Goal: Task Accomplishment & Management: Complete application form

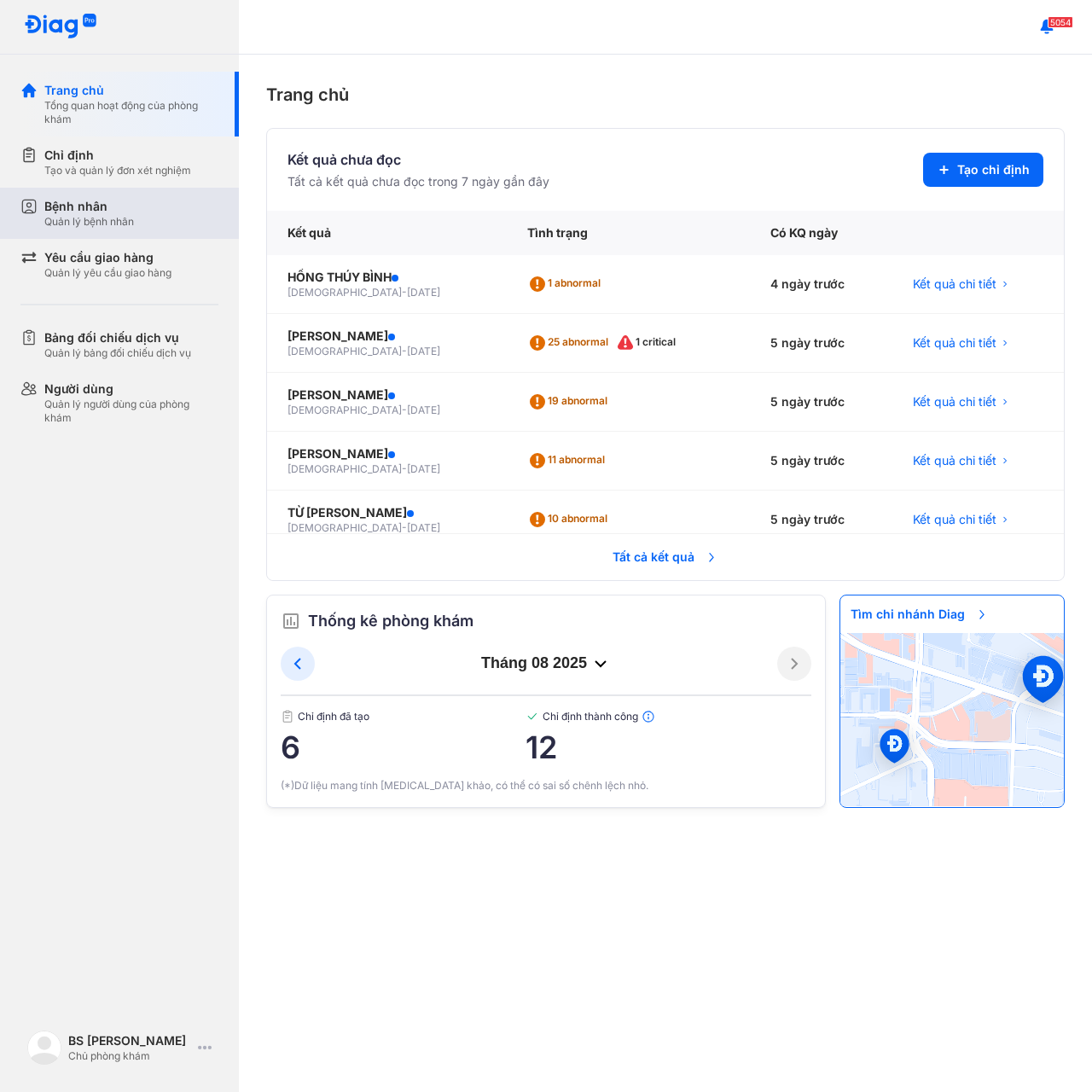
click at [76, 215] on div "Quản lý bệnh nhân" at bounding box center [89, 221] width 90 height 14
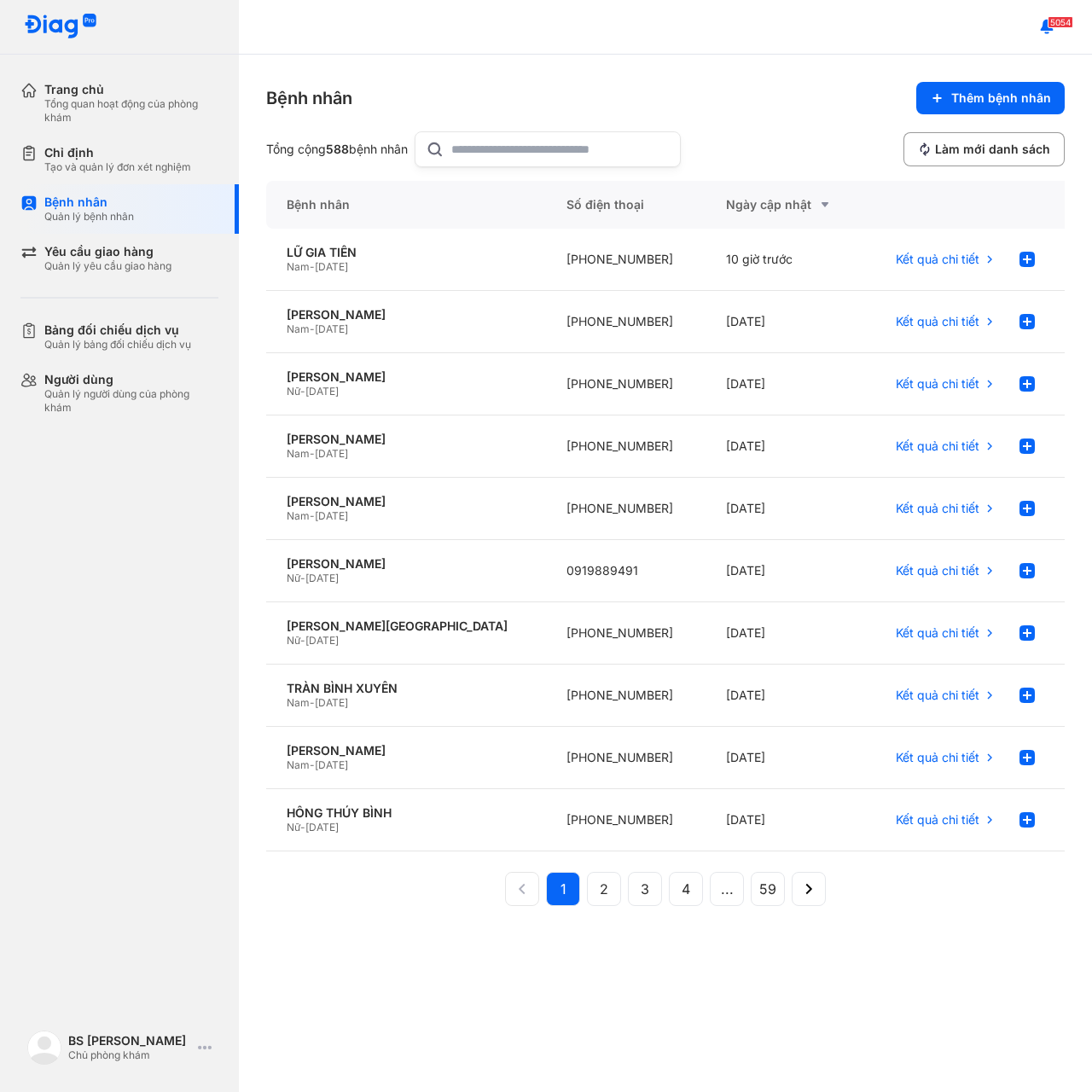
click at [481, 150] on input "text" at bounding box center [560, 150] width 218 height 34
paste input "*"
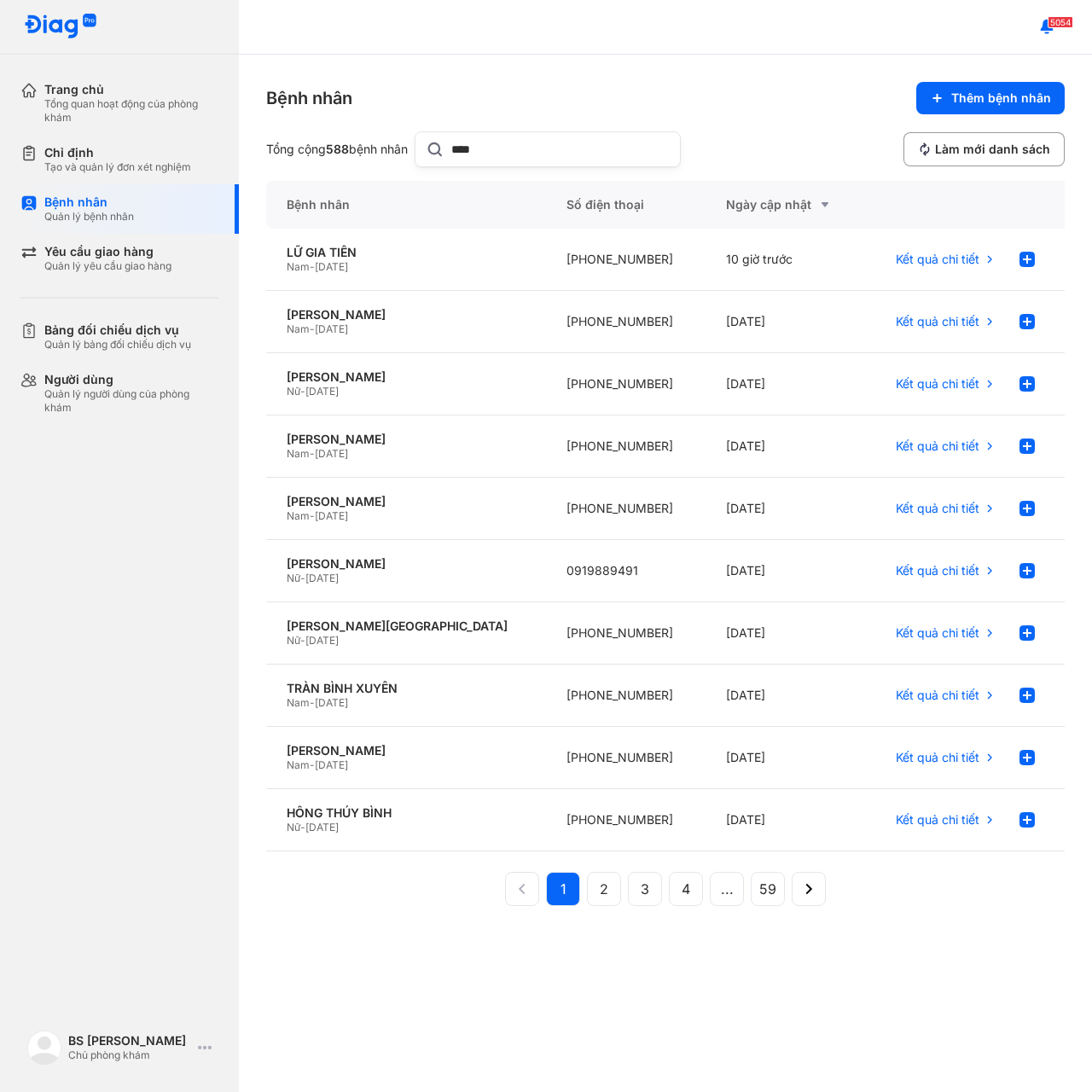
paste input "*"
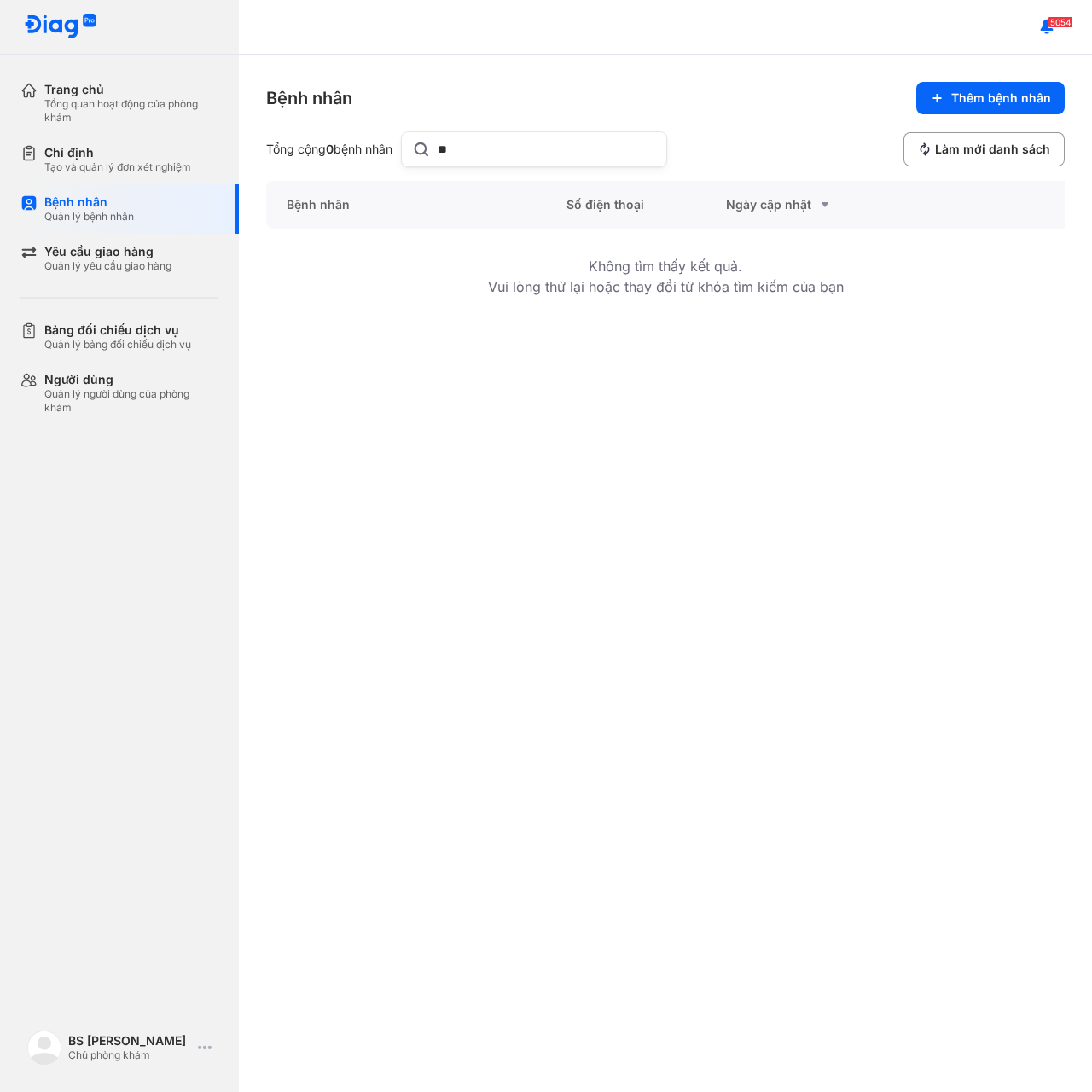
type input "*"
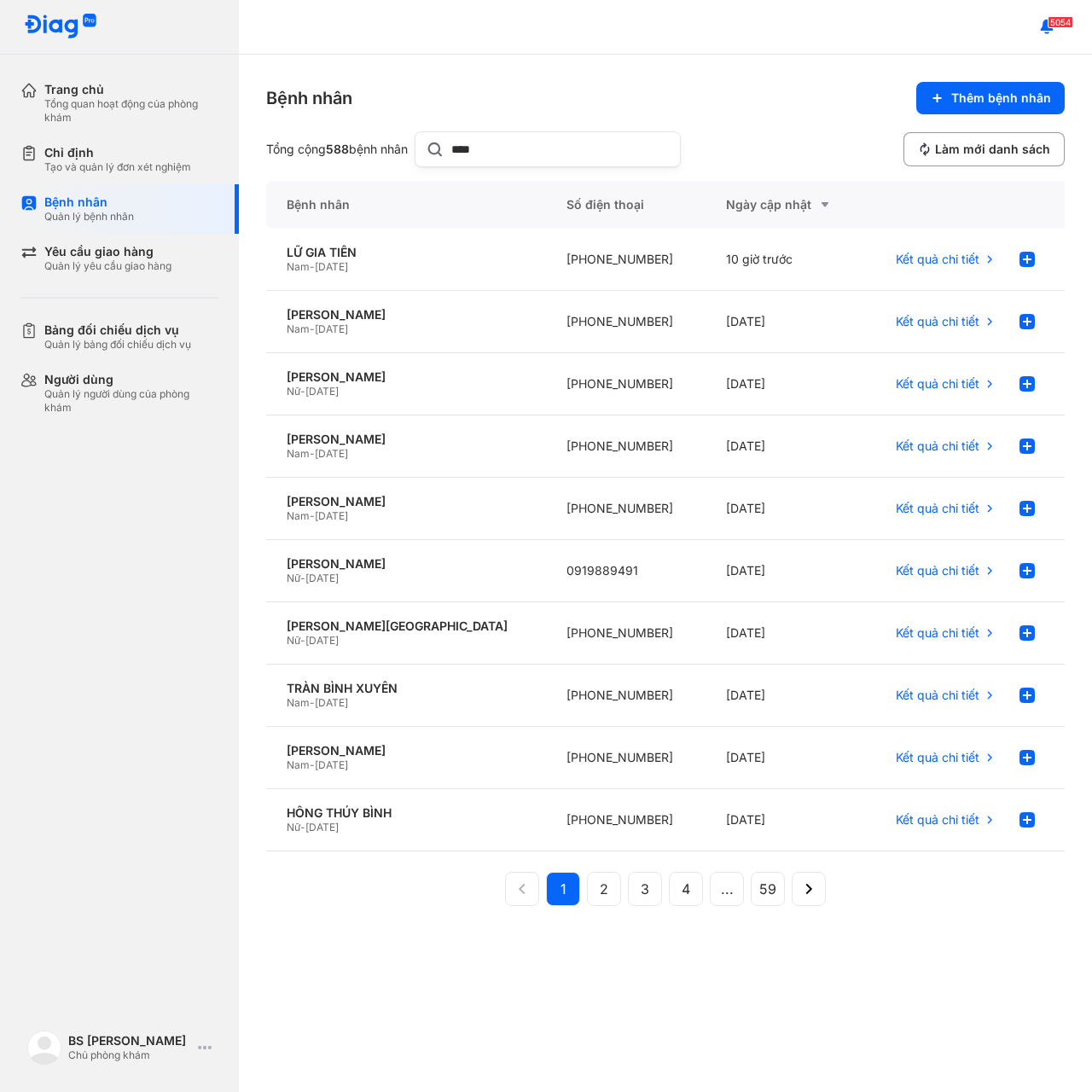
paste input "*"
type input "*"
paste input "*"
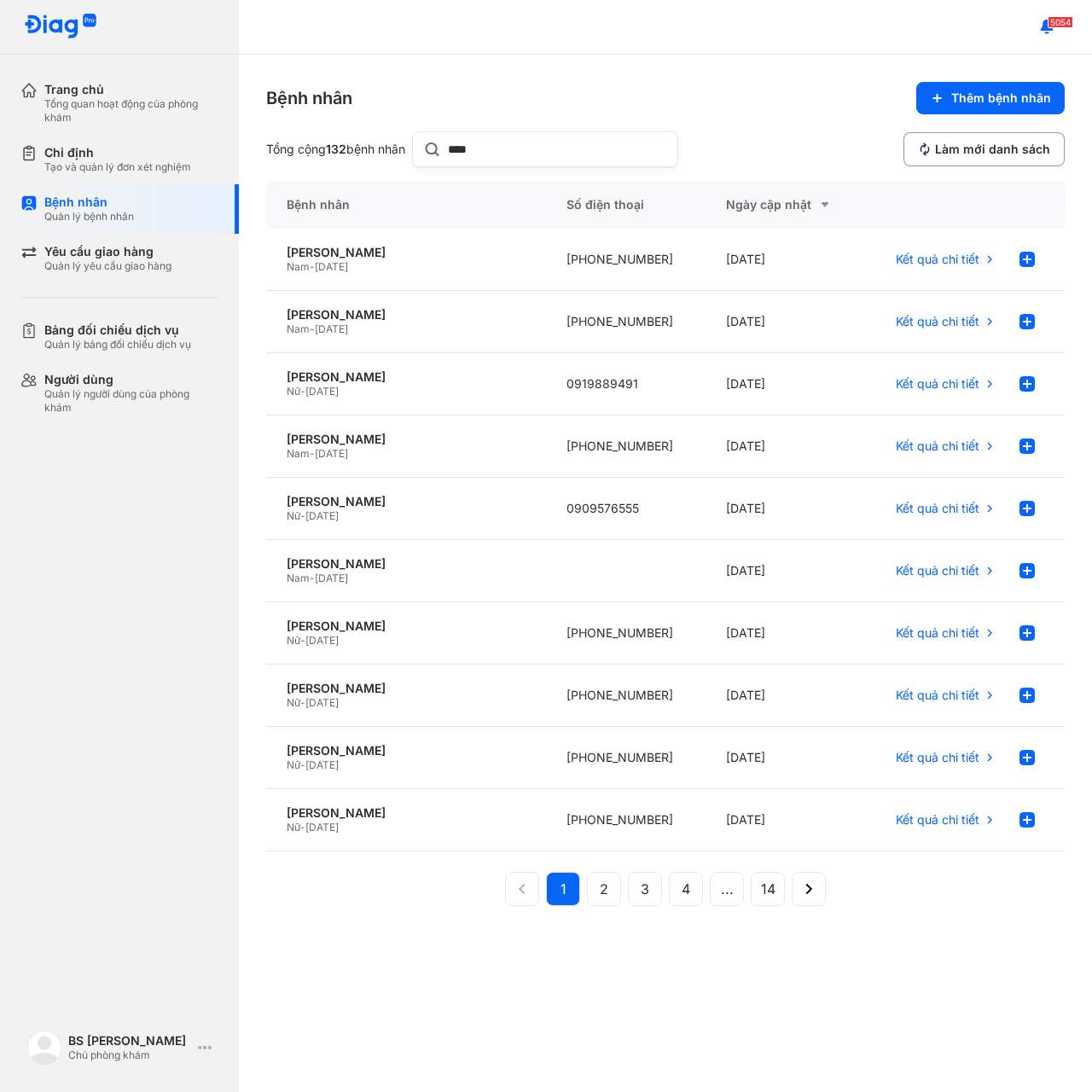
paste input "*"
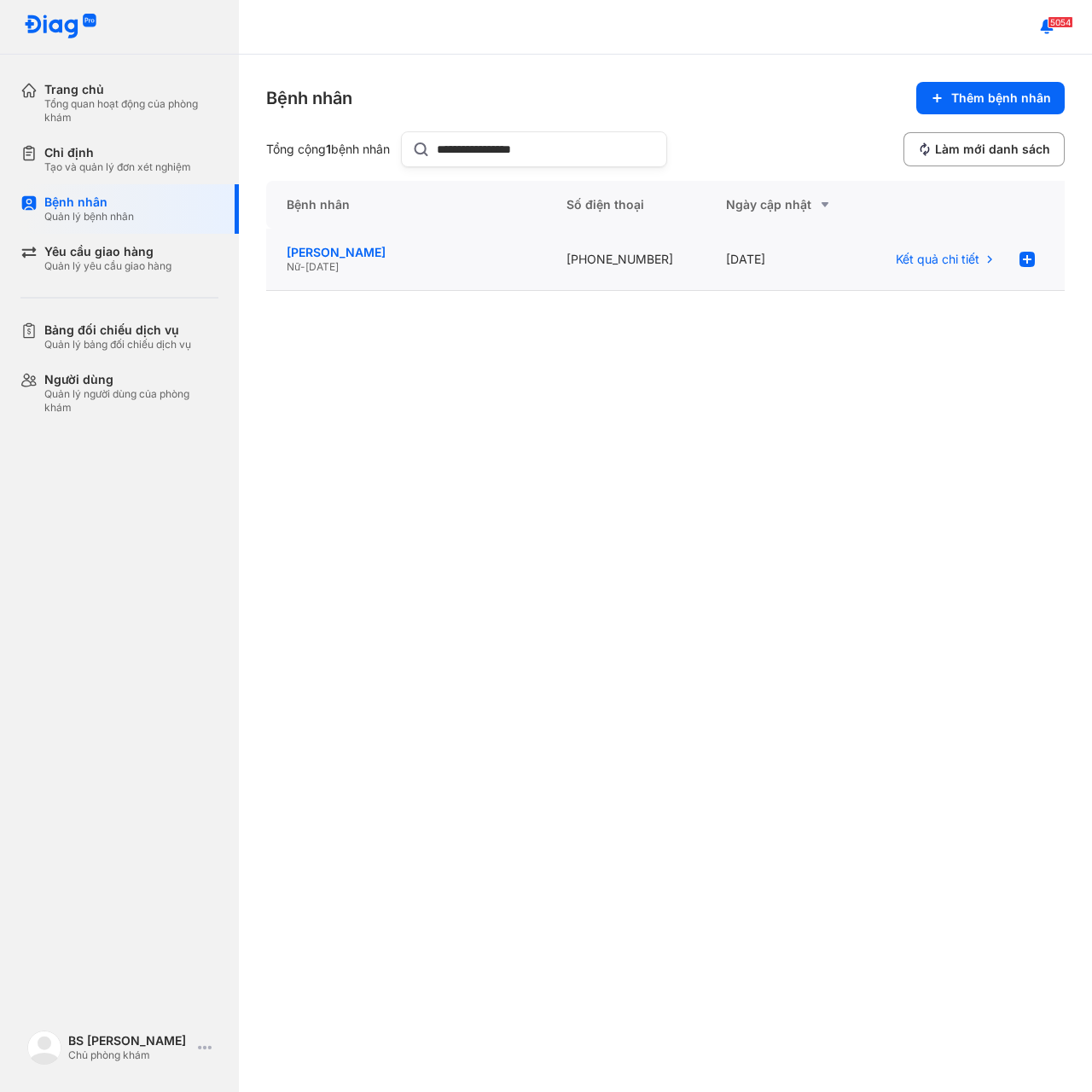
type input "**********"
click at [394, 253] on div "[PERSON_NAME]" at bounding box center [405, 252] width 239 height 15
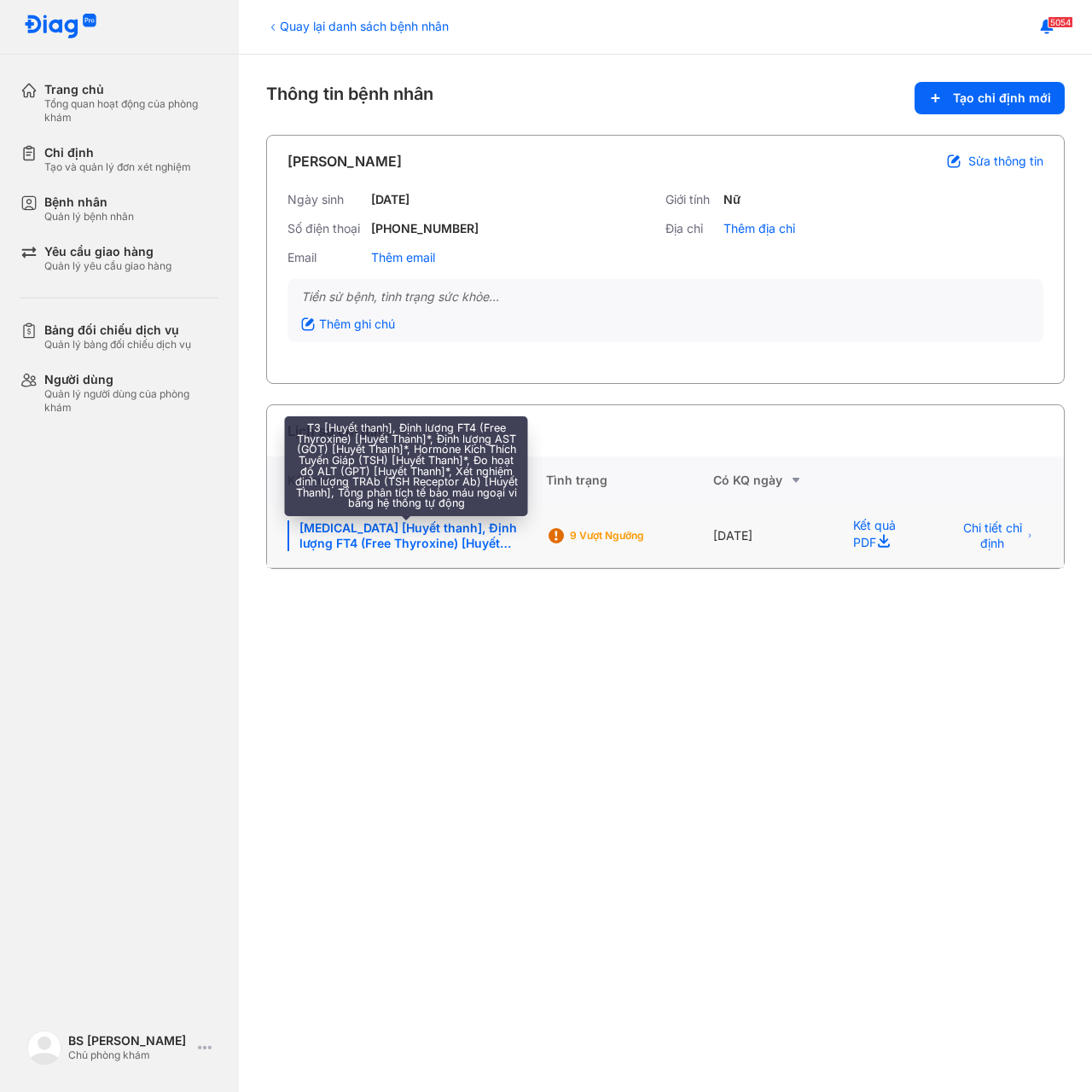
click at [460, 537] on div "T3 [Huyết thanh], Định lượng FT4 (Free Thyroxine) [Huyết Thanh]*, Định lượng AS…" at bounding box center [406, 536] width 238 height 31
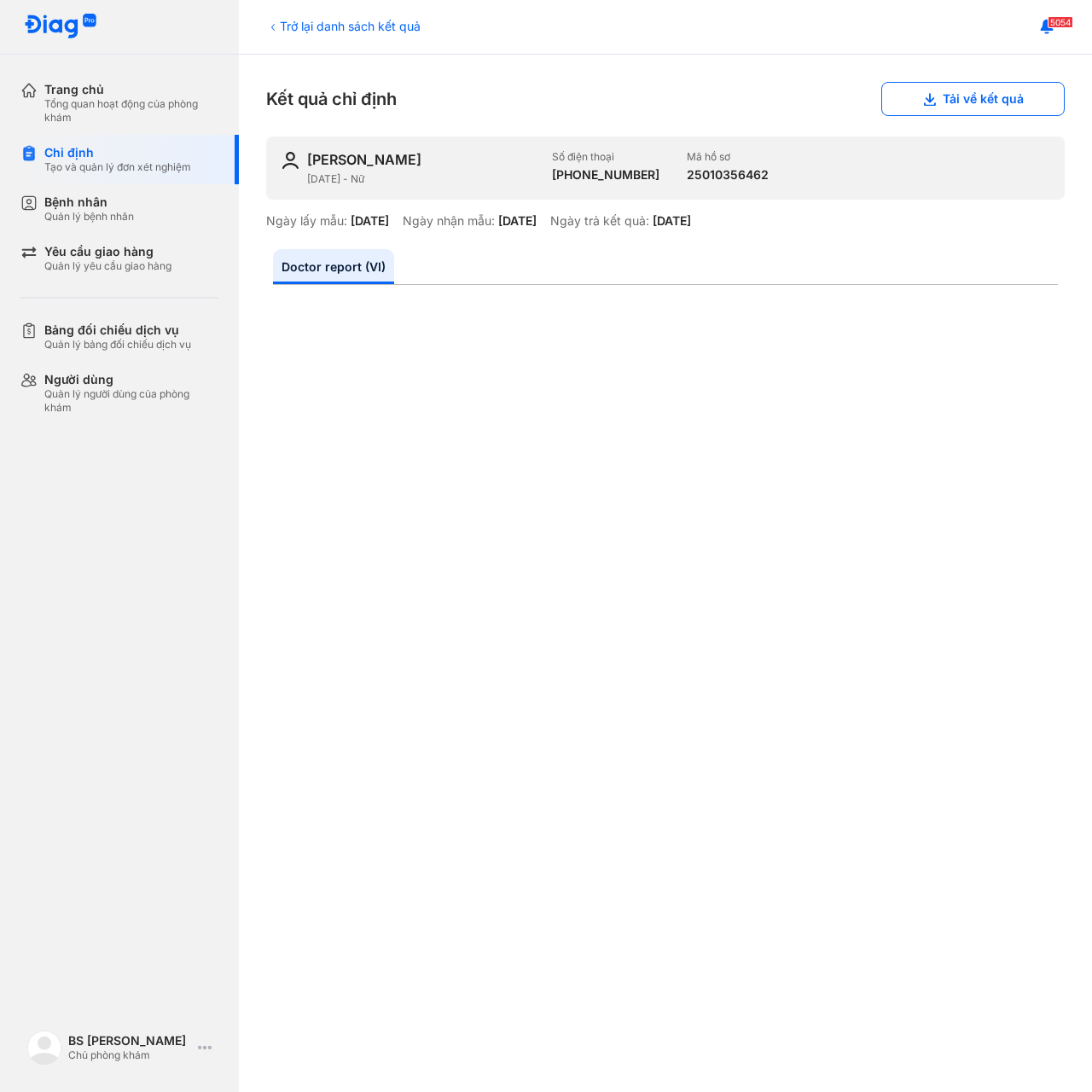
click at [280, 21] on div "Trở lại danh sách kết quả" at bounding box center [343, 26] width 155 height 18
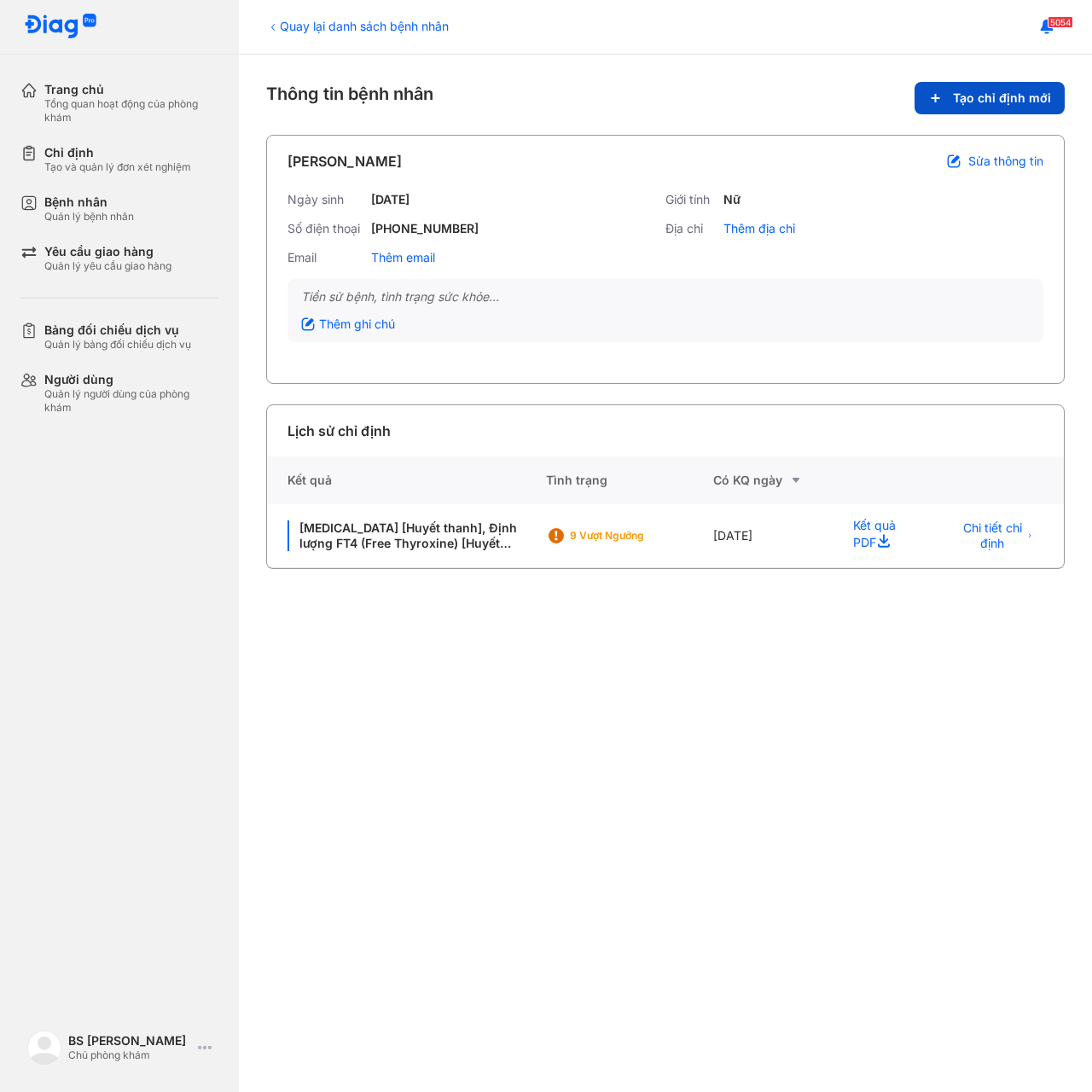
click at [963, 91] on span "Tạo chỉ định mới" at bounding box center [1001, 98] width 98 height 15
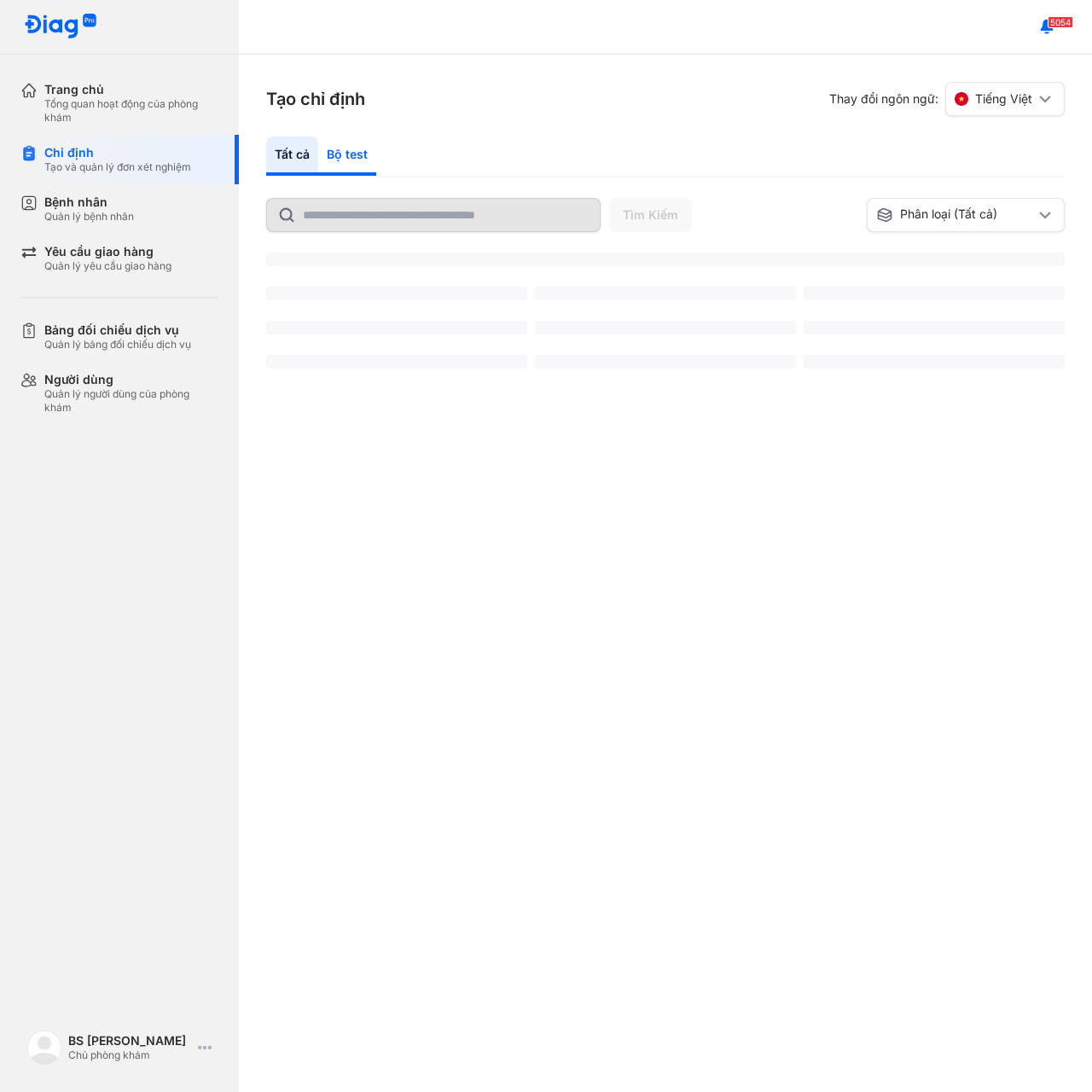
click at [352, 149] on div "Bộ test" at bounding box center [347, 156] width 58 height 39
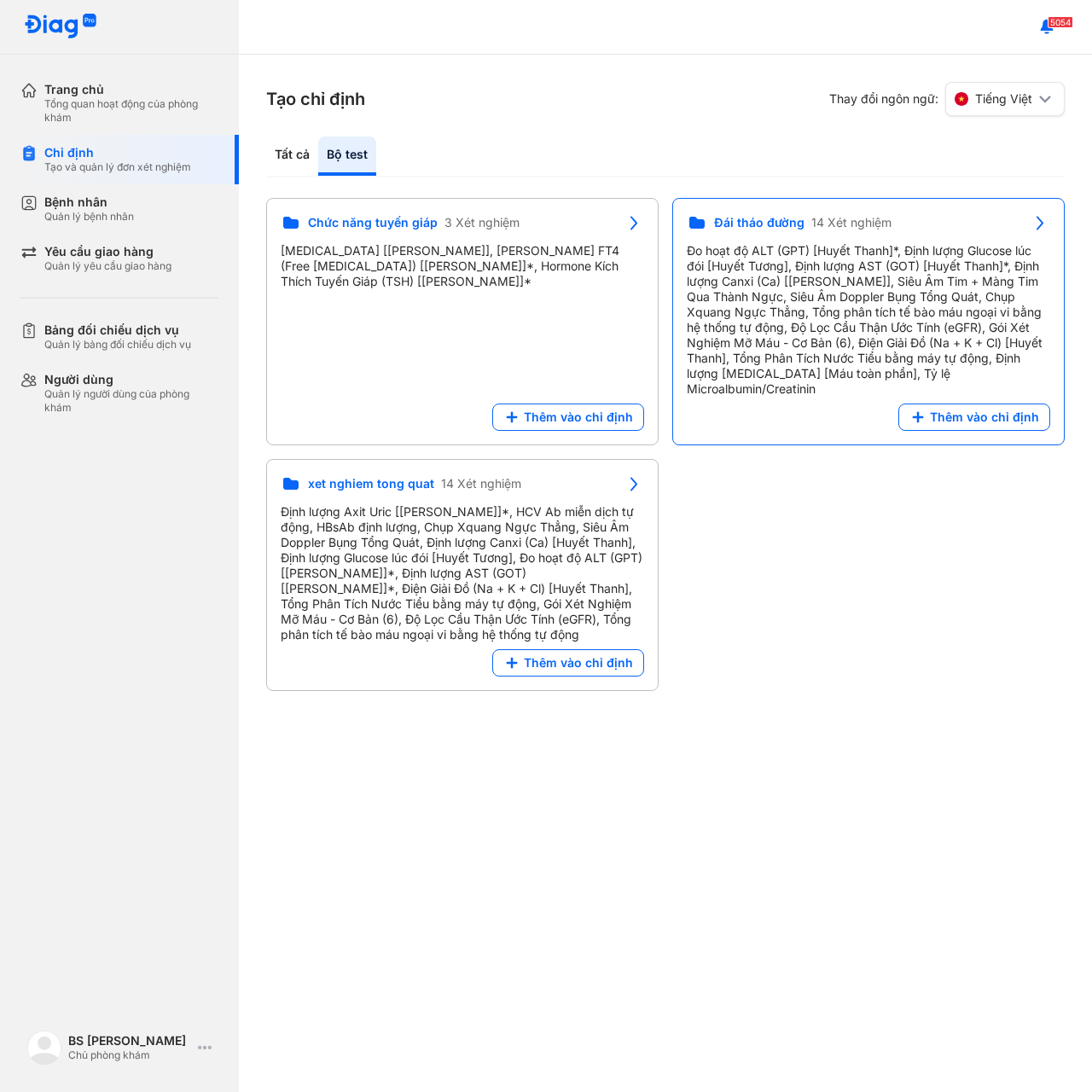
click at [436, 248] on div "Chức năng tuyến giáp 3 Xét nghiệm [MEDICAL_DATA] [Huyết thanh], Định lượng FT4 …" at bounding box center [462, 254] width 363 height 84
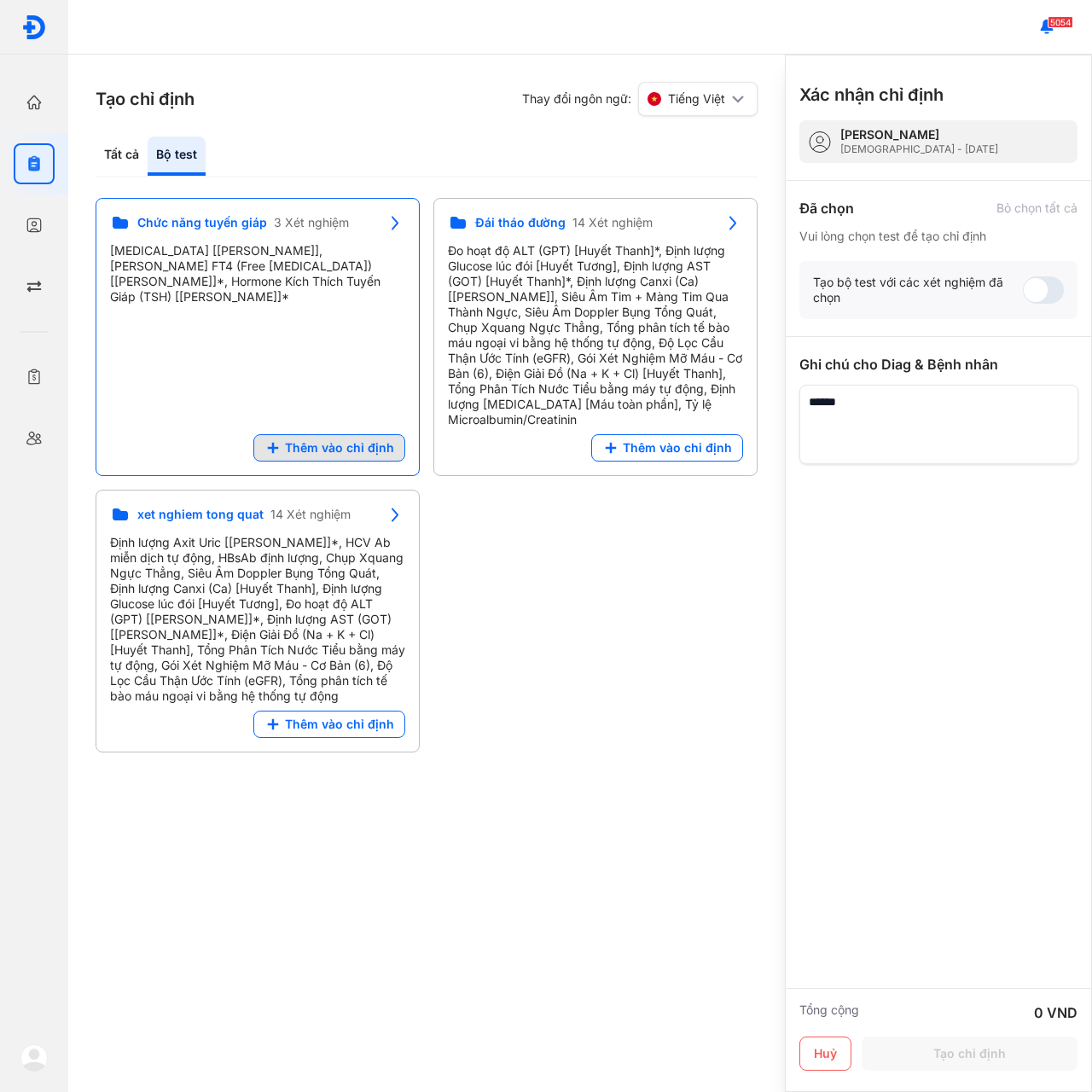
click at [307, 448] on span "Thêm vào chỉ định" at bounding box center [339, 448] width 109 height 15
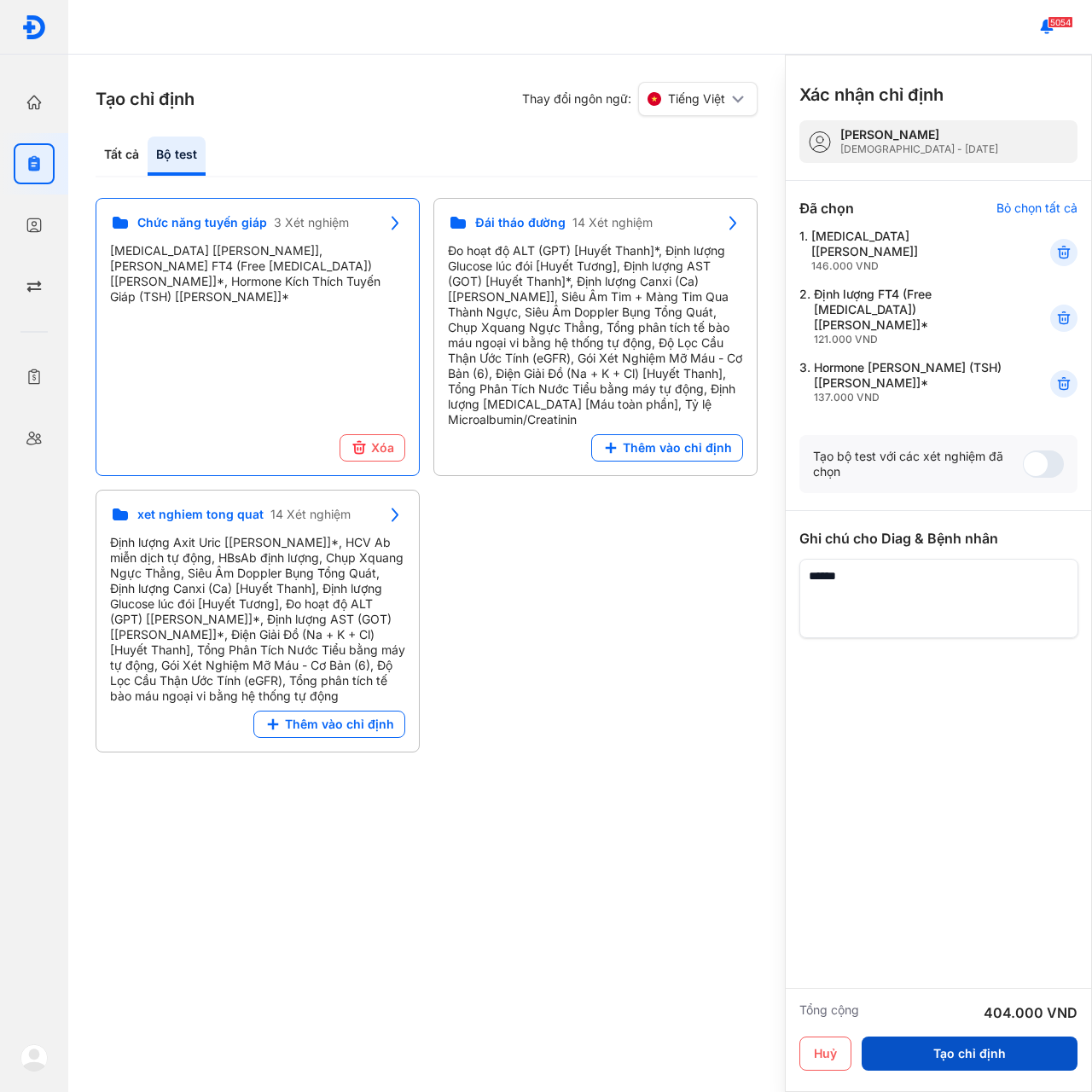
click at [950, 1053] on button "Tạo chỉ định" at bounding box center [970, 1054] width 215 height 34
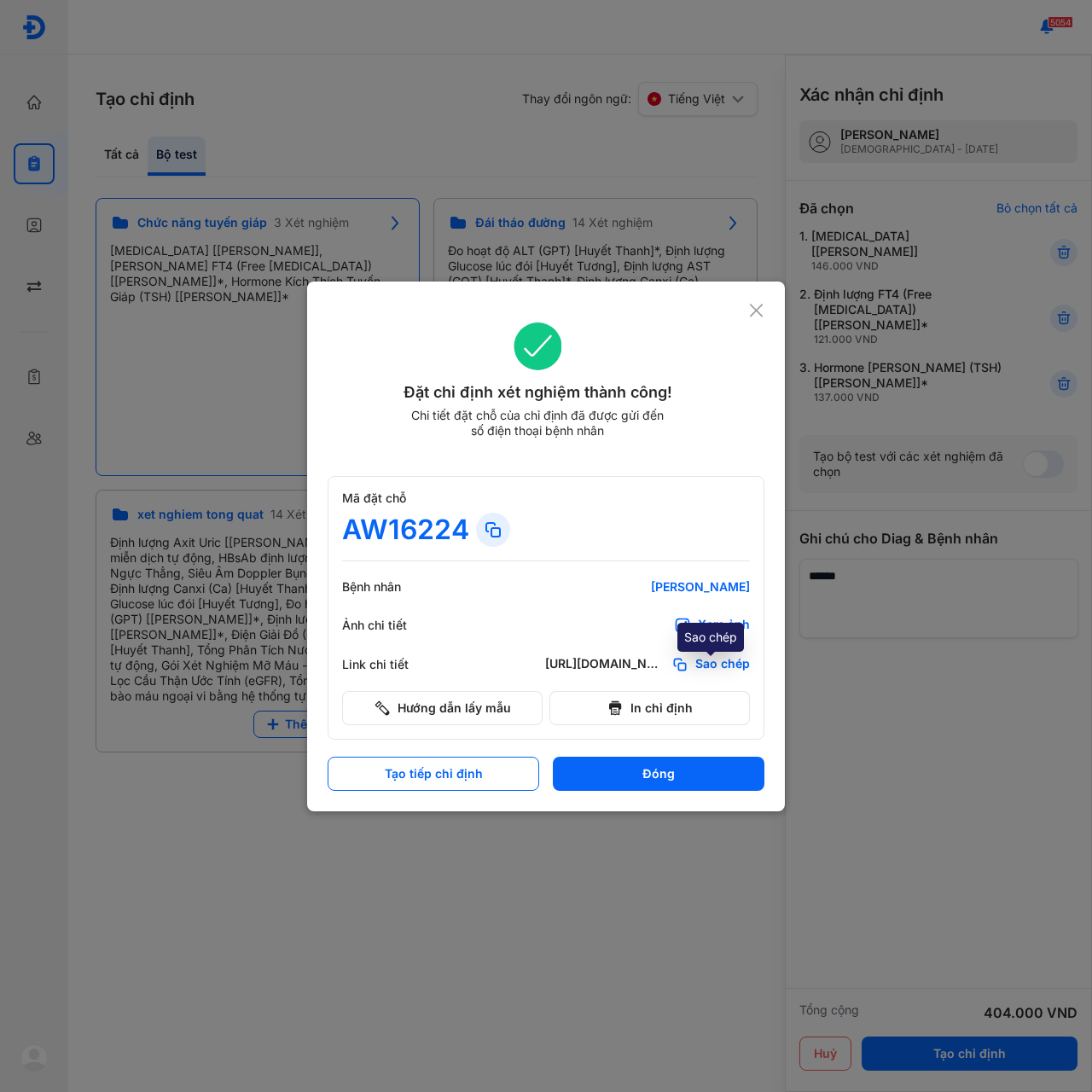
click at [709, 657] on span "Sao chép" at bounding box center [723, 664] width 55 height 17
click at [711, 658] on span "Sao chép" at bounding box center [723, 664] width 55 height 17
click at [645, 772] on button "Đóng" at bounding box center [658, 774] width 211 height 34
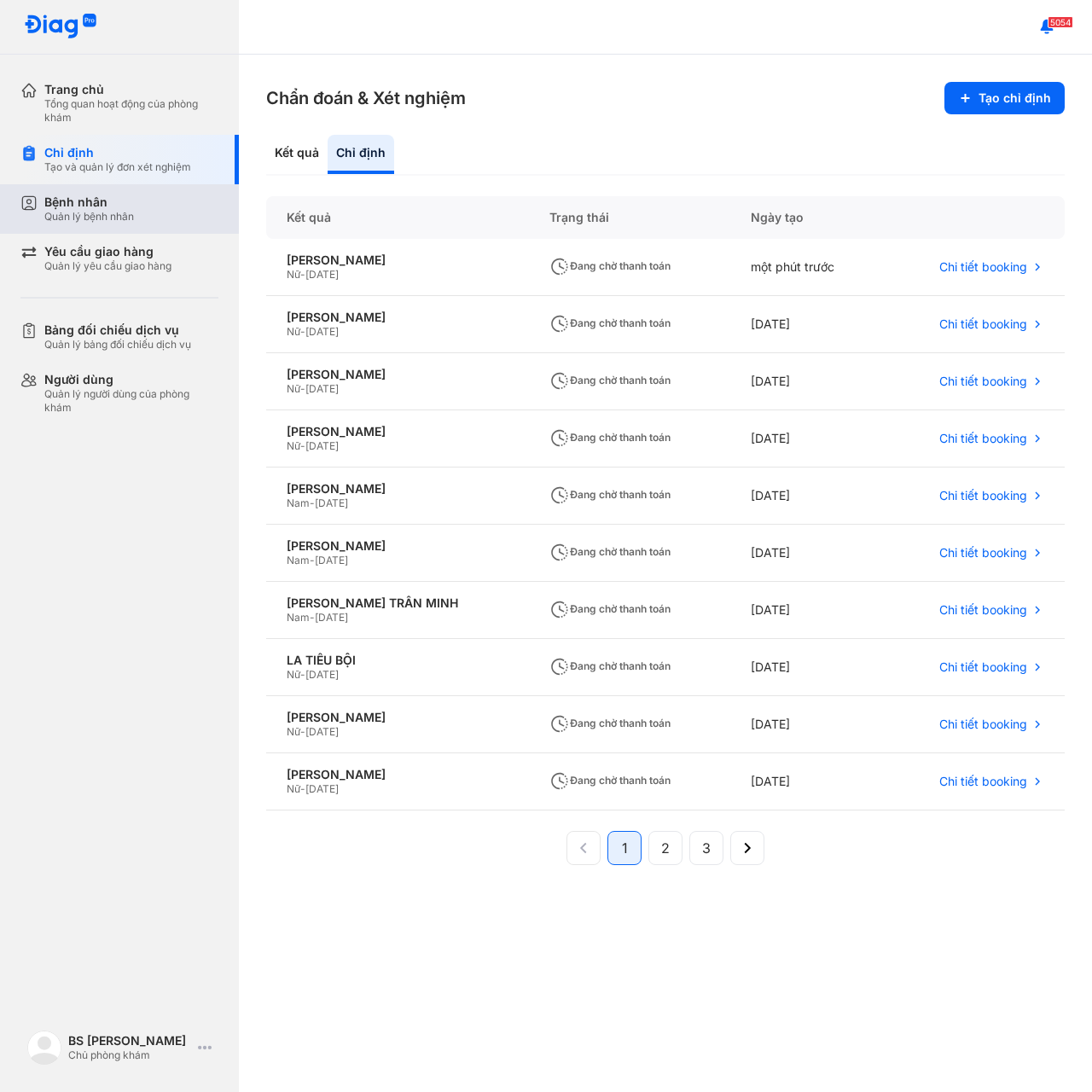
click at [89, 201] on div "Bệnh nhân" at bounding box center [89, 202] width 90 height 15
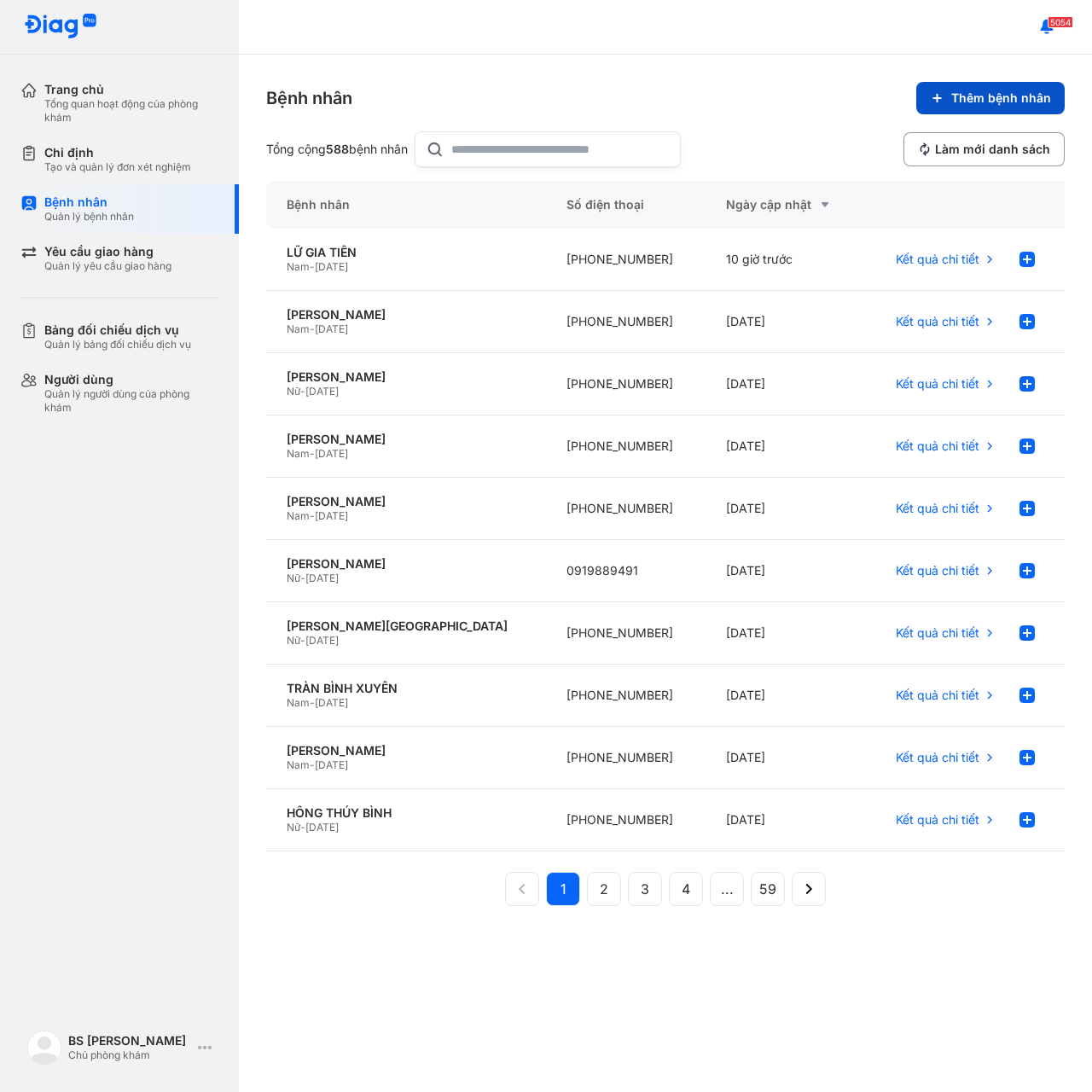
click at [964, 99] on span "Thêm bệnh nhân" at bounding box center [1001, 98] width 100 height 15
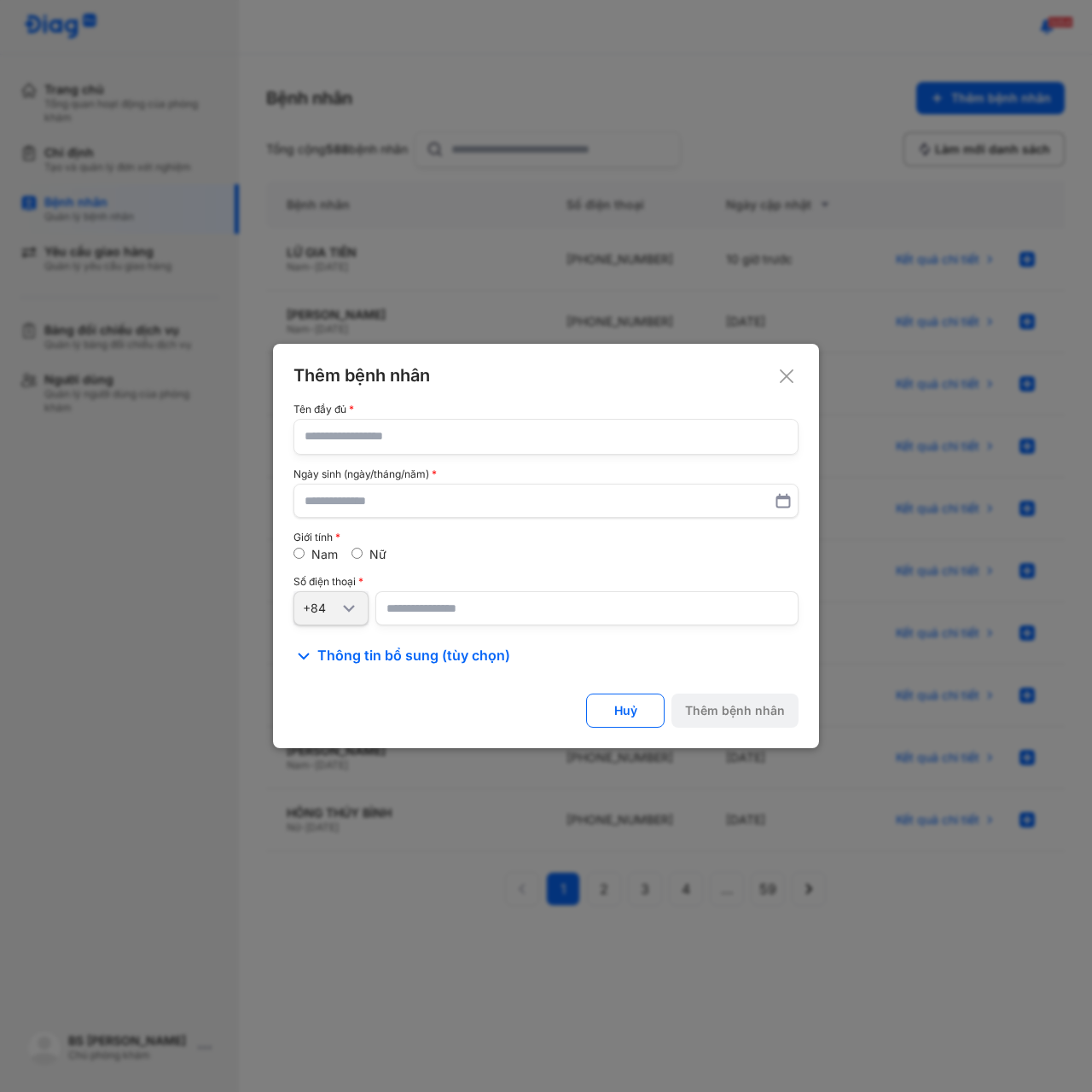
click at [534, 434] on input "text" at bounding box center [546, 437] width 483 height 34
paste input "*"
type input "******"
click at [629, 709] on button "Huỷ" at bounding box center [625, 711] width 79 height 34
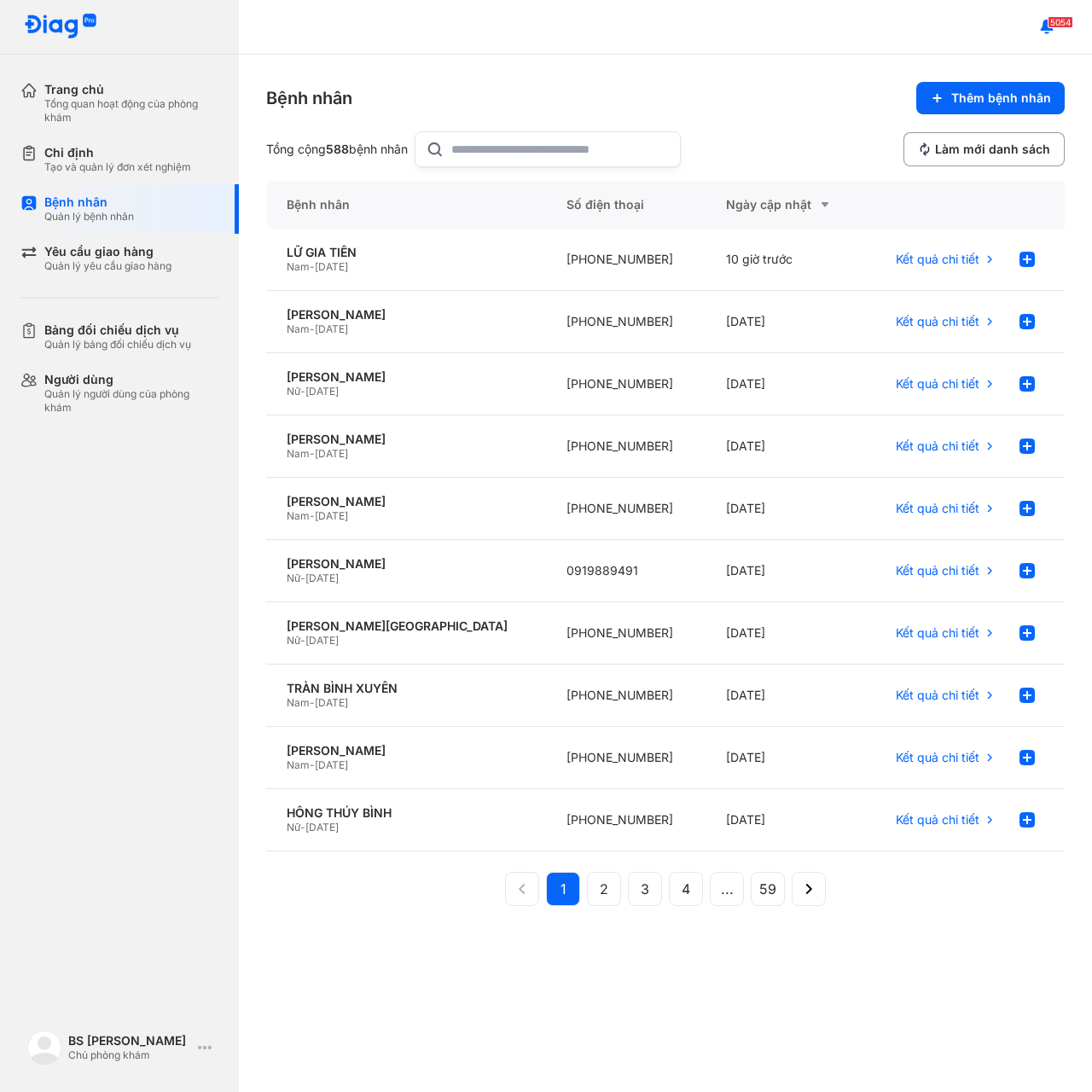
click at [513, 139] on input "text" at bounding box center [560, 150] width 218 height 34
type input "*"
paste input "*"
type input "*"
paste input "*"
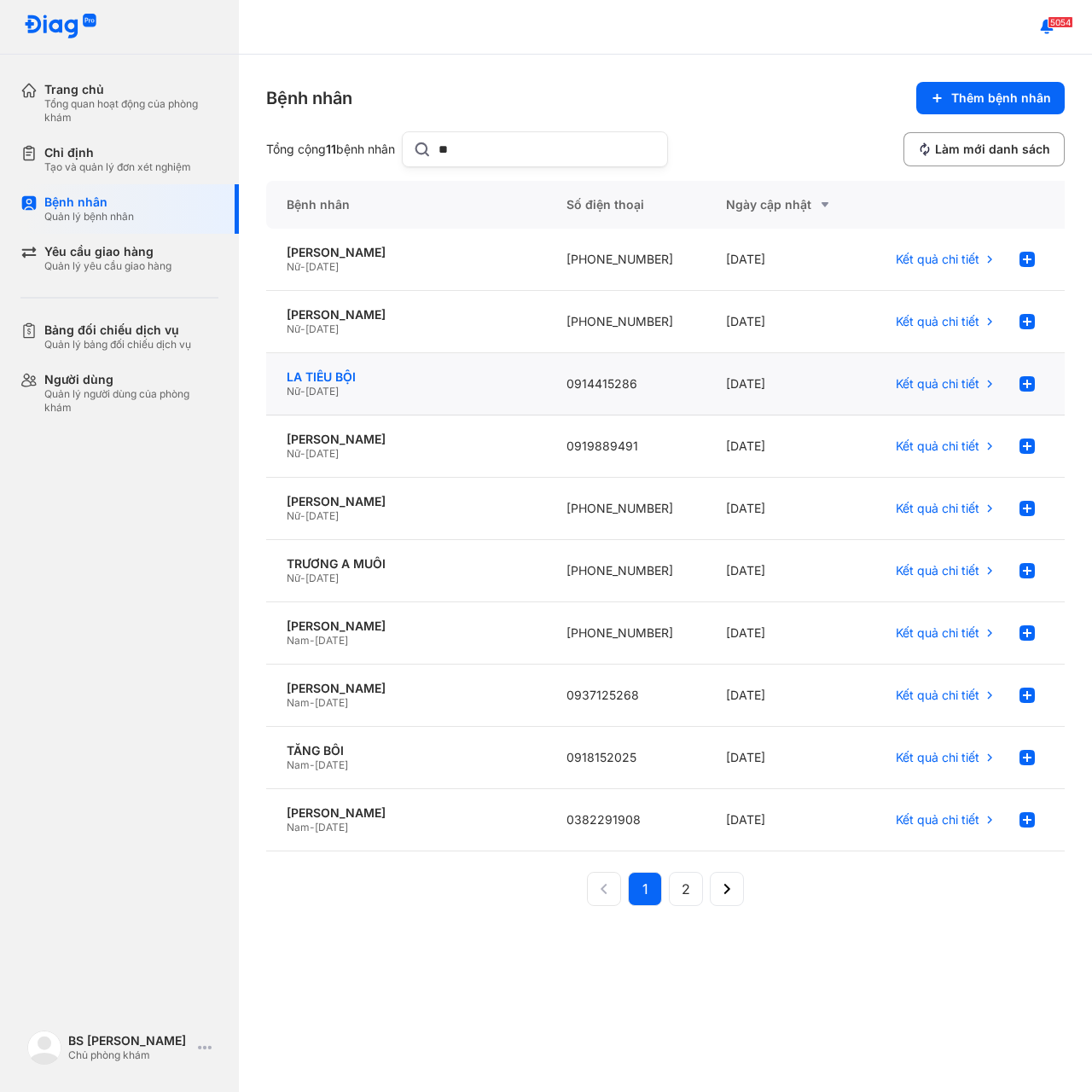
type input "**"
click at [339, 374] on div "LA TIỂU BỘI" at bounding box center [405, 377] width 239 height 15
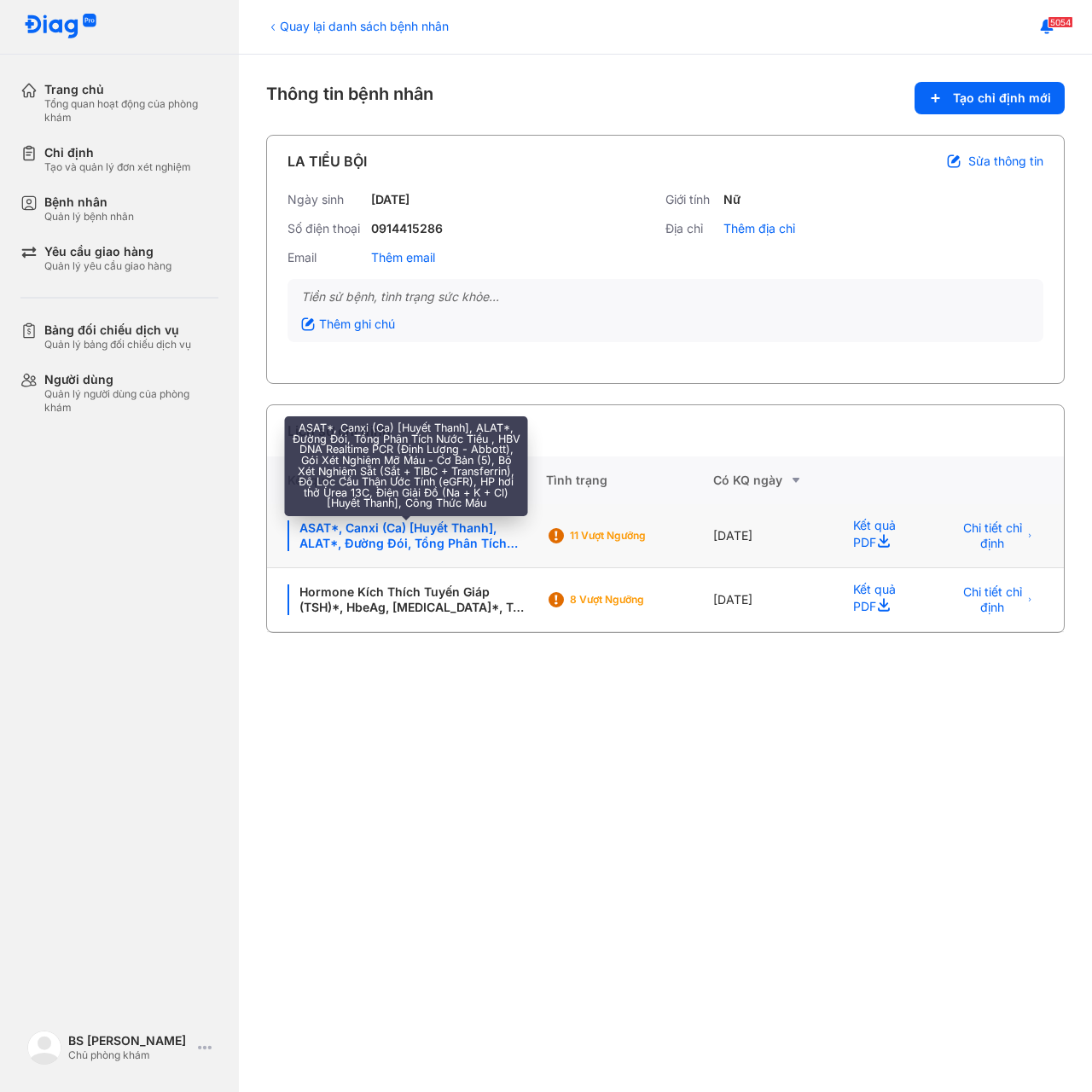
click at [399, 539] on div "ASAT*, Canxi (Ca) [Huyết Thanh], ALAT*, Đường Đói, Tổng Phân Tích Nước Tiểu , H…" at bounding box center [406, 536] width 238 height 31
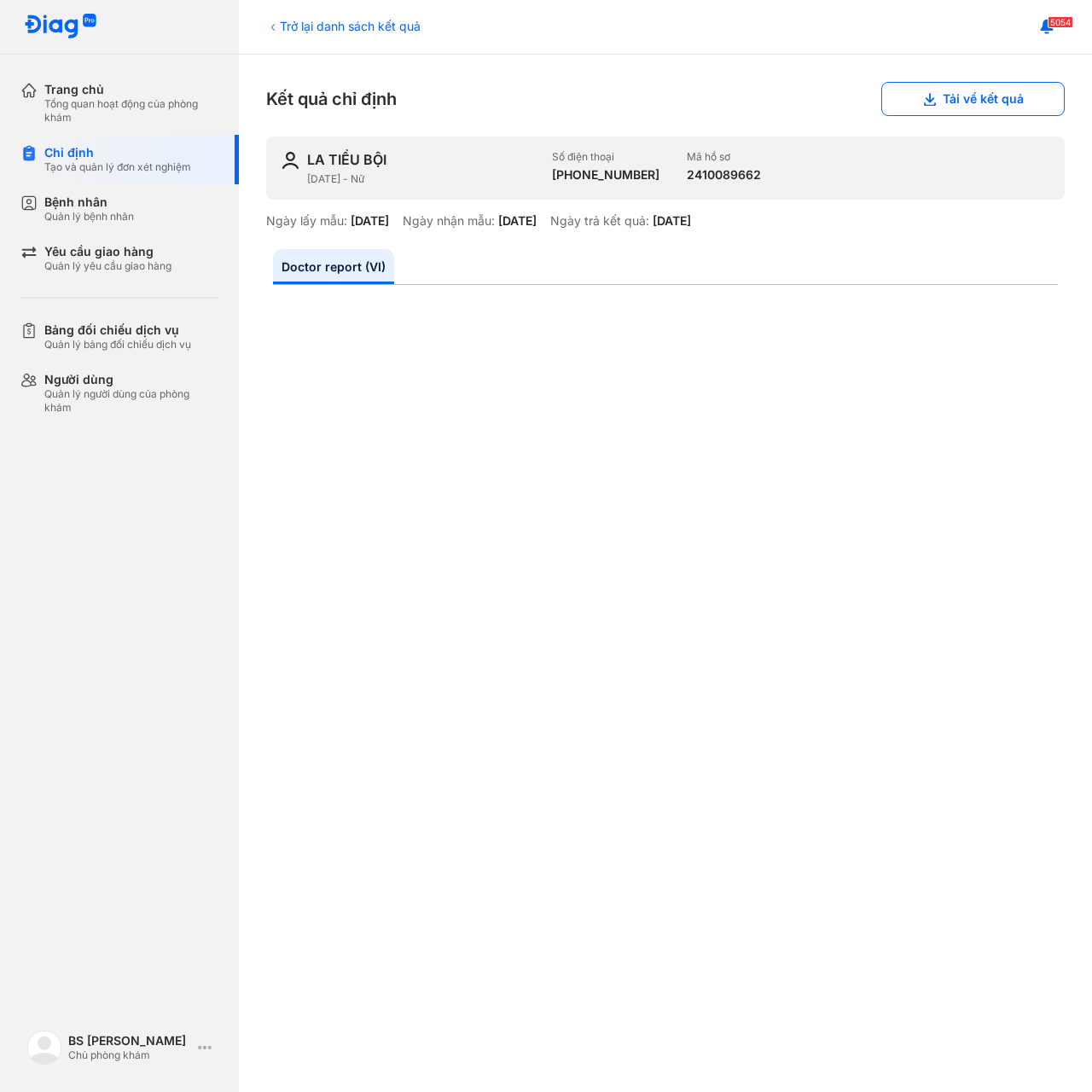
click at [328, 23] on div "Trở lại danh sách kết quả" at bounding box center [343, 26] width 155 height 18
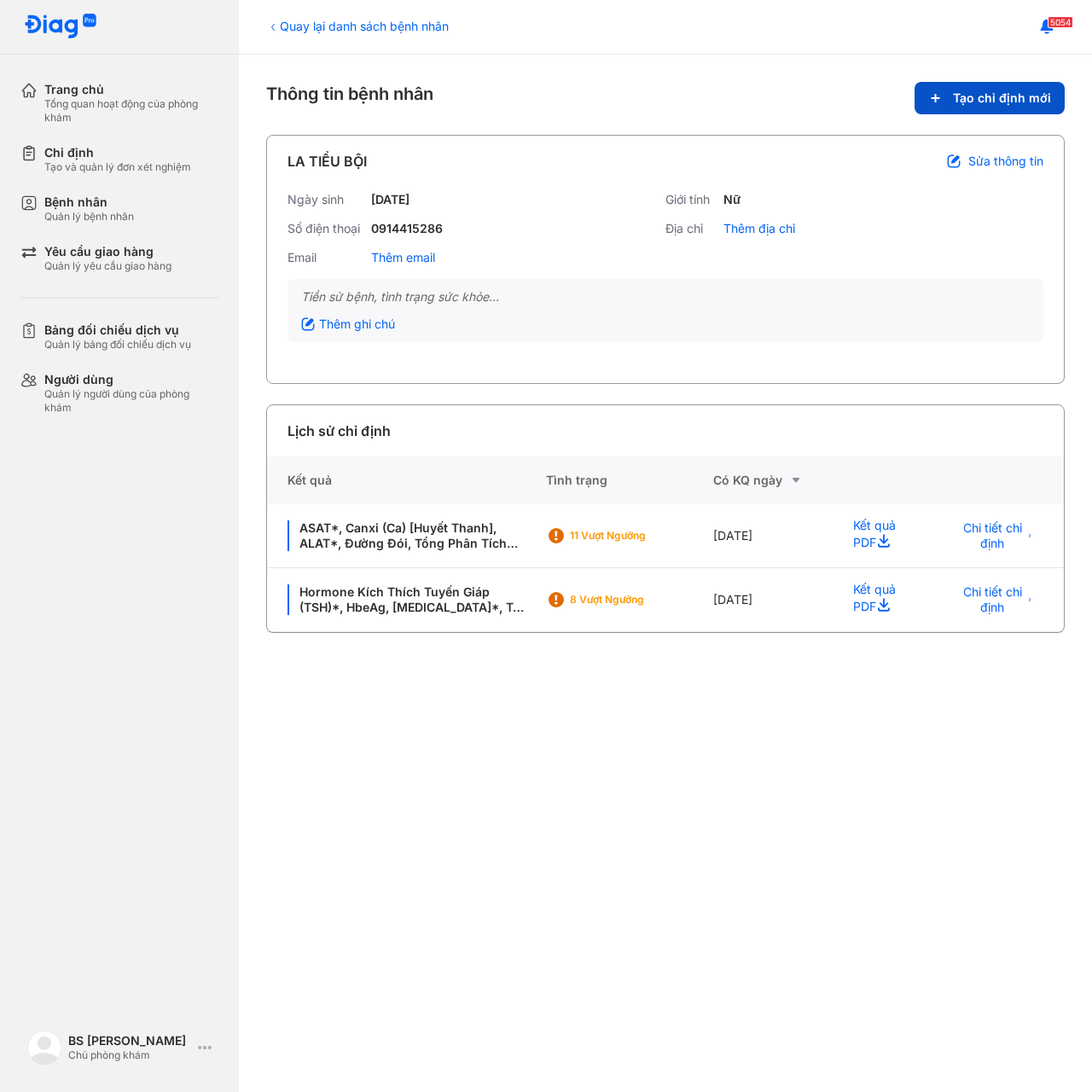
click at [987, 92] on span "Tạo chỉ định mới" at bounding box center [1001, 98] width 98 height 15
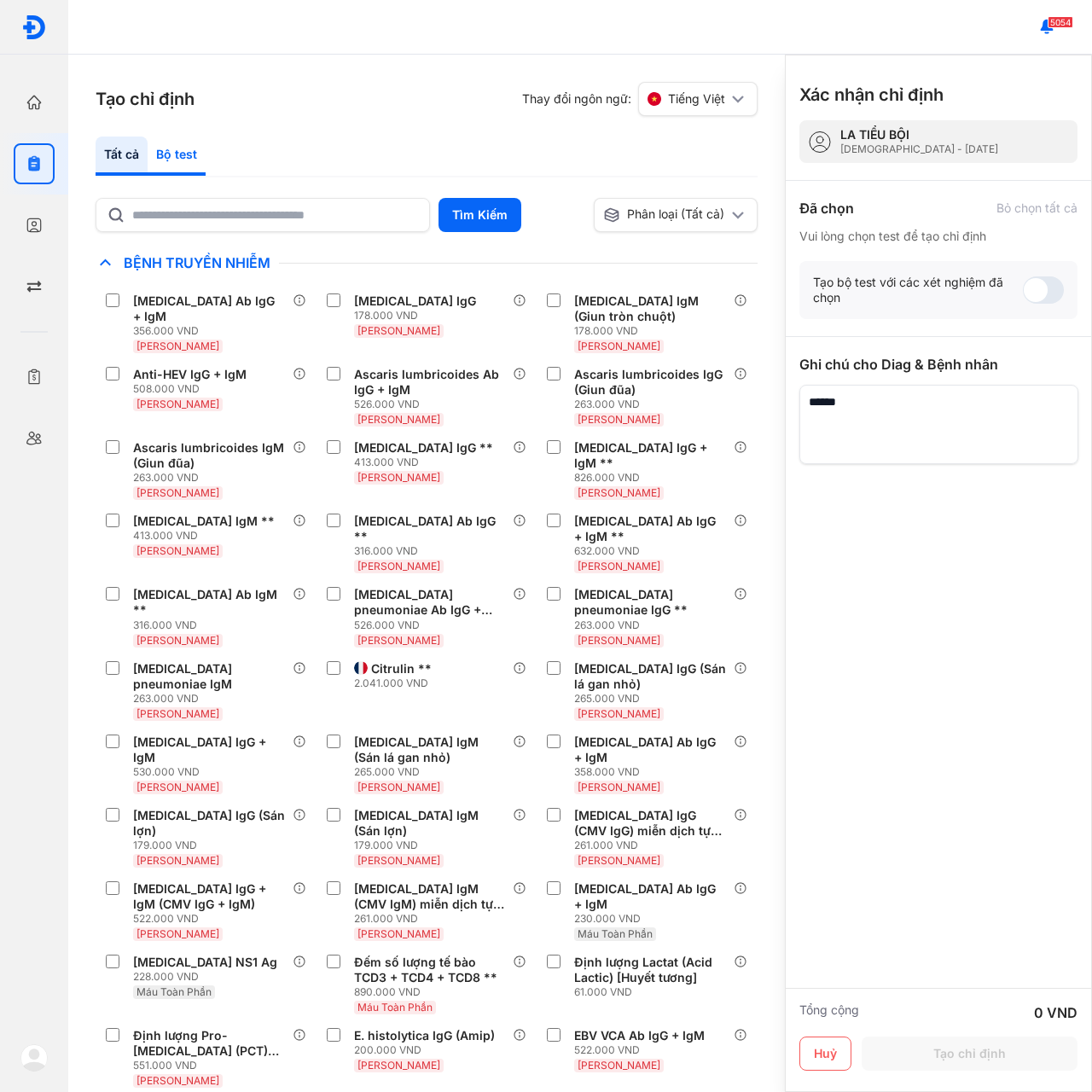
click at [160, 153] on div "Bộ test" at bounding box center [177, 156] width 58 height 39
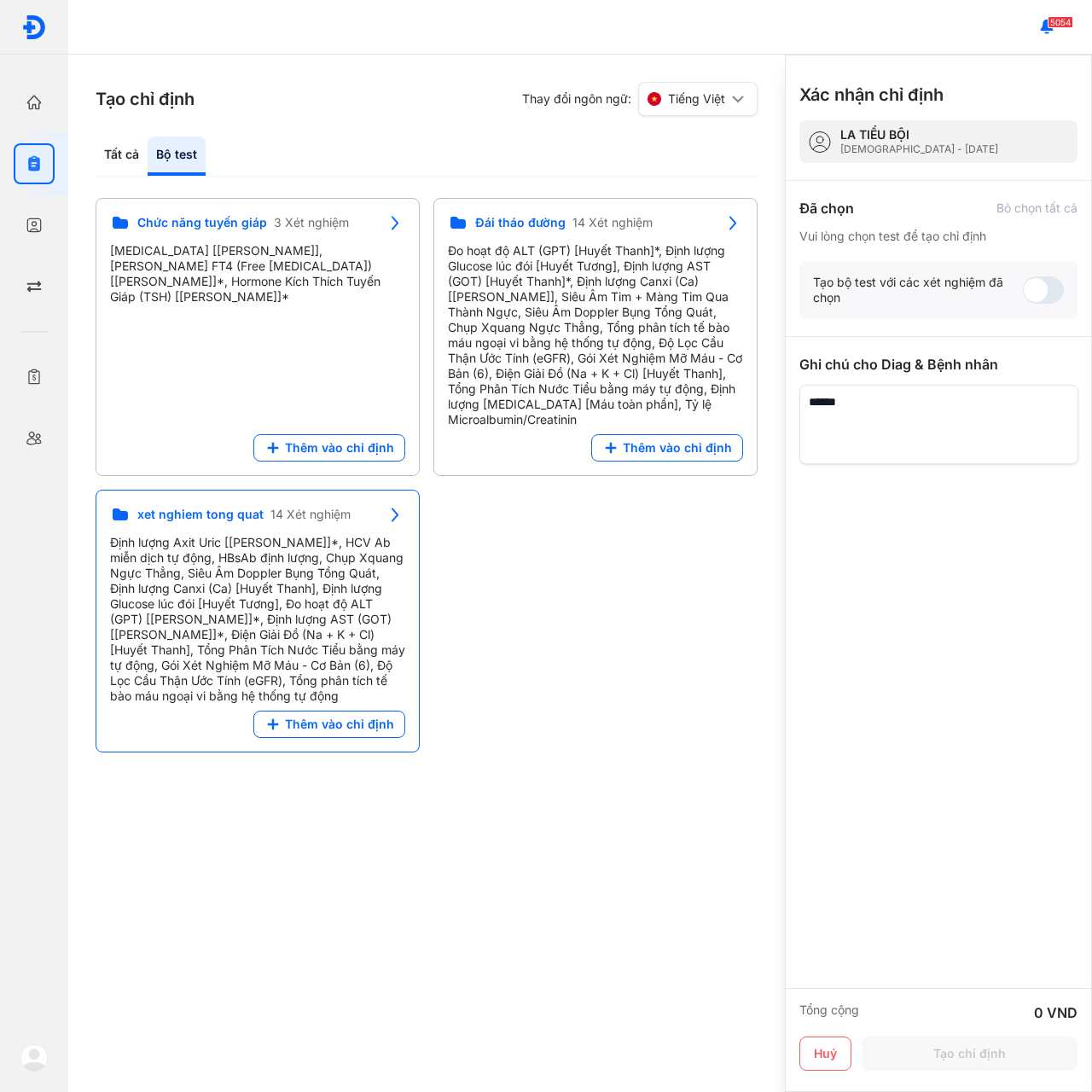
click at [186, 513] on span "xet nghiem tong quat" at bounding box center [201, 515] width 127 height 15
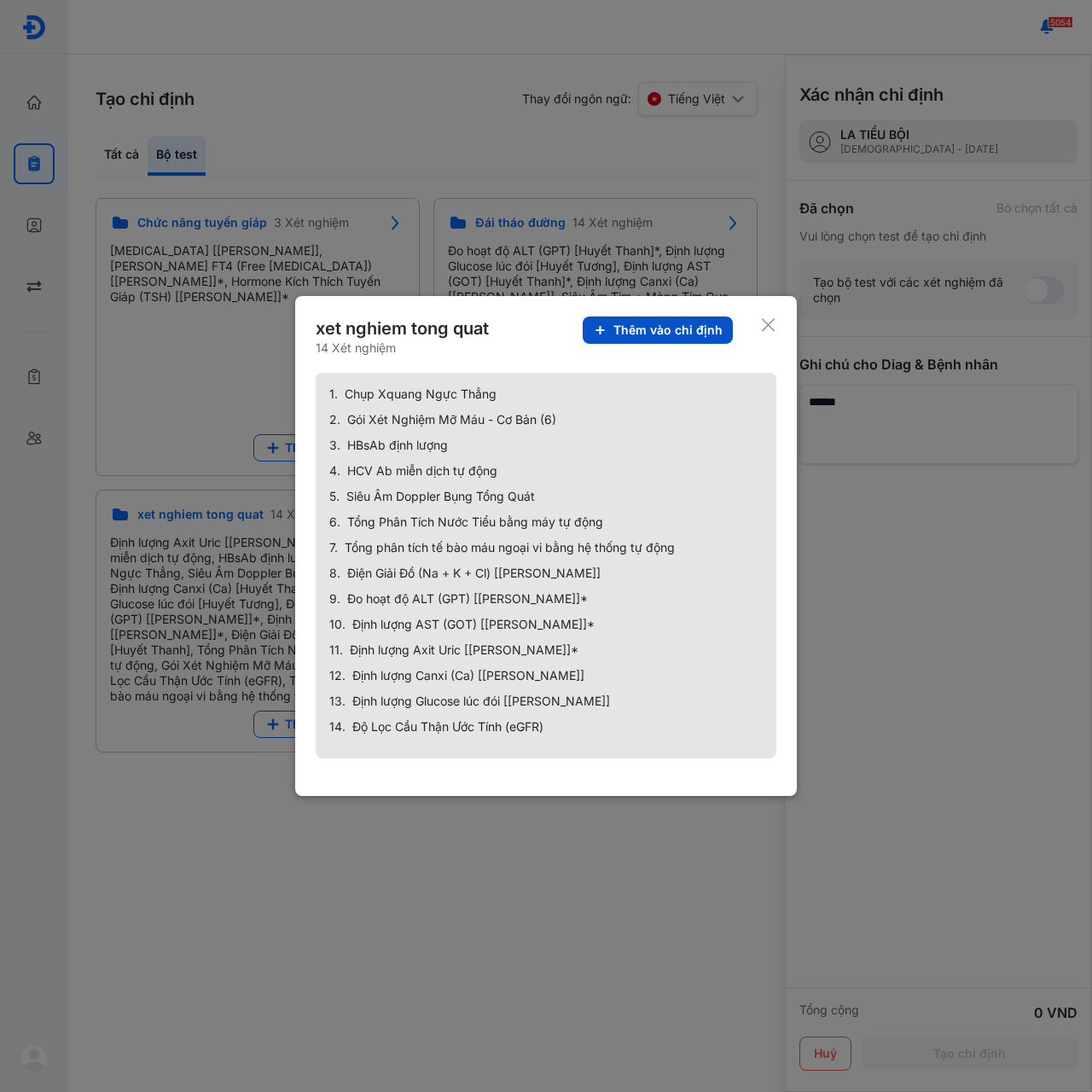
click at [699, 334] on span "Thêm vào chỉ định" at bounding box center [668, 330] width 109 height 15
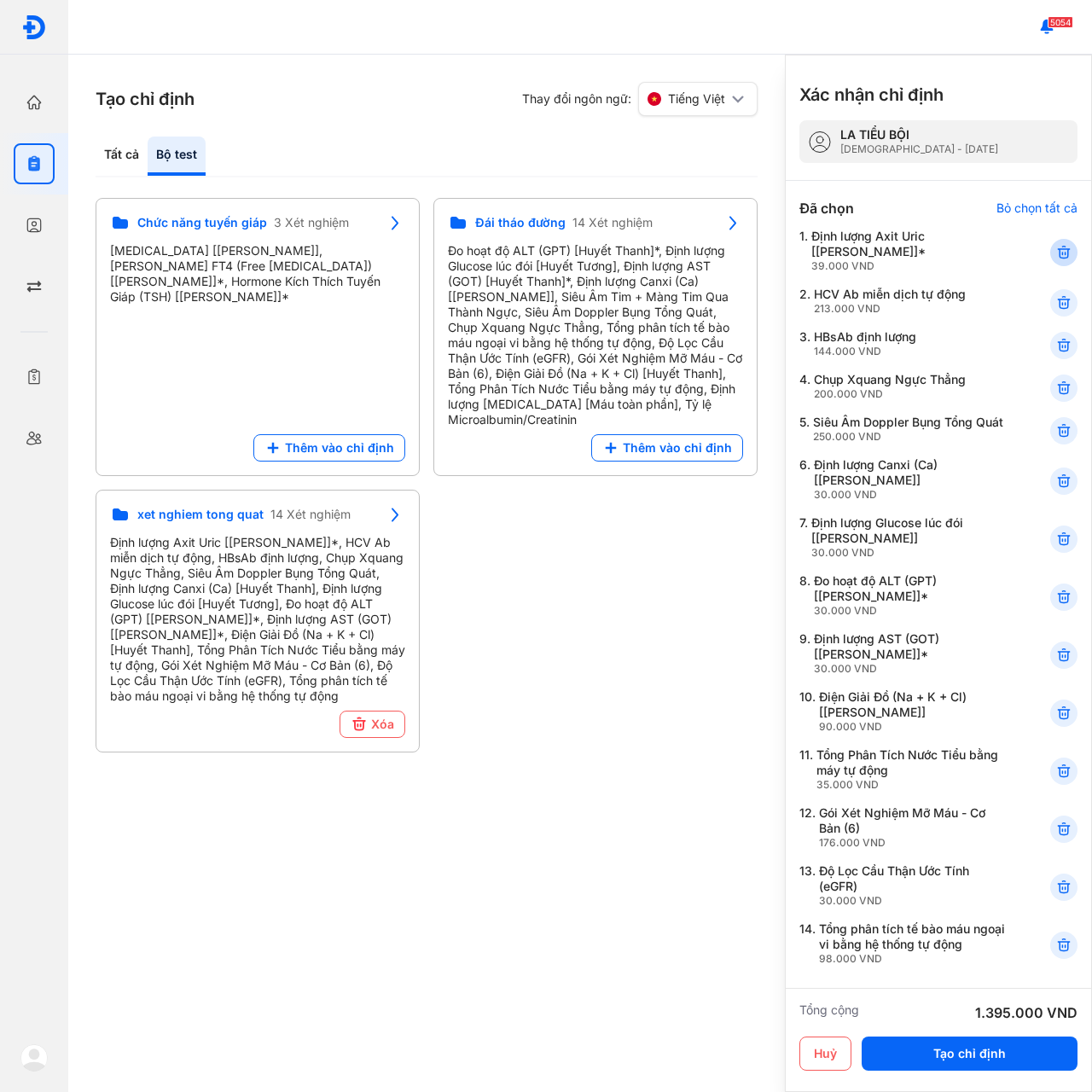
click at [1055, 249] on icon at bounding box center [1064, 252] width 17 height 17
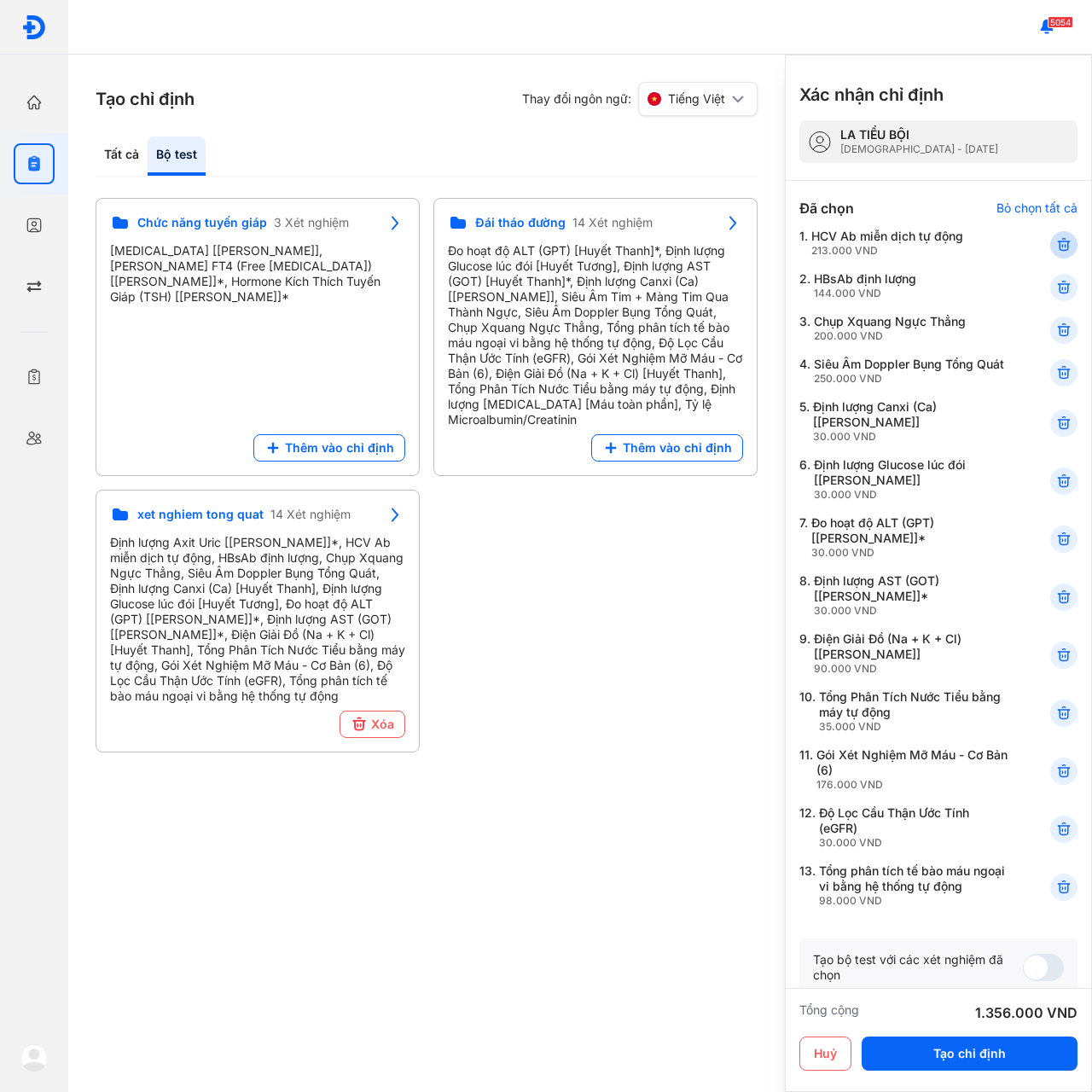
click at [1055, 245] on icon at bounding box center [1064, 245] width 17 height 17
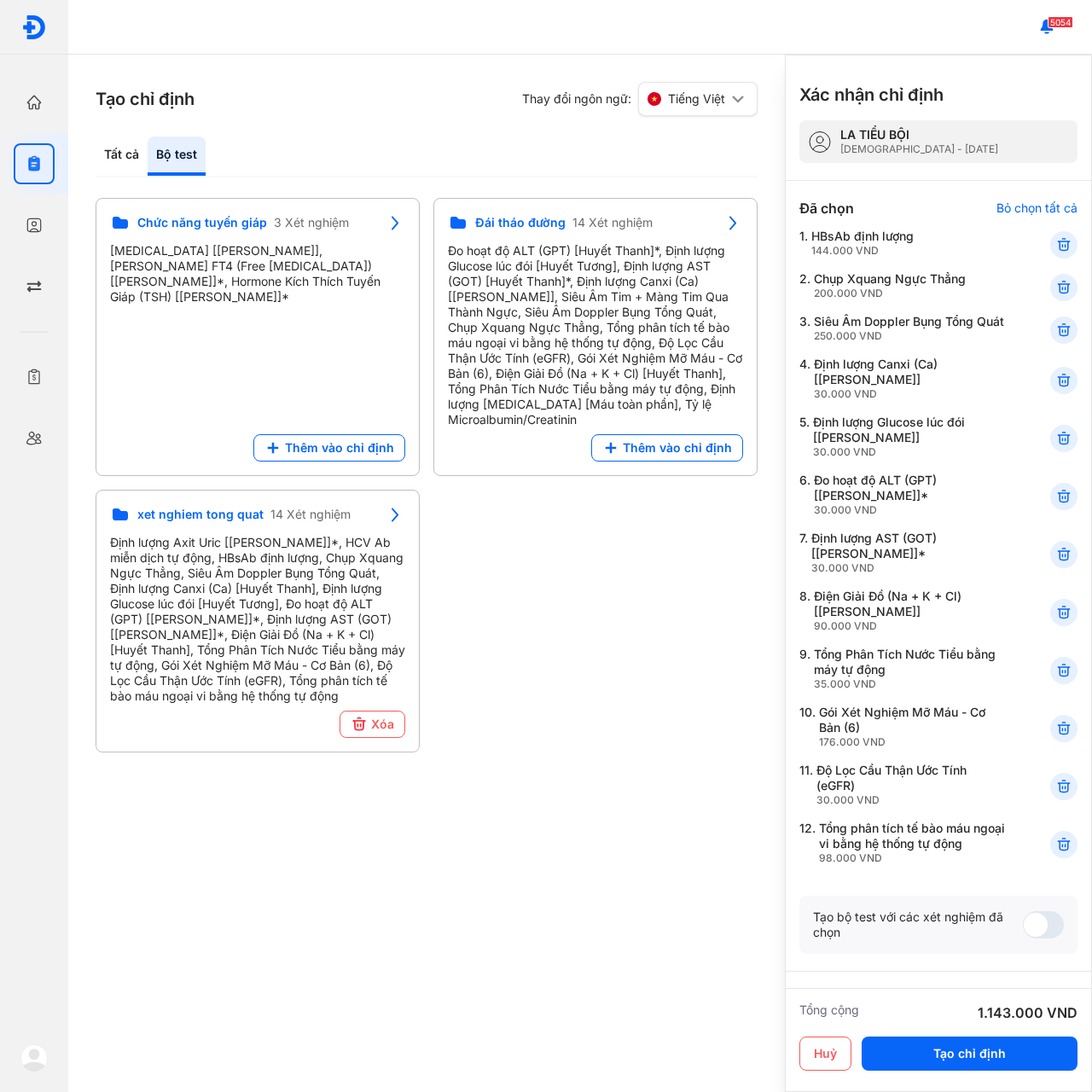
click at [1055, 245] on icon at bounding box center [1064, 245] width 17 height 17
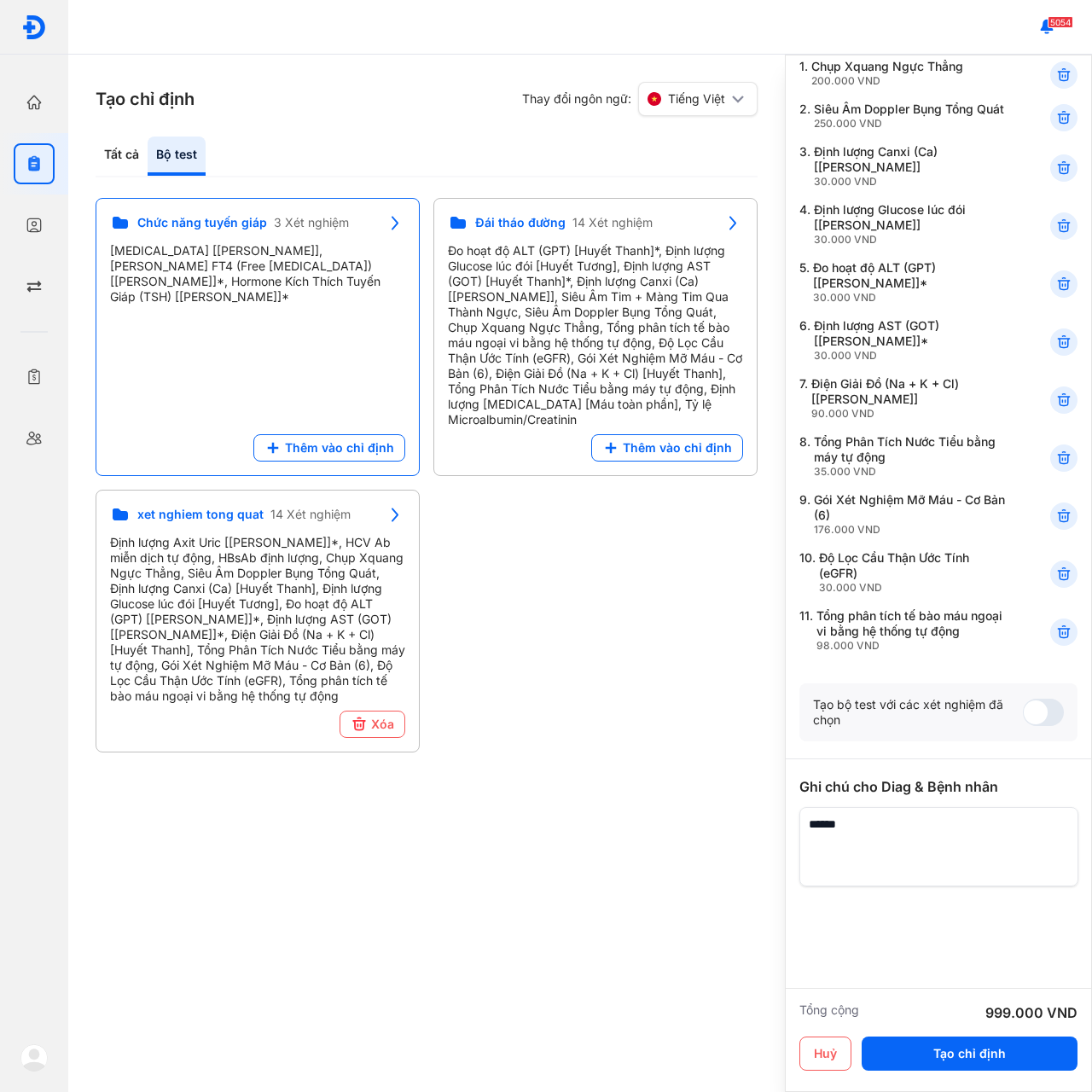
scroll to position [169, 0]
click at [148, 156] on div "Tất cả" at bounding box center [177, 156] width 58 height 39
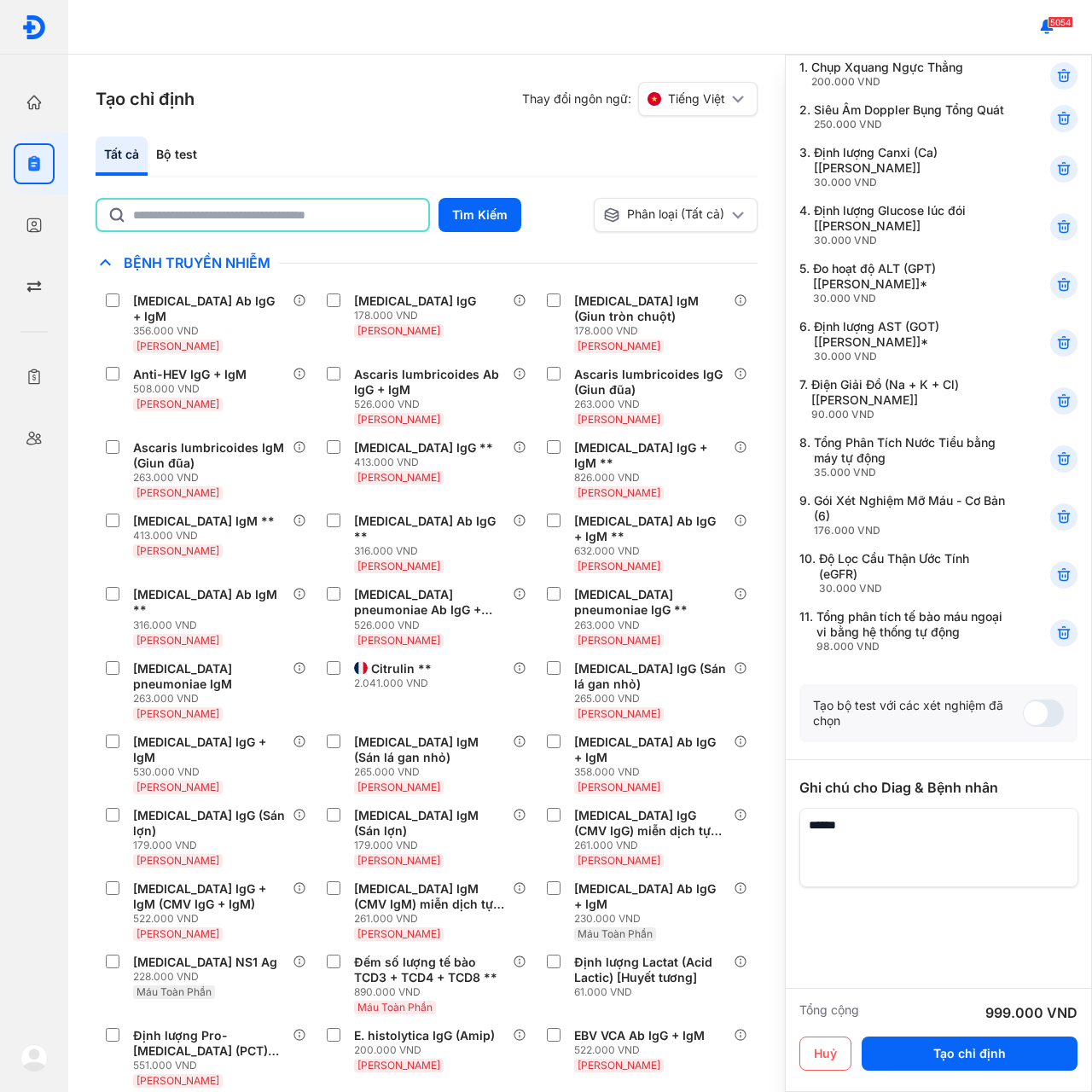
click at [235, 215] on input "text" at bounding box center [275, 215] width 285 height 31
type input "*******"
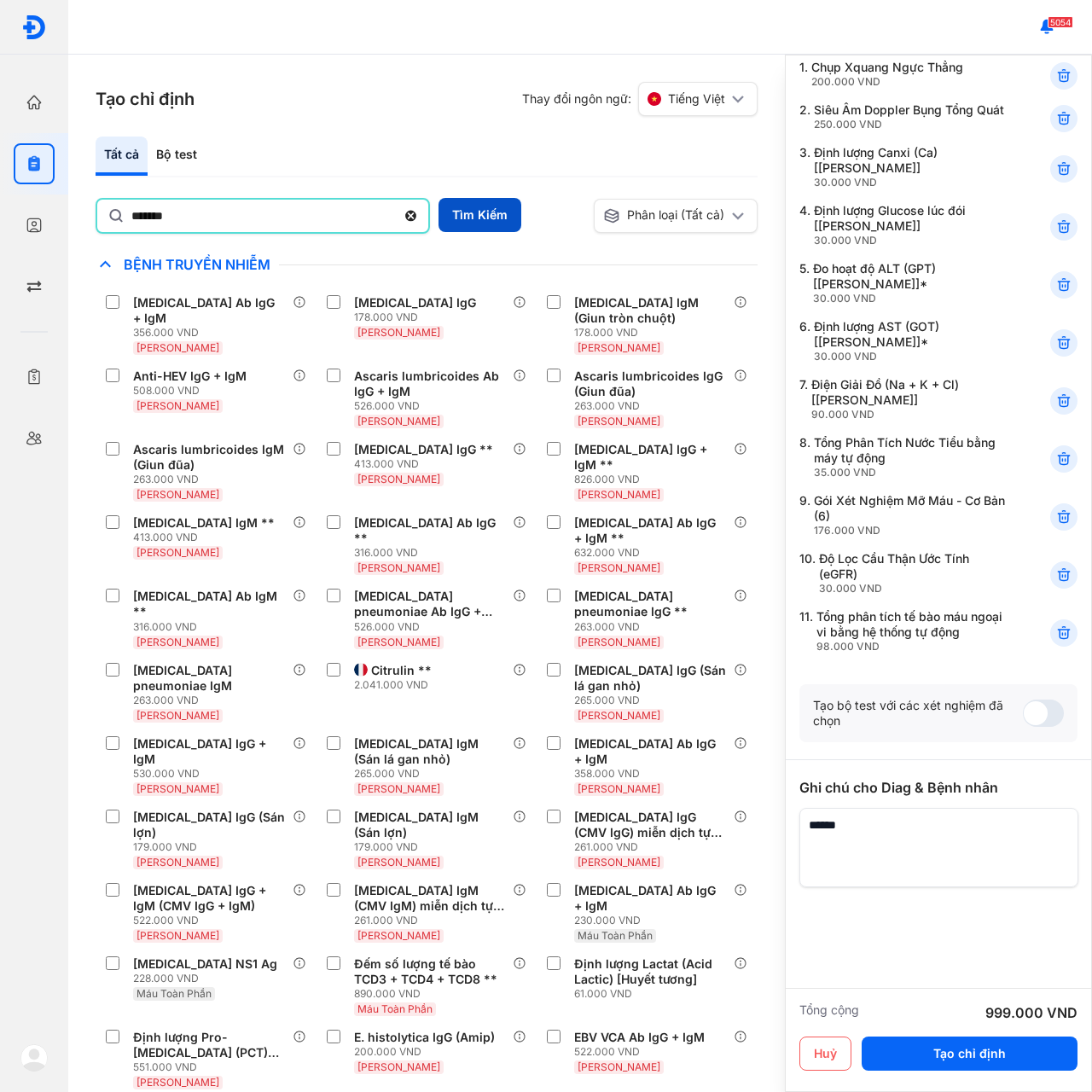
click at [463, 221] on button "Tìm Kiếm" at bounding box center [480, 215] width 83 height 34
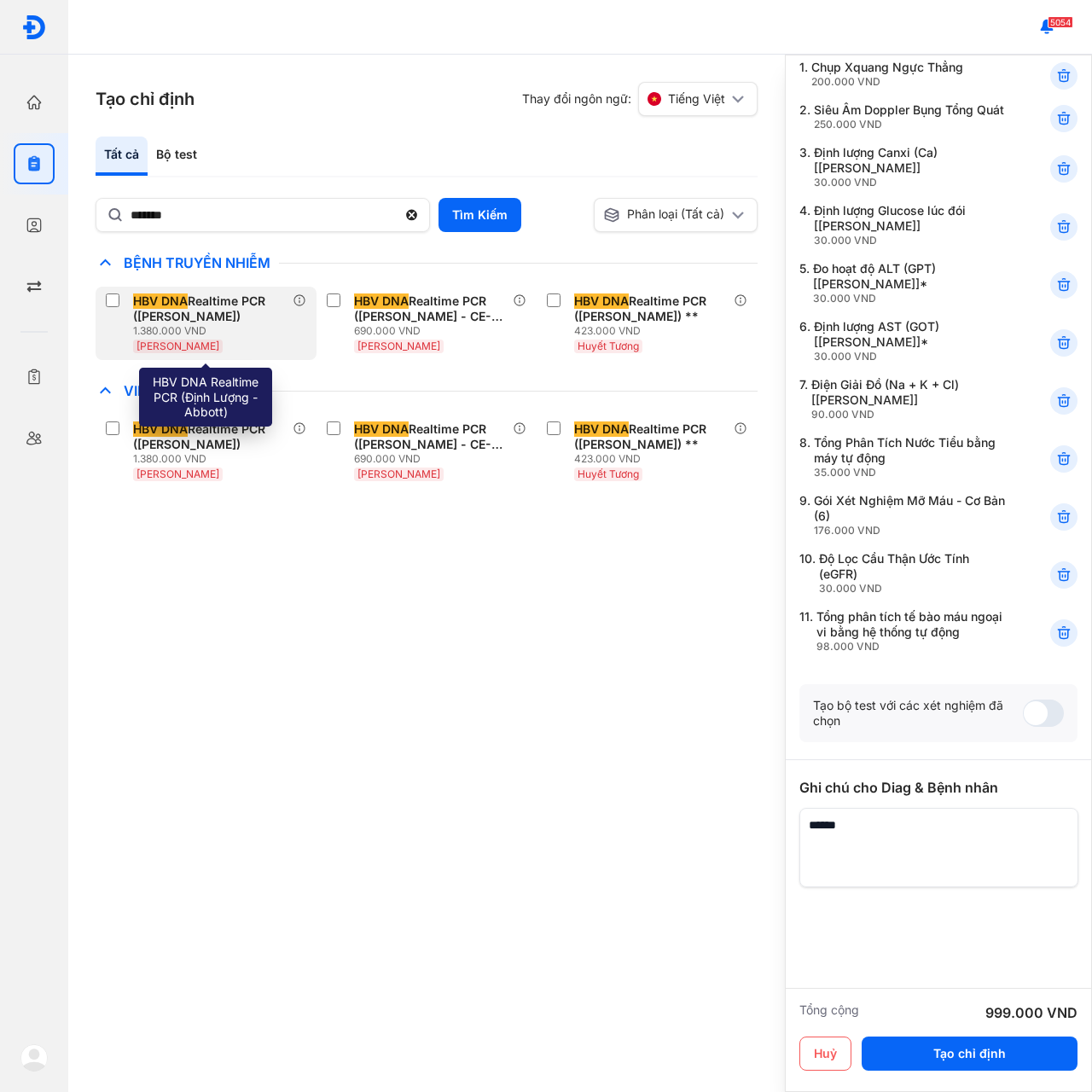
scroll to position [171, 0]
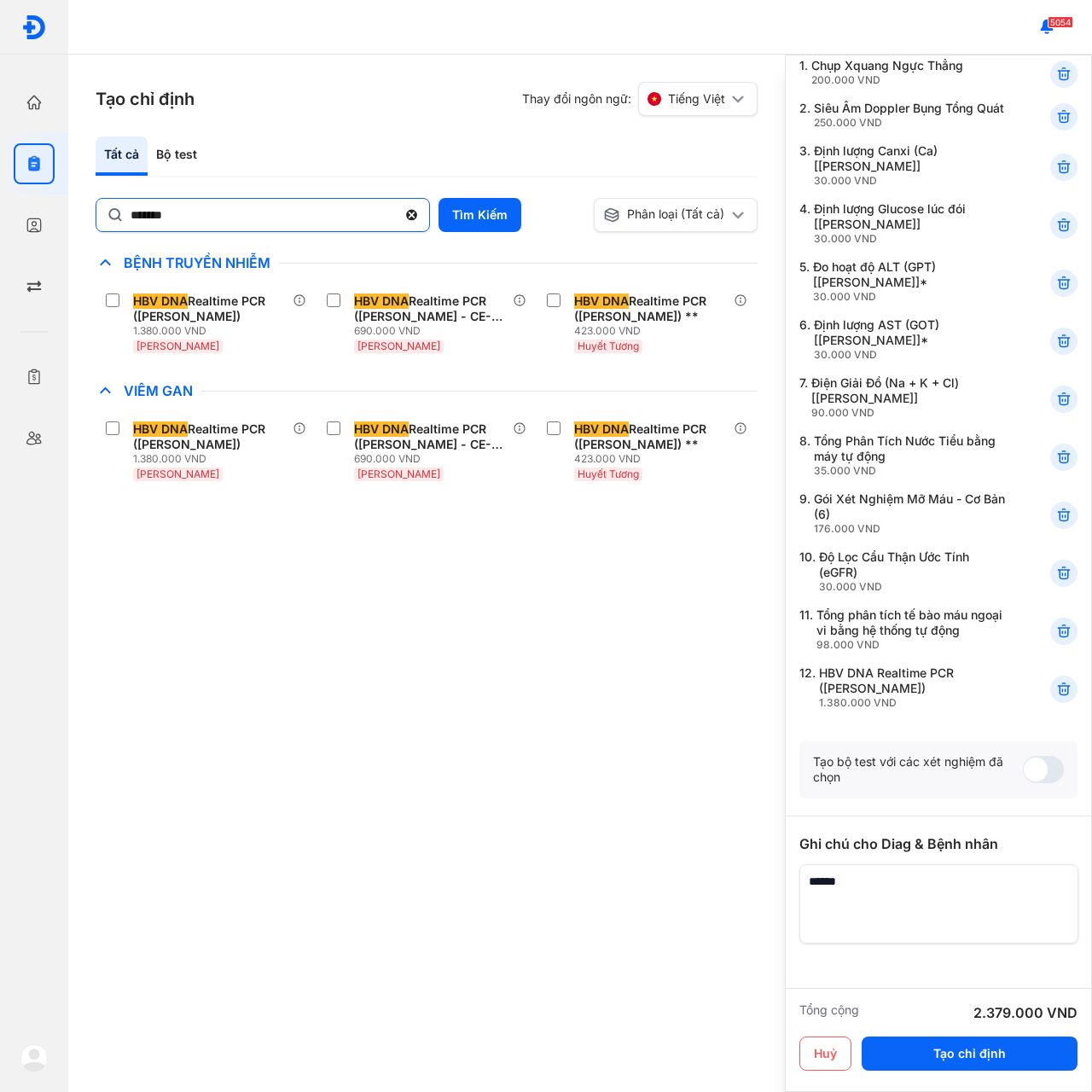
click at [410, 211] on icon at bounding box center [411, 215] width 15 height 17
click at [397, 211] on input "*******" at bounding box center [263, 214] width 266 height 31
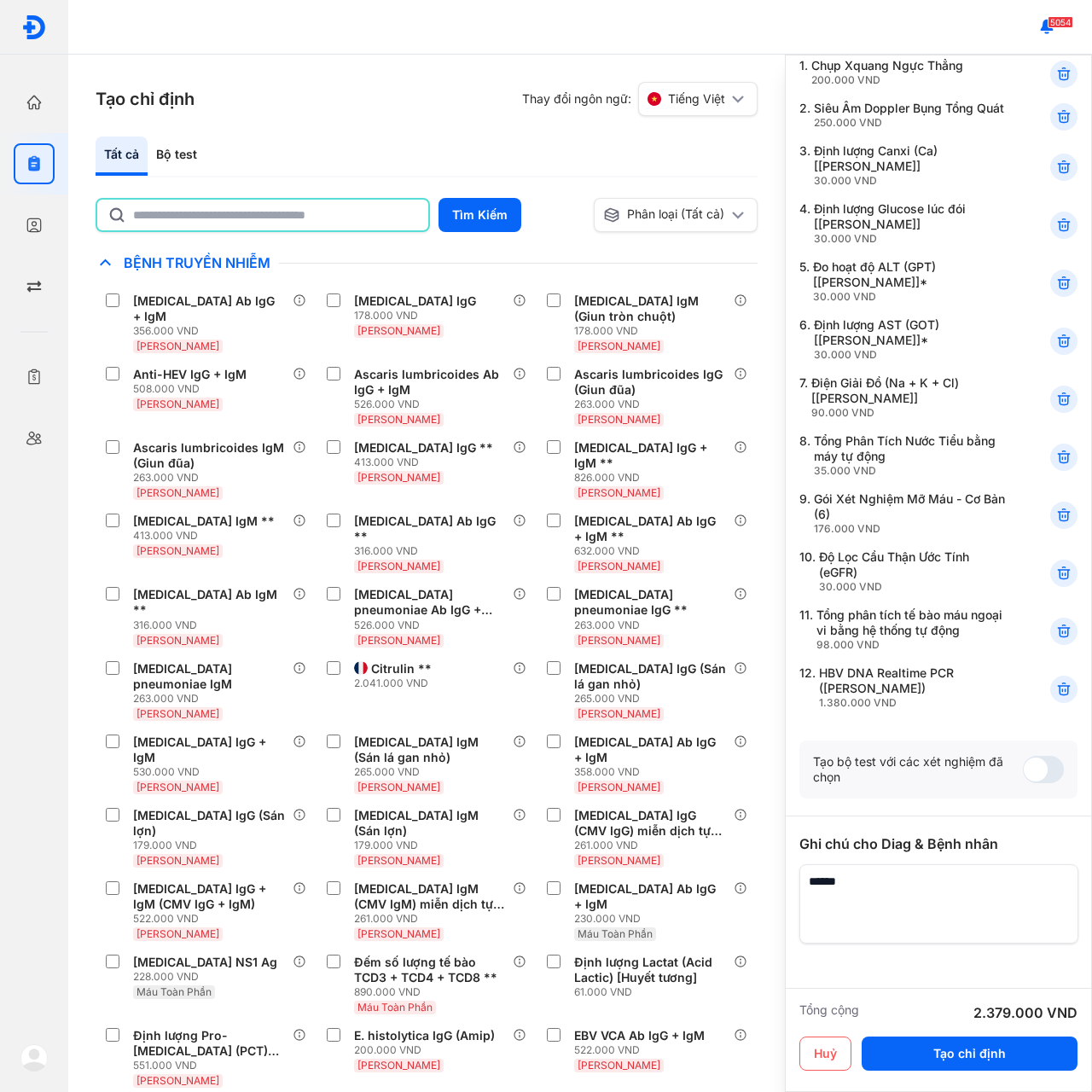
click at [334, 211] on input "text" at bounding box center [275, 215] width 285 height 31
paste input "*"
paste input "***"
type input "*"
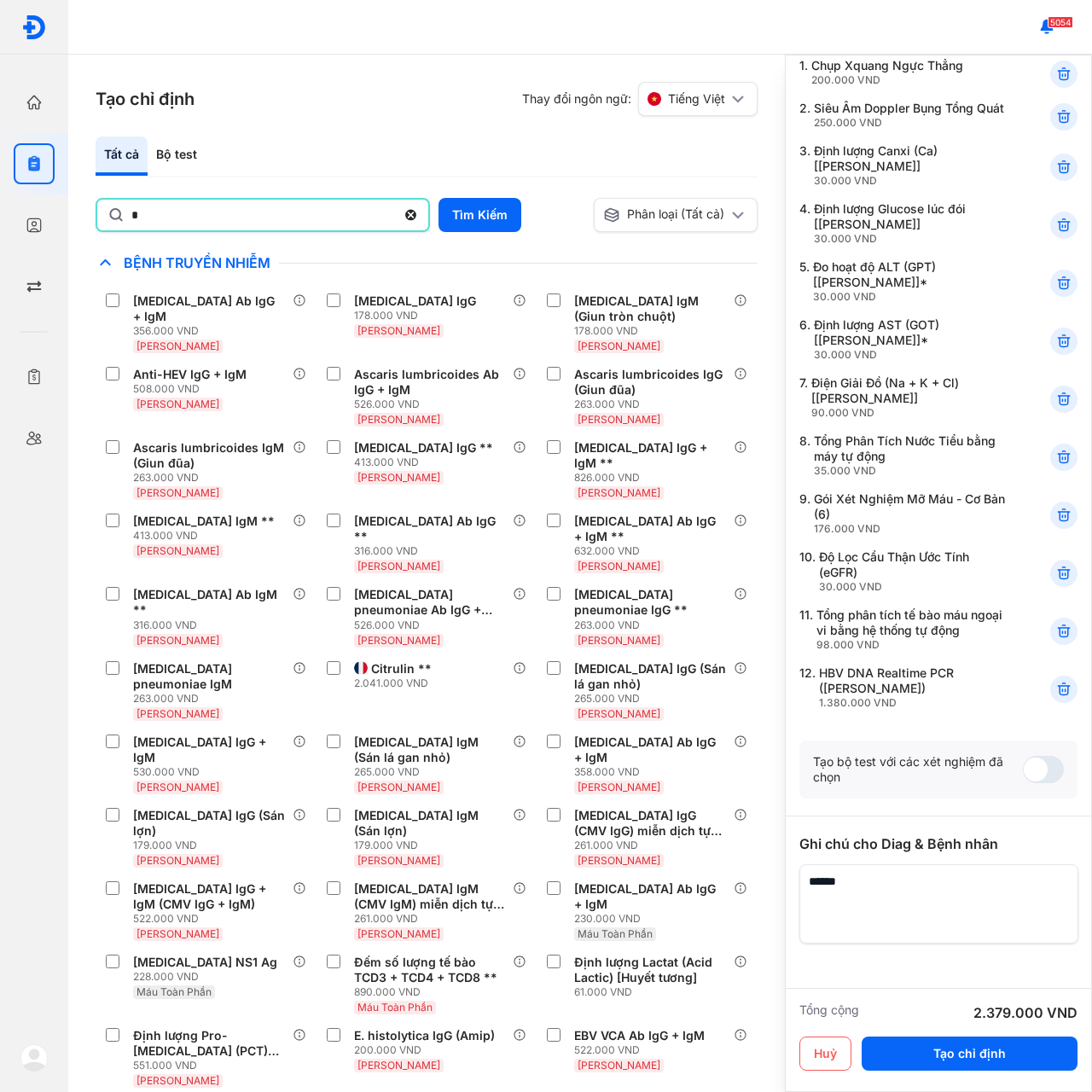
paste input "*"
paste input "***"
type input "****"
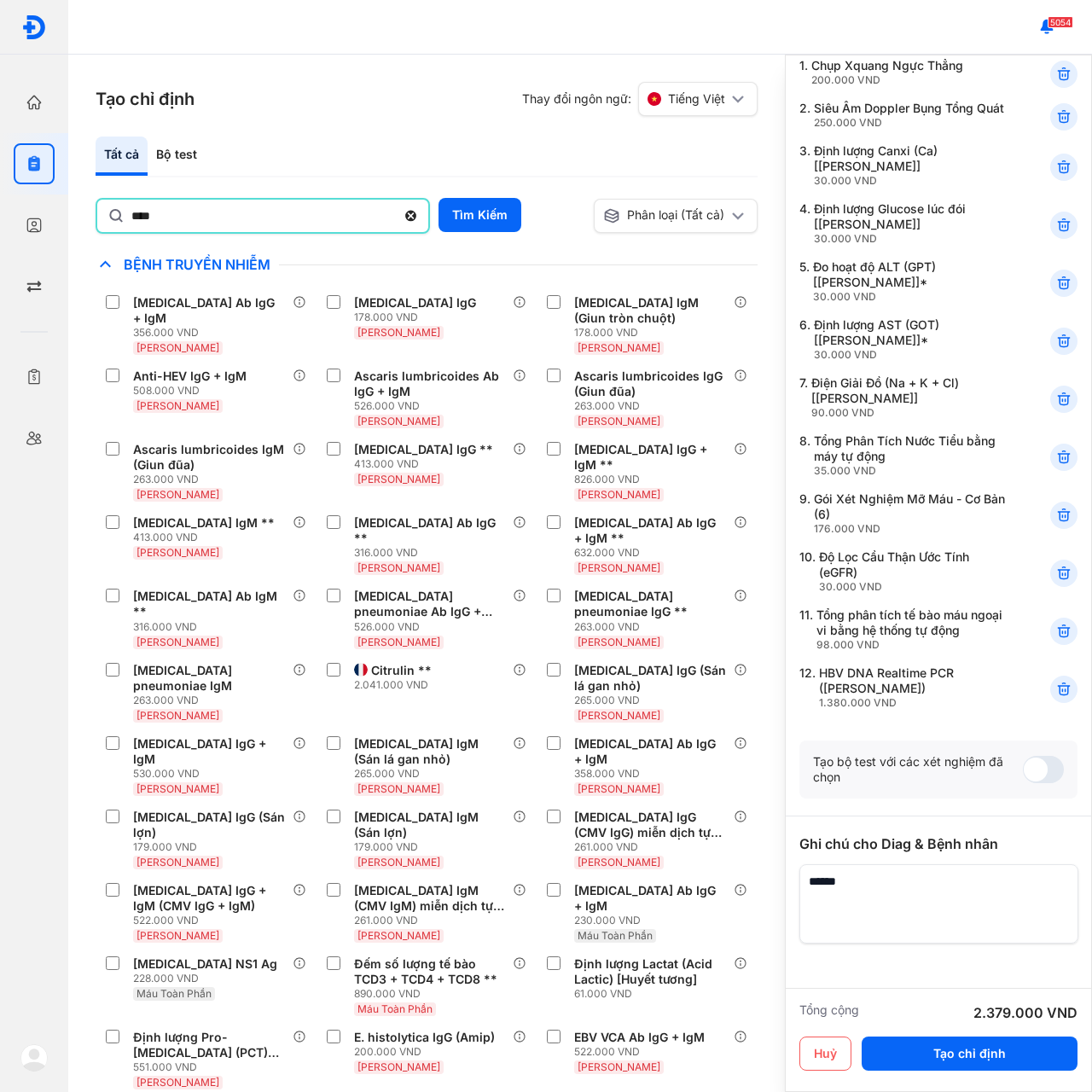
click at [410, 214] on icon at bounding box center [410, 215] width 15 height 17
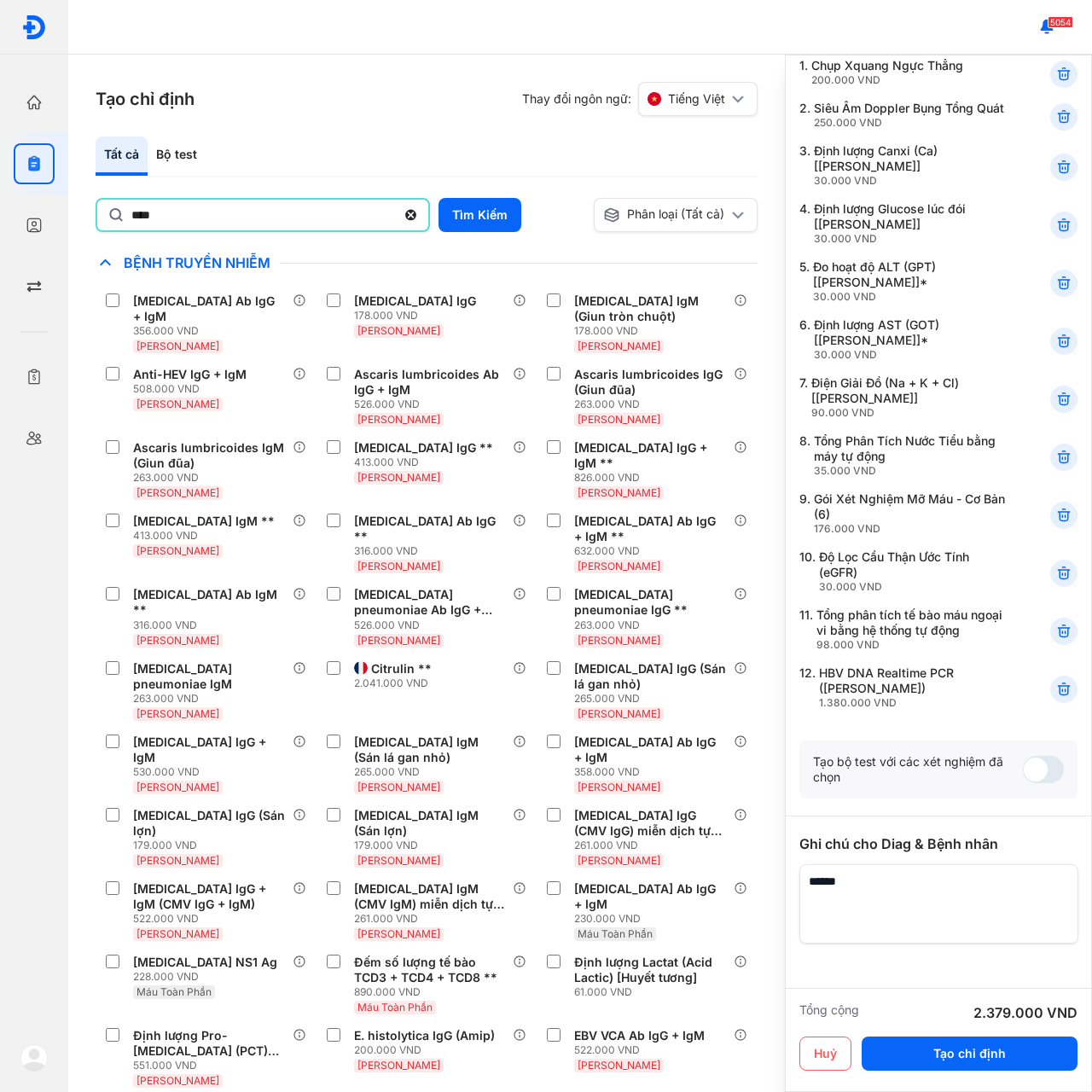
click at [396, 214] on input "****" at bounding box center [263, 215] width 264 height 31
click at [379, 210] on input "text" at bounding box center [275, 215] width 285 height 31
paste input "*"
paste input "**"
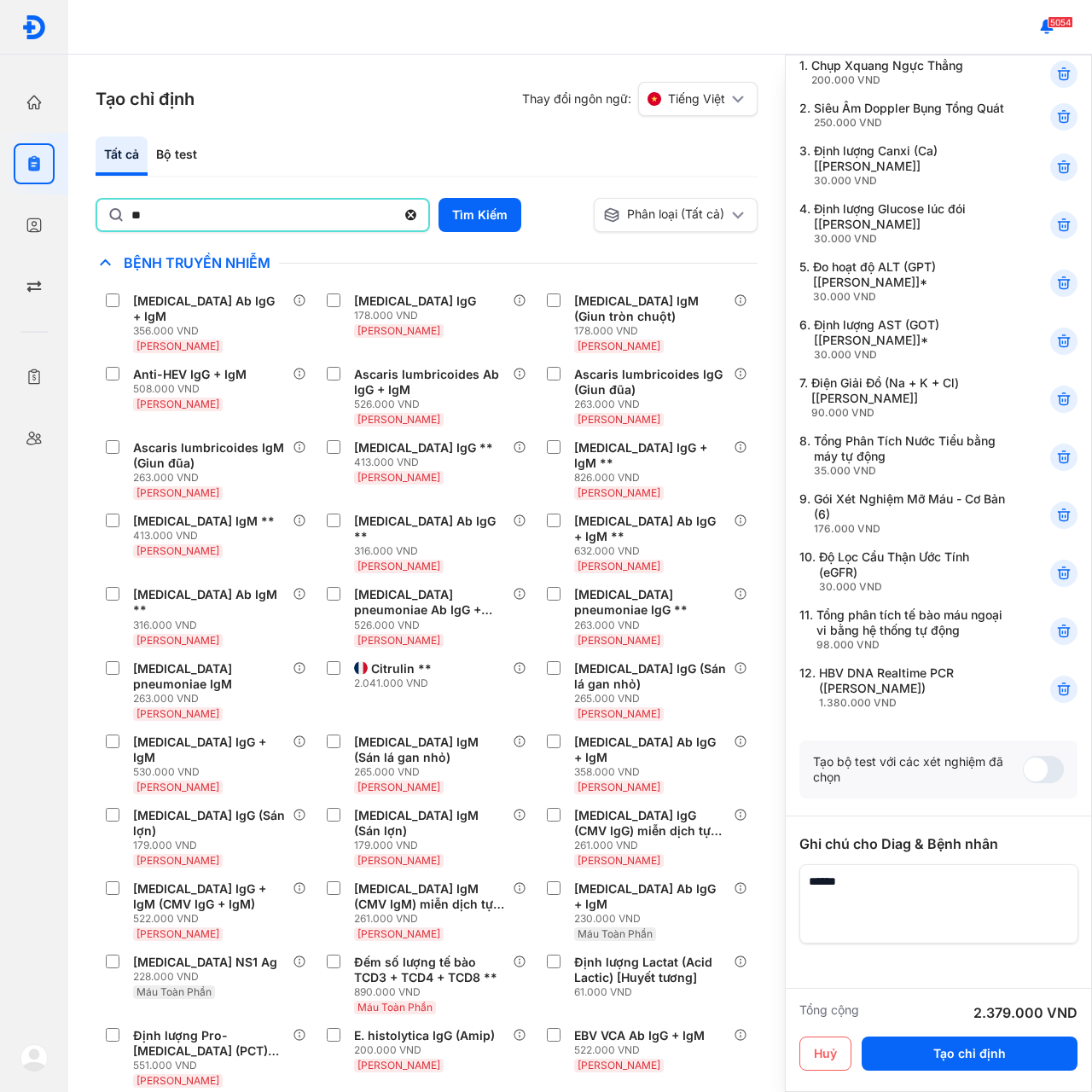
type input "*"
paste input "*"
type input "***"
click at [466, 206] on button "Tìm Kiếm" at bounding box center [480, 215] width 83 height 34
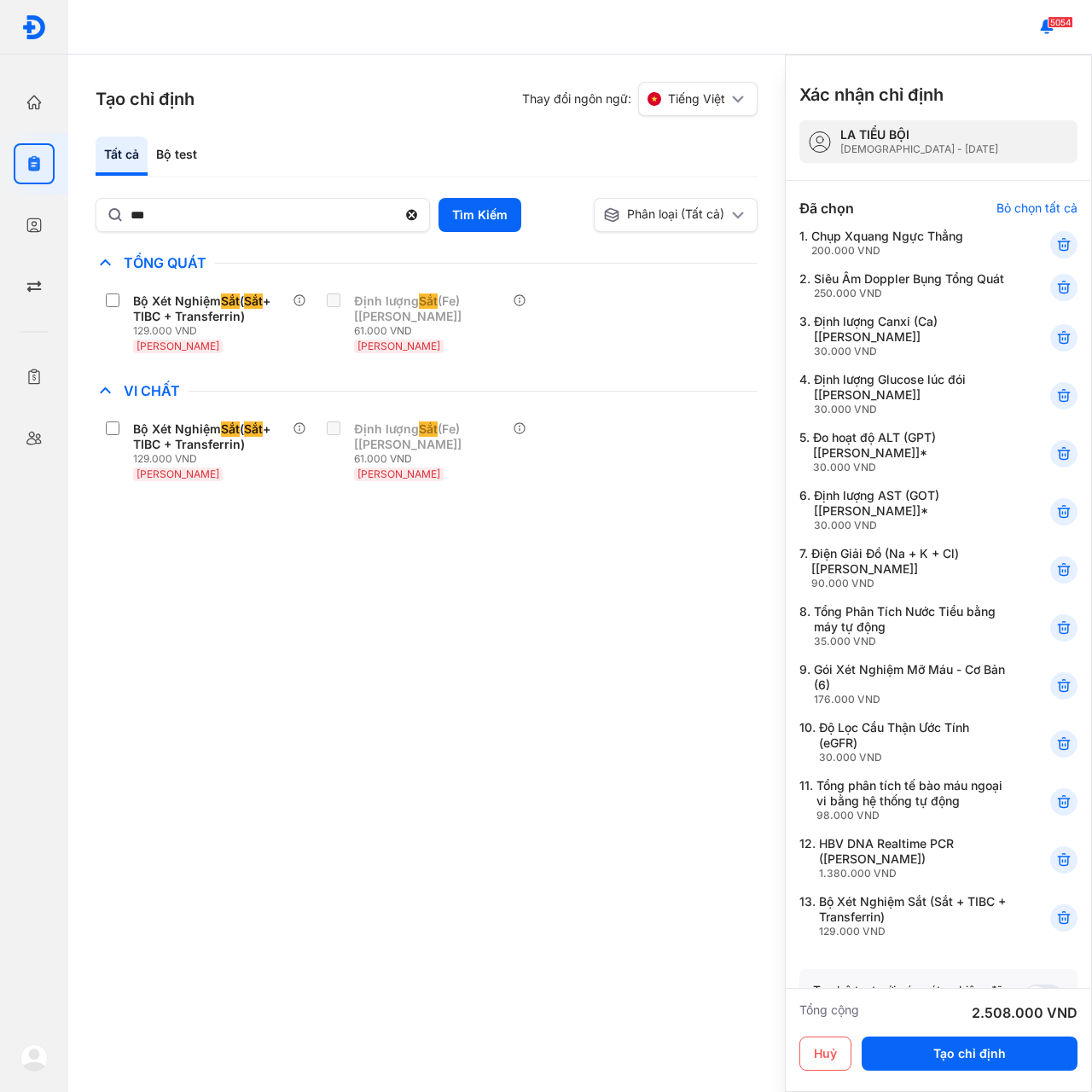
scroll to position [86, 0]
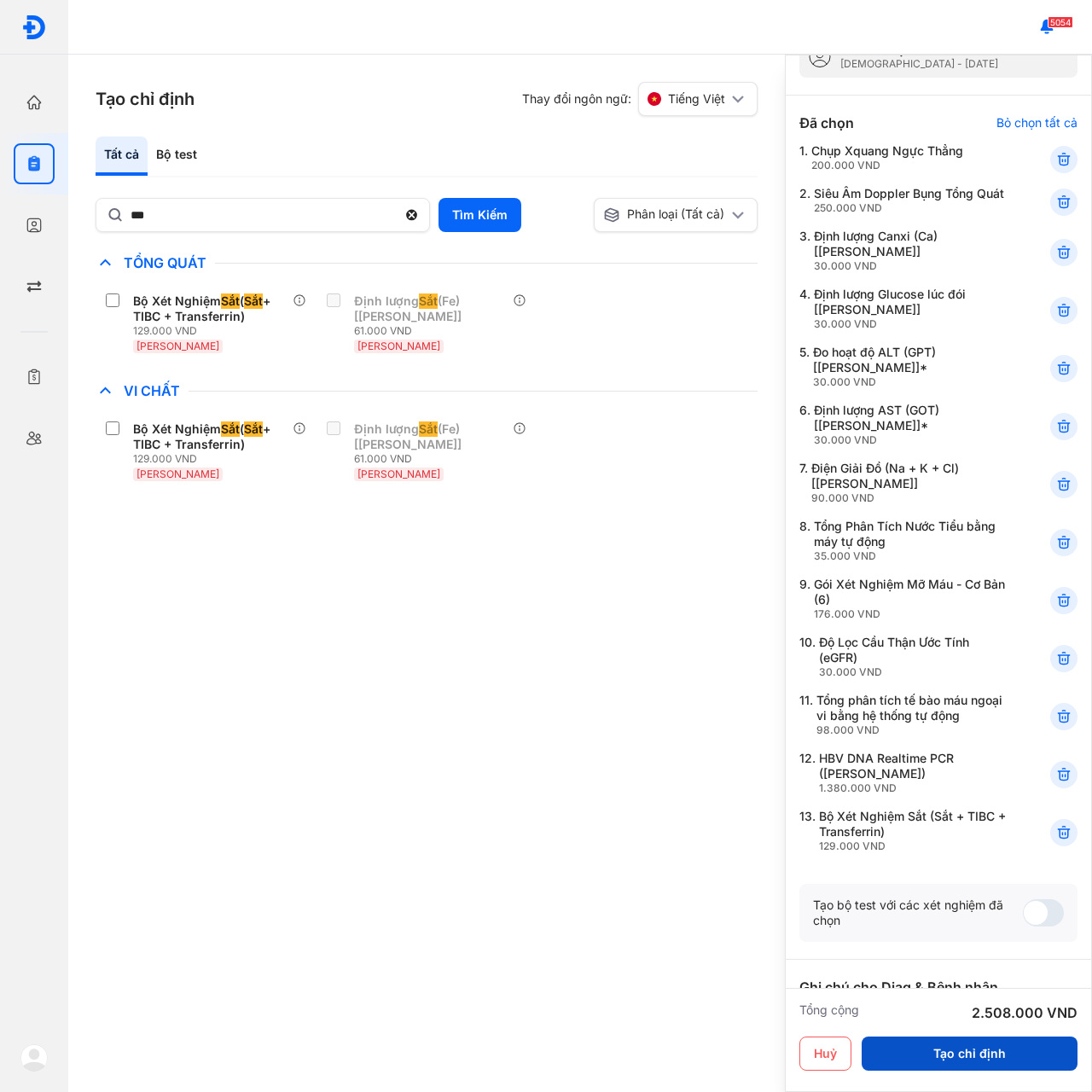
click at [936, 1051] on button "Tạo chỉ định" at bounding box center [970, 1054] width 215 height 34
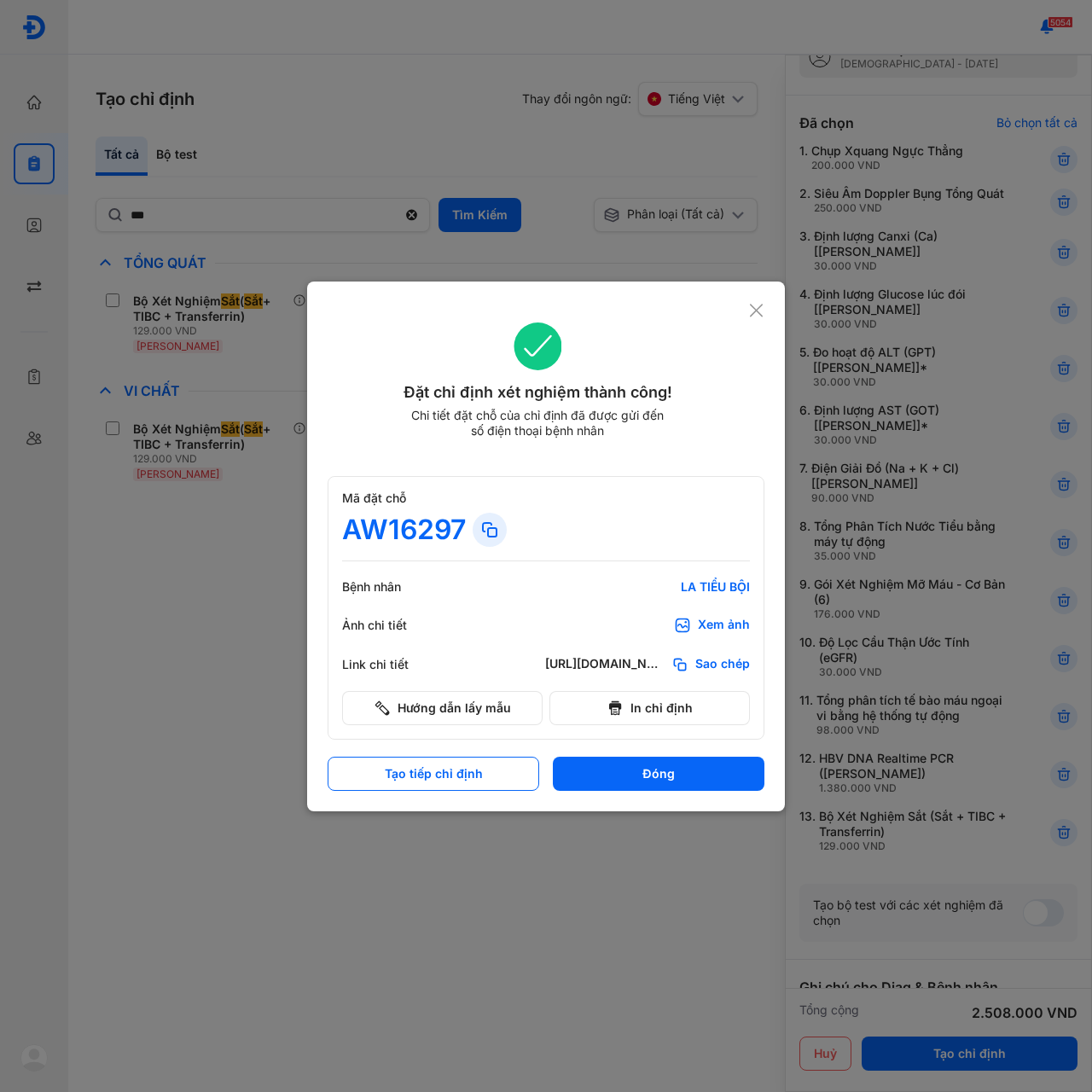
click at [705, 658] on span "Sao chép" at bounding box center [723, 664] width 55 height 17
click at [600, 774] on button "Đóng" at bounding box center [658, 774] width 211 height 34
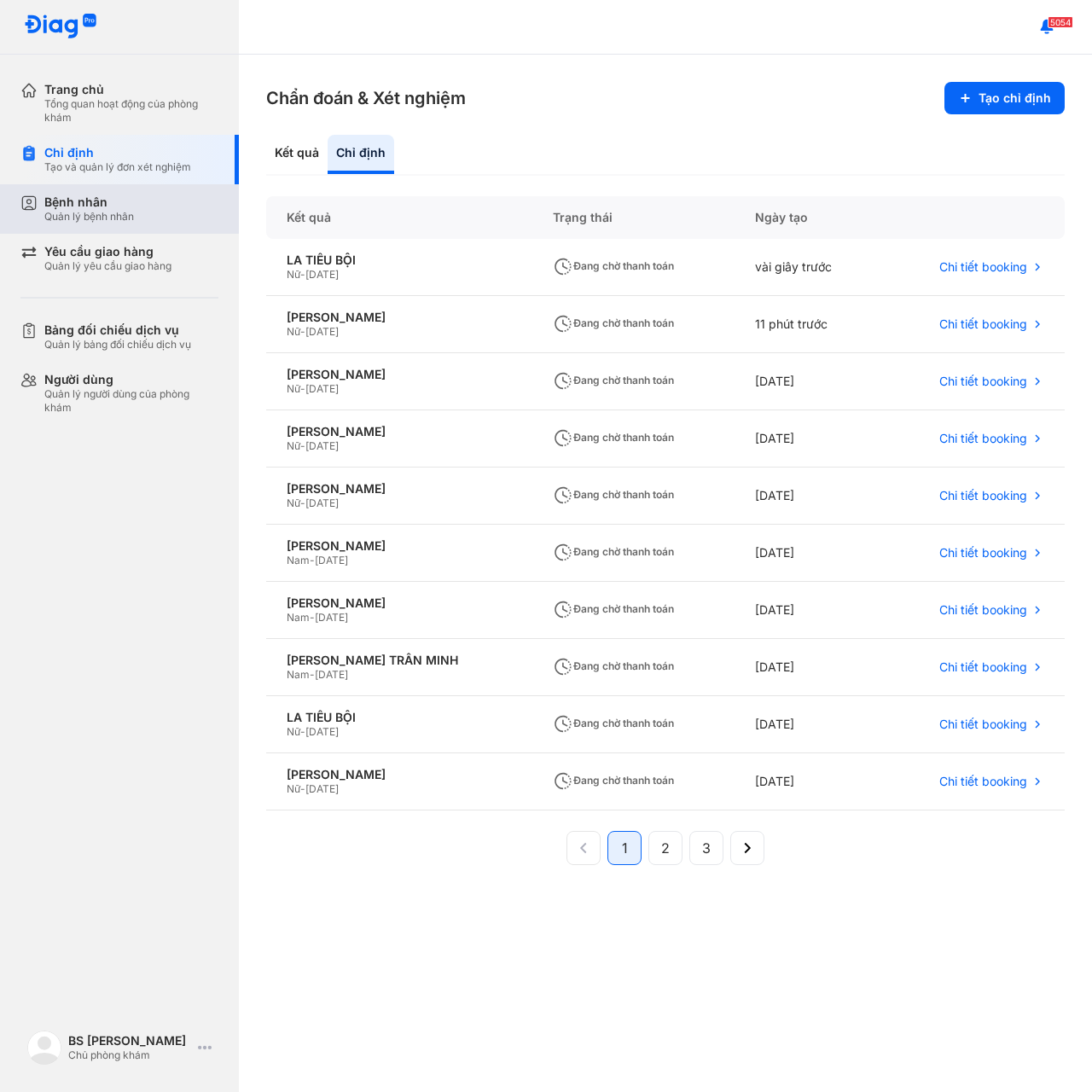
click at [107, 211] on div "Quản lý bệnh nhân" at bounding box center [89, 216] width 90 height 14
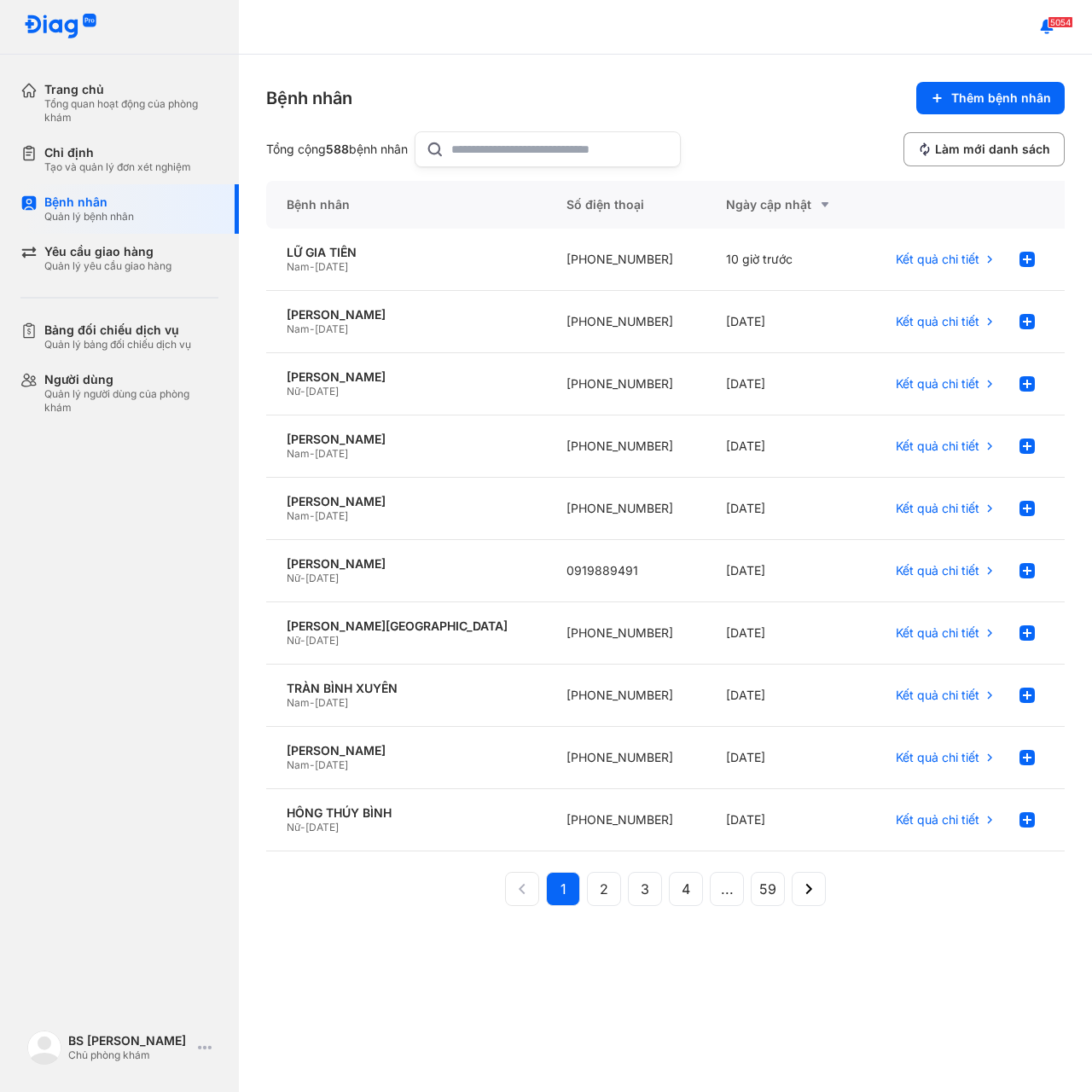
click at [470, 148] on input "text" at bounding box center [560, 150] width 218 height 34
paste input "*"
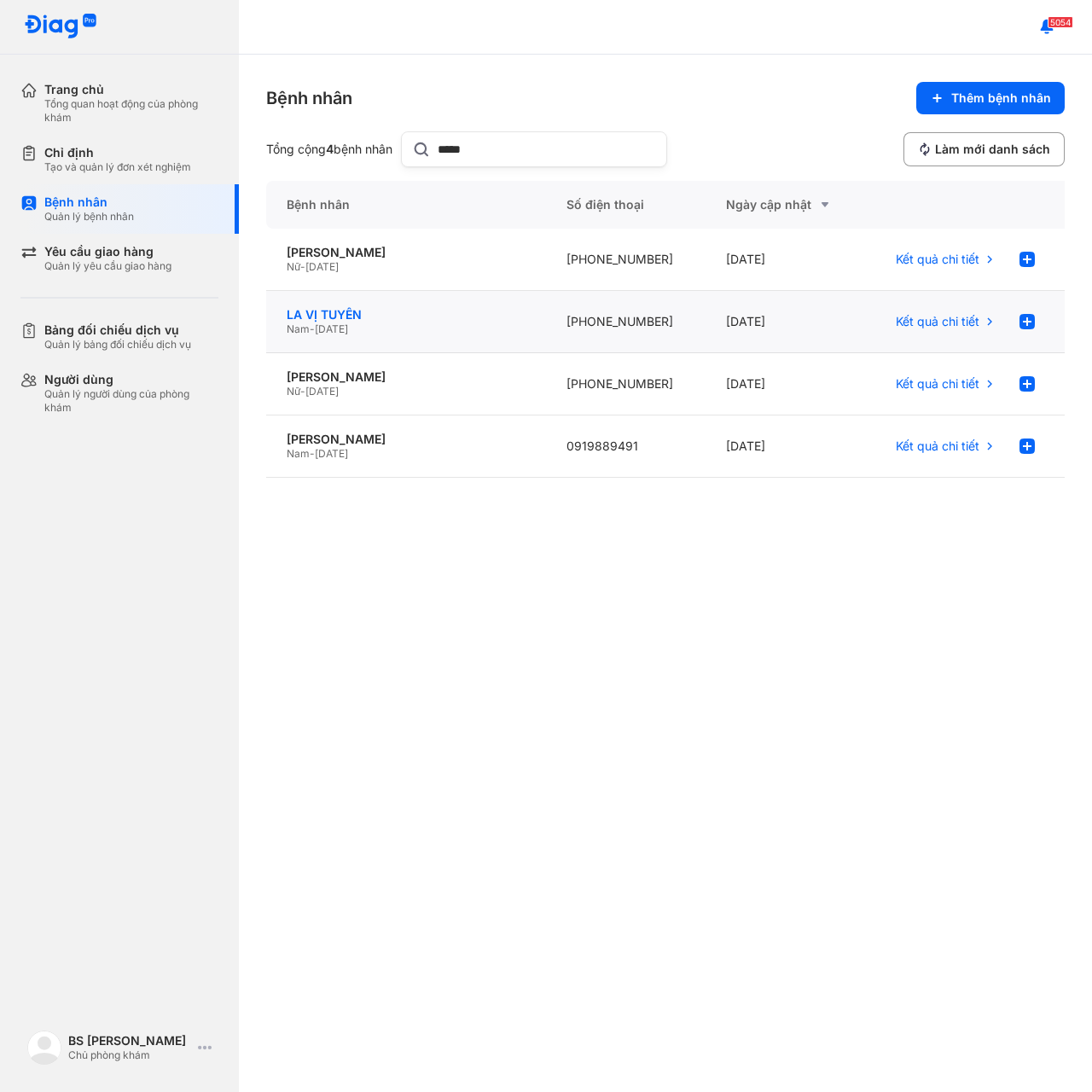
type input "*****"
click at [324, 310] on div "LA VỊ TUYỀN" at bounding box center [405, 315] width 239 height 15
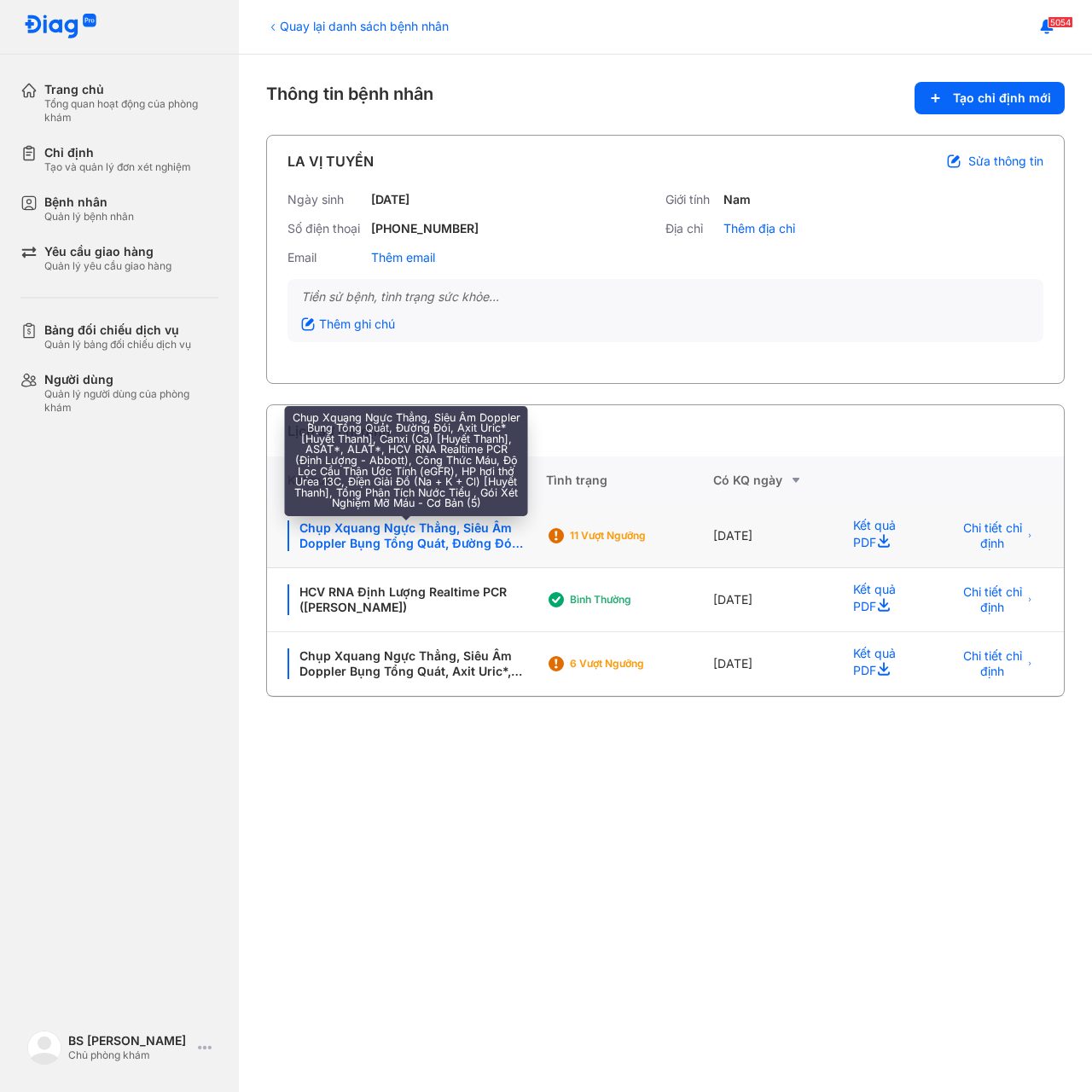
click at [410, 535] on div "Chụp Xquang Ngực Thẳng, Siêu Âm Doppler Bụng Tổng Quát, Đường Đói, Axit Uric* […" at bounding box center [406, 536] width 238 height 31
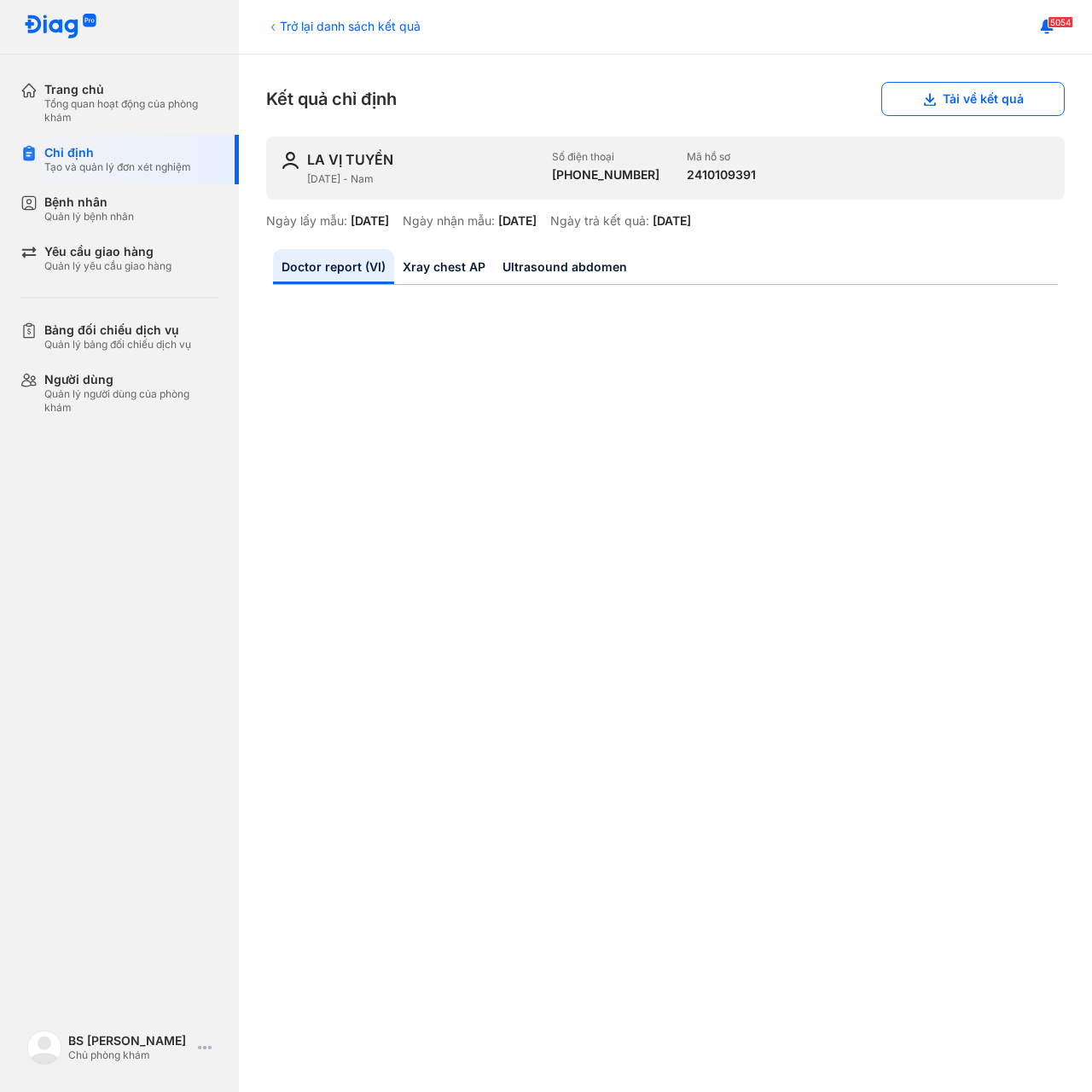
click at [273, 23] on icon at bounding box center [273, 27] width 14 height 14
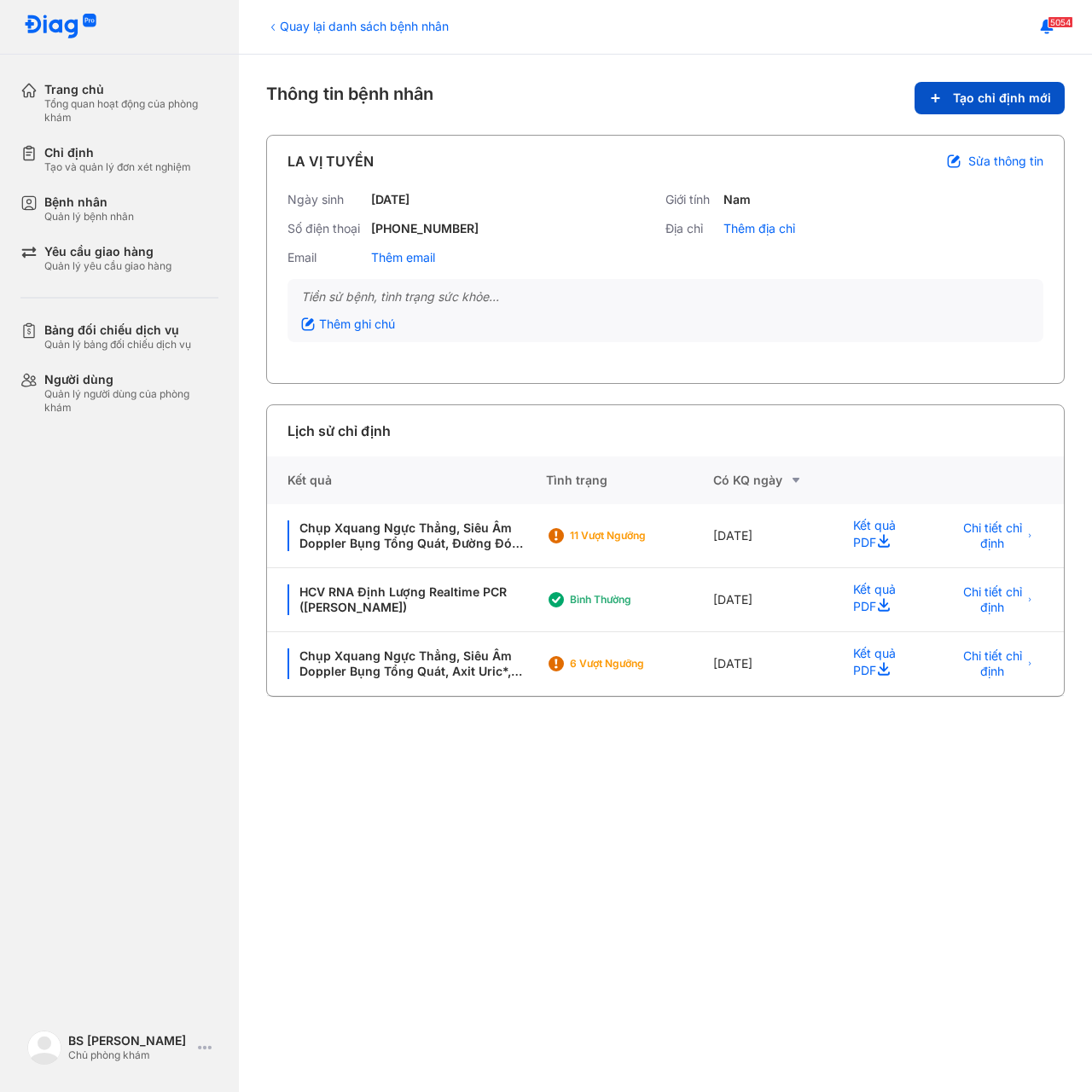
click at [973, 100] on span "Tạo chỉ định mới" at bounding box center [1001, 98] width 98 height 15
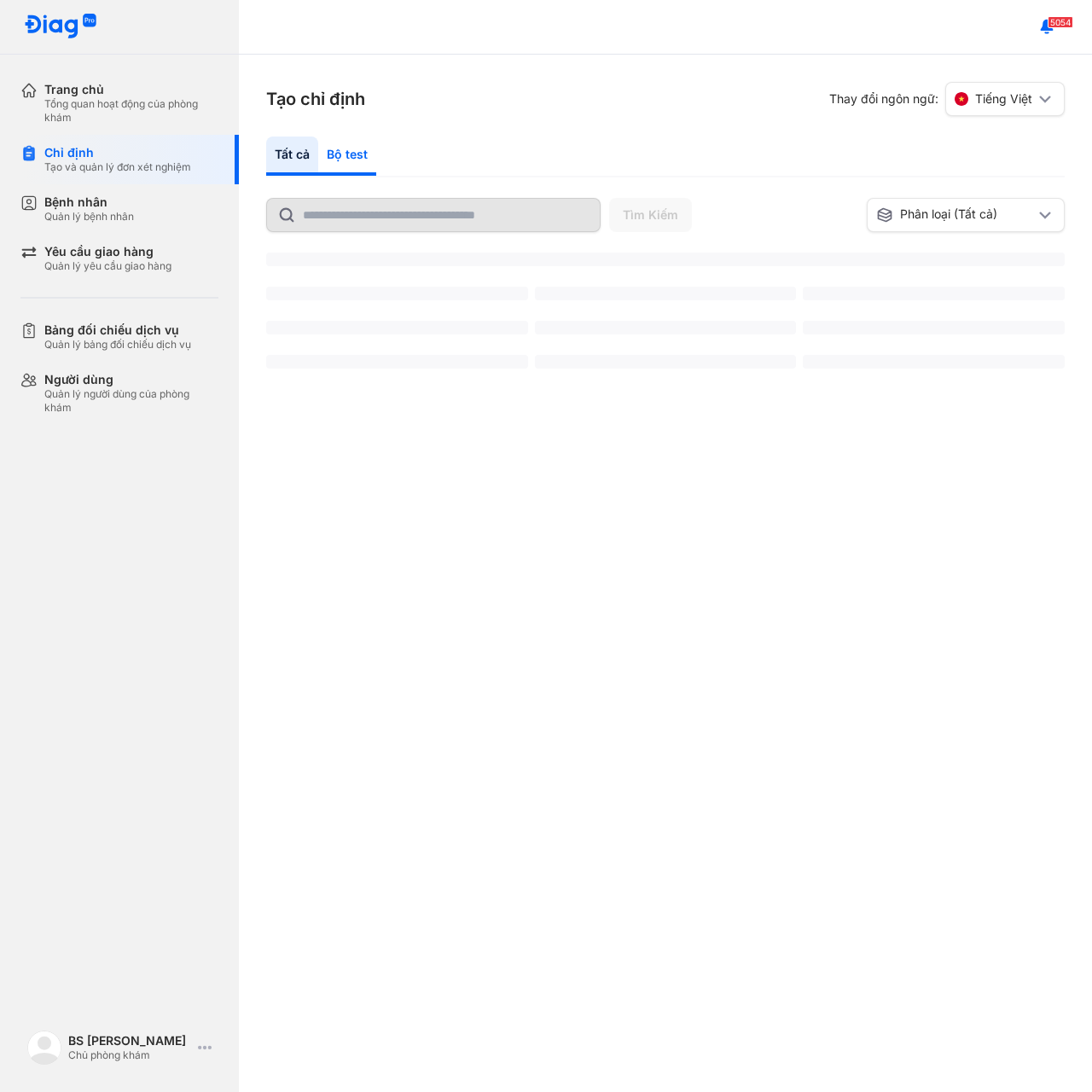
click at [345, 155] on div "Bộ test" at bounding box center [347, 156] width 58 height 39
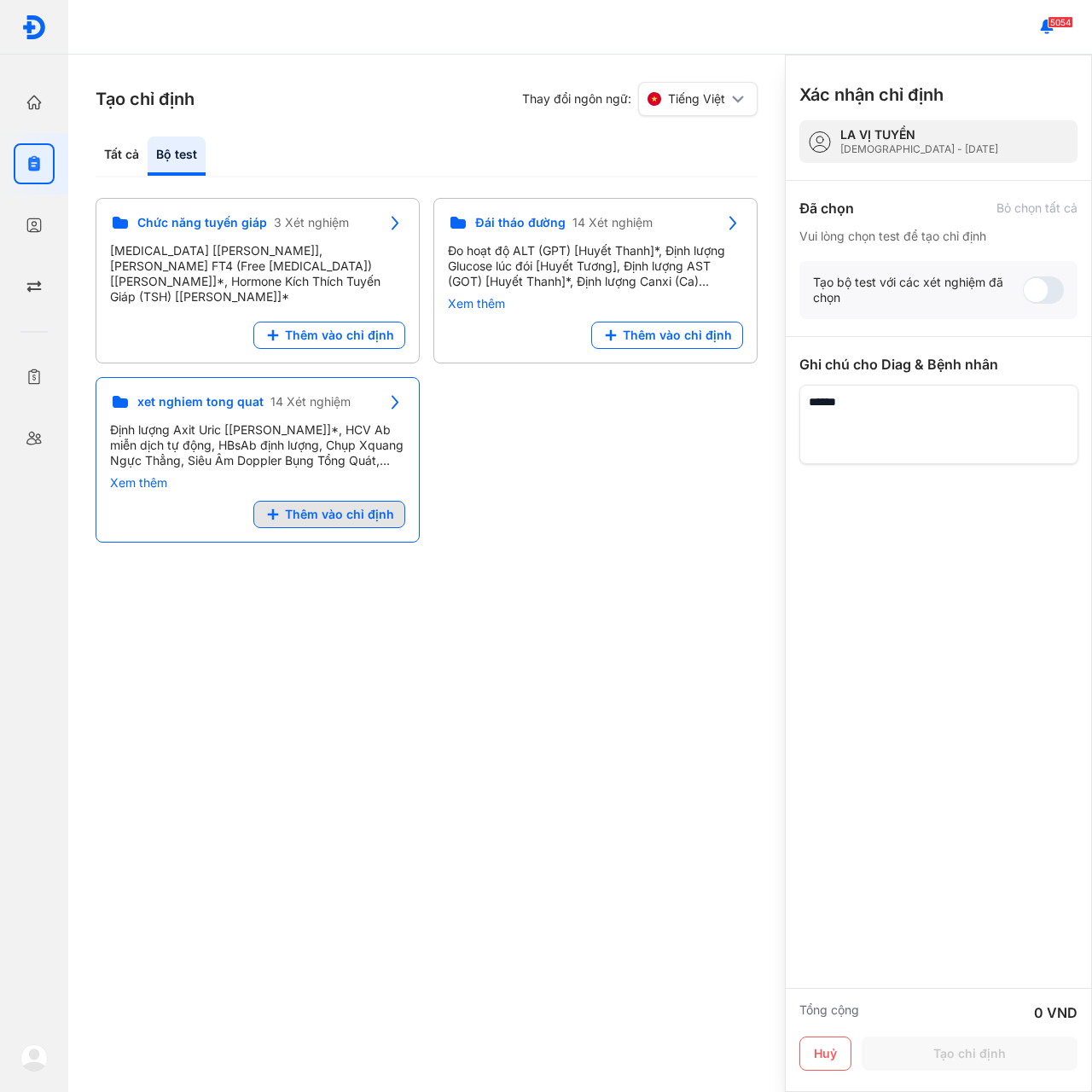
click at [319, 508] on span "Thêm vào chỉ định" at bounding box center [339, 515] width 109 height 15
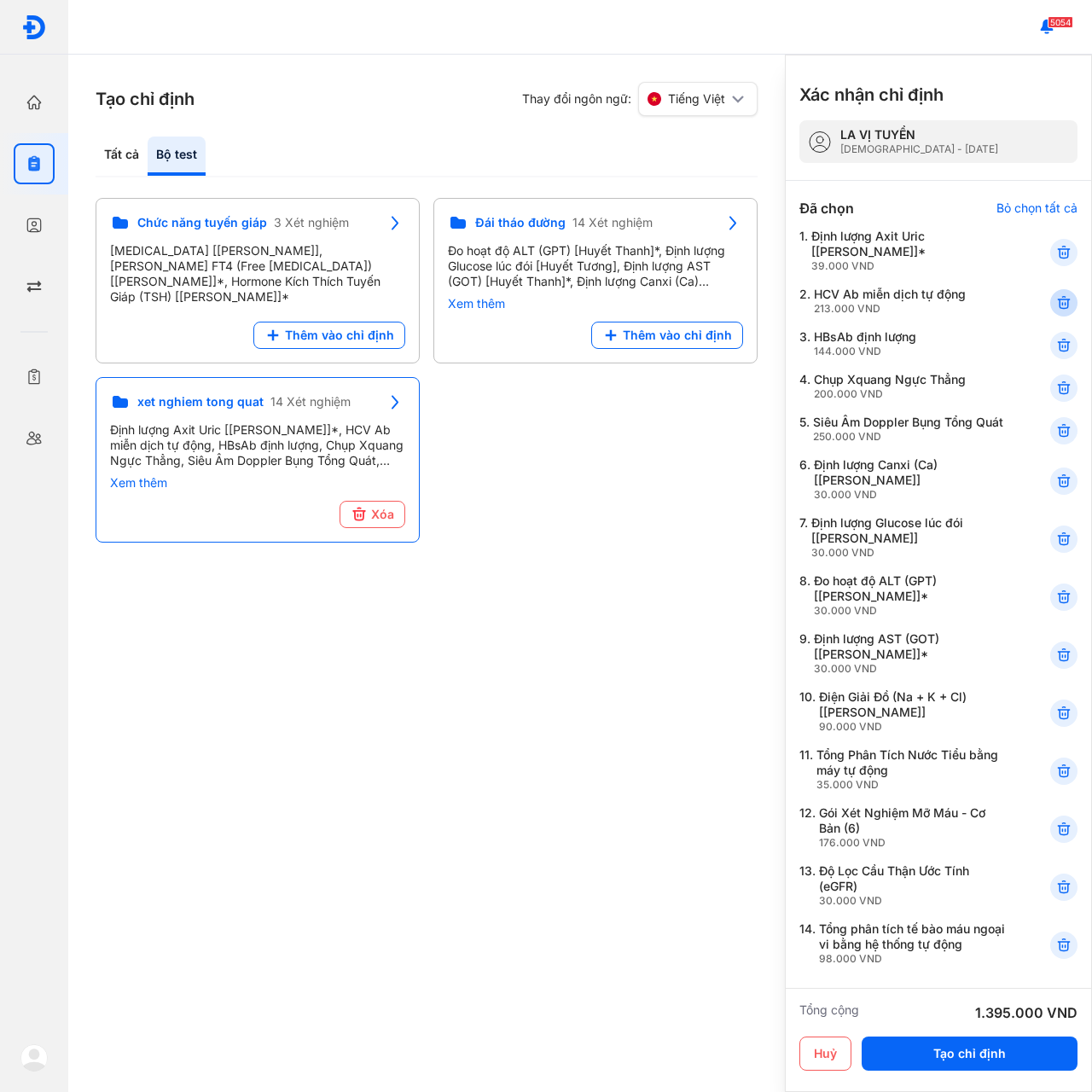
click at [1058, 298] on use at bounding box center [1064, 303] width 12 height 12
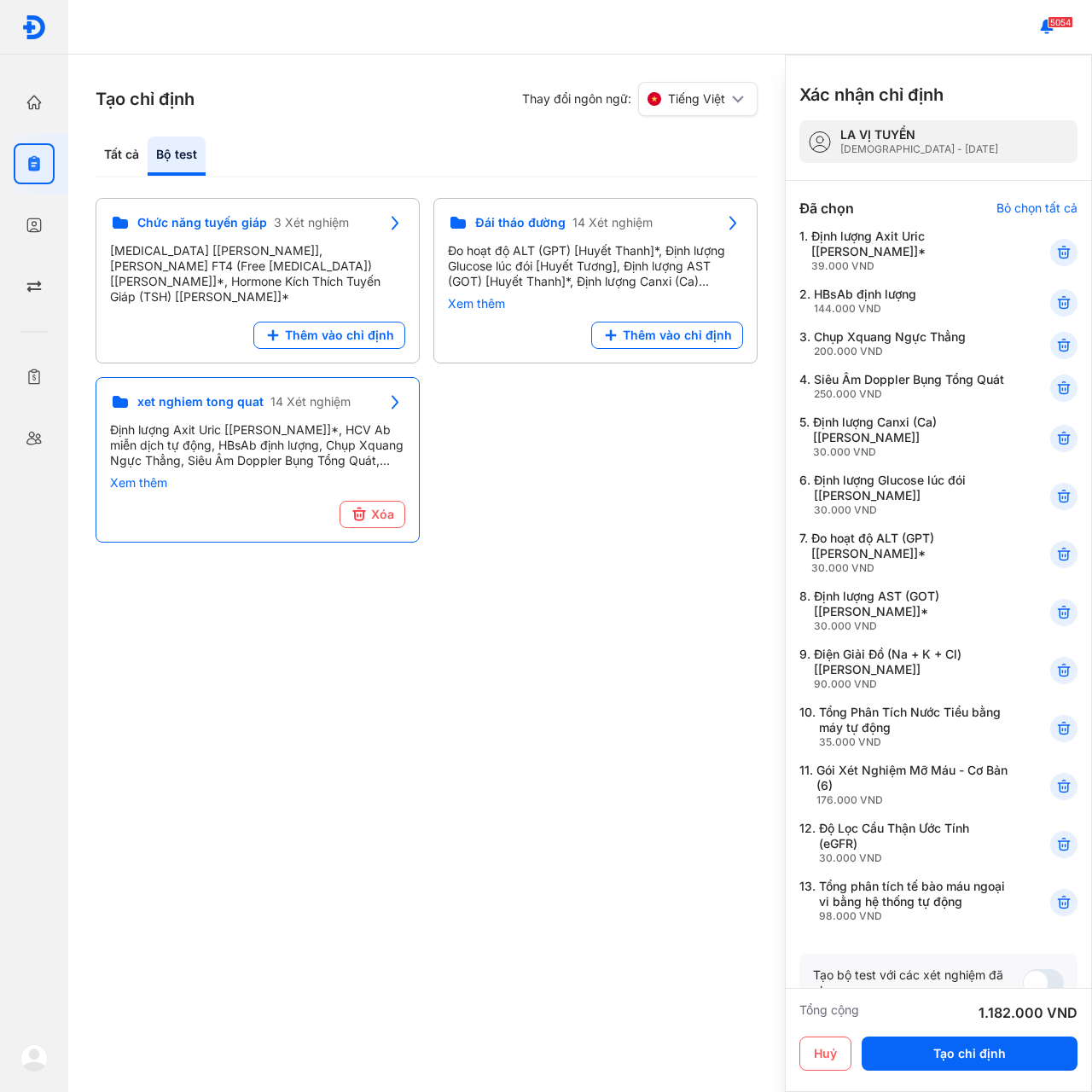
click at [1058, 298] on use at bounding box center [1064, 303] width 12 height 12
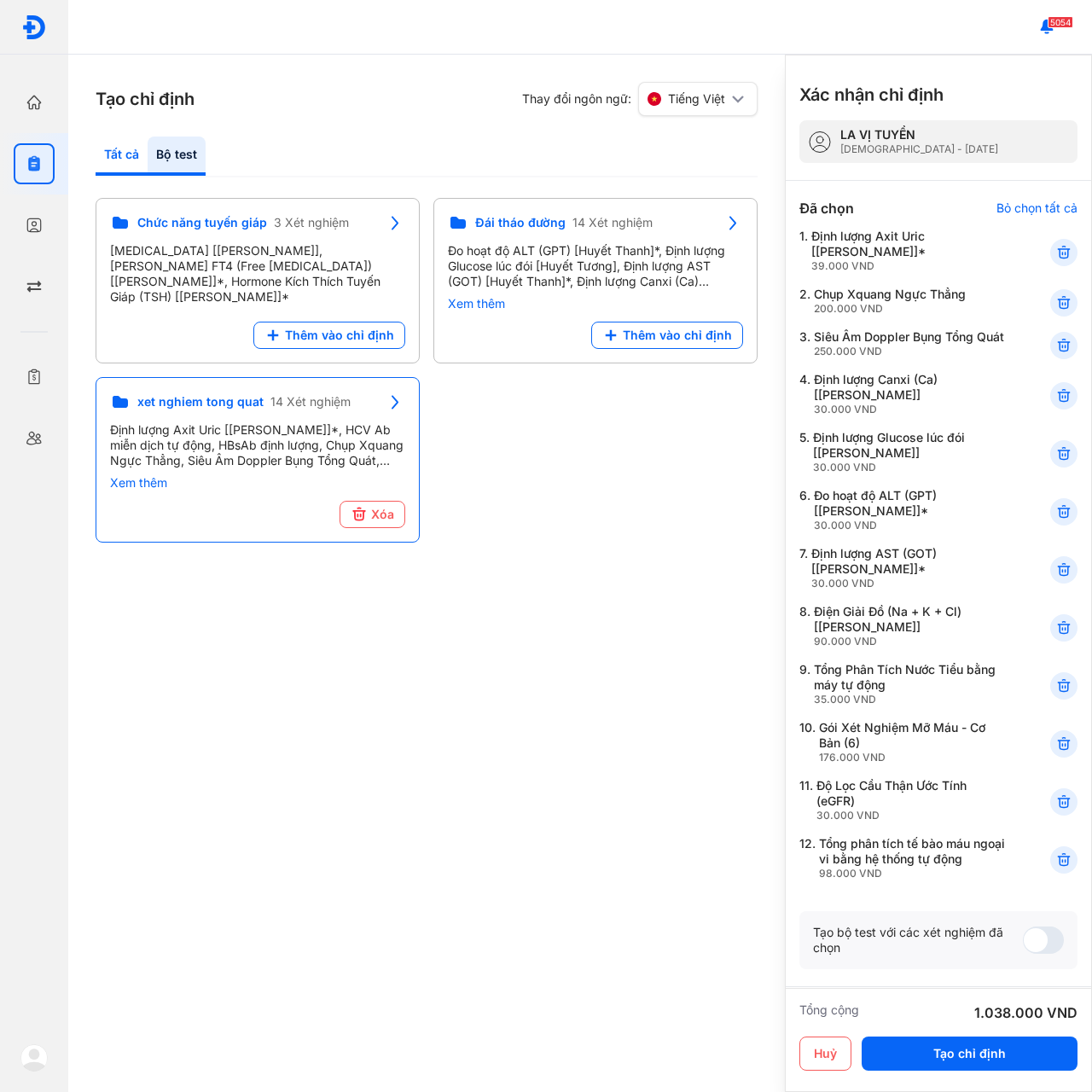
click at [148, 155] on div "Tất cả" at bounding box center [177, 156] width 58 height 39
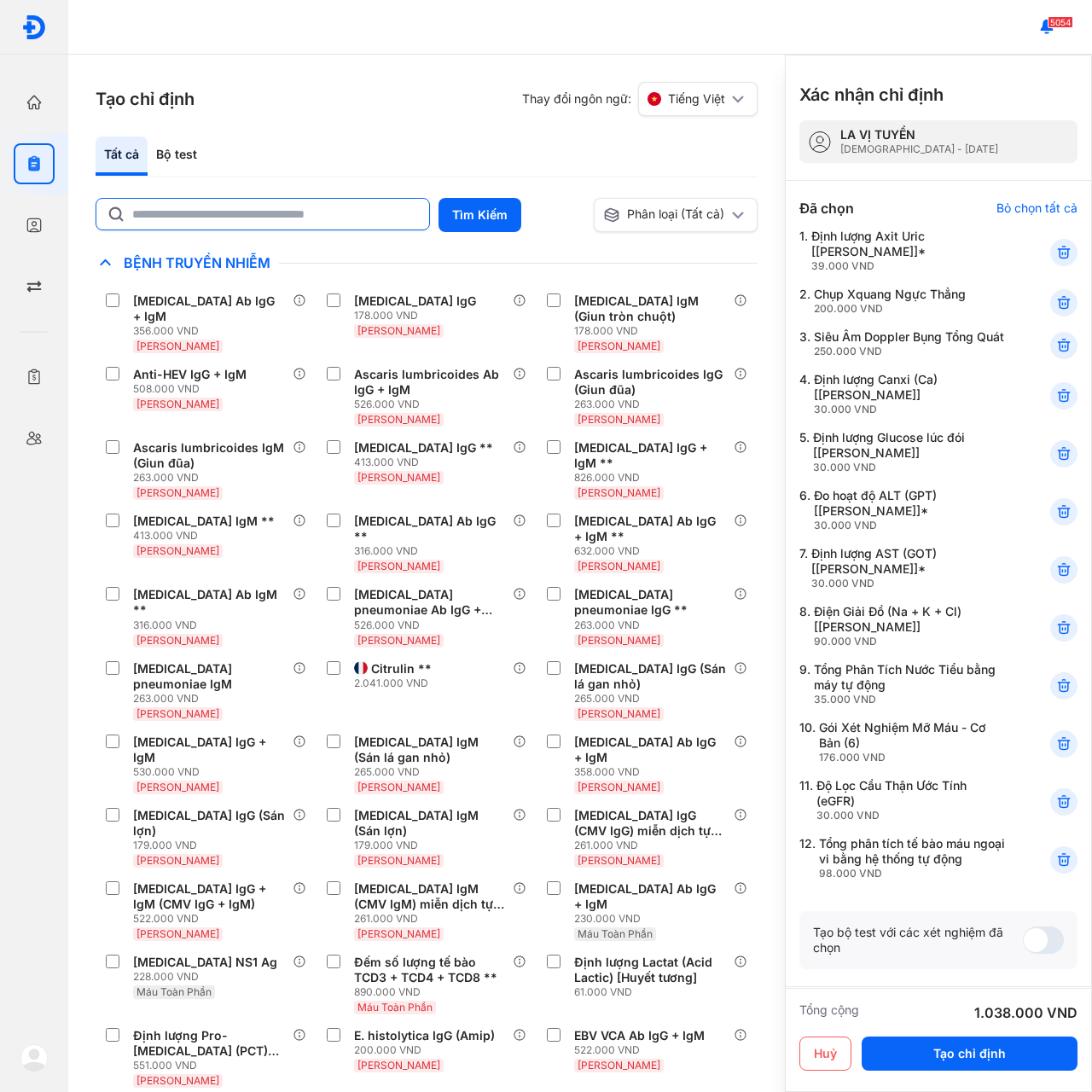
click at [230, 221] on input "text" at bounding box center [275, 214] width 286 height 31
type input "*******"
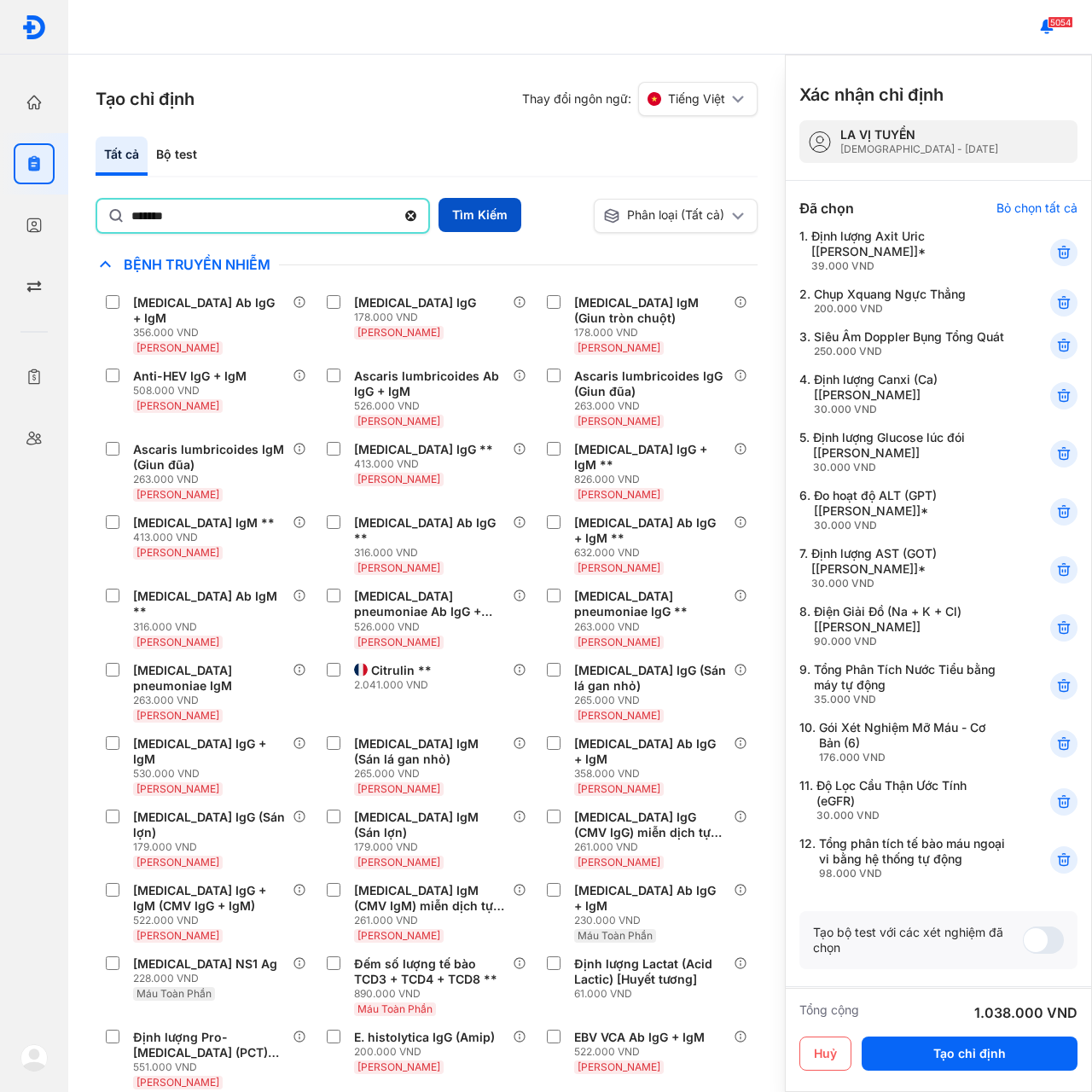
click at [487, 207] on button "Tìm Kiếm" at bounding box center [480, 215] width 83 height 34
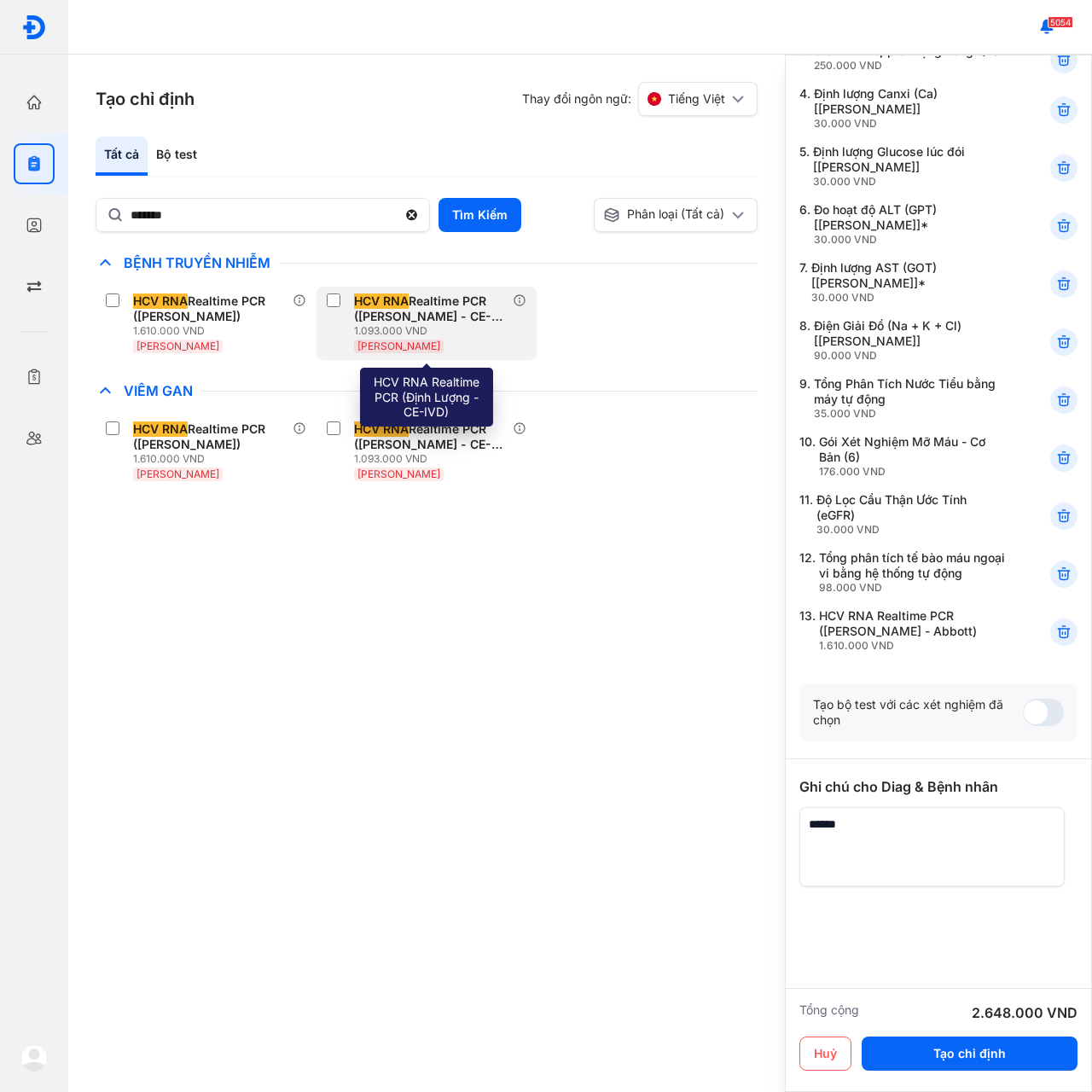
scroll to position [285, 0]
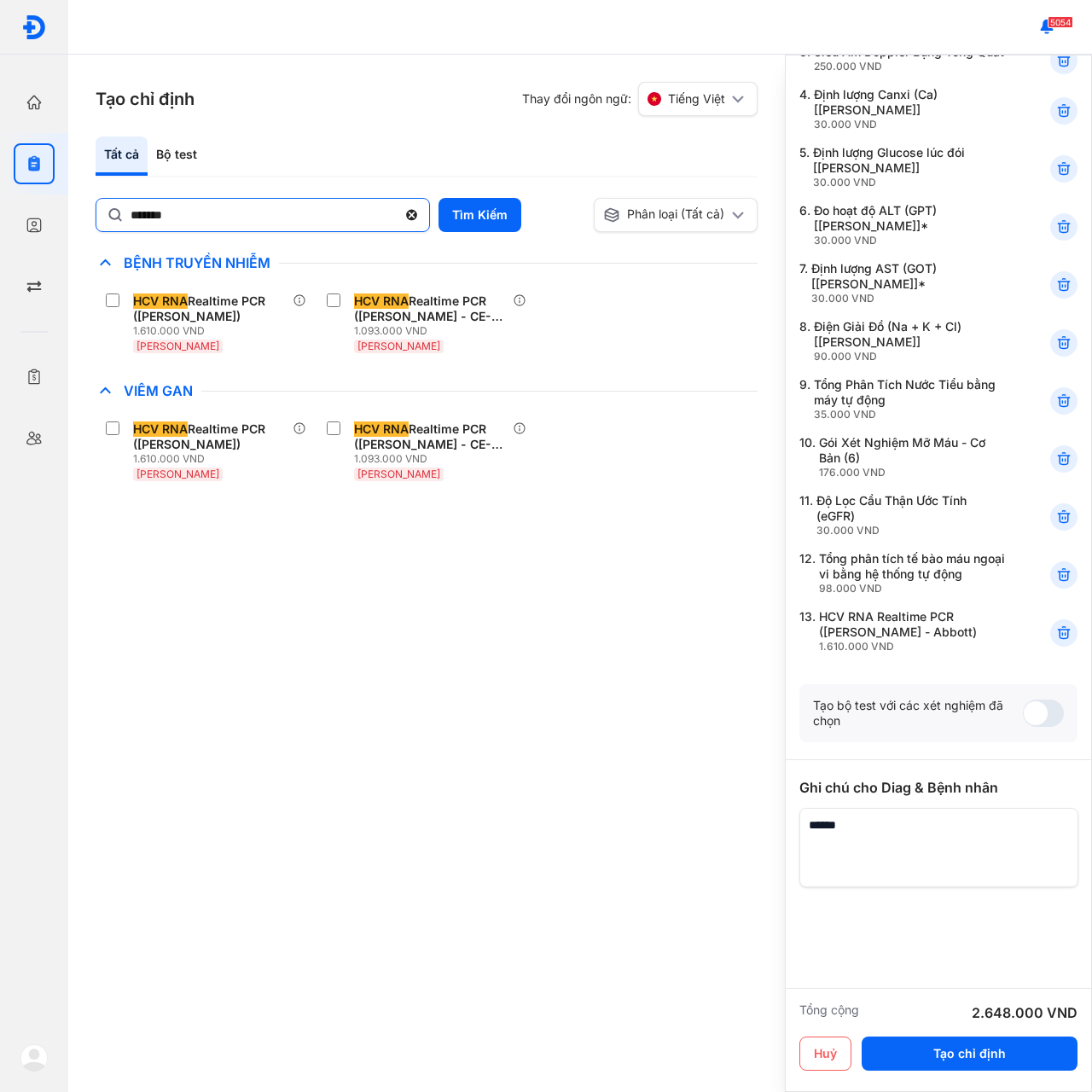
click at [415, 215] on use at bounding box center [411, 215] width 11 height 11
click at [397, 215] on input "*******" at bounding box center [263, 214] width 266 height 31
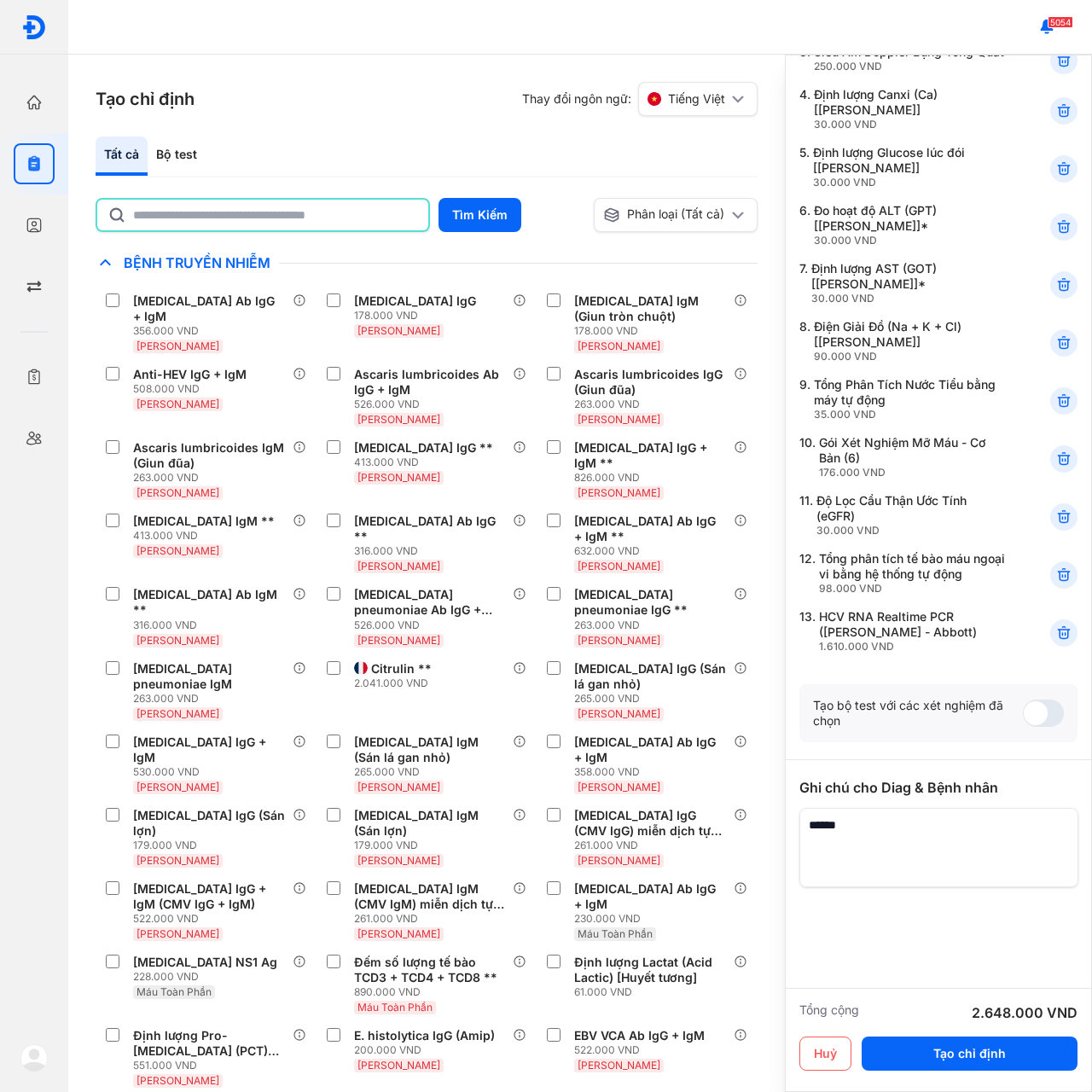
click at [283, 212] on input "text" at bounding box center [275, 215] width 285 height 31
type input "****"
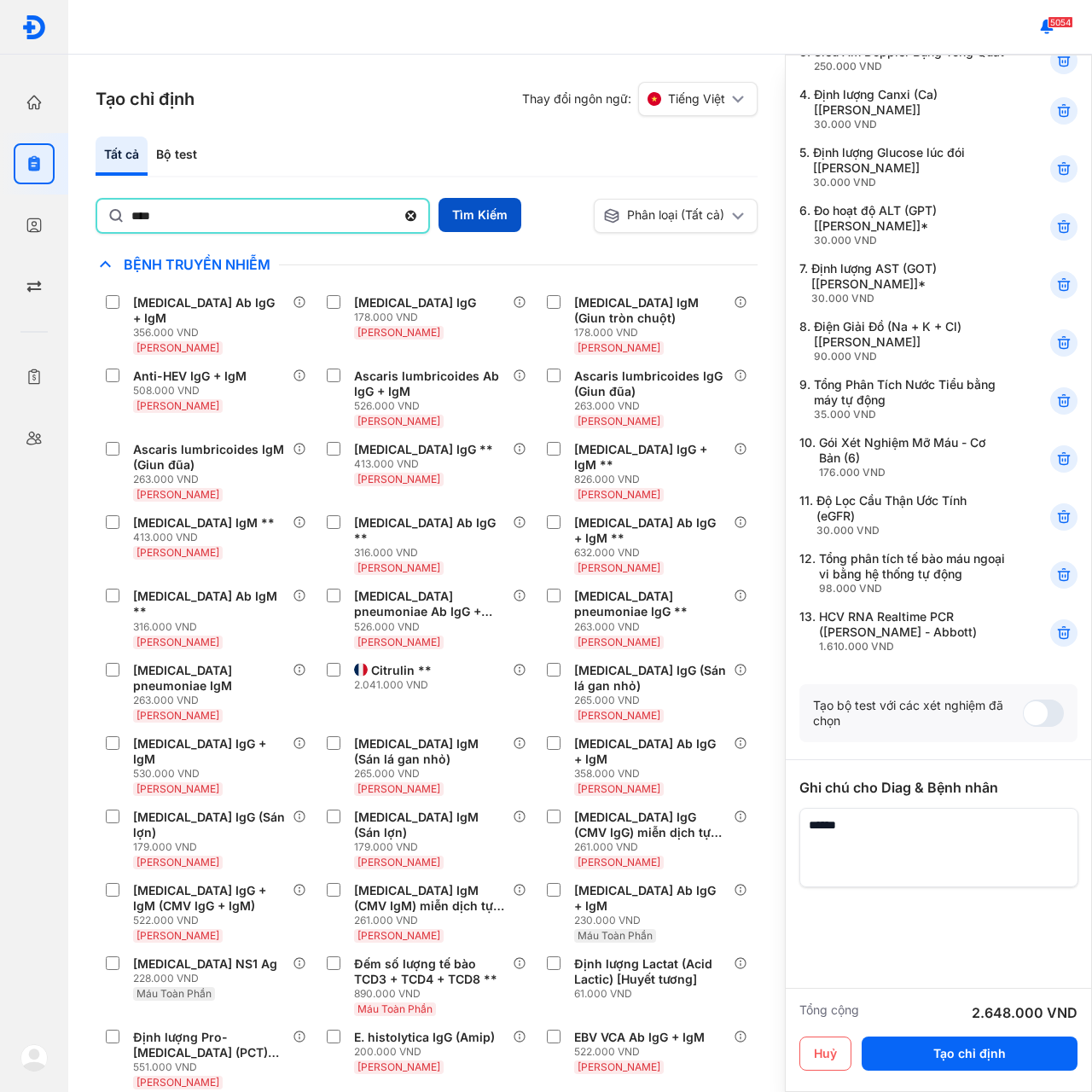
click at [487, 221] on button "Tìm Kiếm" at bounding box center [480, 215] width 83 height 34
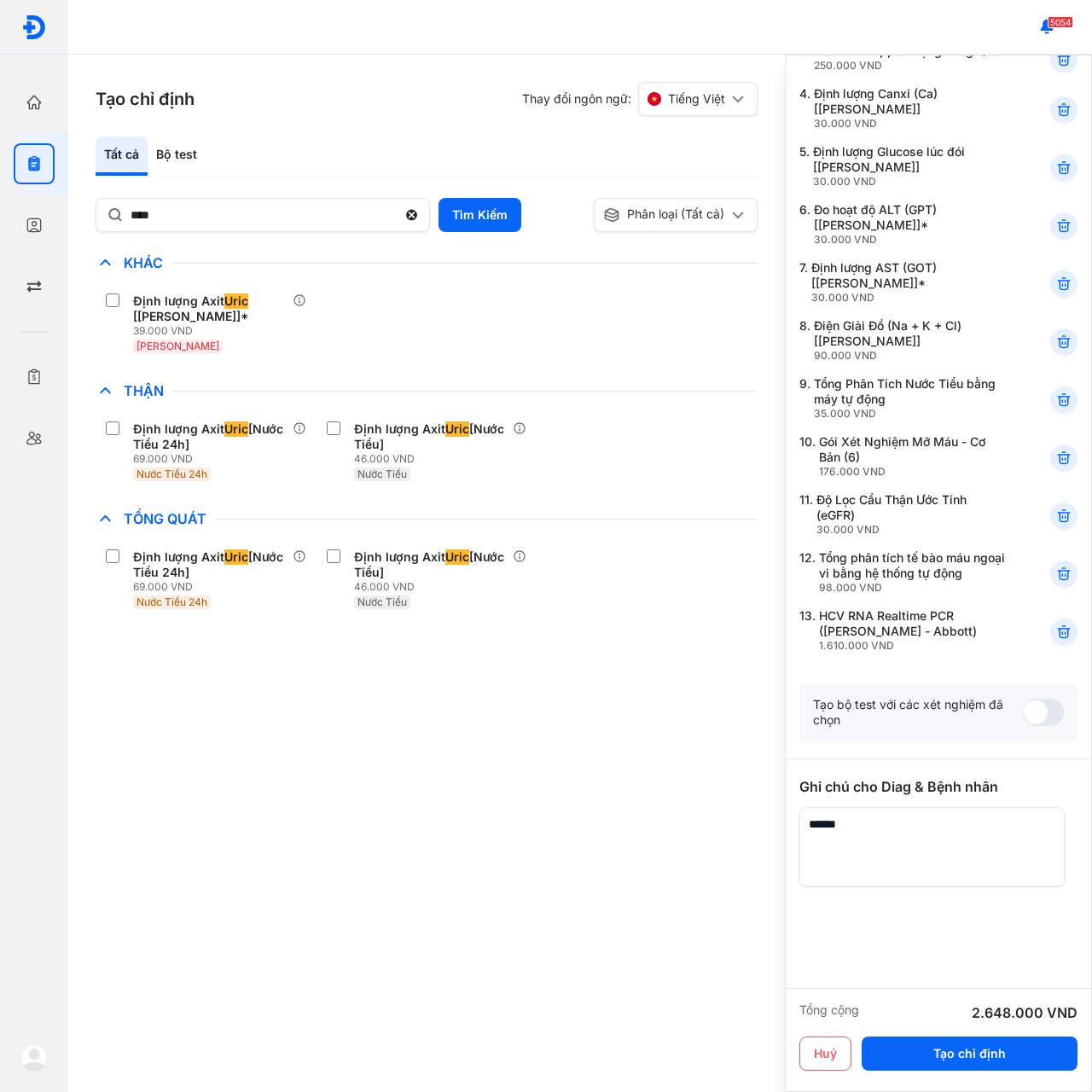
scroll to position [300, 0]
click at [962, 1045] on button "Tạo chỉ định" at bounding box center [970, 1054] width 215 height 34
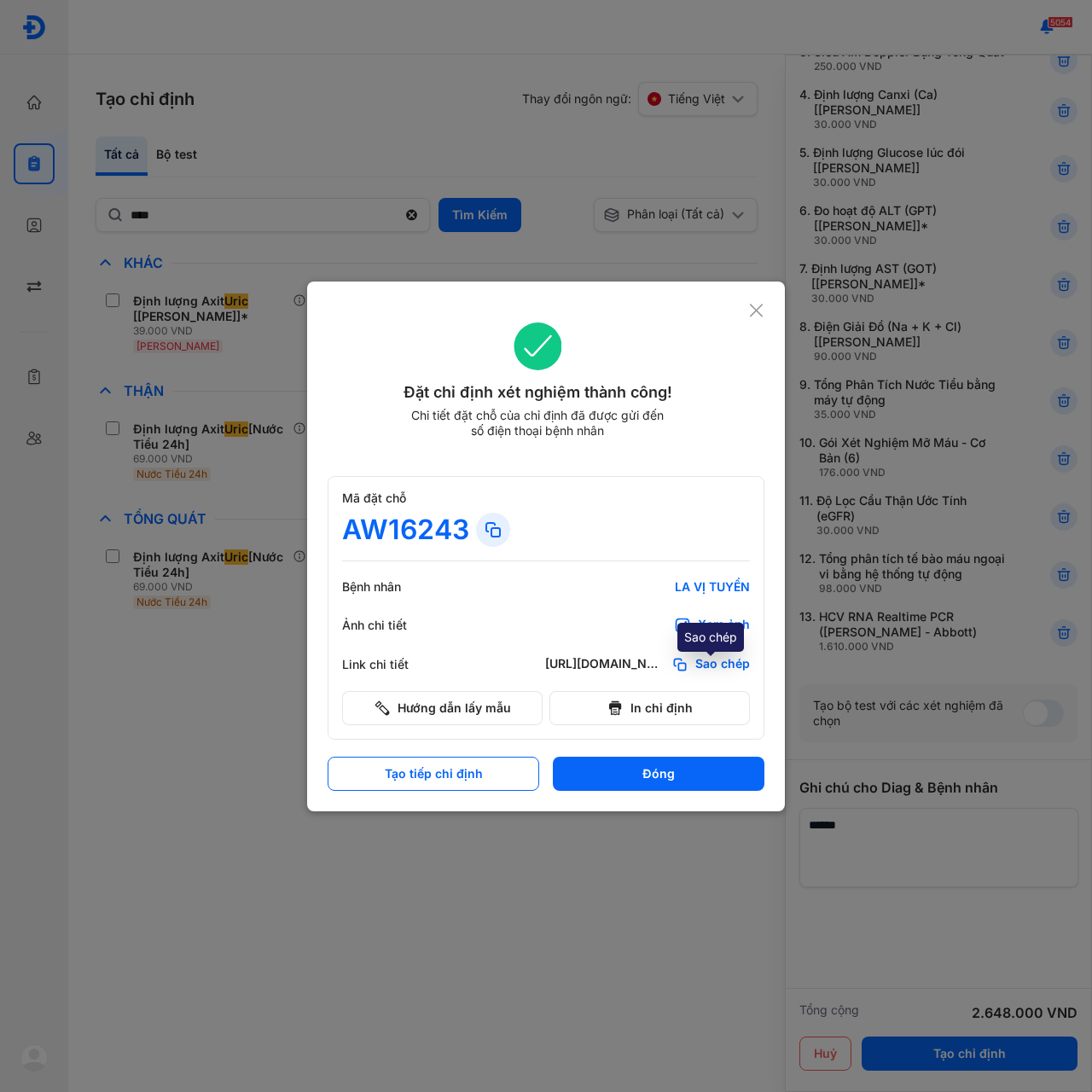
click at [700, 661] on span "Sao chép" at bounding box center [723, 664] width 55 height 17
click at [754, 312] on use at bounding box center [756, 310] width 13 height 13
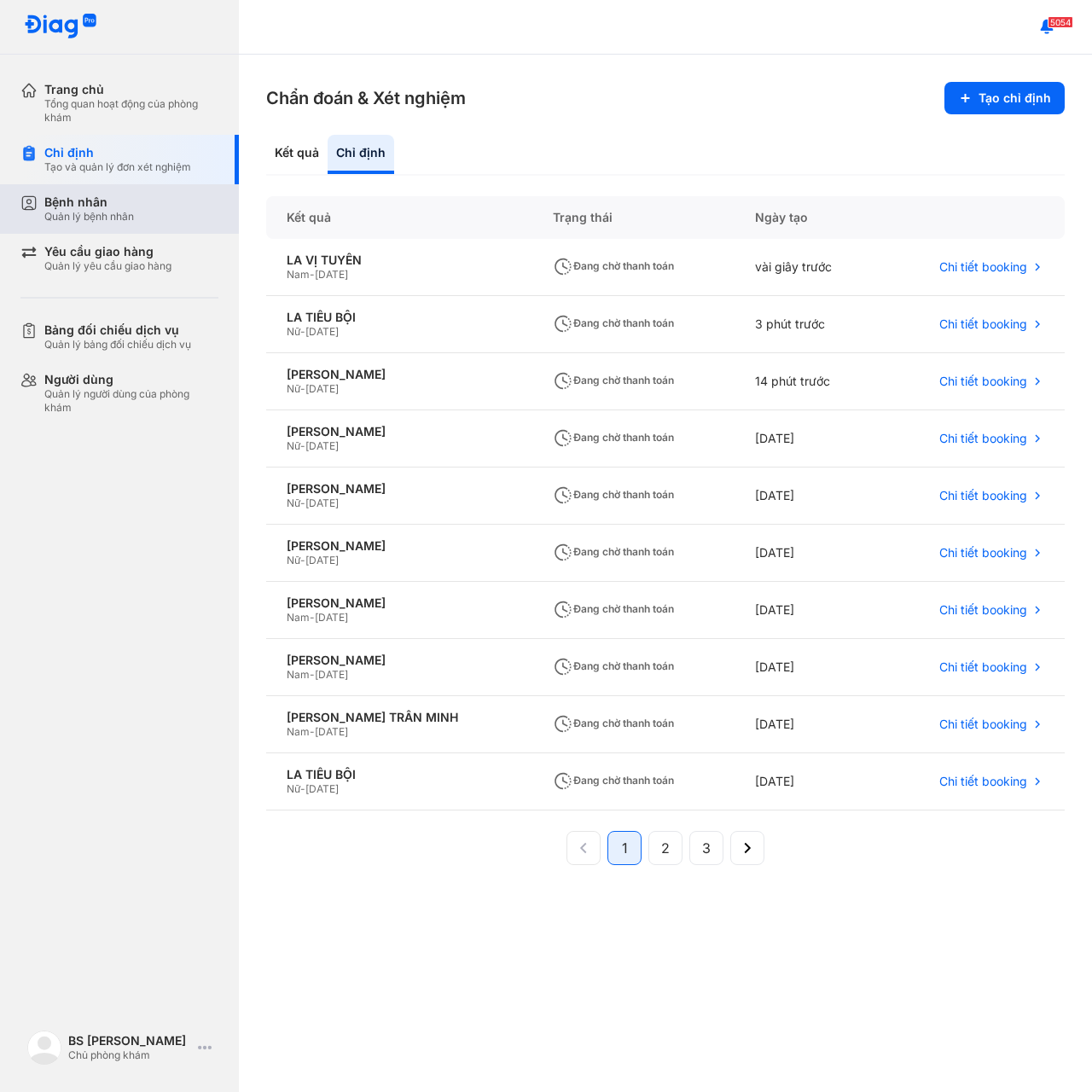
click at [74, 215] on div "Quản lý bệnh nhân" at bounding box center [89, 216] width 90 height 14
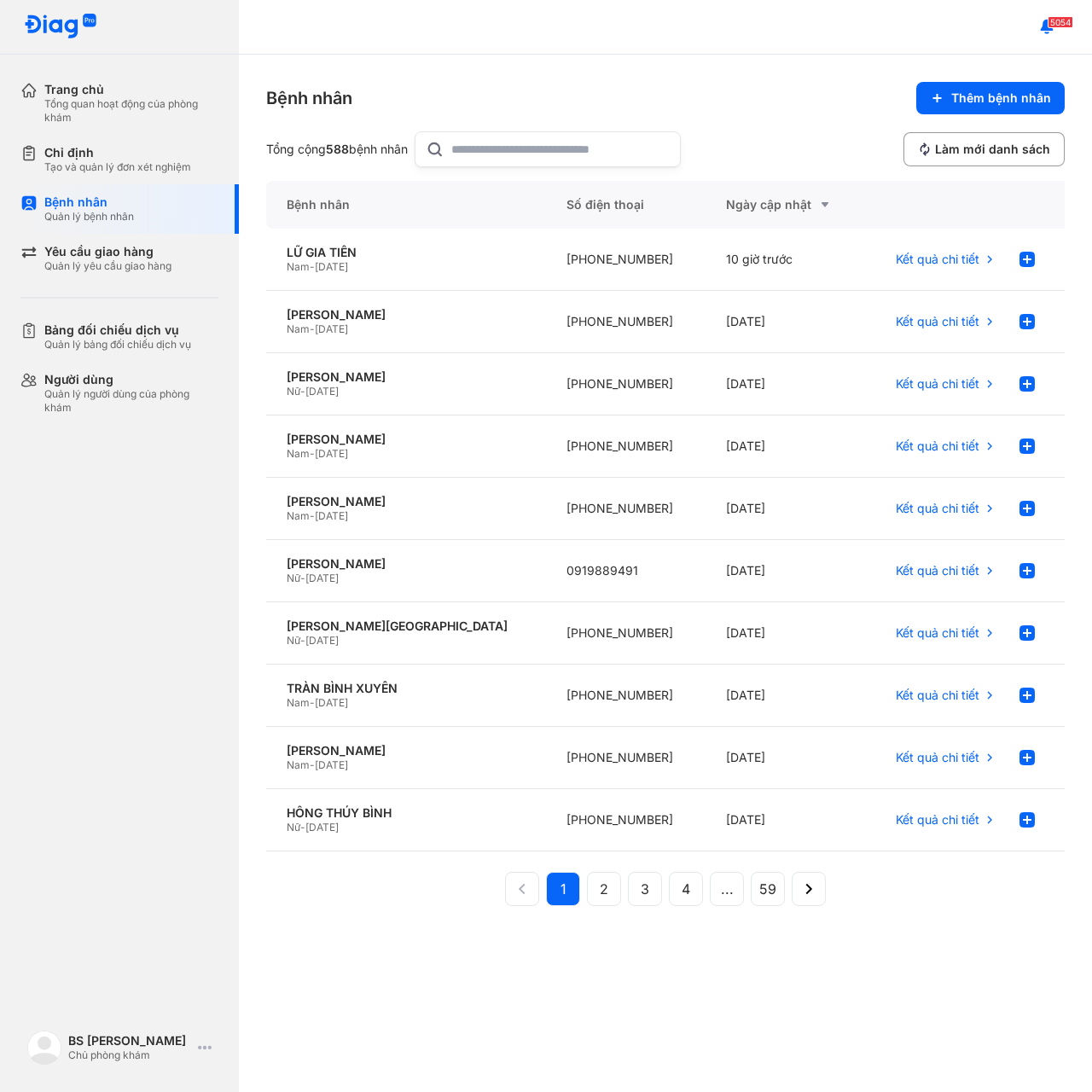
click at [459, 150] on input "text" at bounding box center [560, 150] width 218 height 34
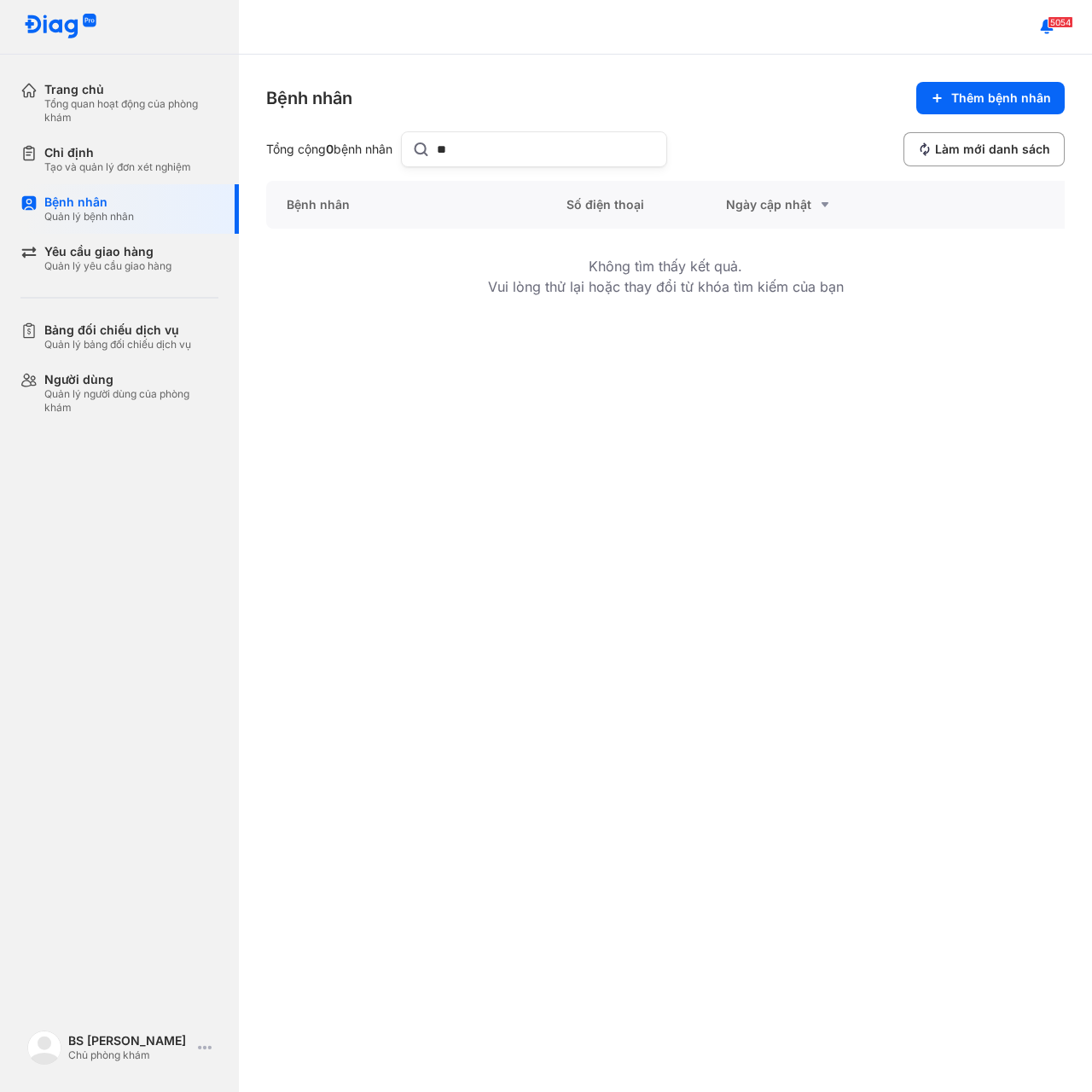
type input "*"
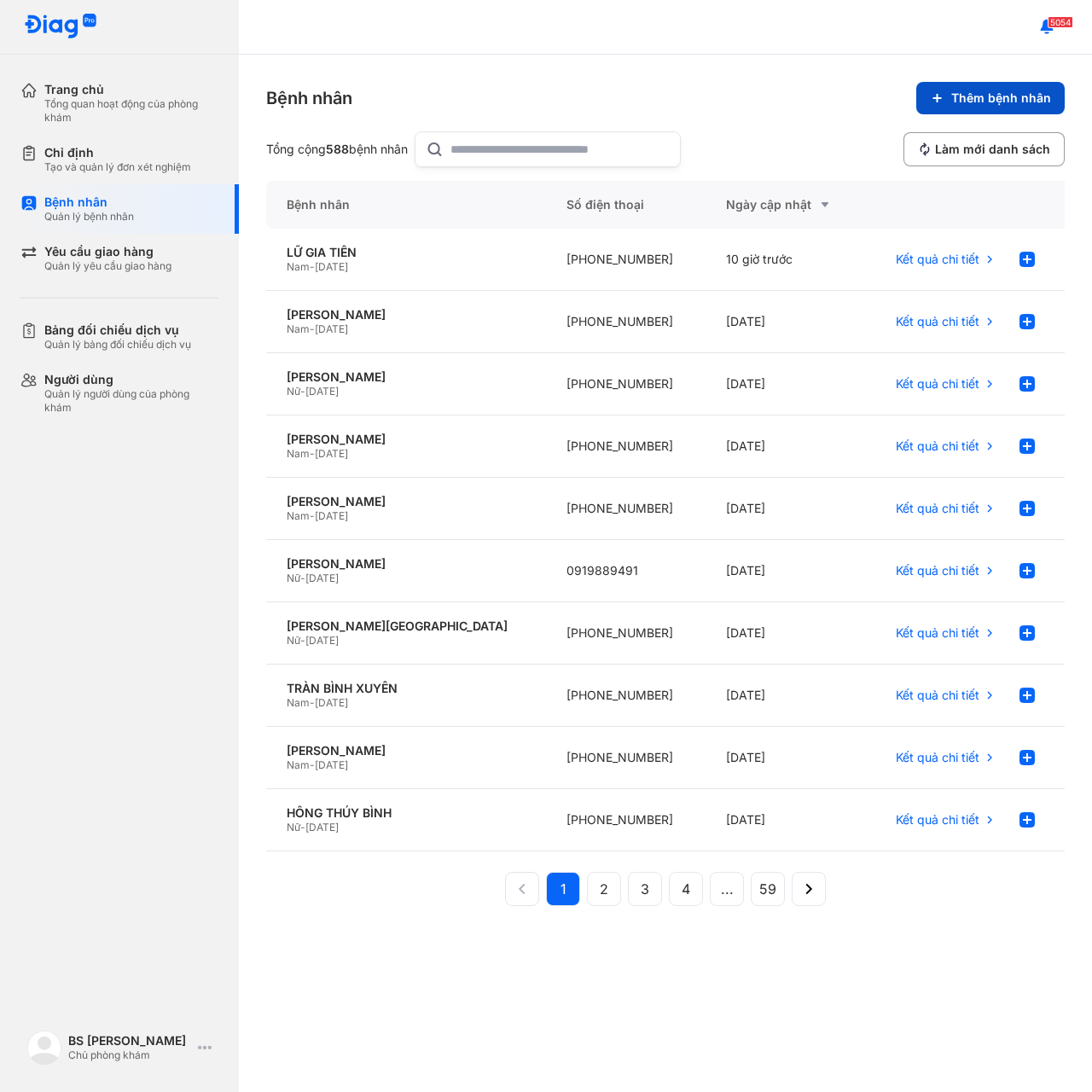
click at [954, 91] on span "Thêm bệnh nhân" at bounding box center [1001, 98] width 100 height 15
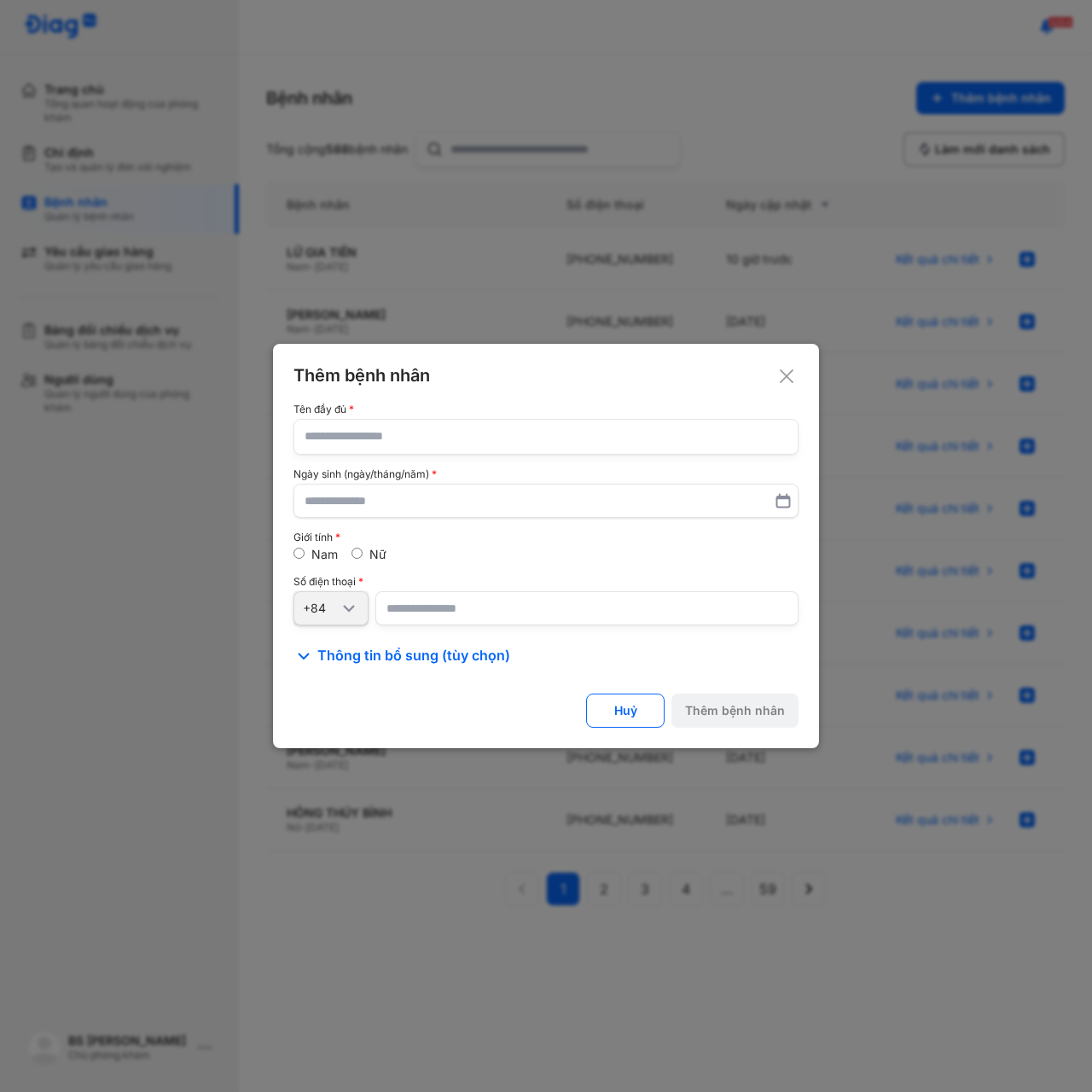
click at [391, 441] on input "text" at bounding box center [546, 437] width 483 height 34
type input "*"
type input "**********"
click at [785, 376] on use at bounding box center [787, 376] width 14 height 14
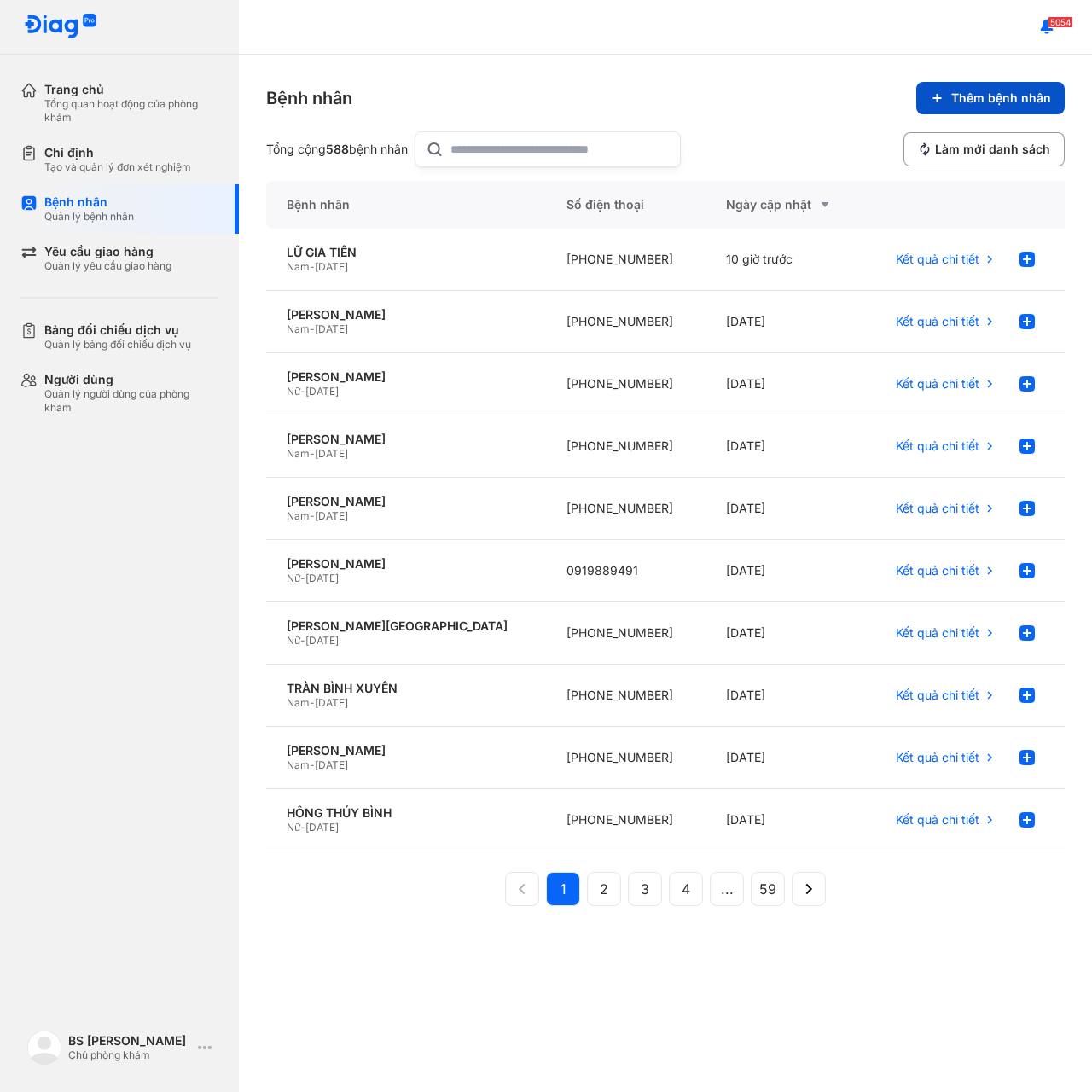
click at [1042, 102] on span "Thêm bệnh nhân" at bounding box center [1001, 98] width 100 height 15
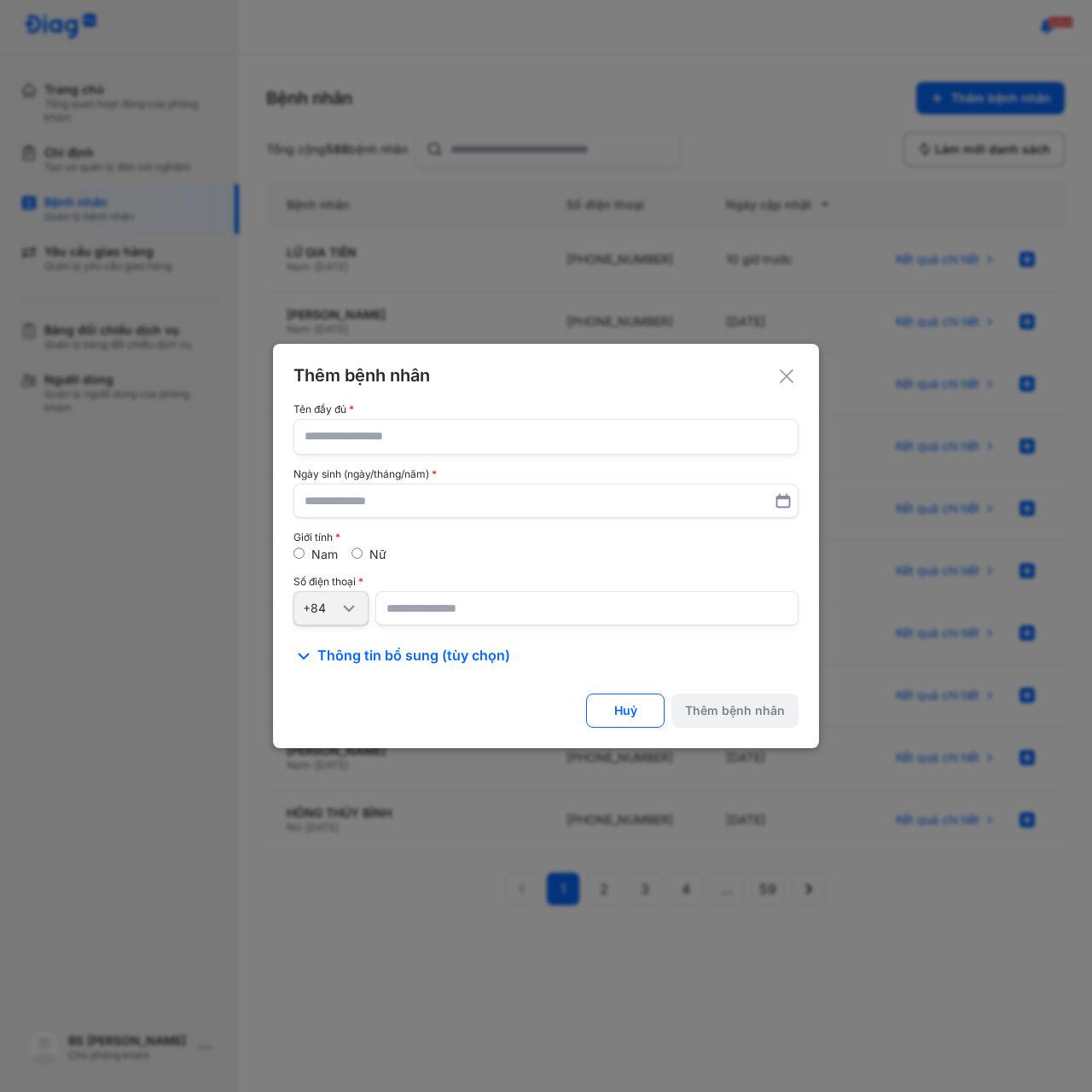
click at [480, 433] on input "text" at bounding box center [546, 437] width 483 height 34
type input "*"
type input "**********"
click at [413, 493] on input "text" at bounding box center [546, 501] width 481 height 31
click at [345, 500] on input "text" at bounding box center [546, 501] width 481 height 31
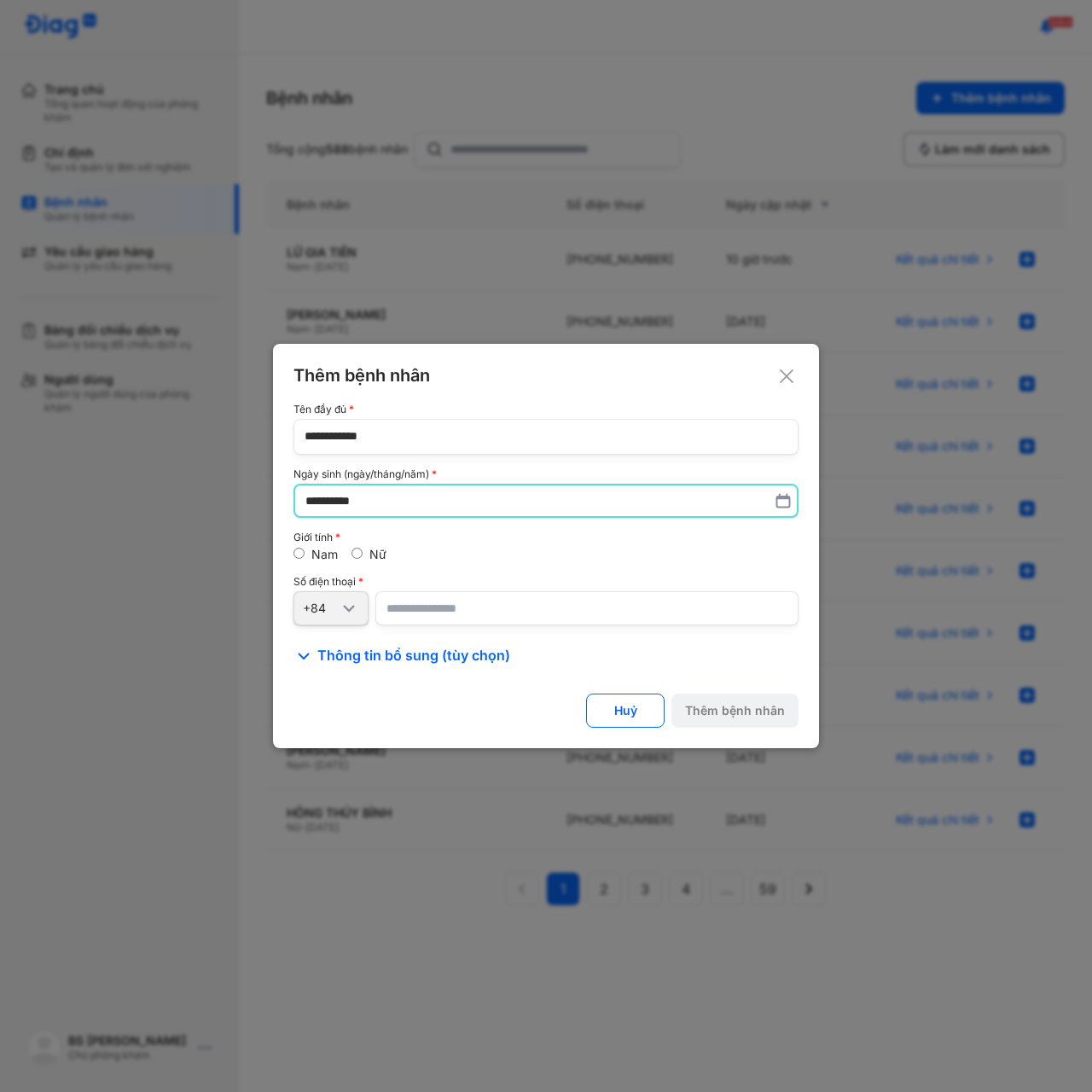
type input "**********"
click at [398, 606] on input "number" at bounding box center [587, 609] width 423 height 34
click at [444, 604] on input "number" at bounding box center [587, 608] width 423 height 34
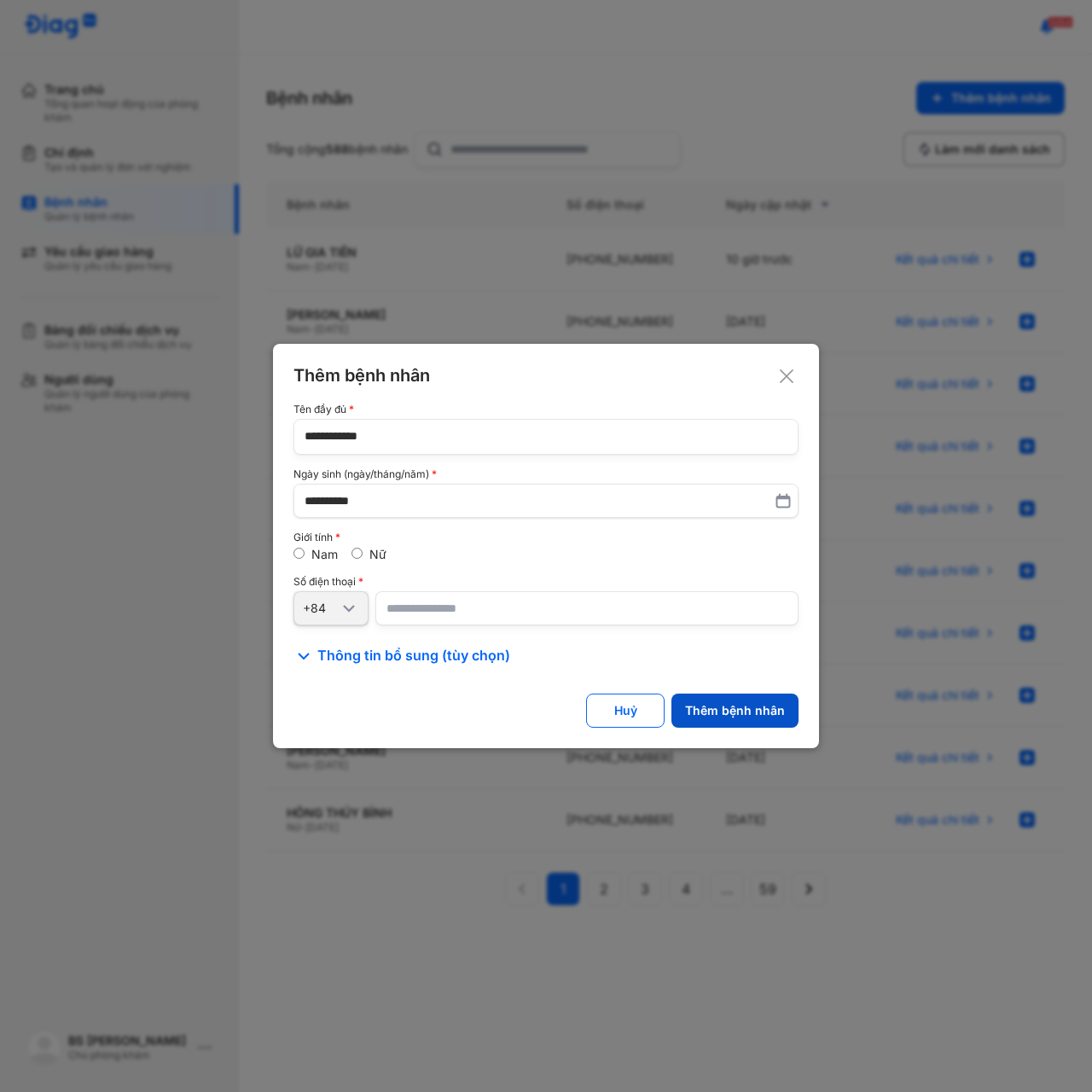
type input "**********"
click at [749, 707] on div "Thêm bệnh nhân" at bounding box center [735, 711] width 100 height 15
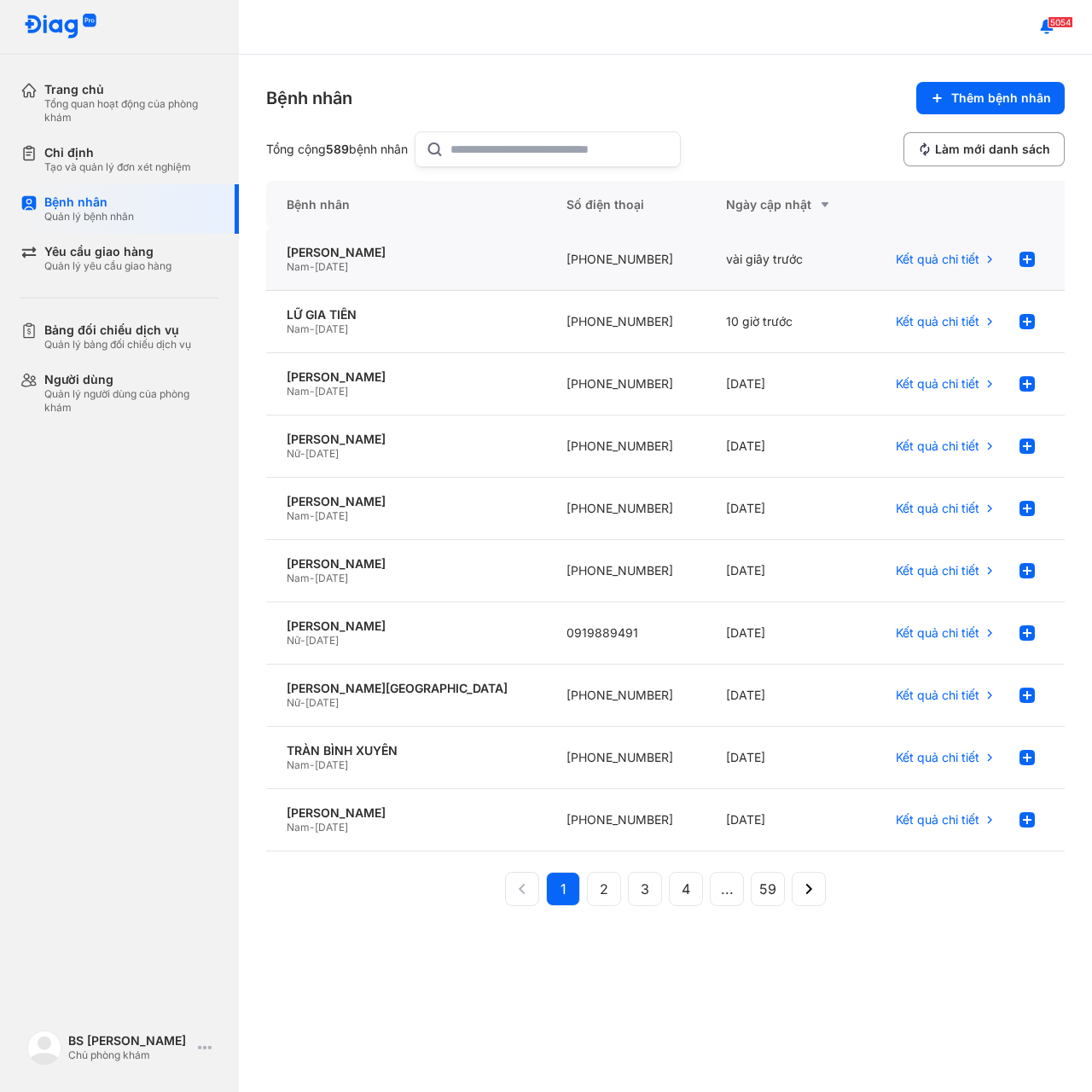
click at [339, 260] on div "Nam - 26/01/2013" at bounding box center [405, 267] width 239 height 14
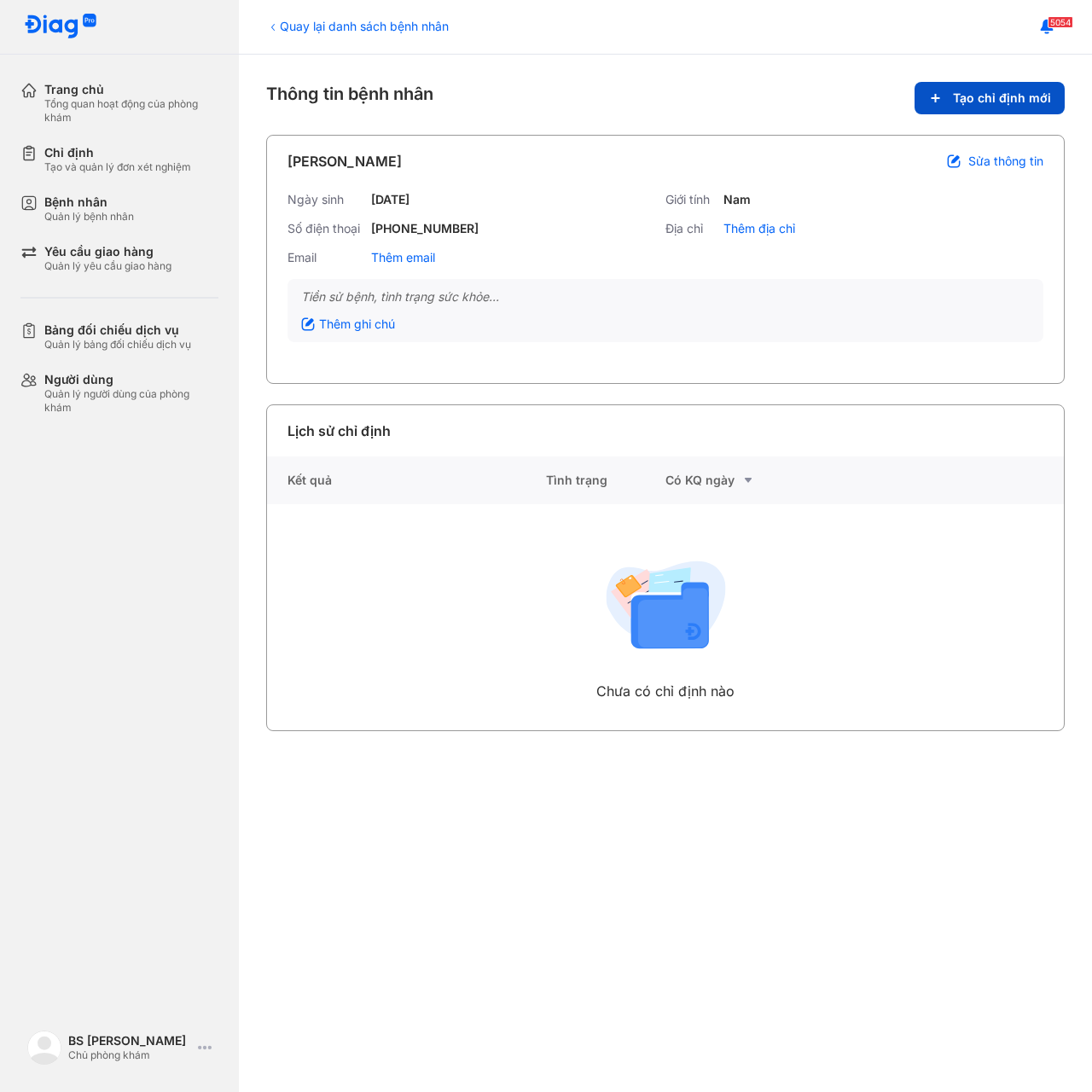
click at [974, 98] on span "Tạo chỉ định mới" at bounding box center [1001, 98] width 98 height 15
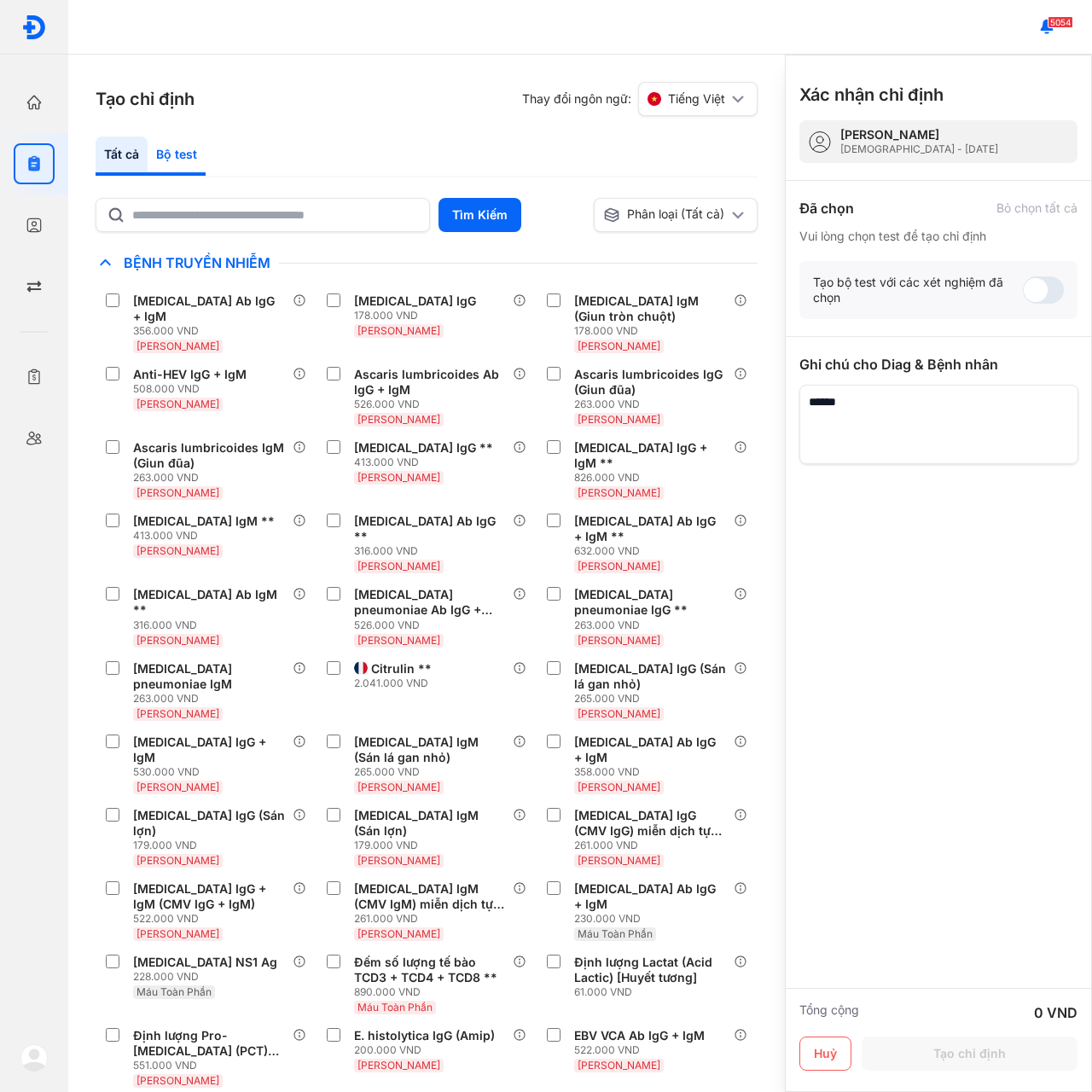
click at [175, 147] on div "Bộ test" at bounding box center [177, 156] width 58 height 39
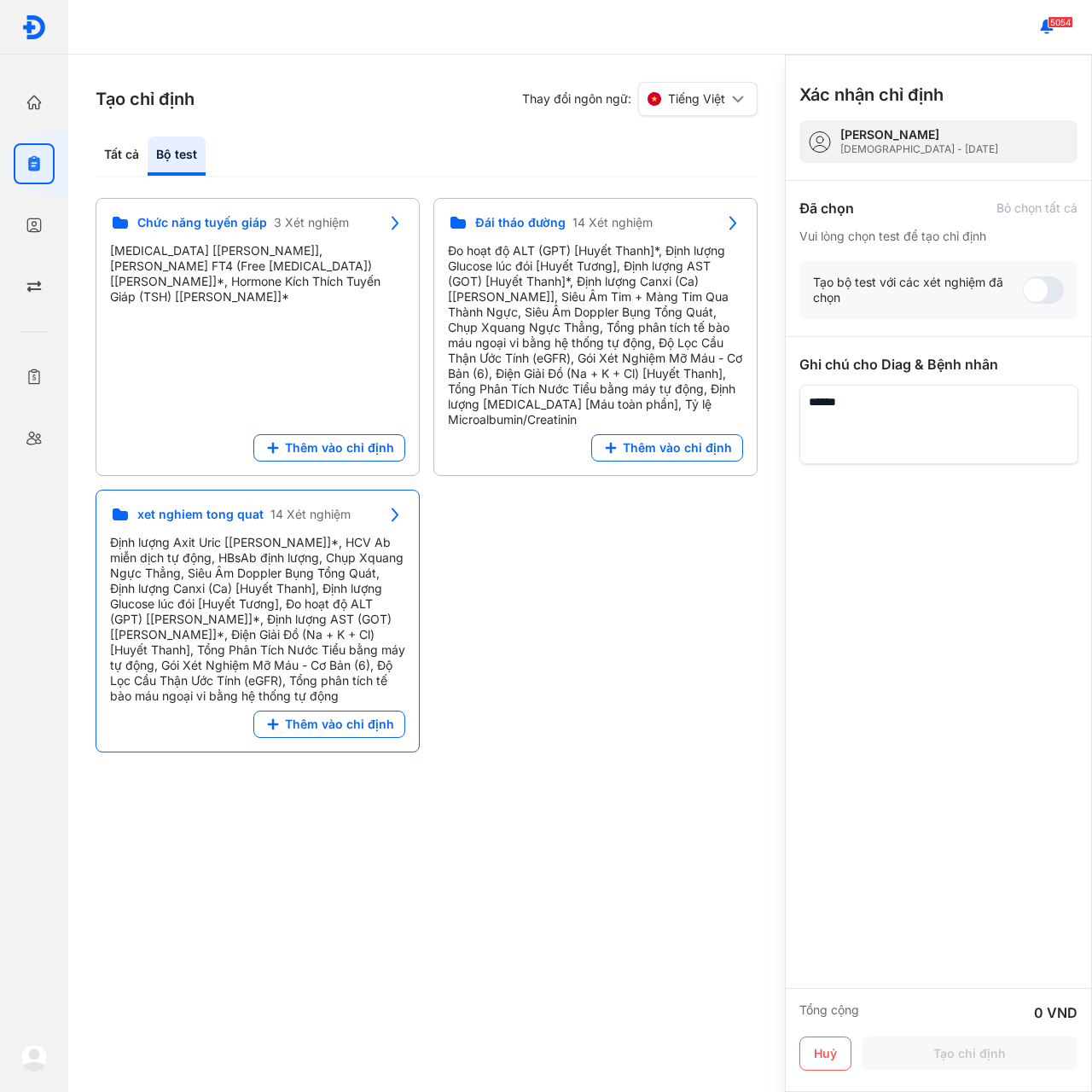
click at [202, 507] on span "xet nghiem tong quat" at bounding box center [201, 515] width 127 height 15
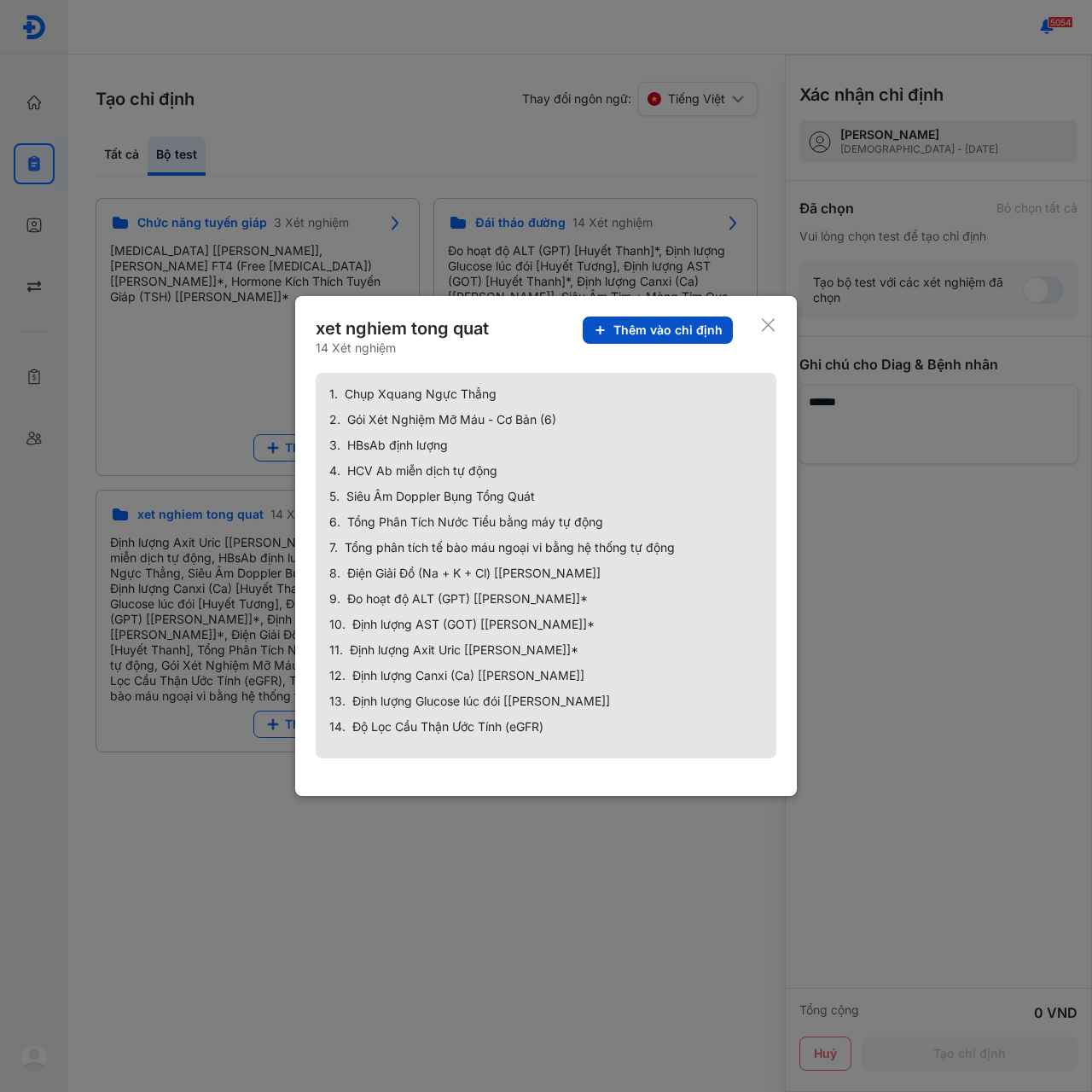
click at [685, 316] on button "Thêm vào chỉ định" at bounding box center [658, 330] width 151 height 27
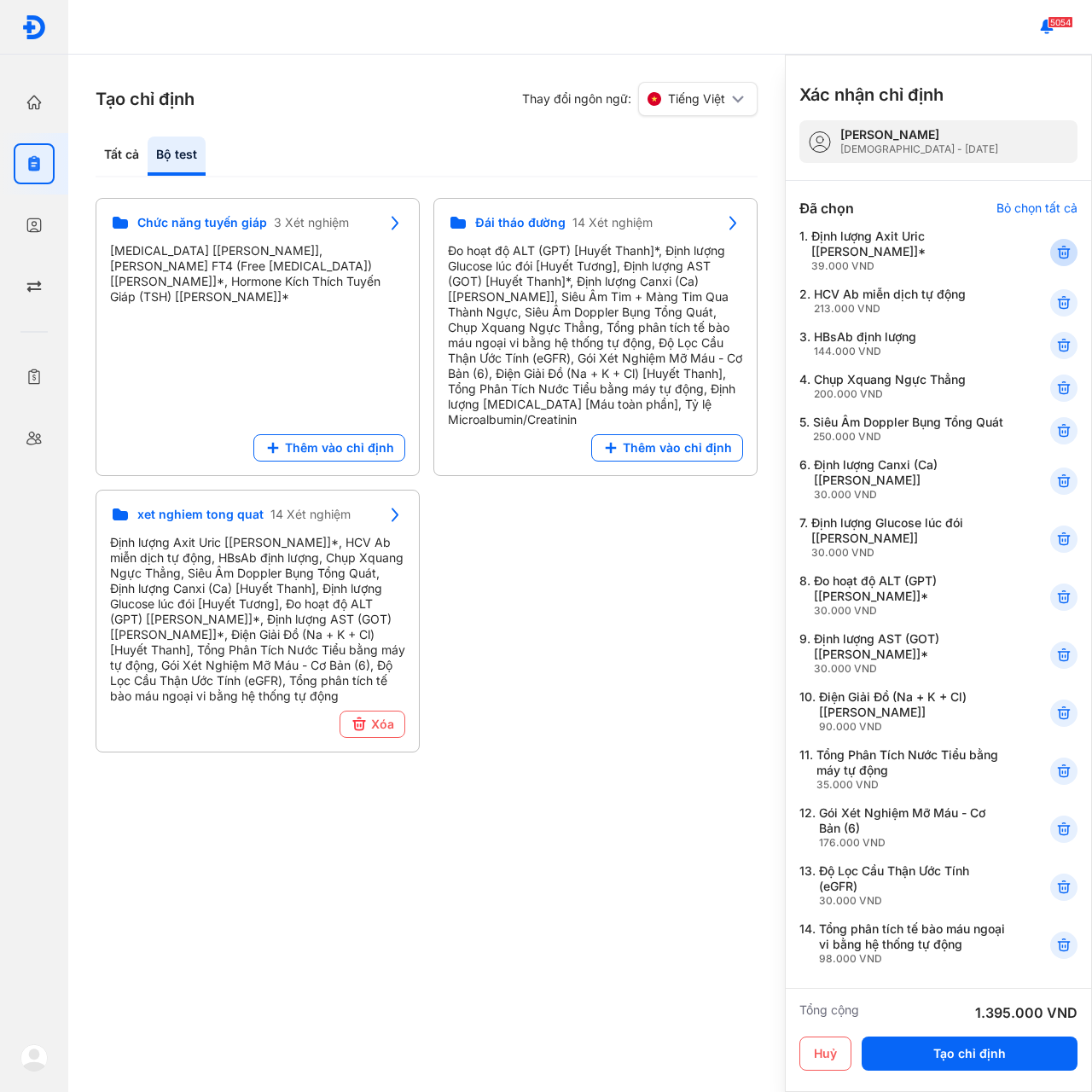
click at [1055, 249] on icon at bounding box center [1064, 252] width 17 height 17
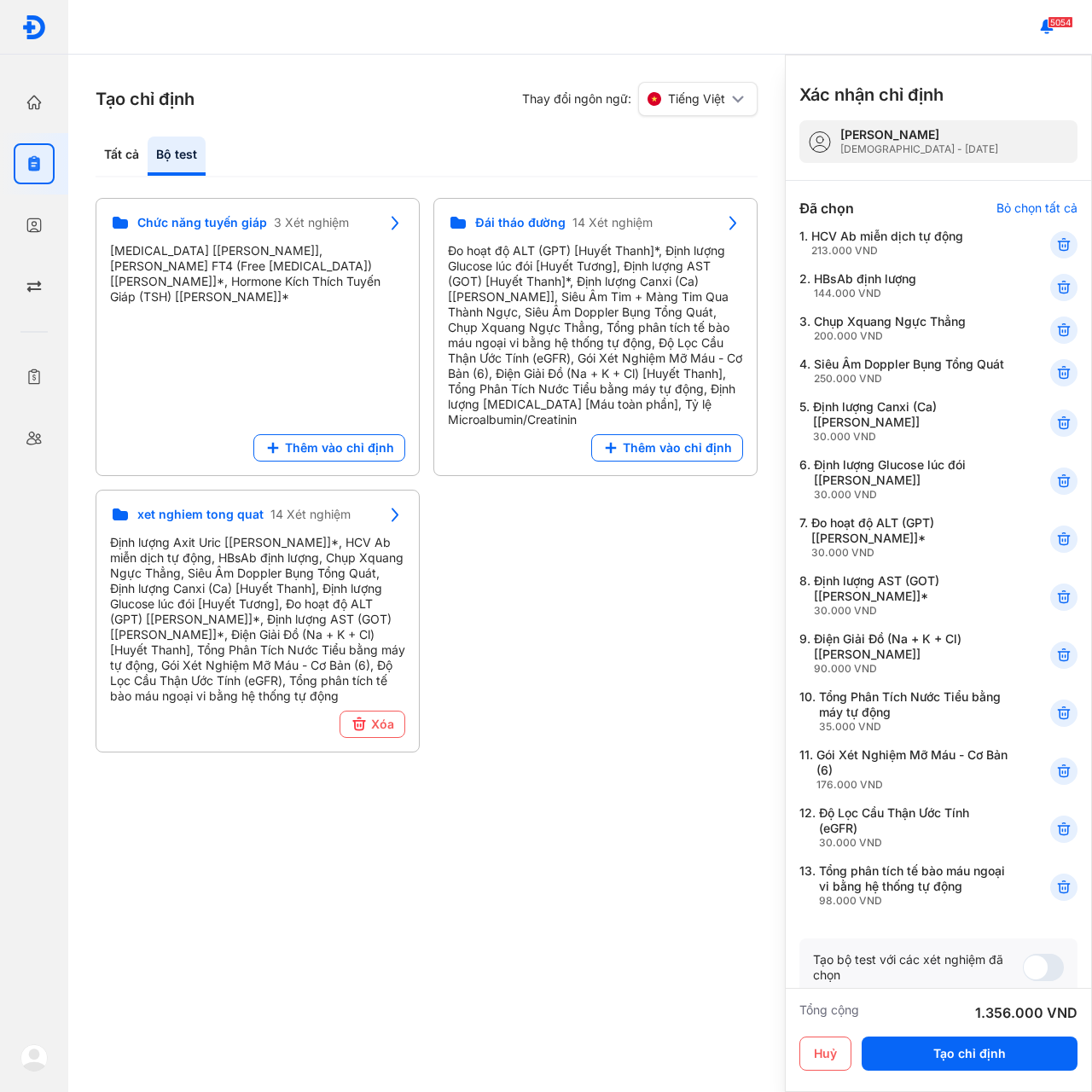
scroll to position [86, 0]
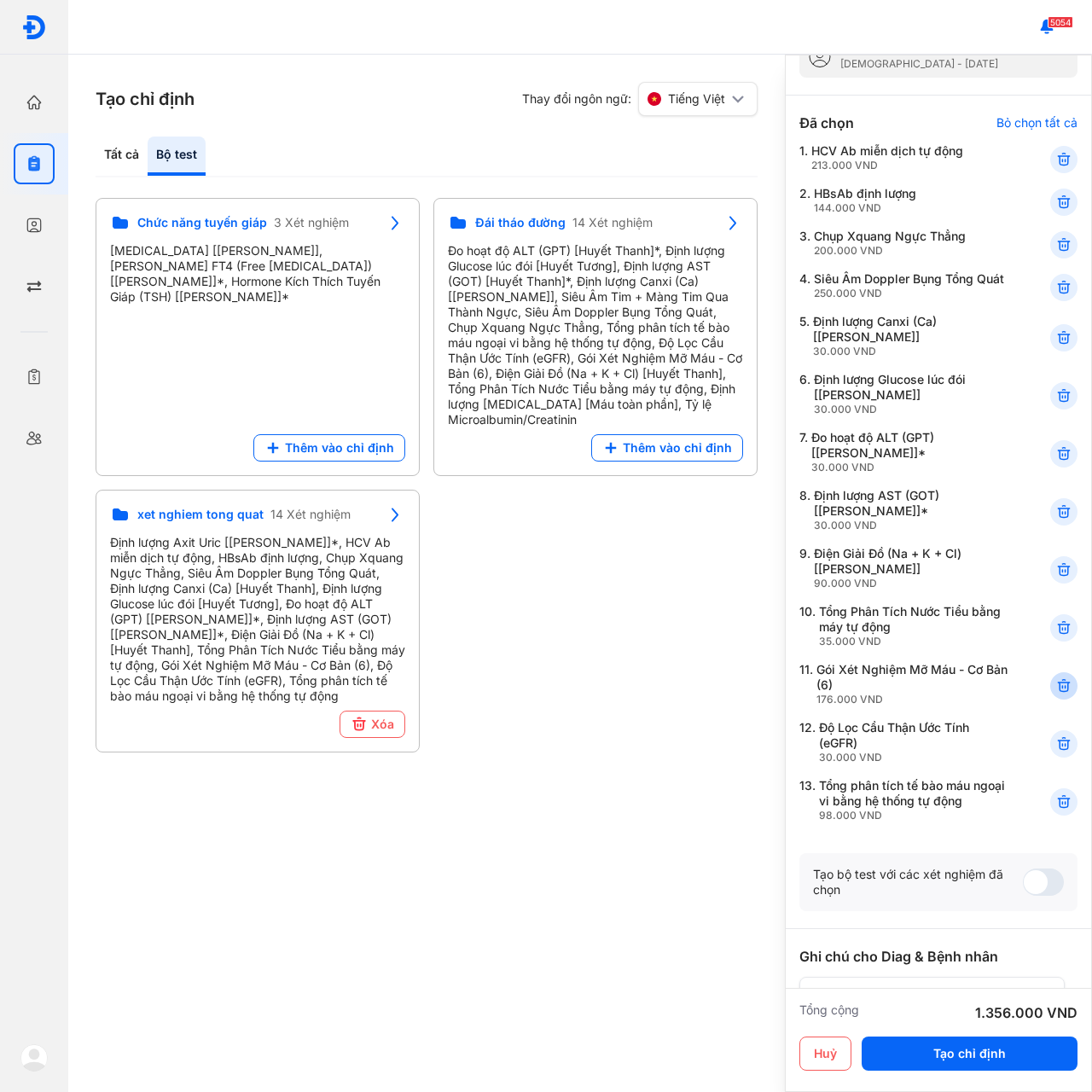
click at [1055, 694] on icon at bounding box center [1064, 686] width 17 height 17
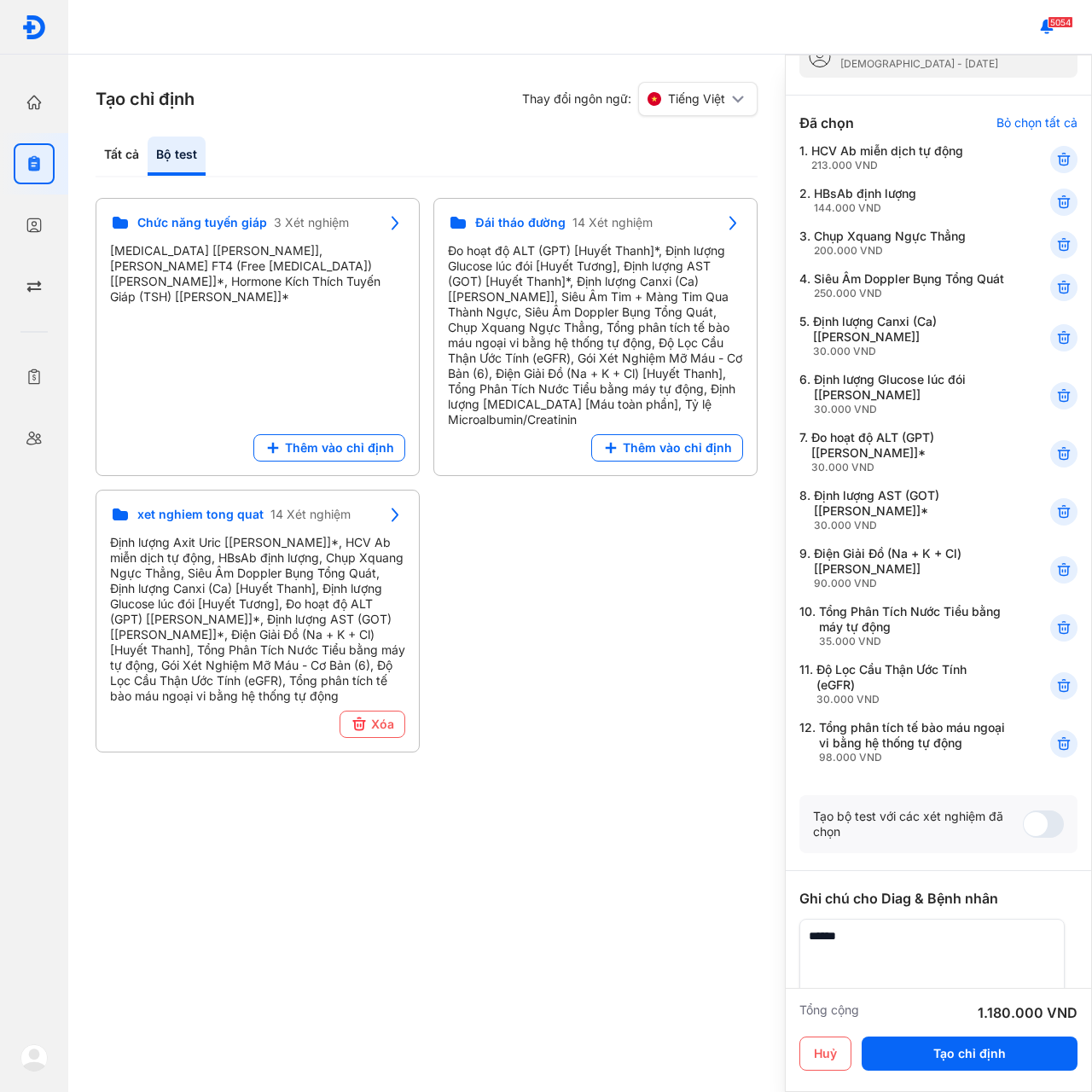
scroll to position [0, 0]
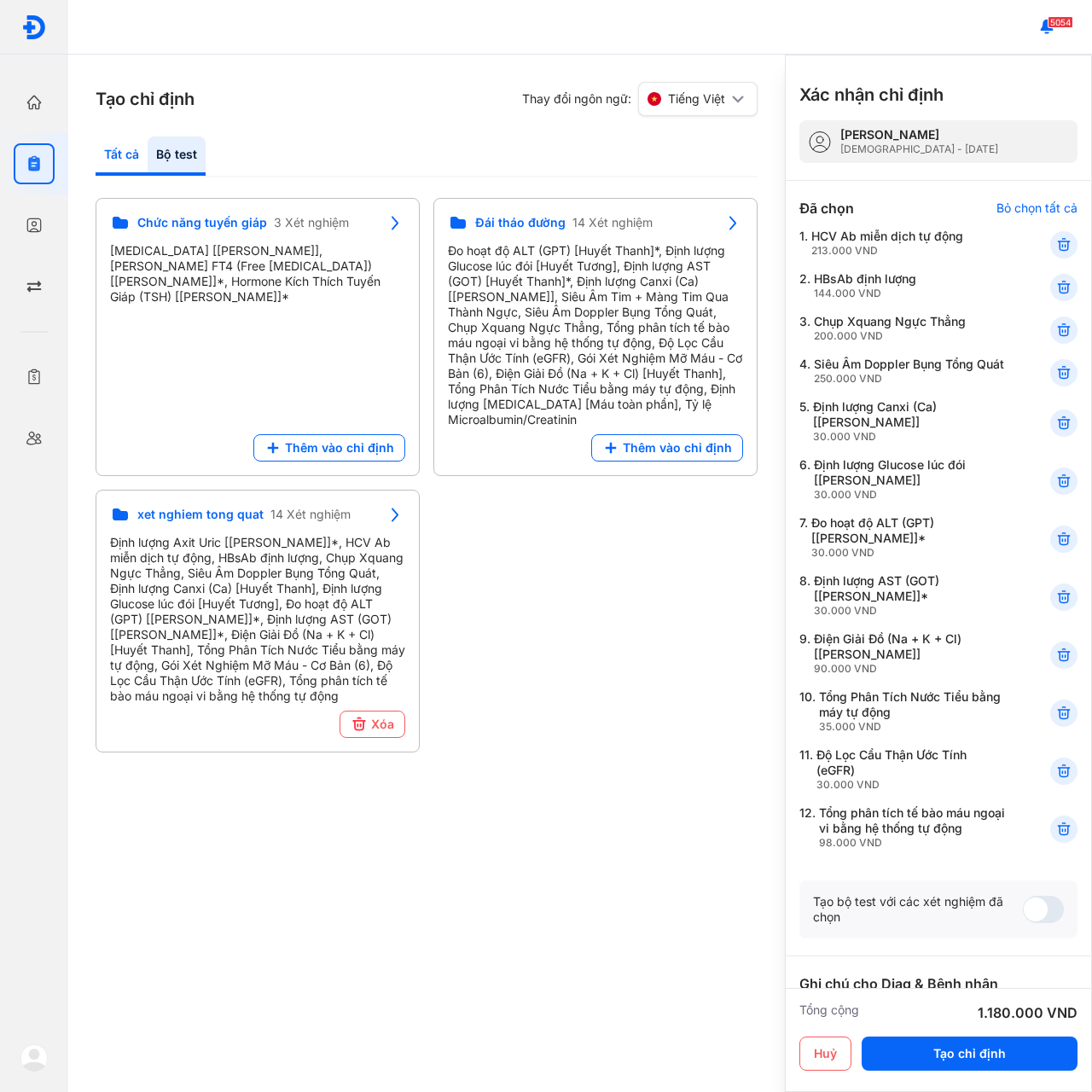
click at [148, 151] on div "Tất cả" at bounding box center [177, 156] width 58 height 39
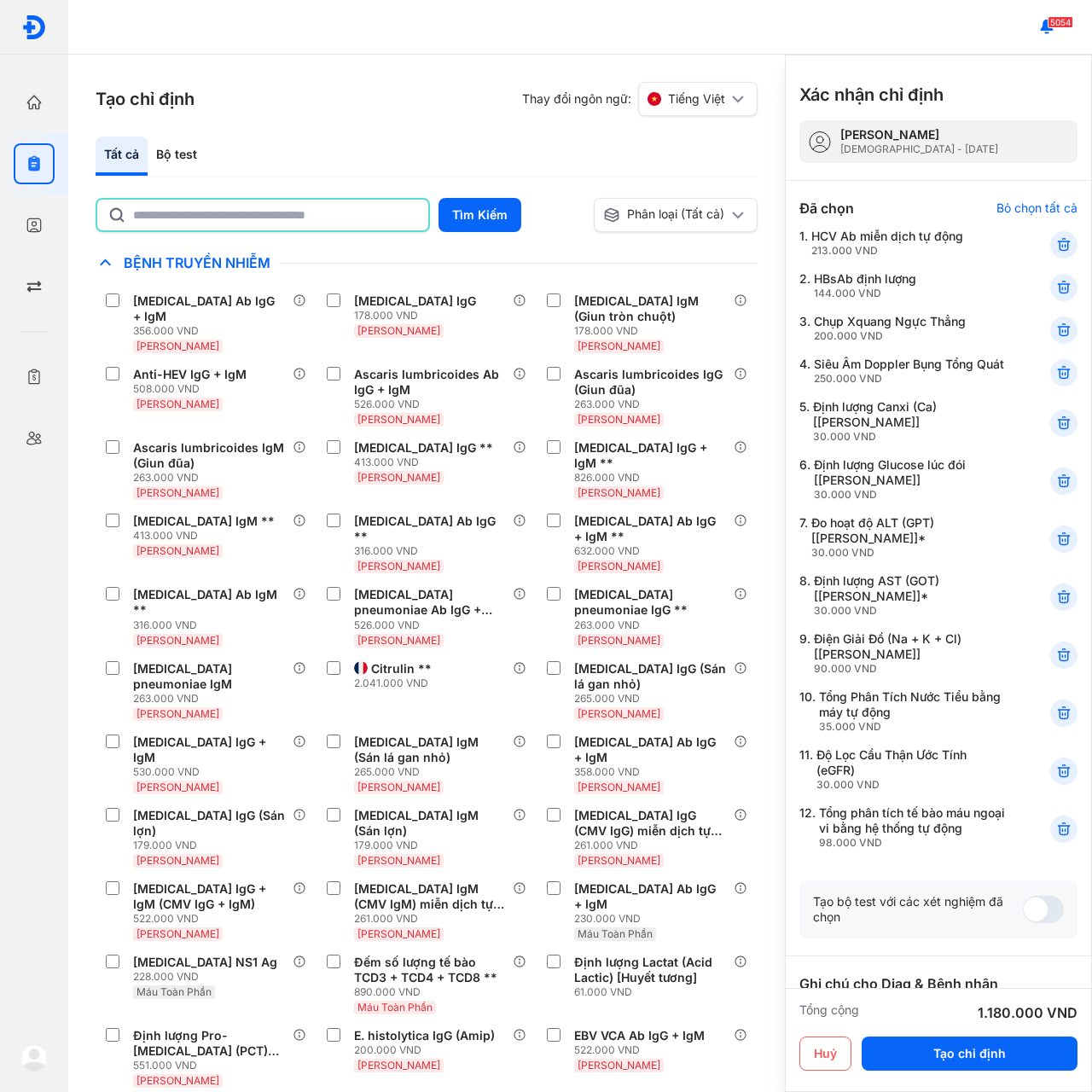
click at [204, 222] on input "text" at bounding box center [275, 215] width 285 height 31
type input "*****"
click at [476, 216] on button "Tìm Kiếm" at bounding box center [480, 215] width 83 height 34
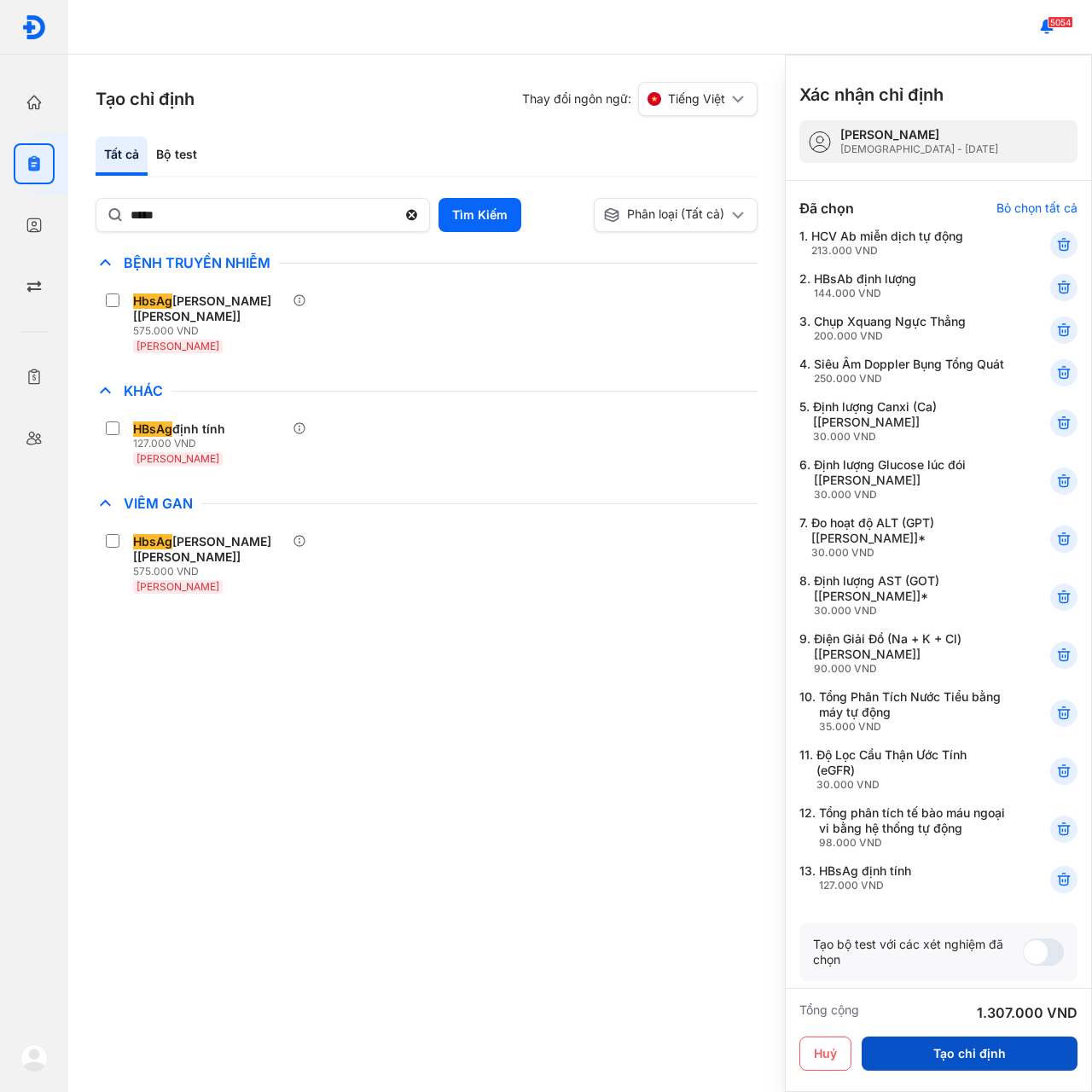
click at [964, 1046] on button "Tạo chỉ định" at bounding box center [970, 1054] width 215 height 34
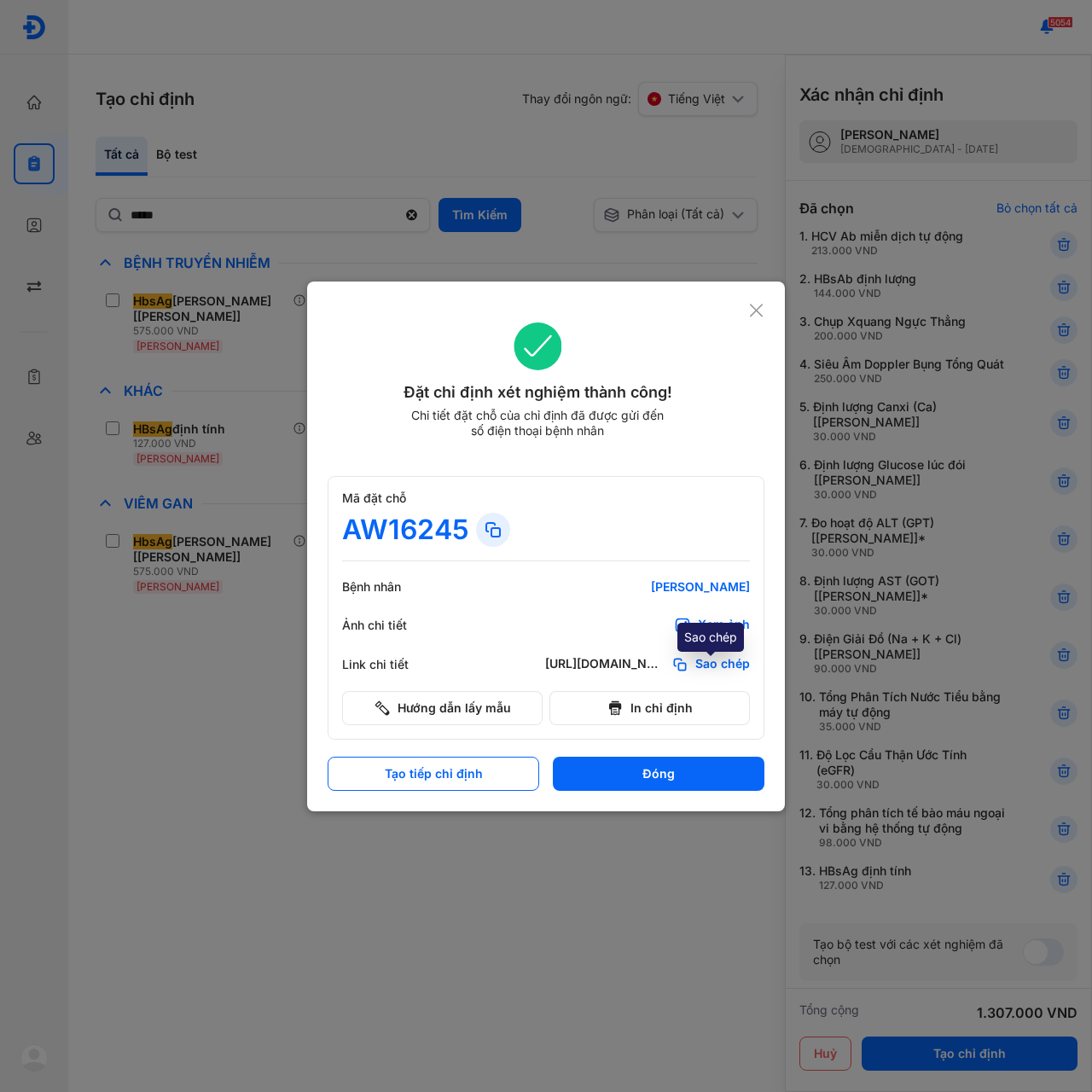
click at [713, 664] on span "Sao chép" at bounding box center [723, 664] width 55 height 17
click at [644, 777] on button "Đóng" at bounding box center [658, 774] width 211 height 34
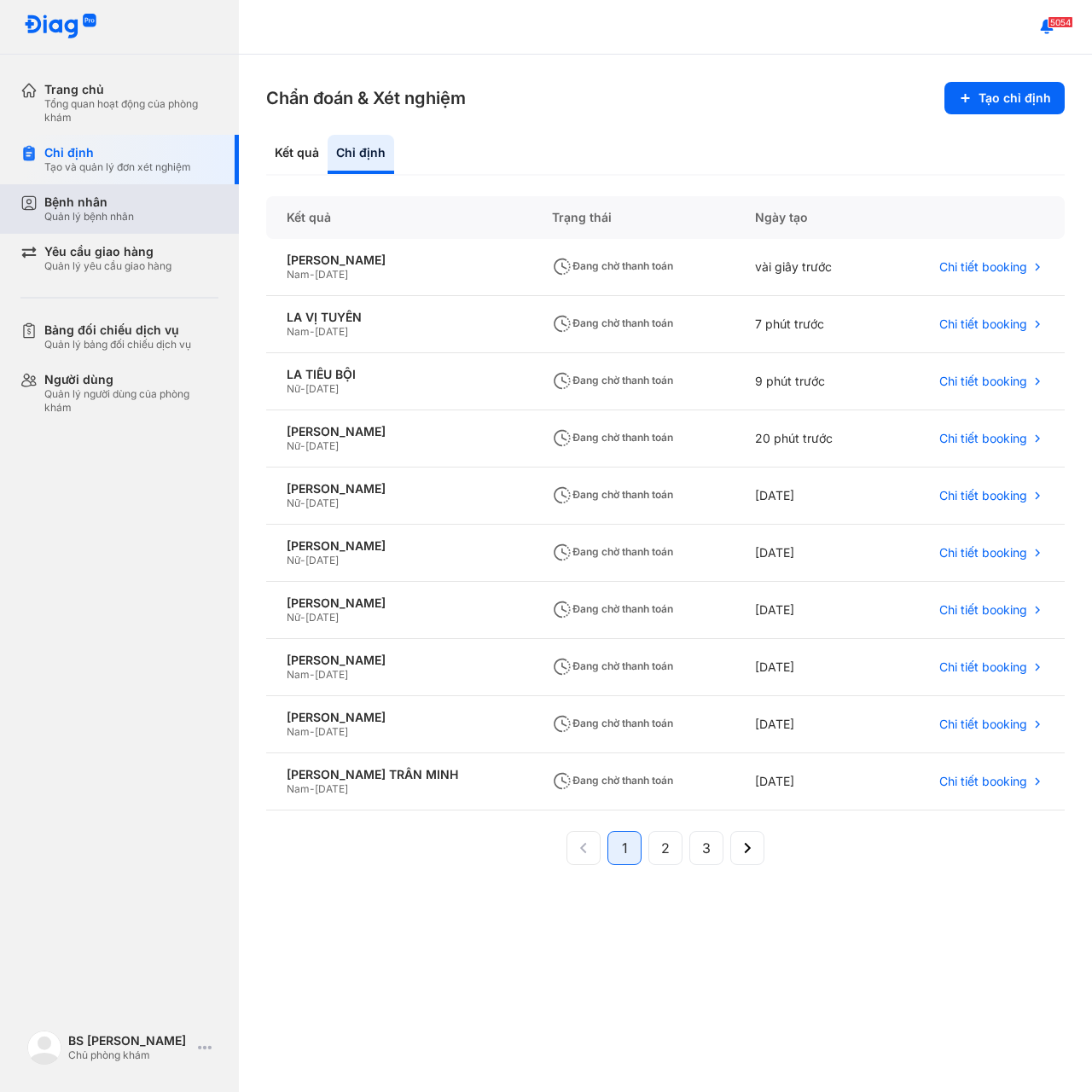
click at [69, 207] on div "Bệnh nhân" at bounding box center [89, 202] width 90 height 15
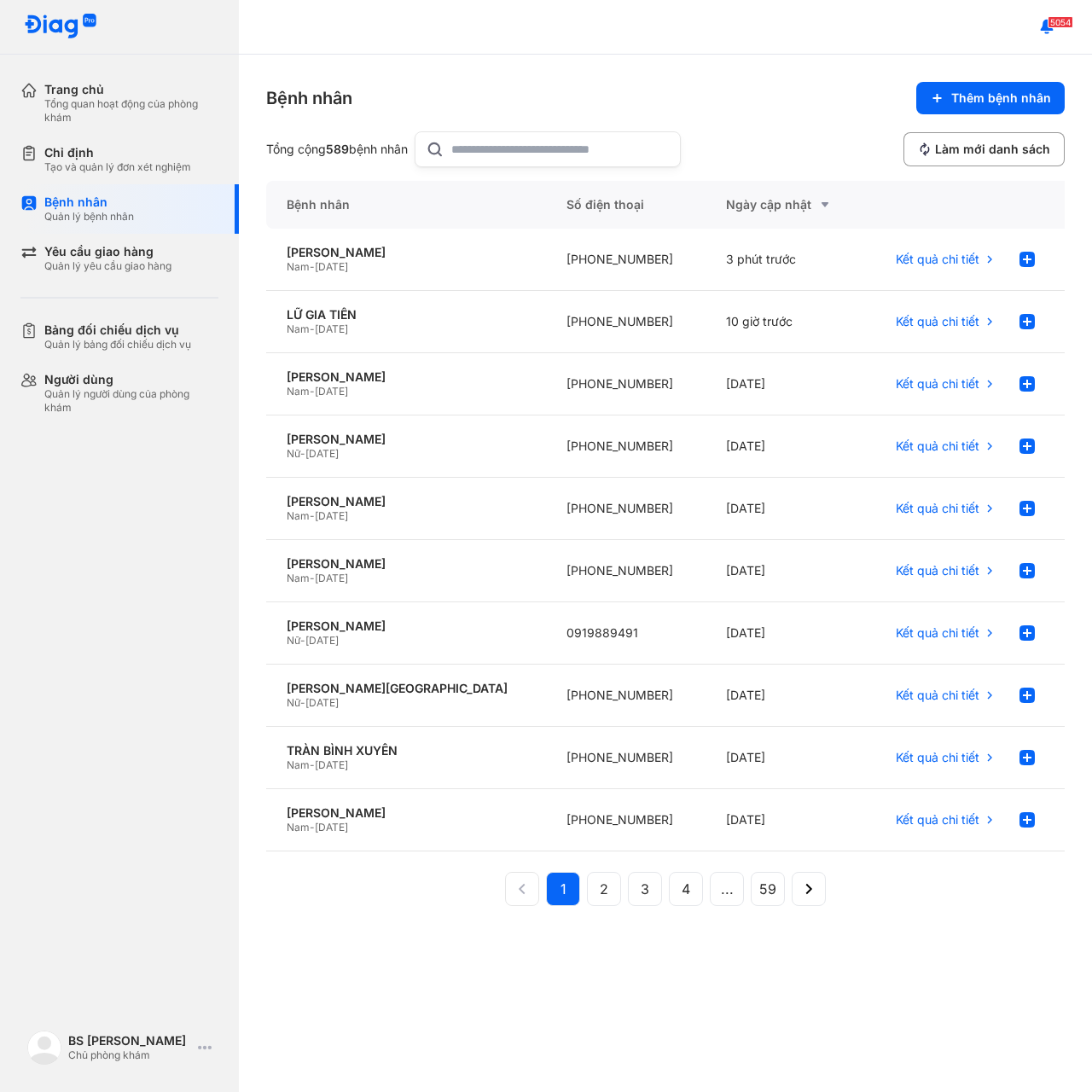
click at [470, 150] on input "text" at bounding box center [560, 150] width 218 height 34
paste input "*"
type input "*"
paste input "*"
paste input "**"
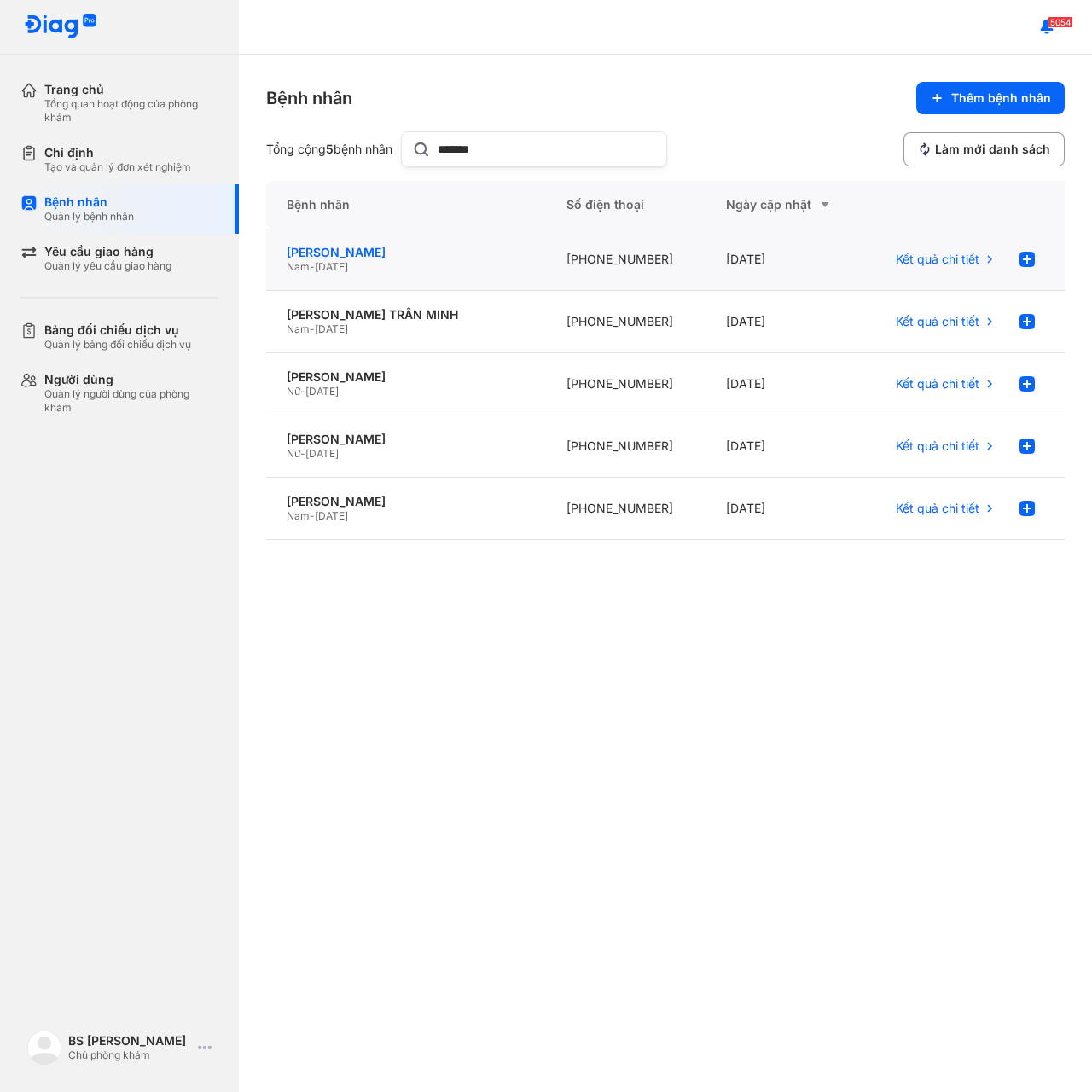
type input "******"
click at [334, 249] on div "[PERSON_NAME]" at bounding box center [405, 252] width 239 height 15
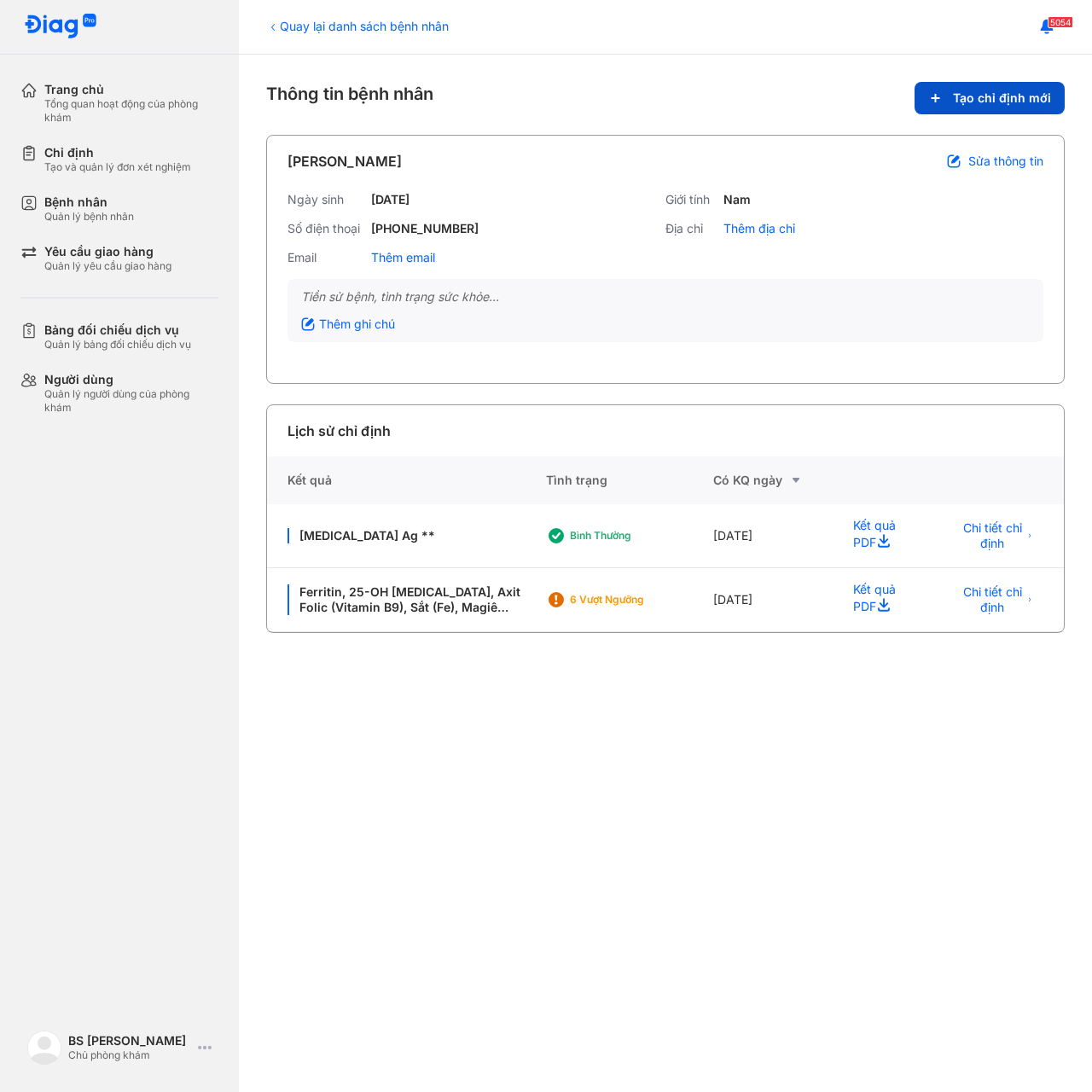
click at [979, 91] on span "Tạo chỉ định mới" at bounding box center [1001, 98] width 98 height 15
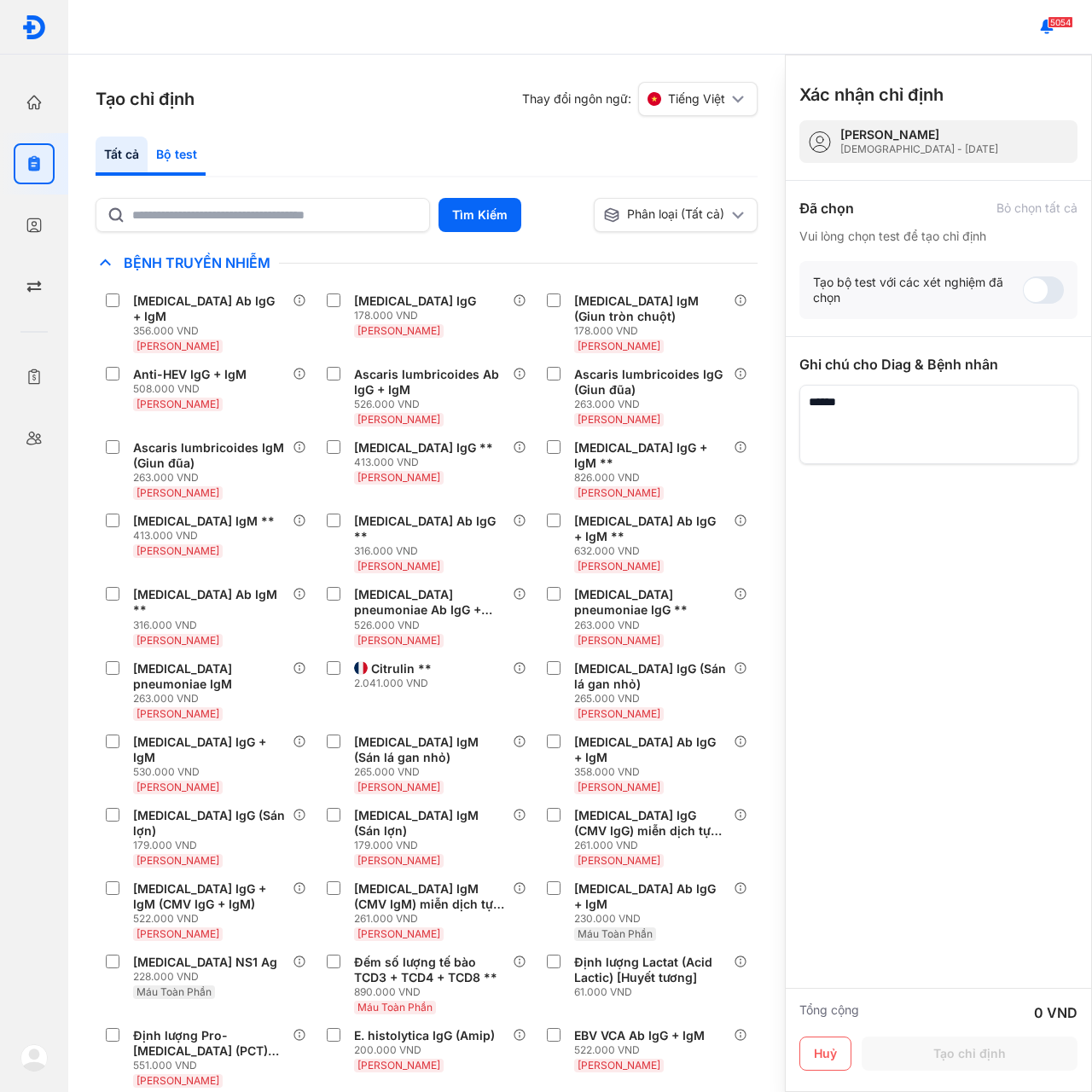
click at [176, 156] on div "Bộ test" at bounding box center [177, 156] width 58 height 39
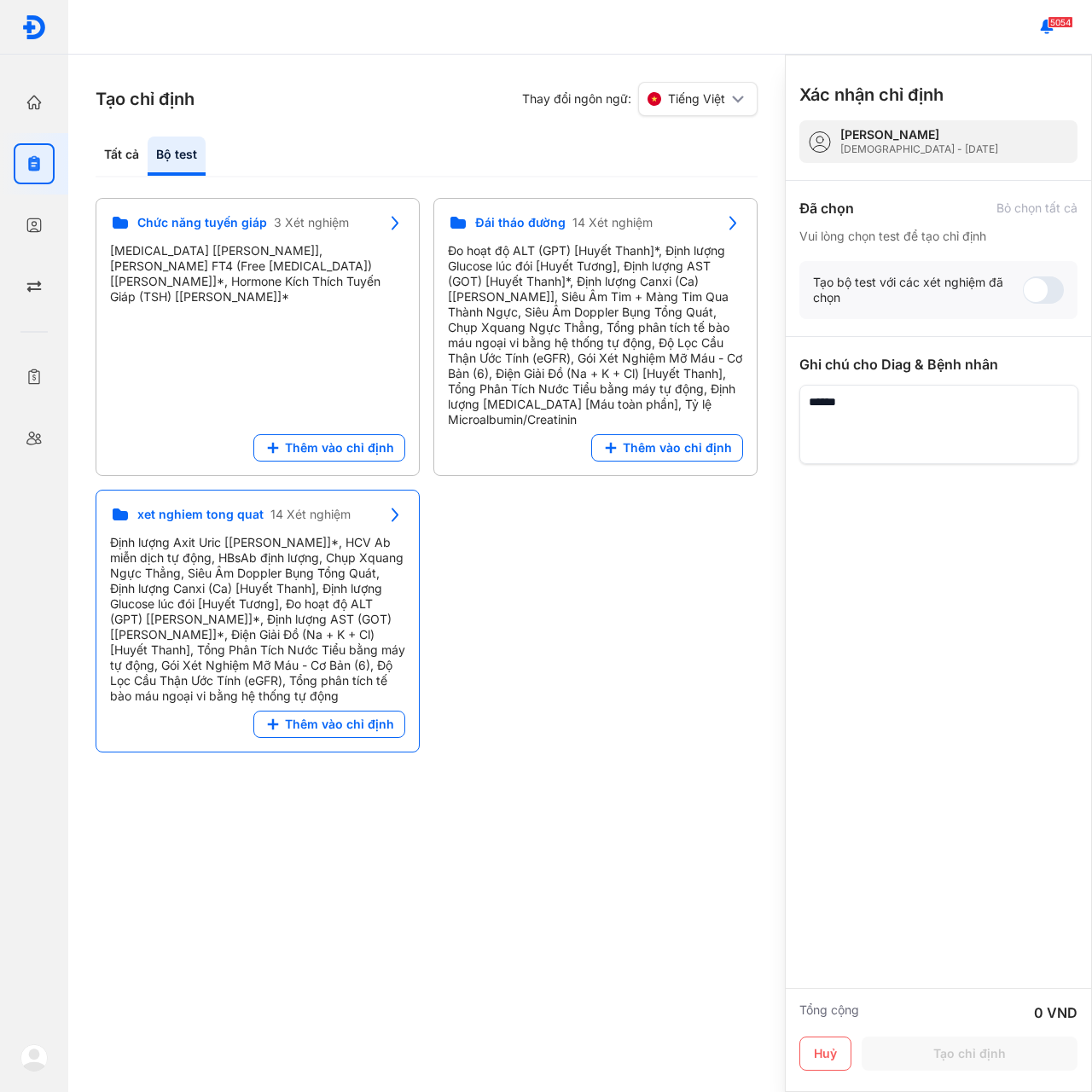
click at [196, 509] on span "xet nghiem tong quat" at bounding box center [201, 515] width 127 height 15
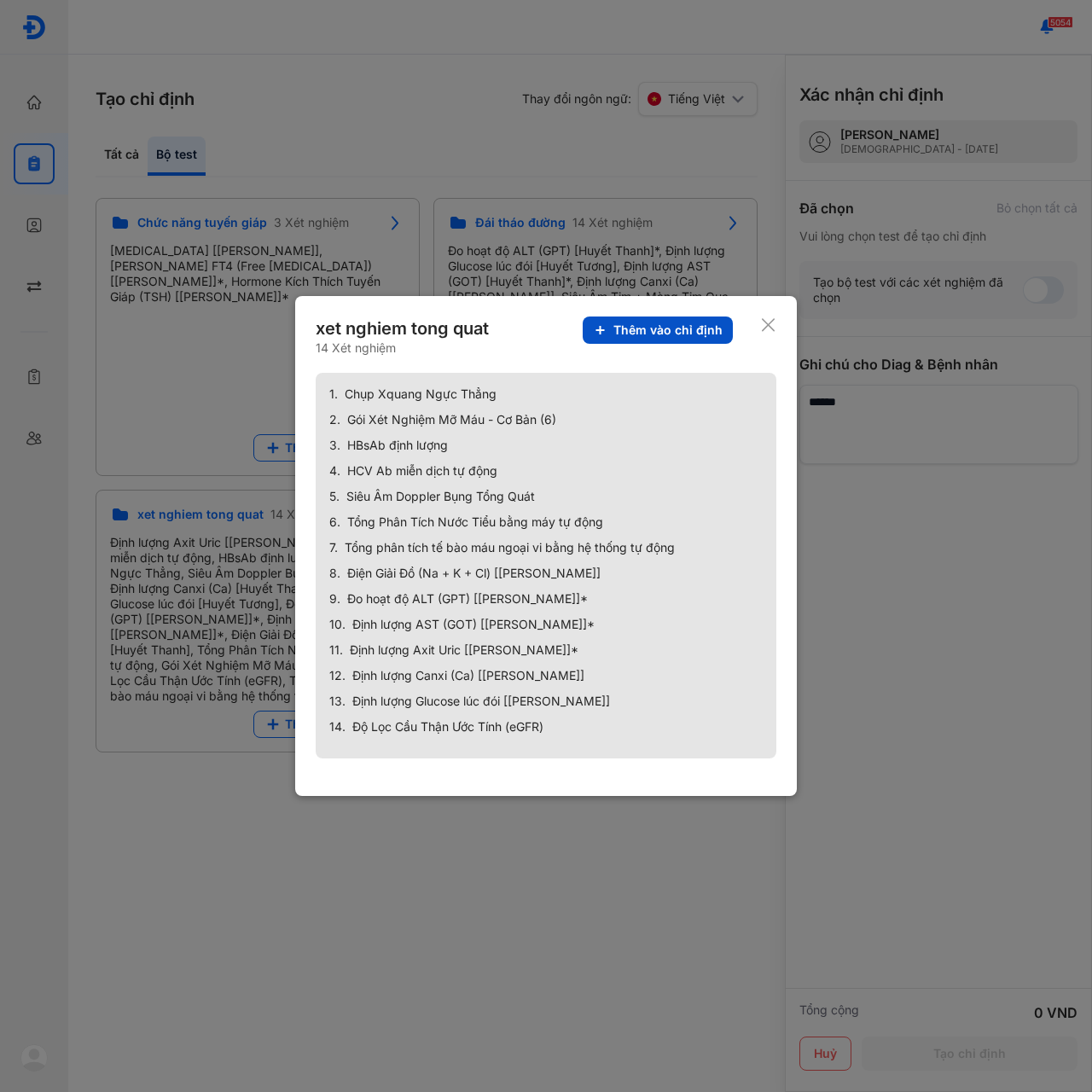
click at [687, 325] on span "Thêm vào chỉ định" at bounding box center [668, 330] width 109 height 15
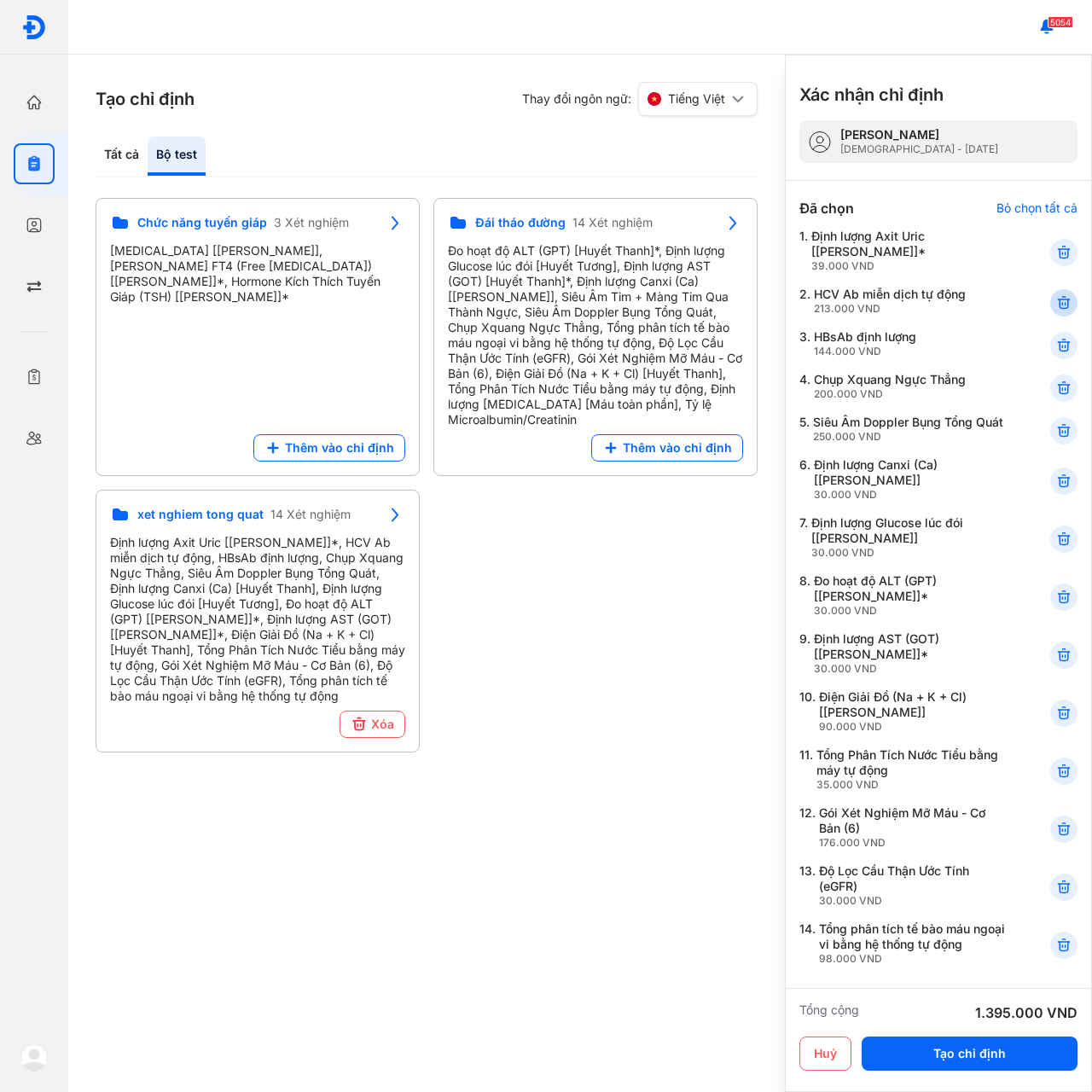
click at [1058, 252] on use at bounding box center [1064, 252] width 12 height 12
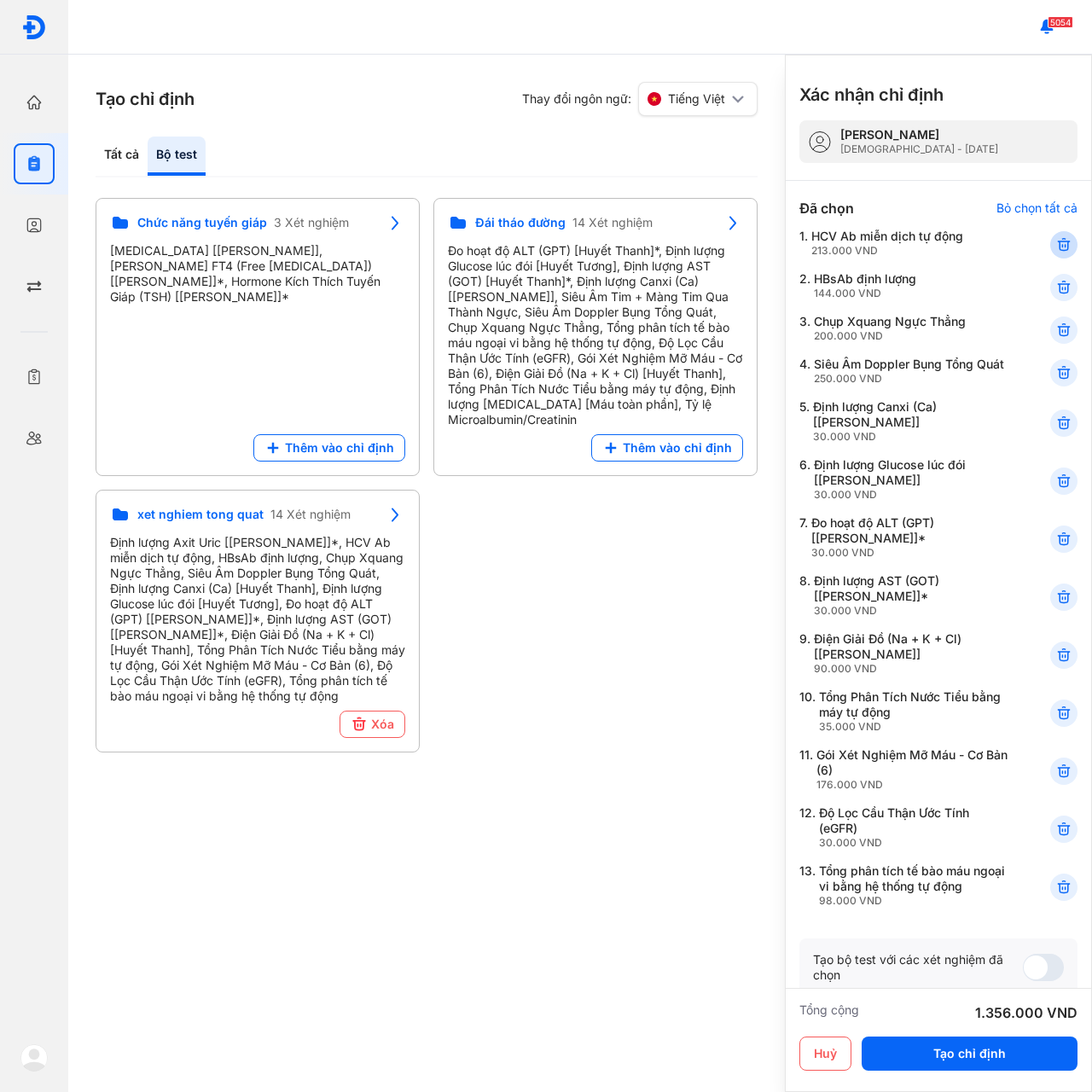
click at [1055, 245] on icon at bounding box center [1064, 245] width 17 height 17
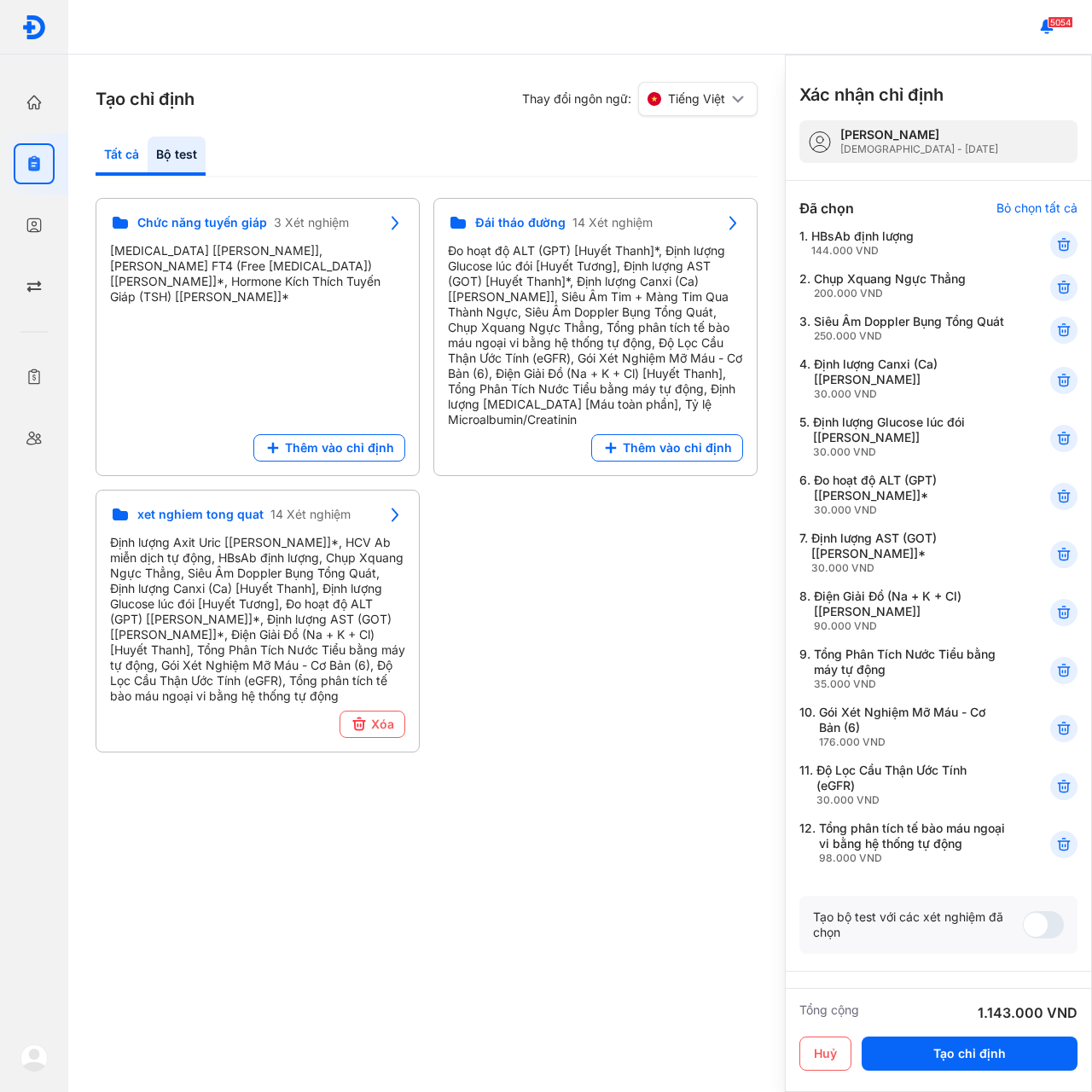
click at [148, 155] on div "Tất cả" at bounding box center [177, 156] width 58 height 39
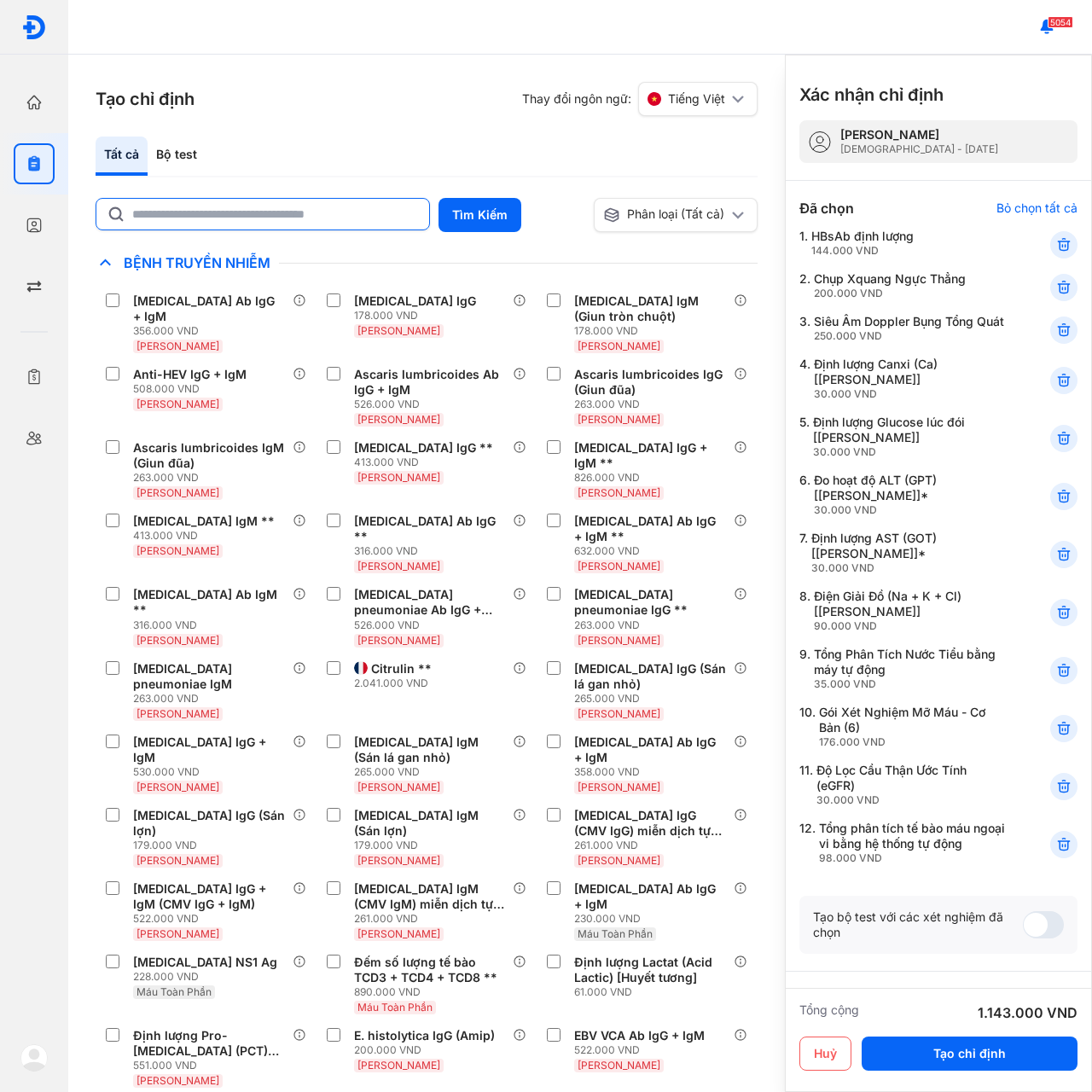
click at [157, 218] on input "text" at bounding box center [275, 214] width 286 height 31
type input "*****"
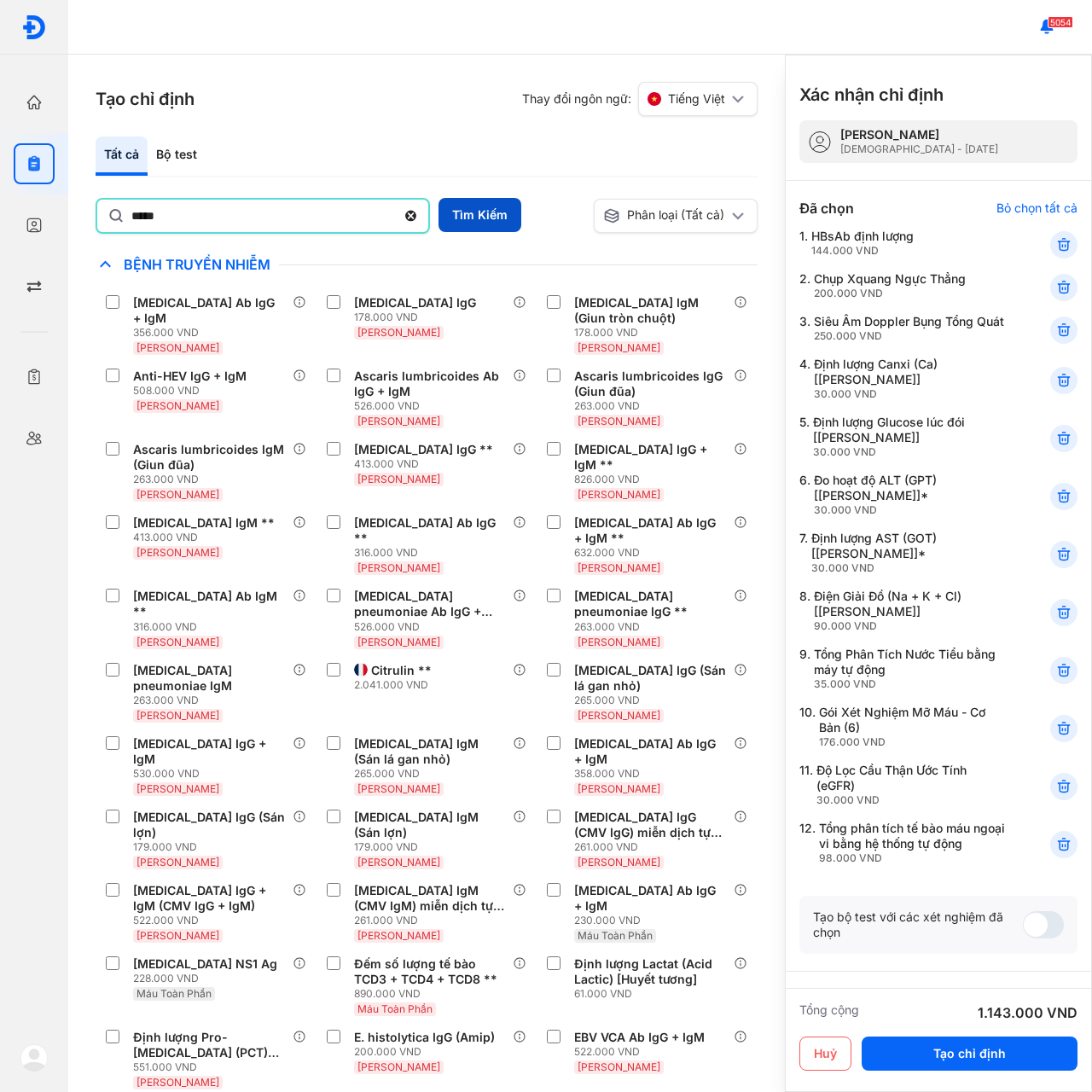
click at [450, 209] on button "Tìm Kiếm" at bounding box center [480, 215] width 83 height 34
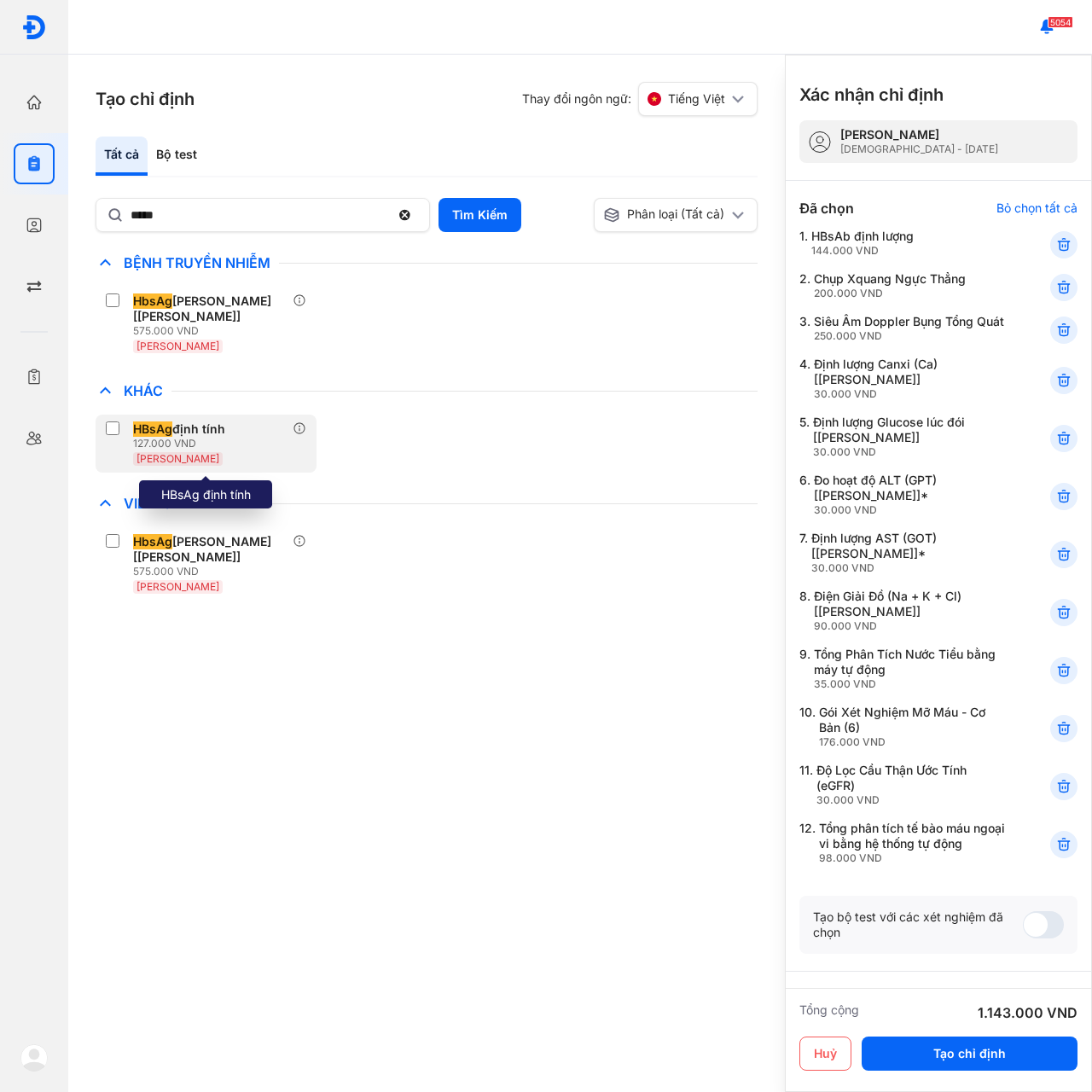
click at [182, 426] on div "HBsAg định tính" at bounding box center [180, 429] width 92 height 15
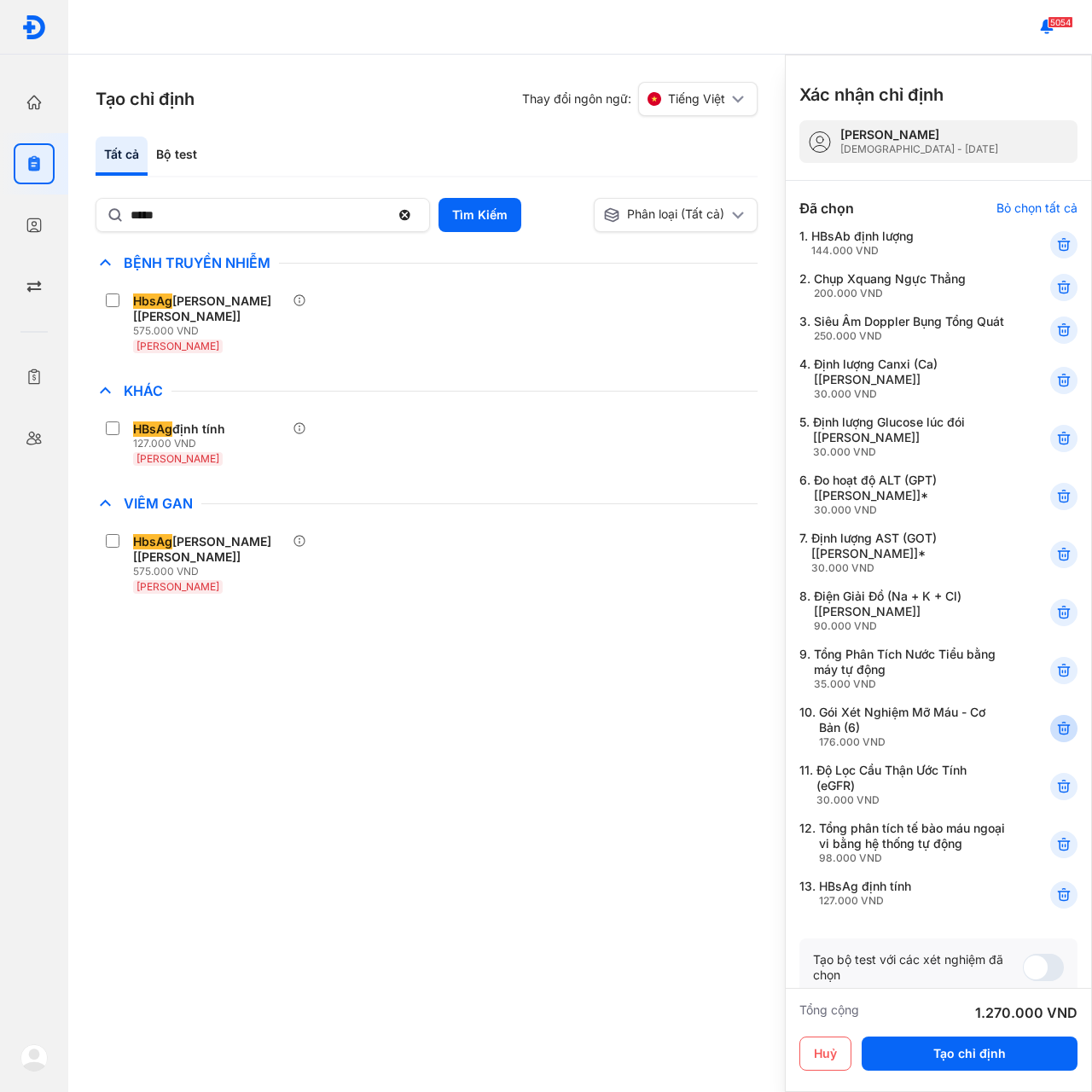
click at [1058, 735] on use at bounding box center [1064, 729] width 12 height 12
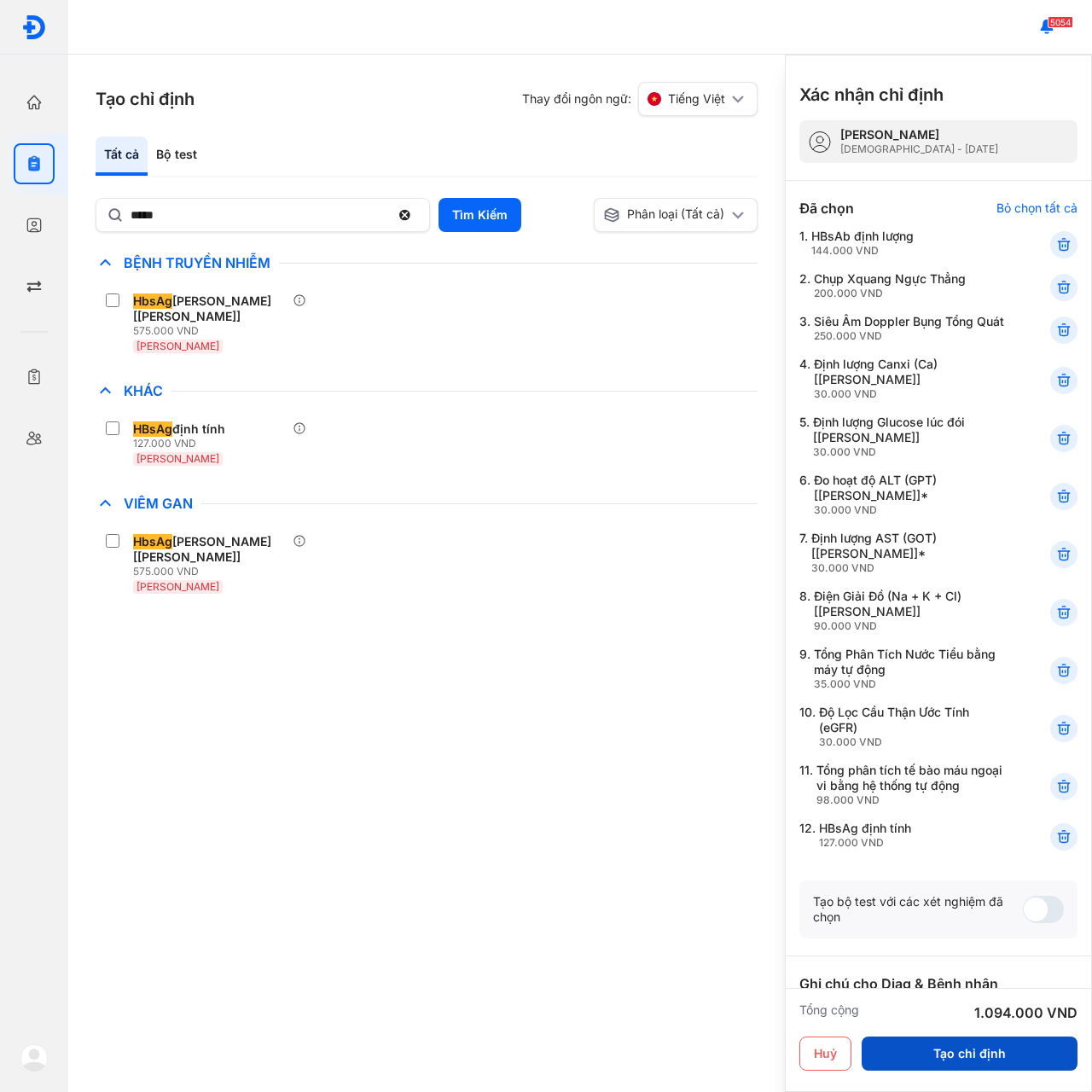
click at [977, 1058] on button "Tạo chỉ định" at bounding box center [970, 1054] width 215 height 34
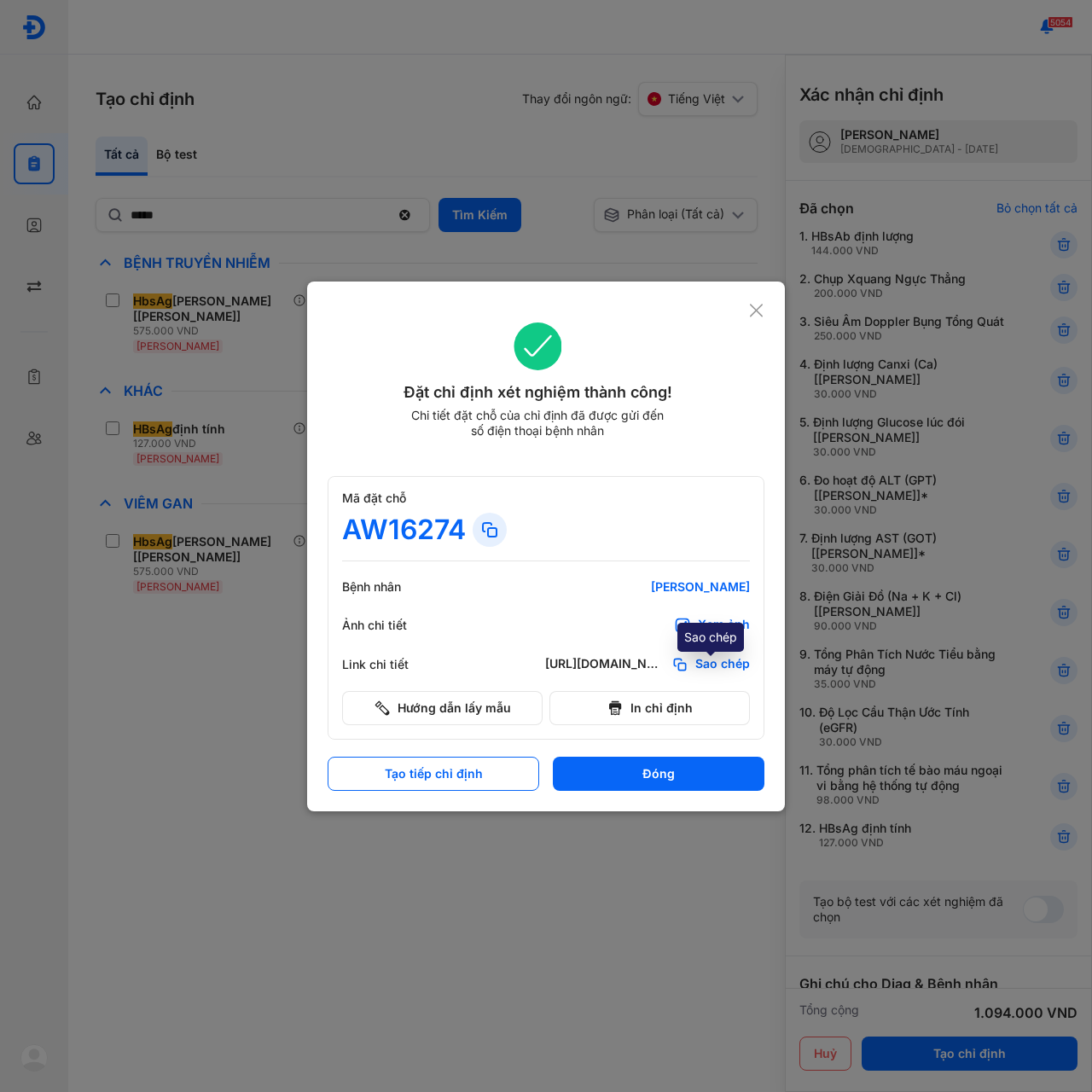
click at [698, 658] on span "Sao chép" at bounding box center [723, 664] width 55 height 17
click at [756, 303] on icon at bounding box center [756, 310] width 16 height 17
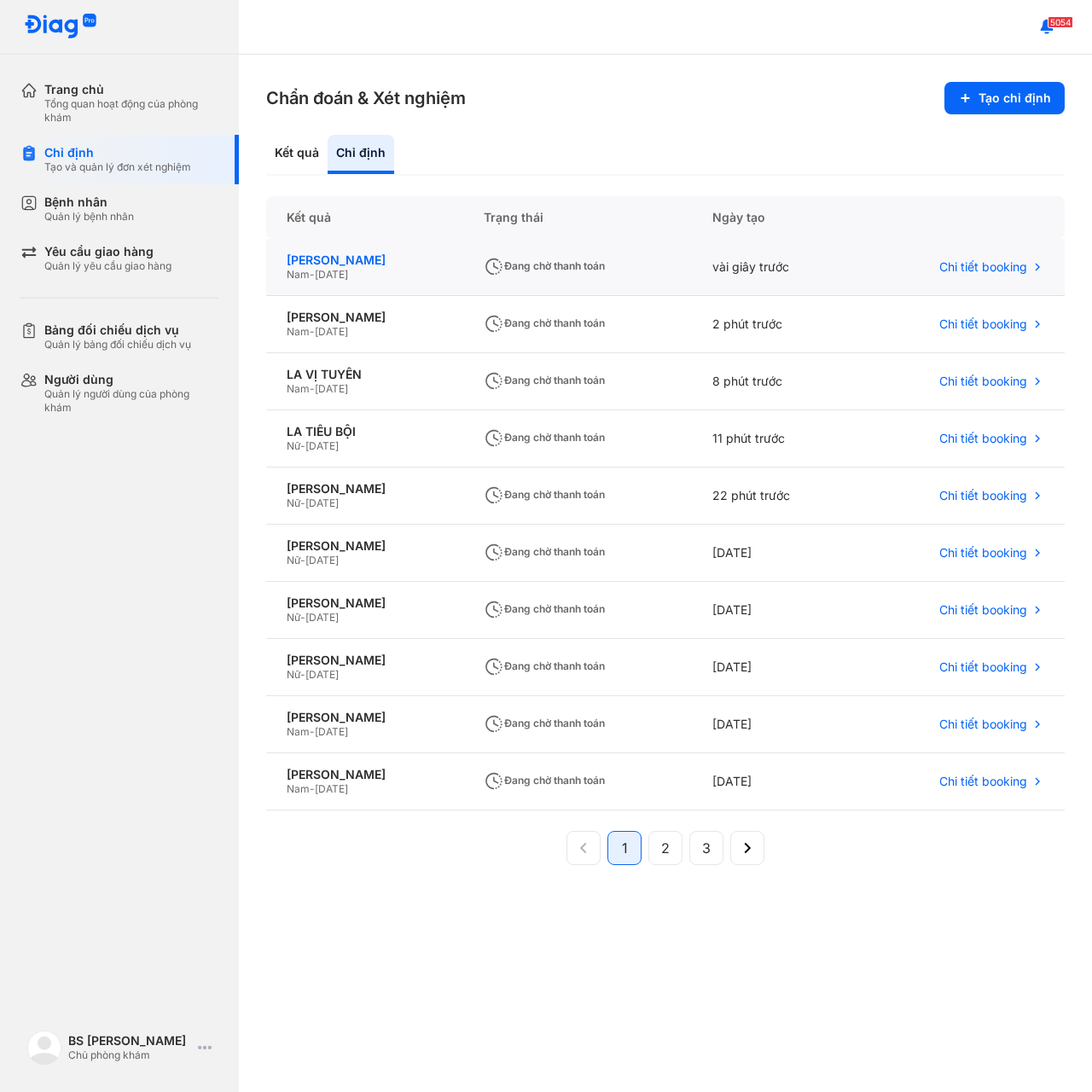
click at [338, 257] on div "[PERSON_NAME]" at bounding box center [364, 260] width 156 height 15
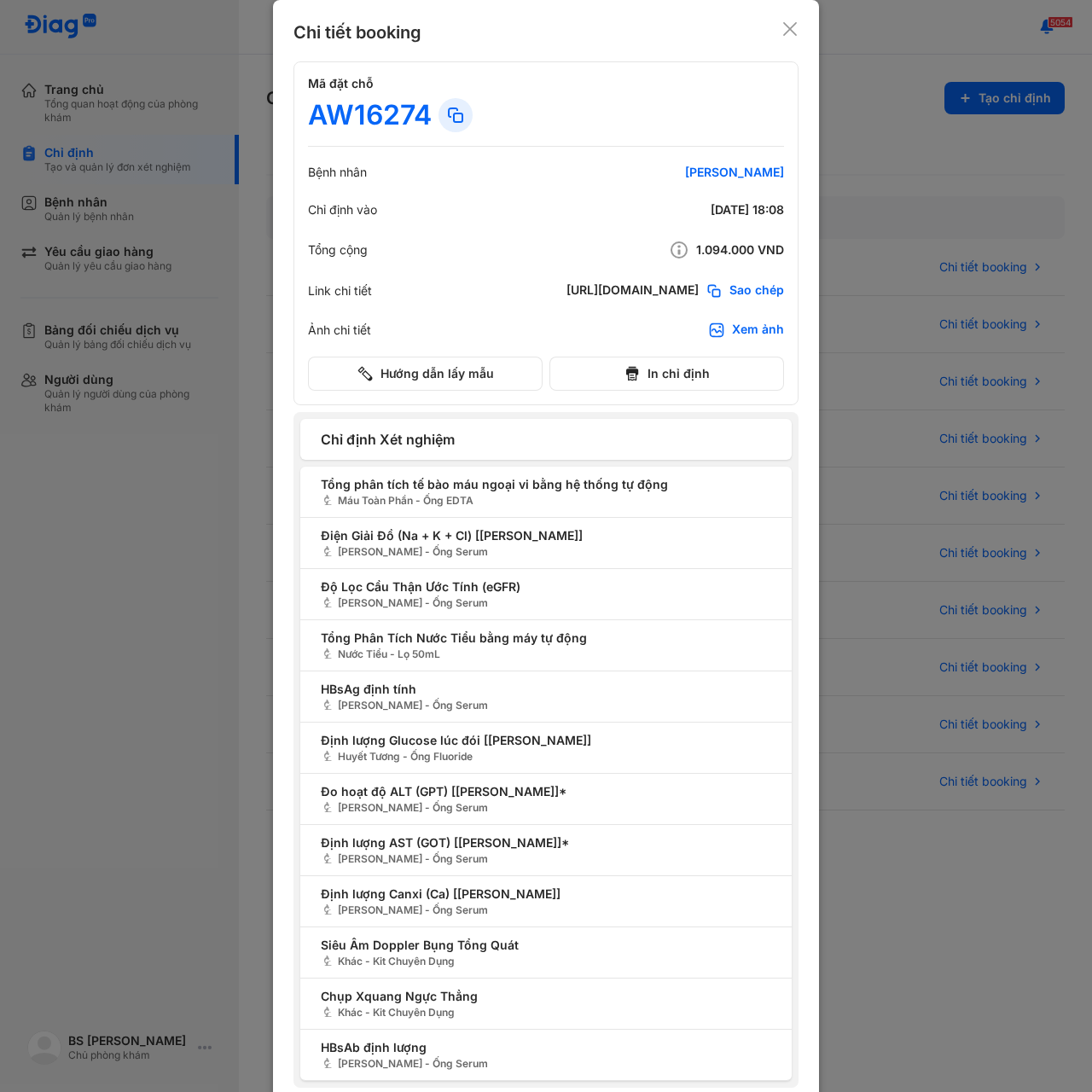
click at [783, 24] on icon at bounding box center [790, 29] width 17 height 17
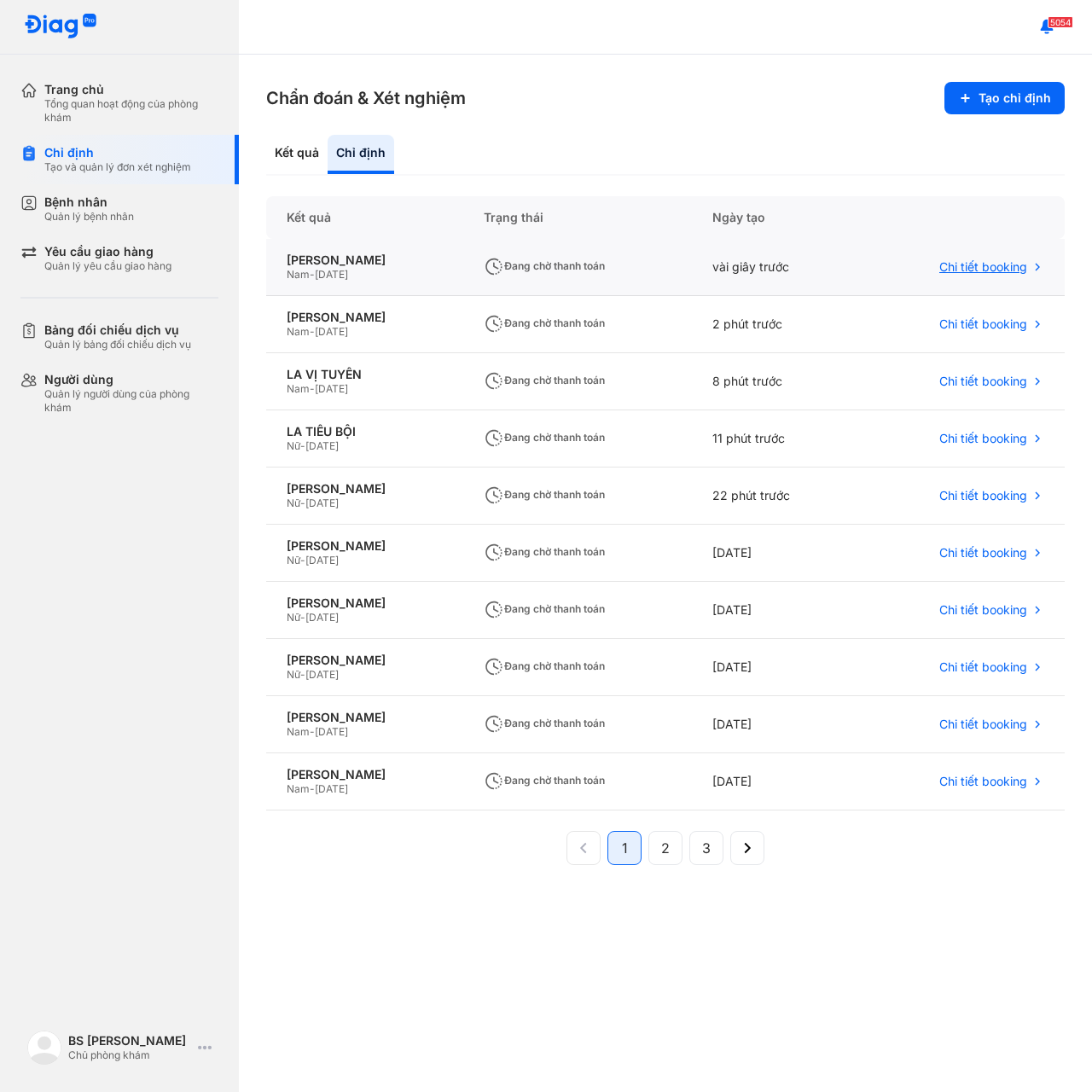
click at [977, 265] on span "Chi tiết booking" at bounding box center [983, 267] width 88 height 15
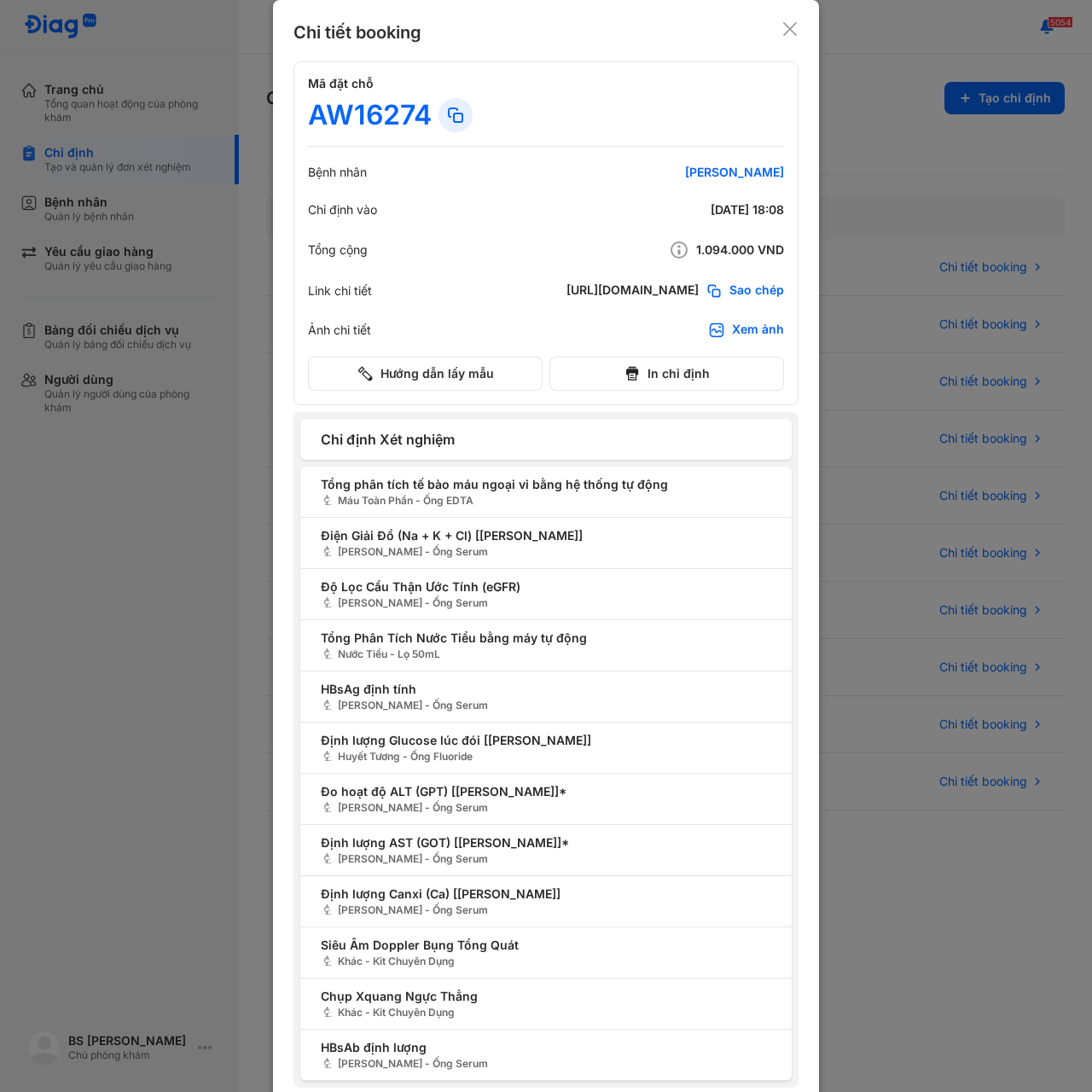
click at [782, 27] on icon at bounding box center [790, 29] width 17 height 17
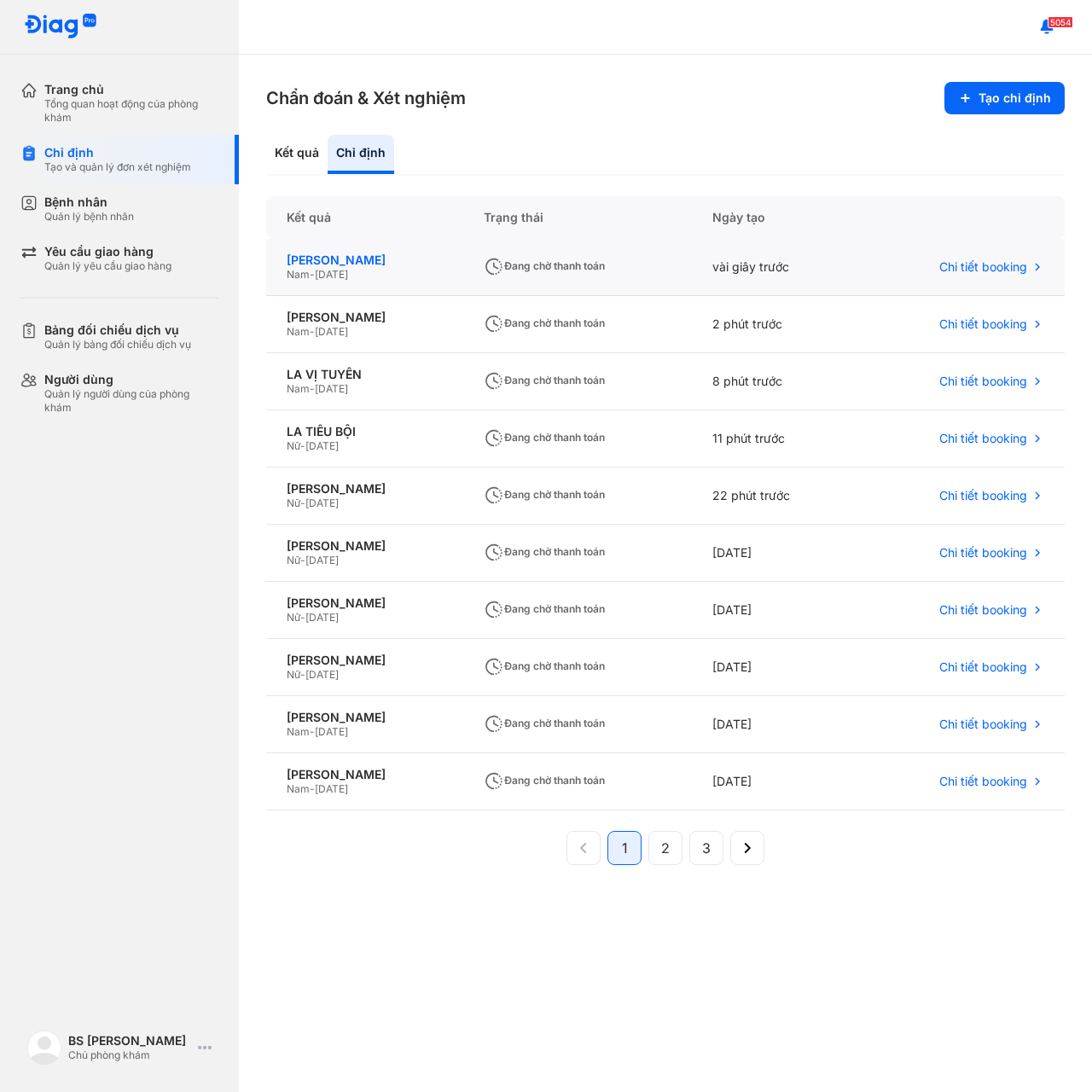
click at [328, 256] on div "[PERSON_NAME]" at bounding box center [364, 260] width 156 height 15
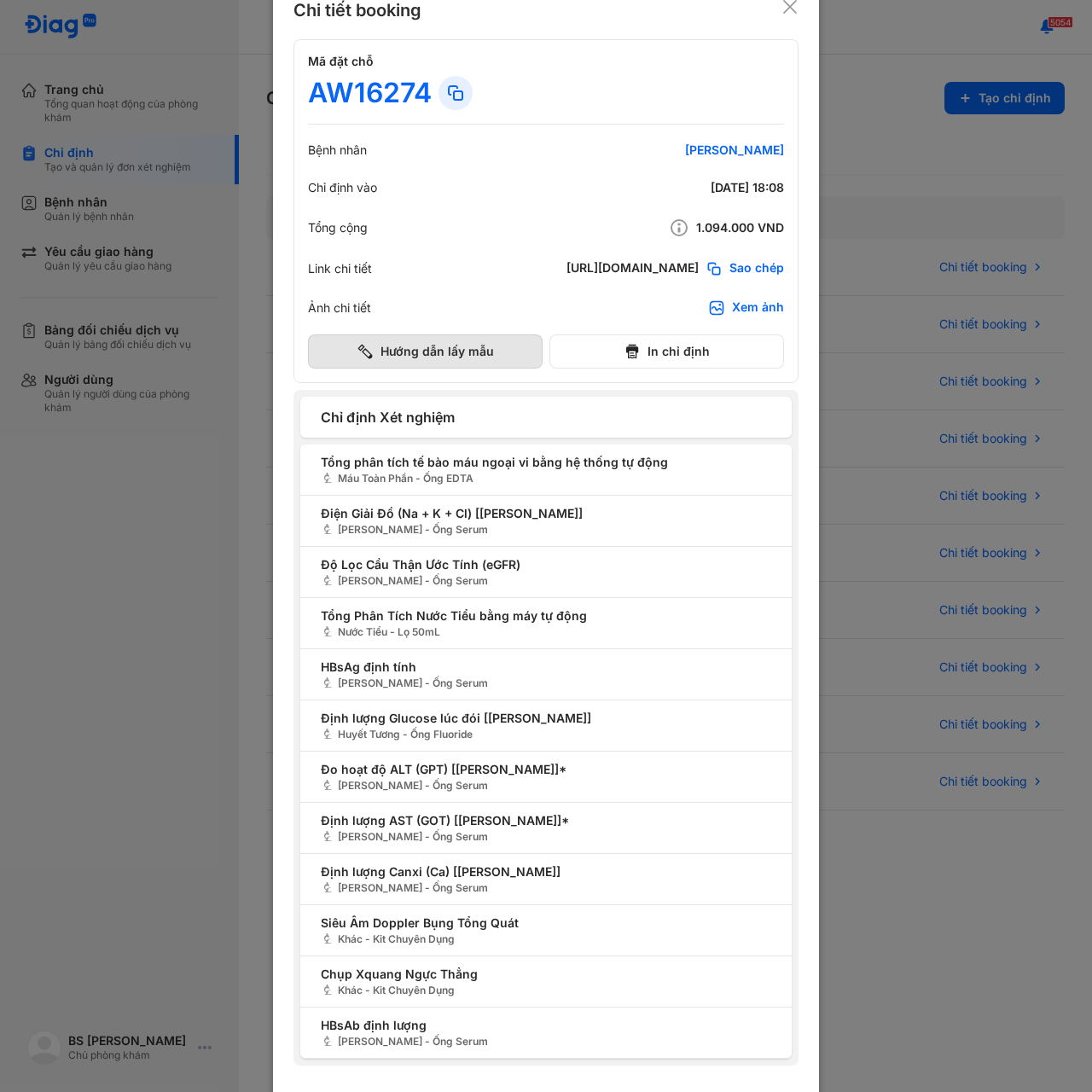
scroll to position [32, 0]
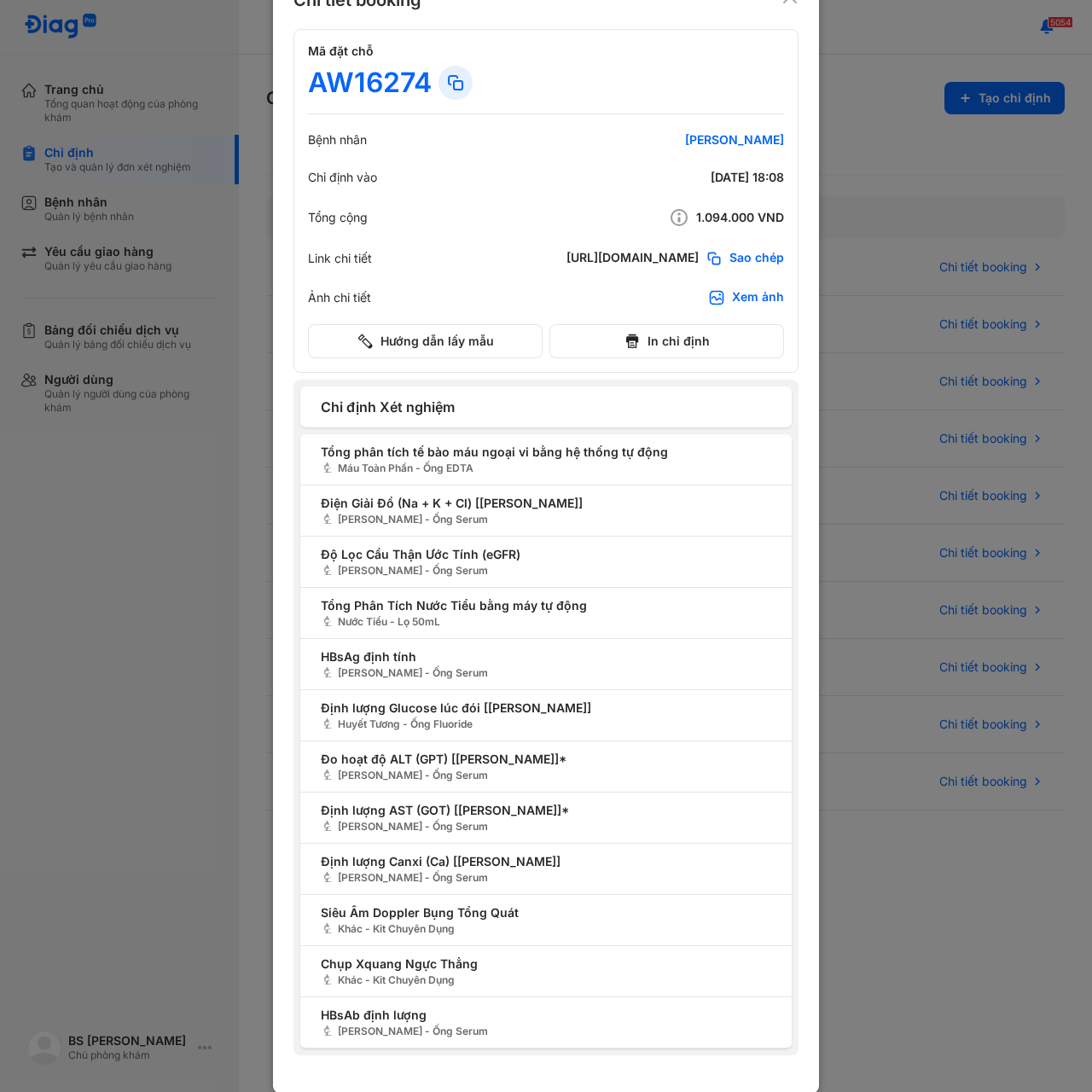
click at [735, 294] on div "Xem ảnh" at bounding box center [758, 298] width 52 height 17
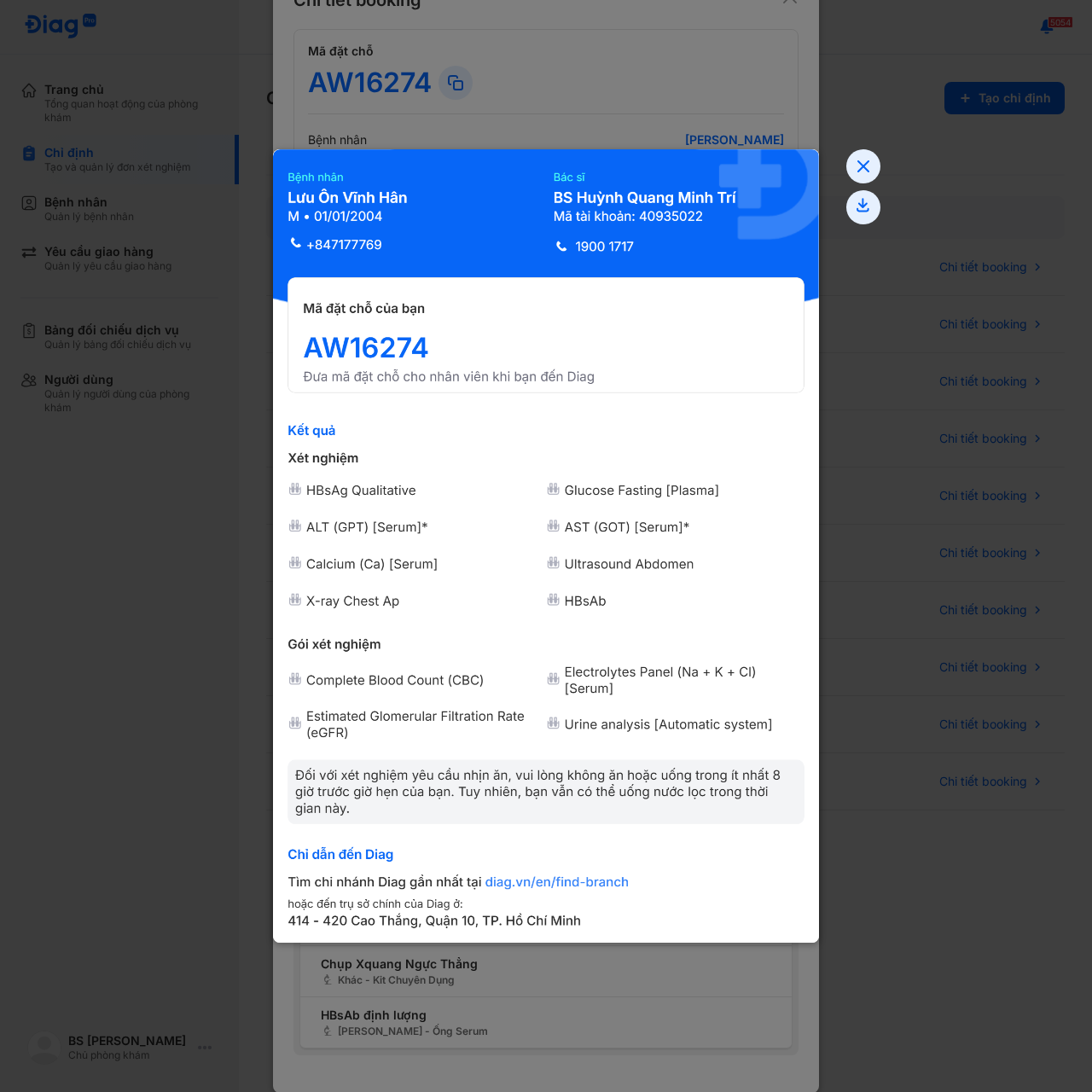
click at [859, 168] on icon at bounding box center [864, 167] width 34 height 34
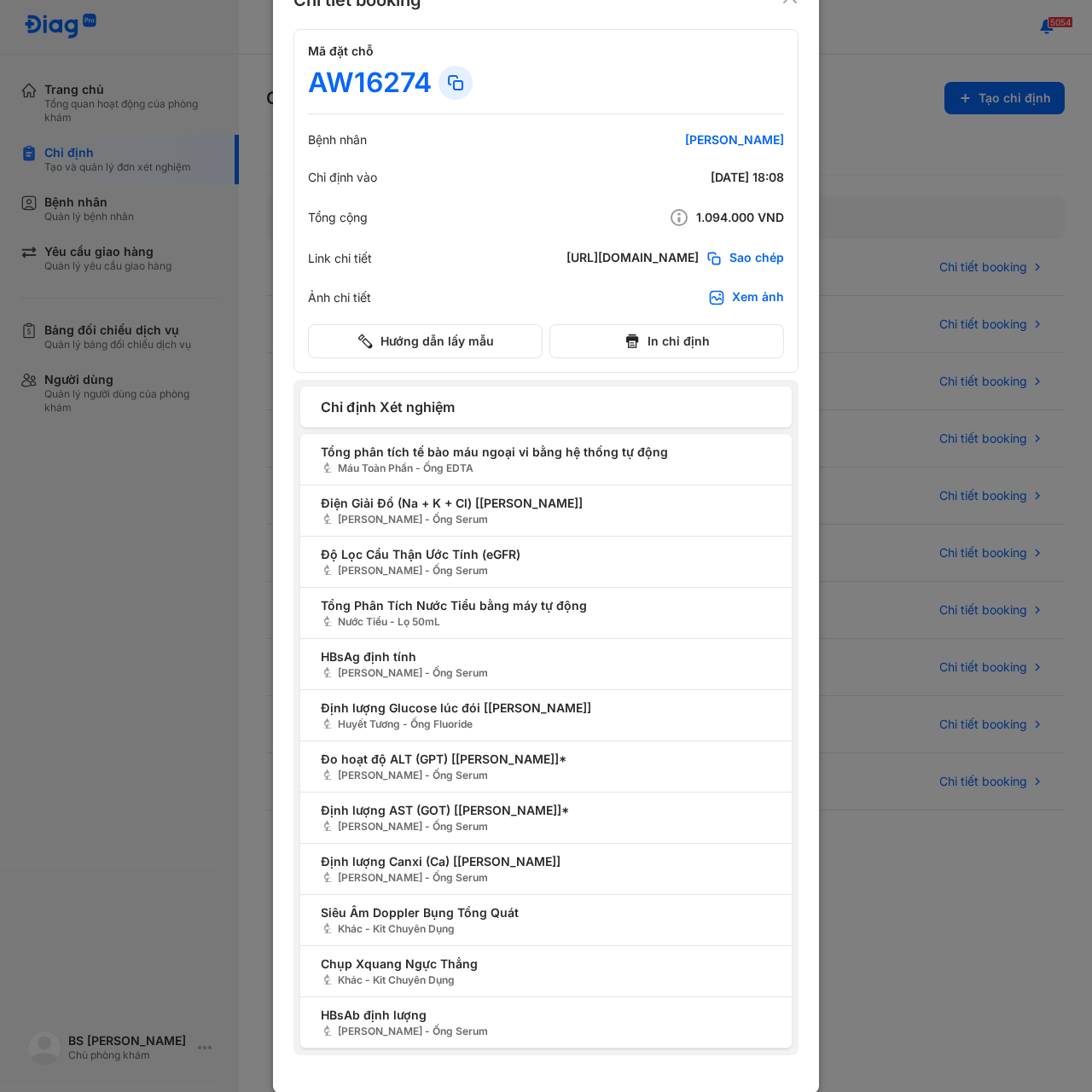
click at [741, 257] on span "Sao chép" at bounding box center [757, 258] width 55 height 17
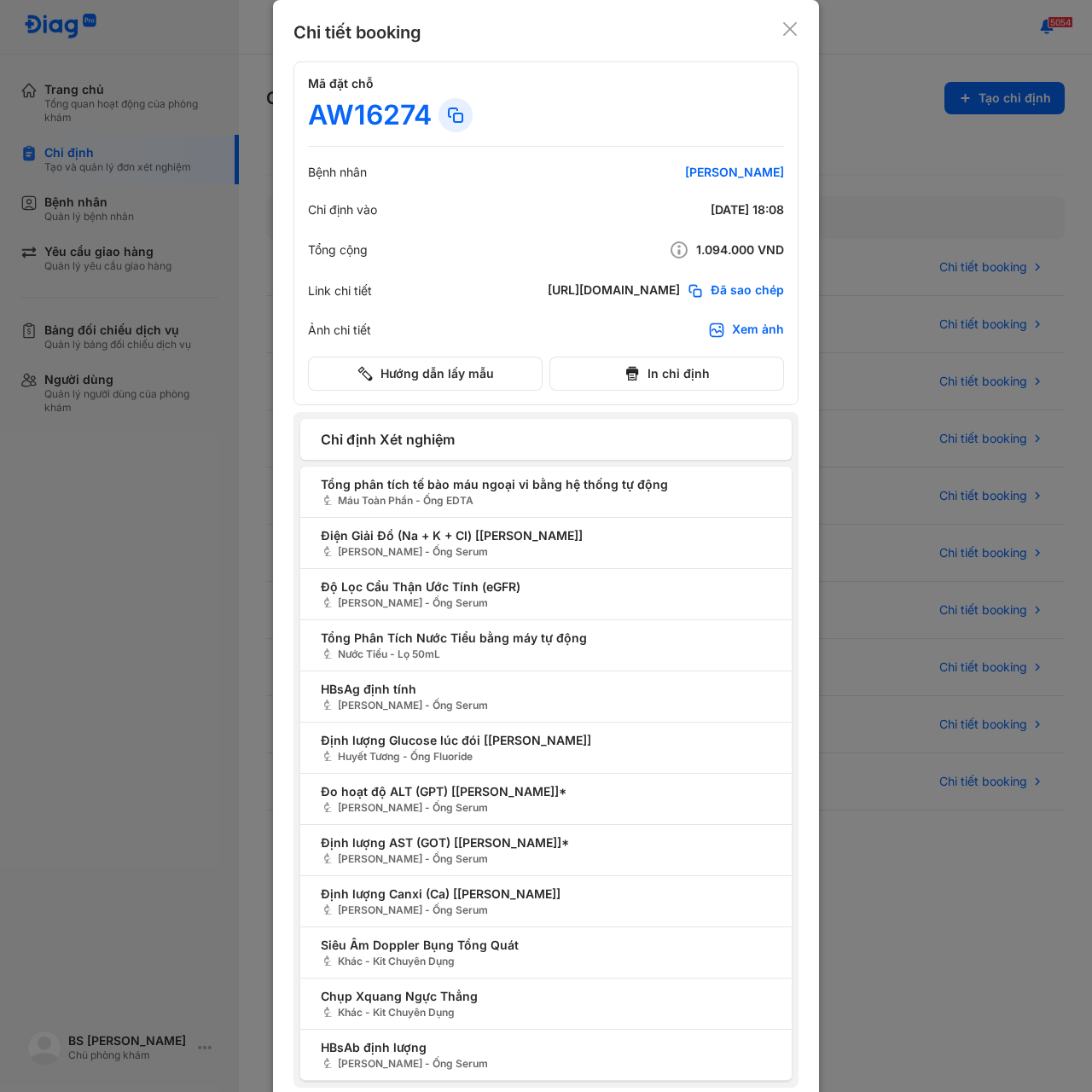
click at [782, 29] on icon at bounding box center [790, 29] width 17 height 17
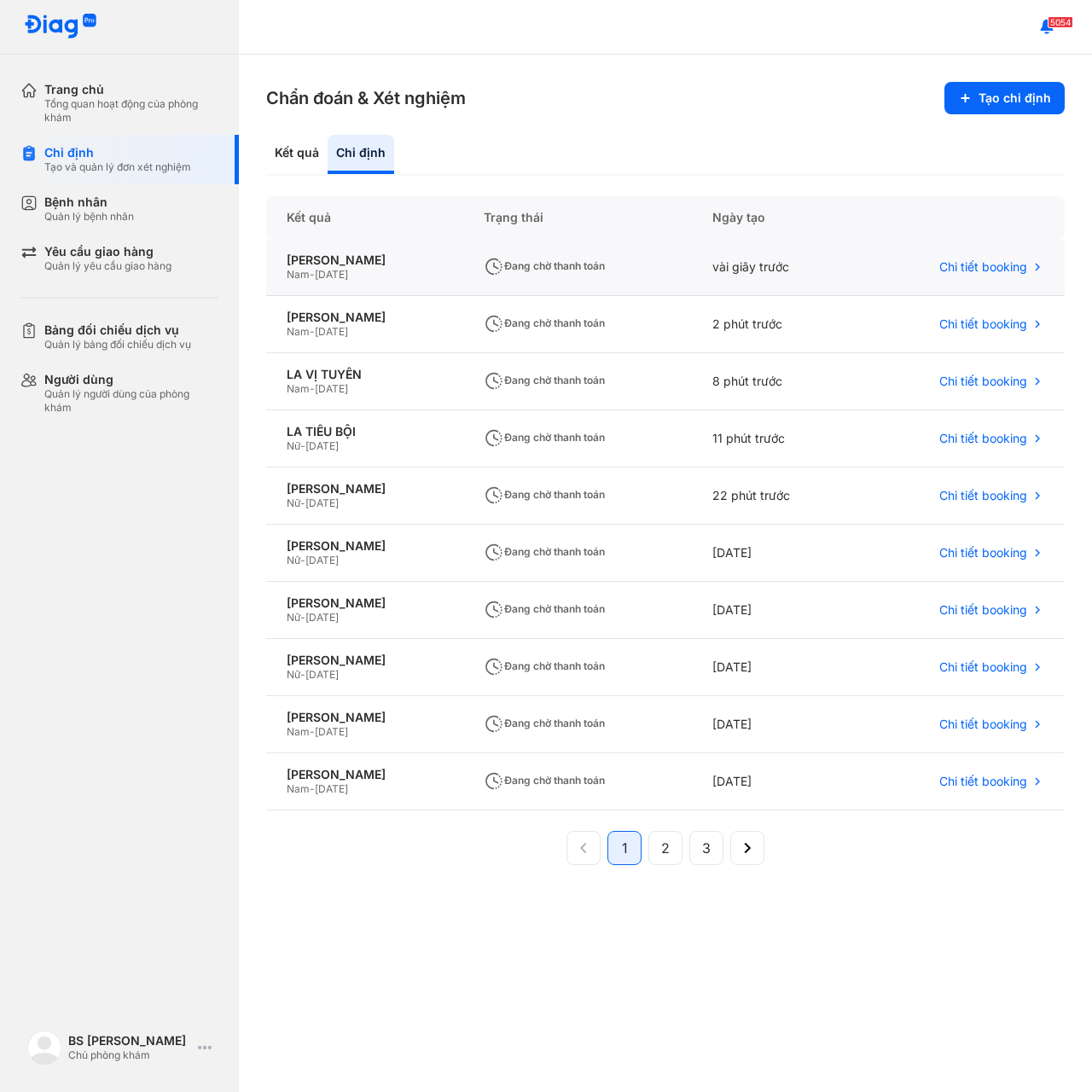
click at [585, 259] on span "Đang chờ thanh toán" at bounding box center [545, 265] width 121 height 13
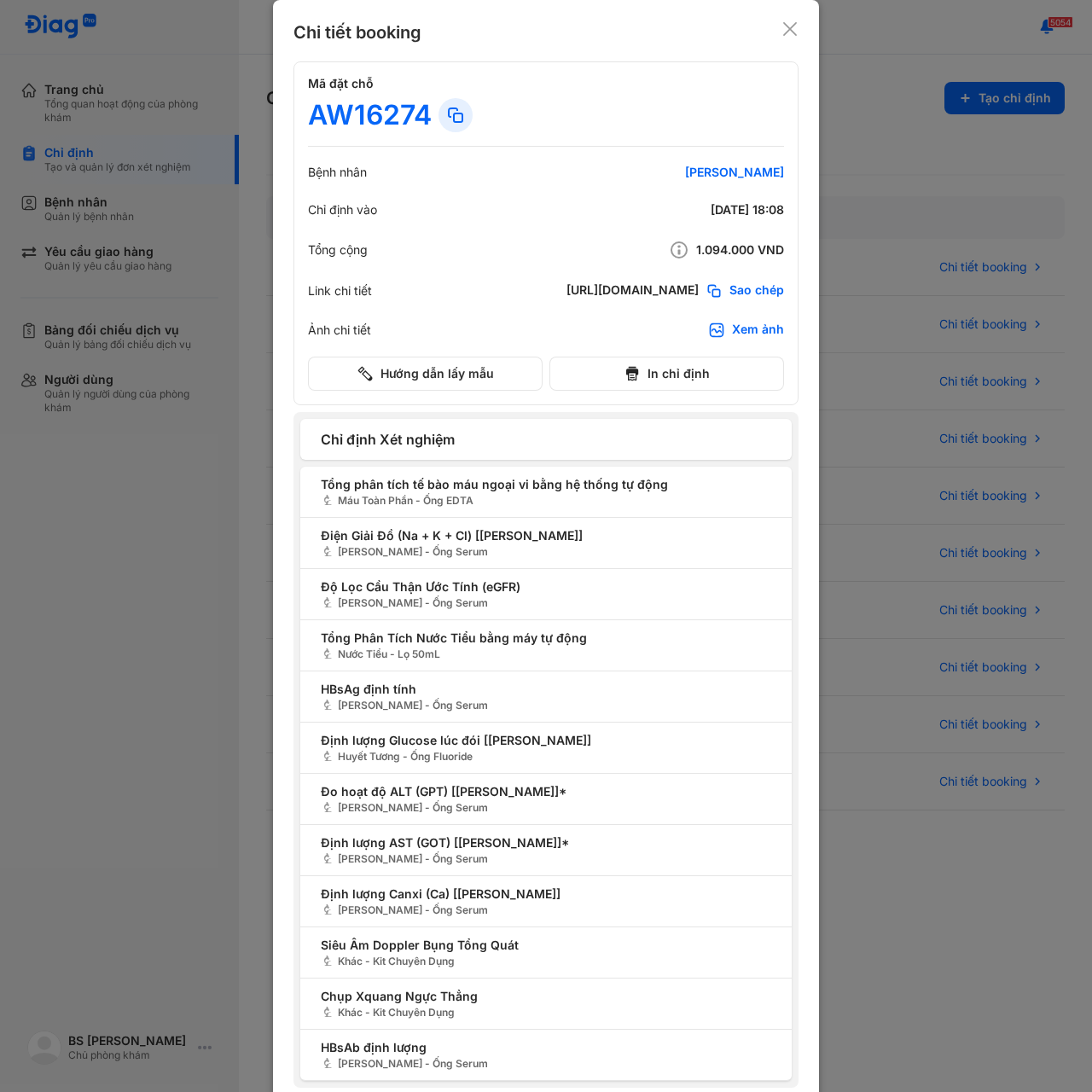
click at [747, 292] on span "Sao chép" at bounding box center [757, 291] width 55 height 17
click at [782, 27] on icon at bounding box center [790, 29] width 17 height 17
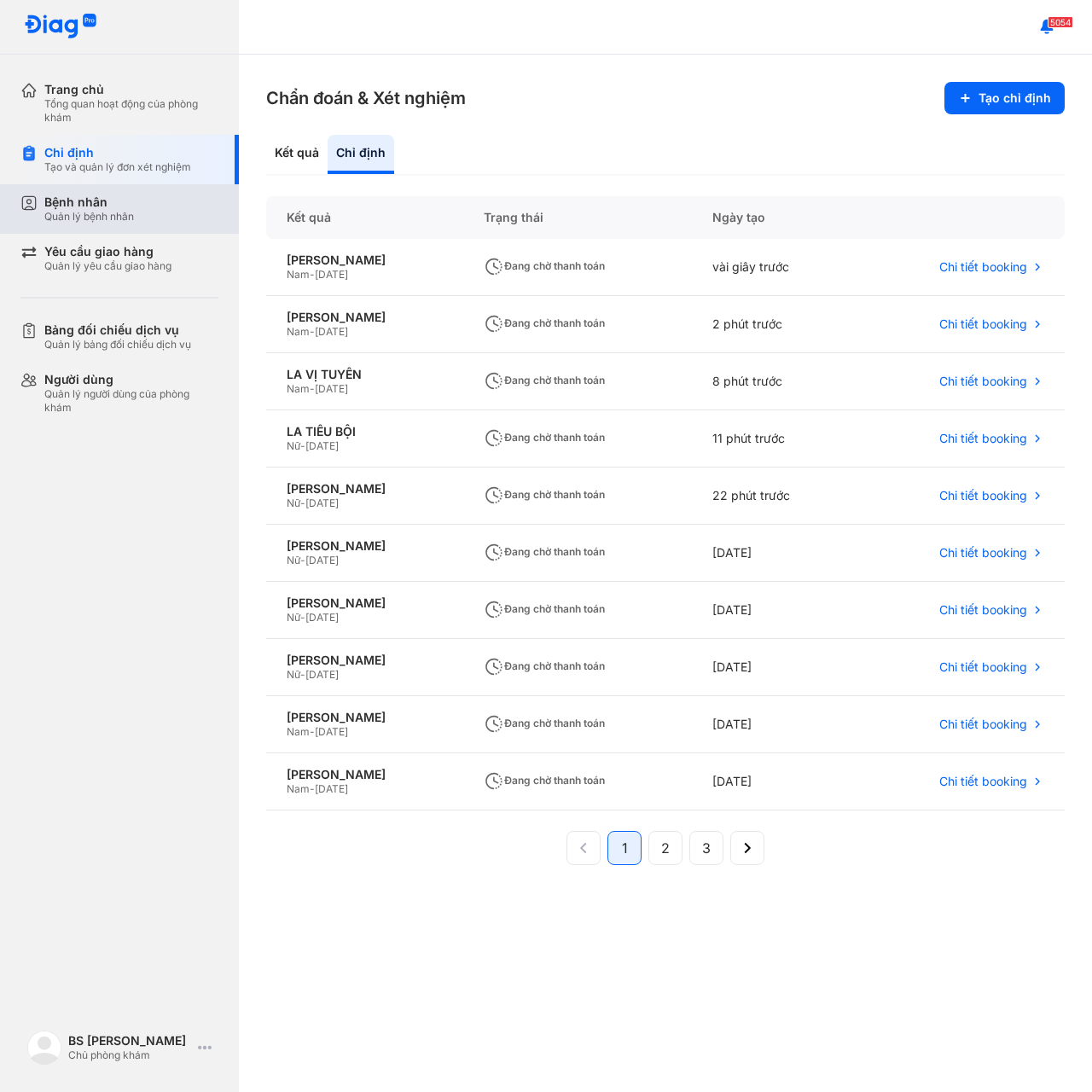
click at [74, 210] on div "Quản lý bệnh nhân" at bounding box center [89, 216] width 90 height 14
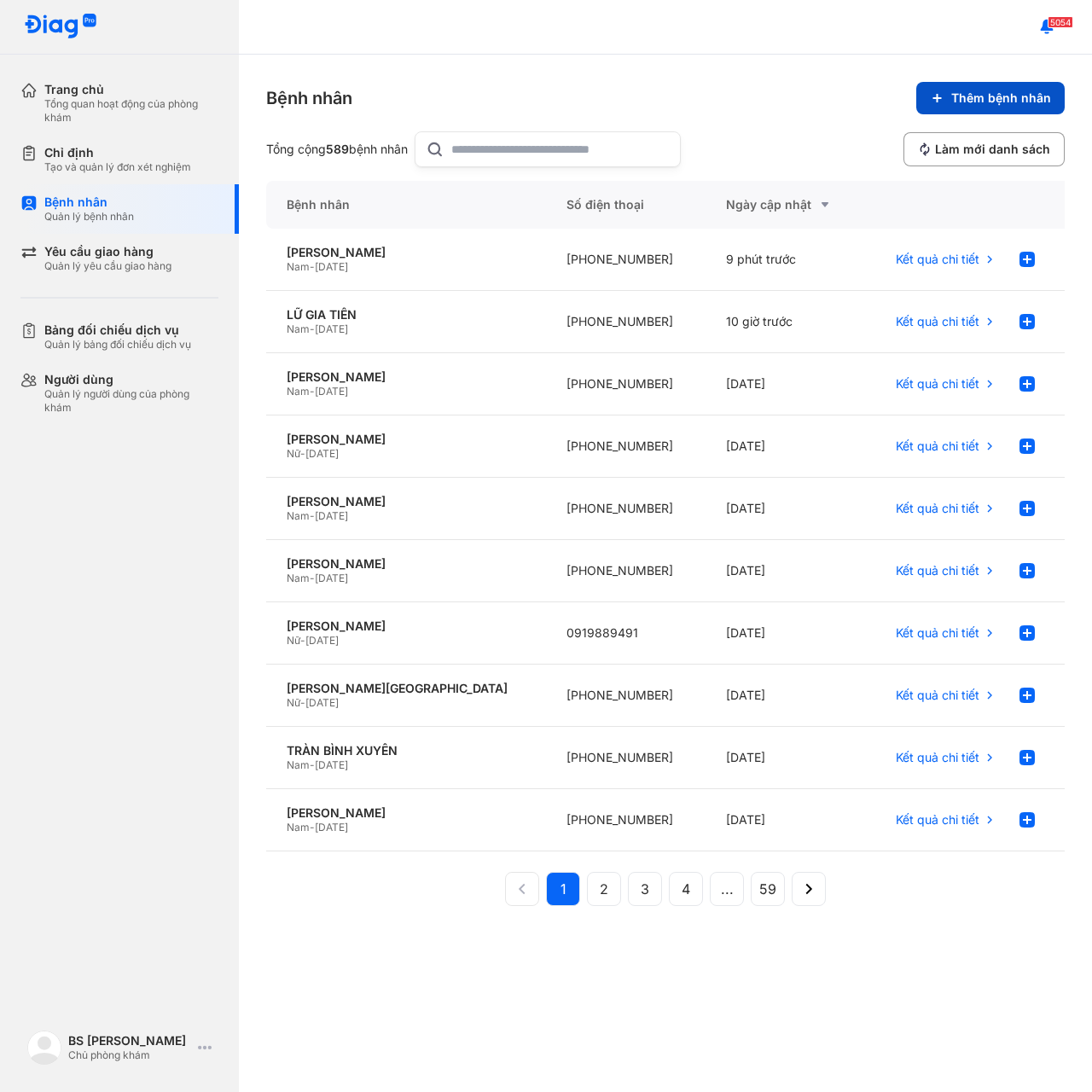
click at [964, 98] on span "Thêm bệnh nhân" at bounding box center [1001, 98] width 100 height 15
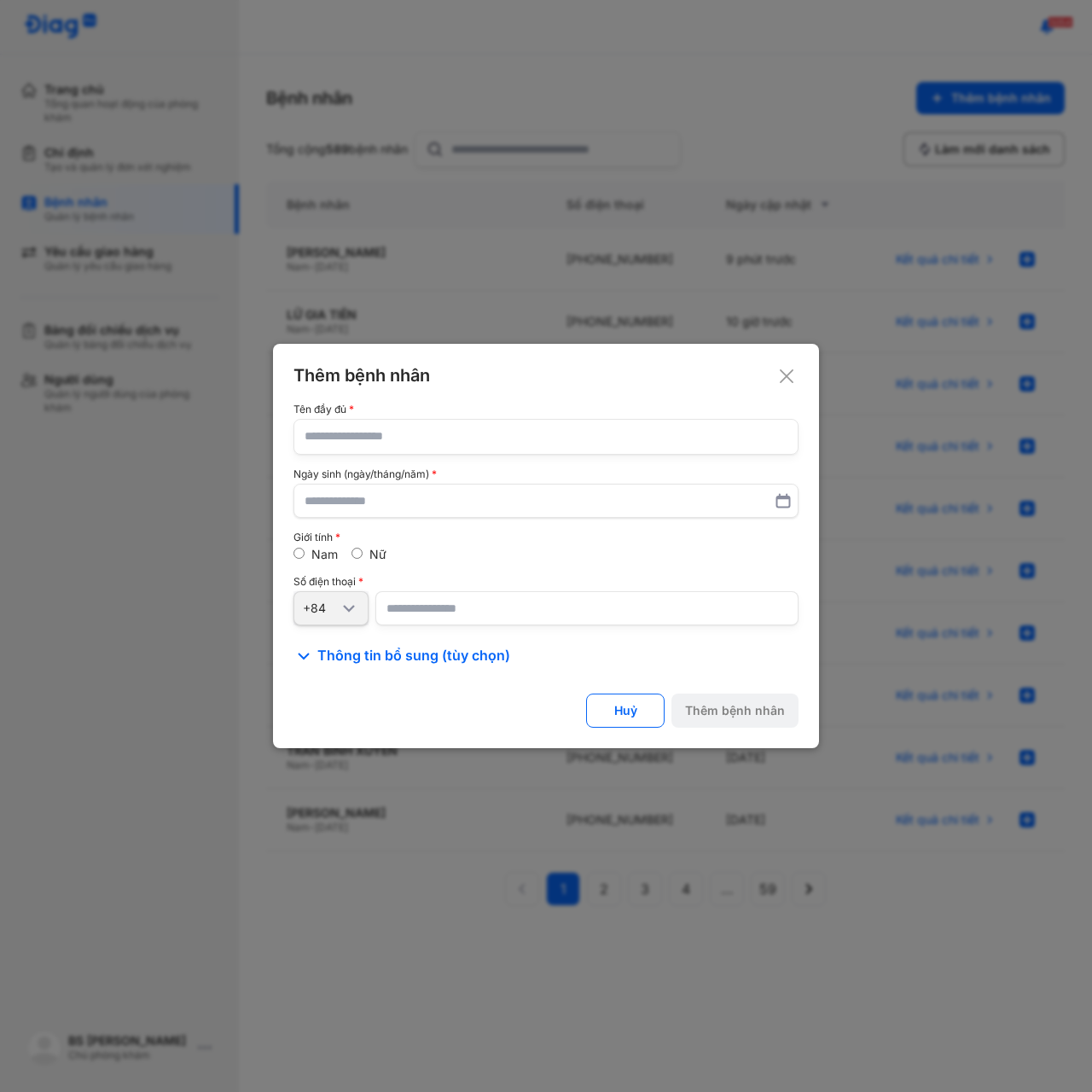
click at [439, 439] on input "text" at bounding box center [546, 437] width 483 height 34
paste input "*"
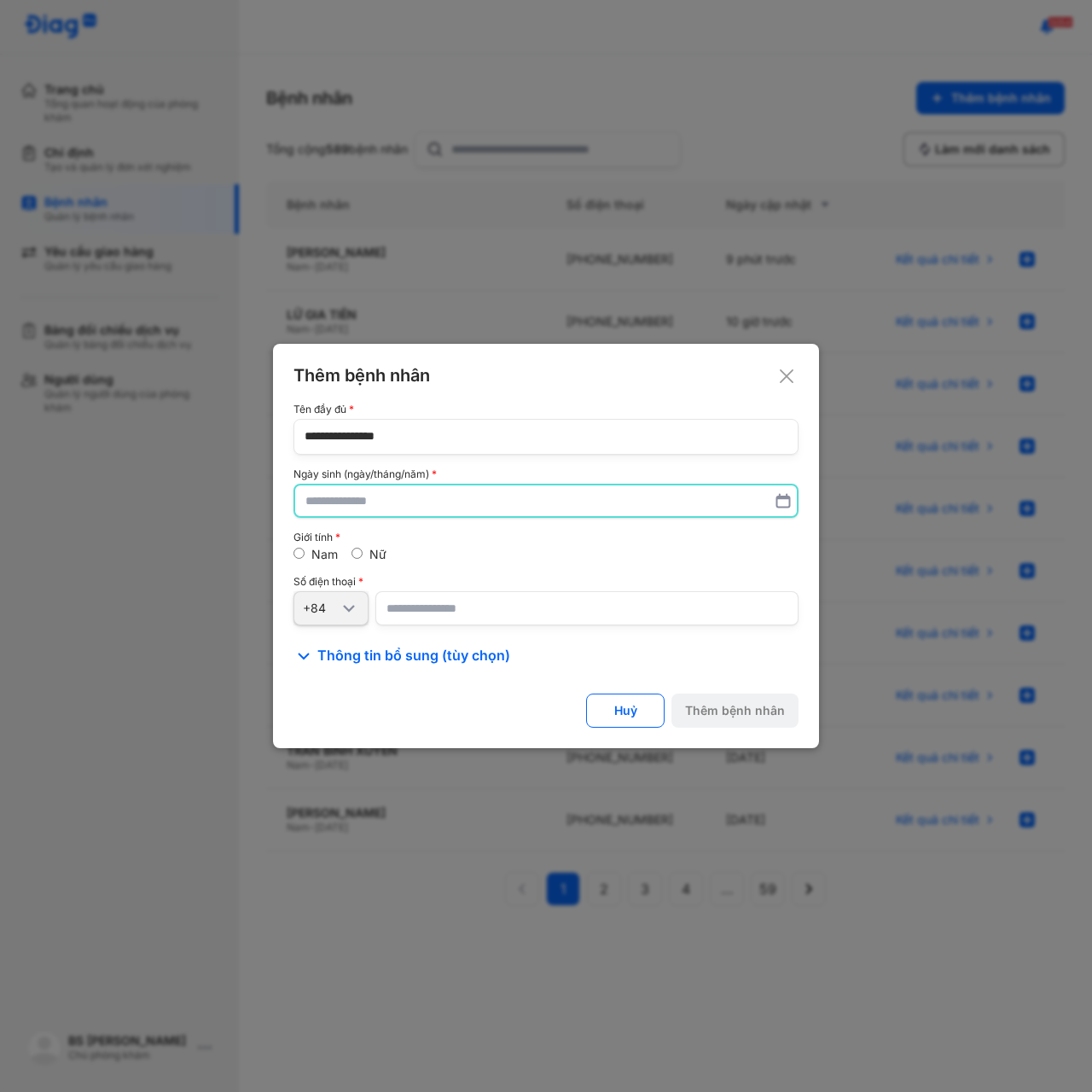
click at [339, 509] on input "text" at bounding box center [546, 501] width 481 height 31
click at [428, 436] on input "**********" at bounding box center [546, 436] width 483 height 34
paste input "*"
type input "**********"
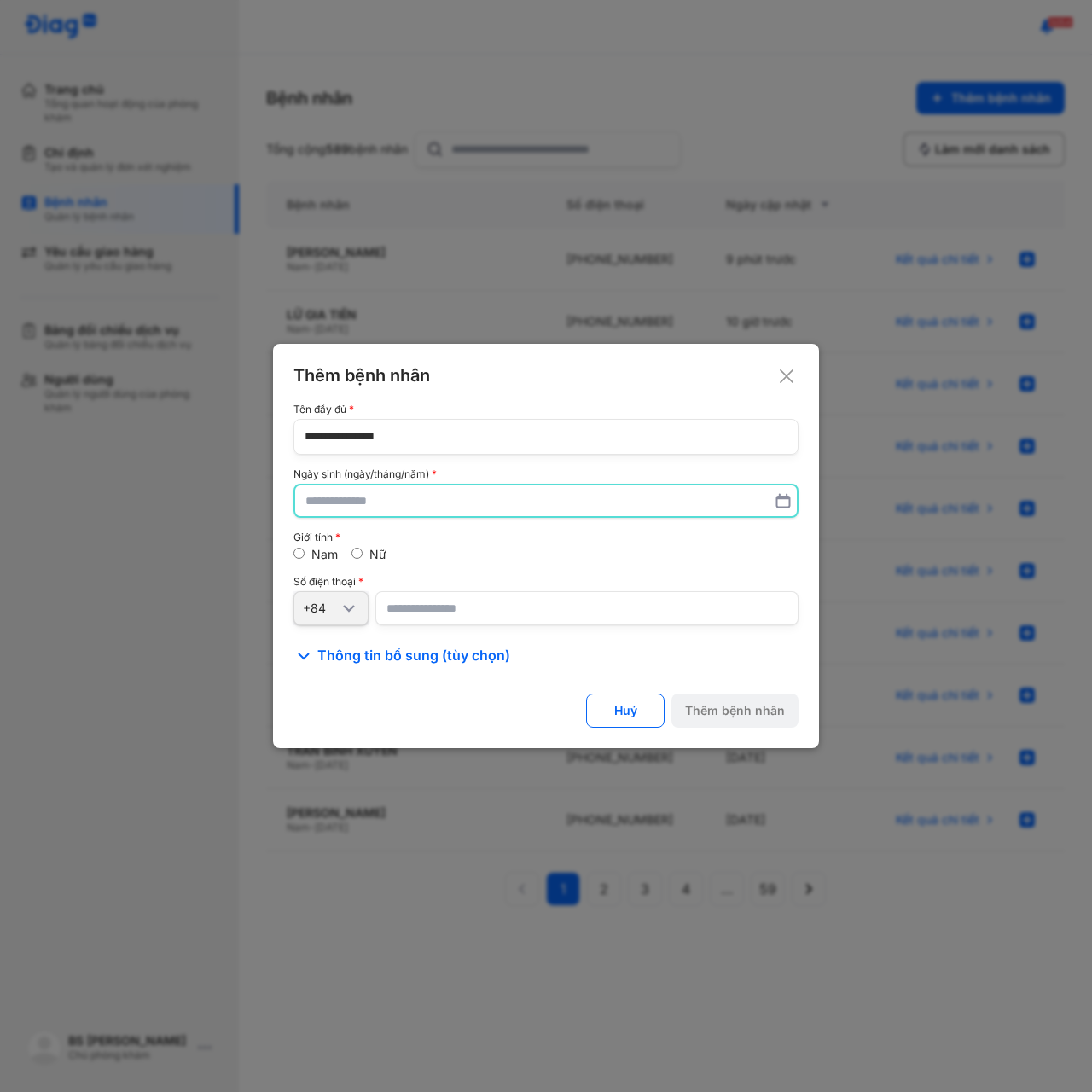
click at [375, 506] on input "text" at bounding box center [546, 501] width 481 height 31
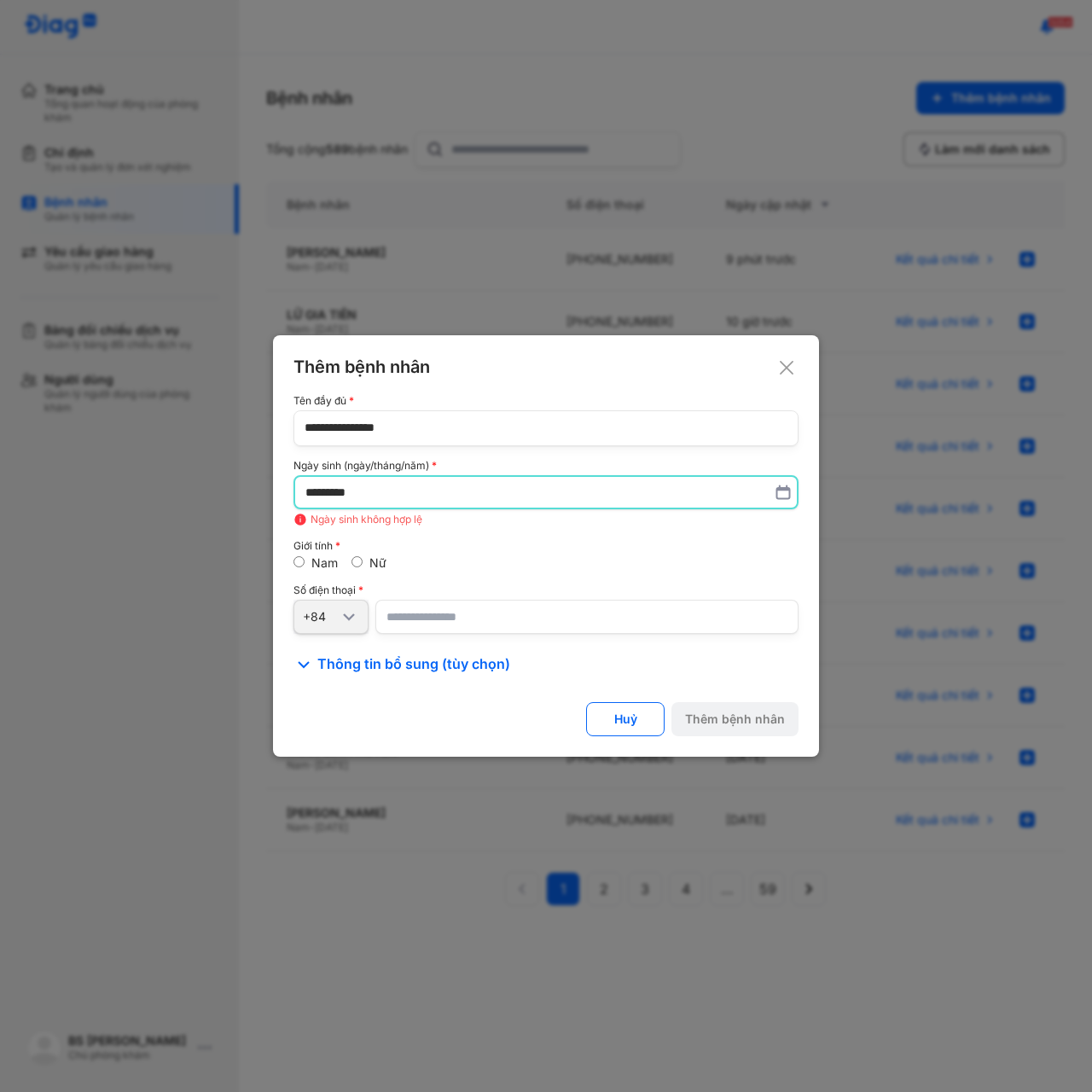
click at [331, 493] on input "*********" at bounding box center [546, 493] width 481 height 31
click at [338, 495] on input "*********" at bounding box center [546, 493] width 481 height 31
click at [386, 486] on input "*********" at bounding box center [546, 493] width 481 height 31
type input "*"
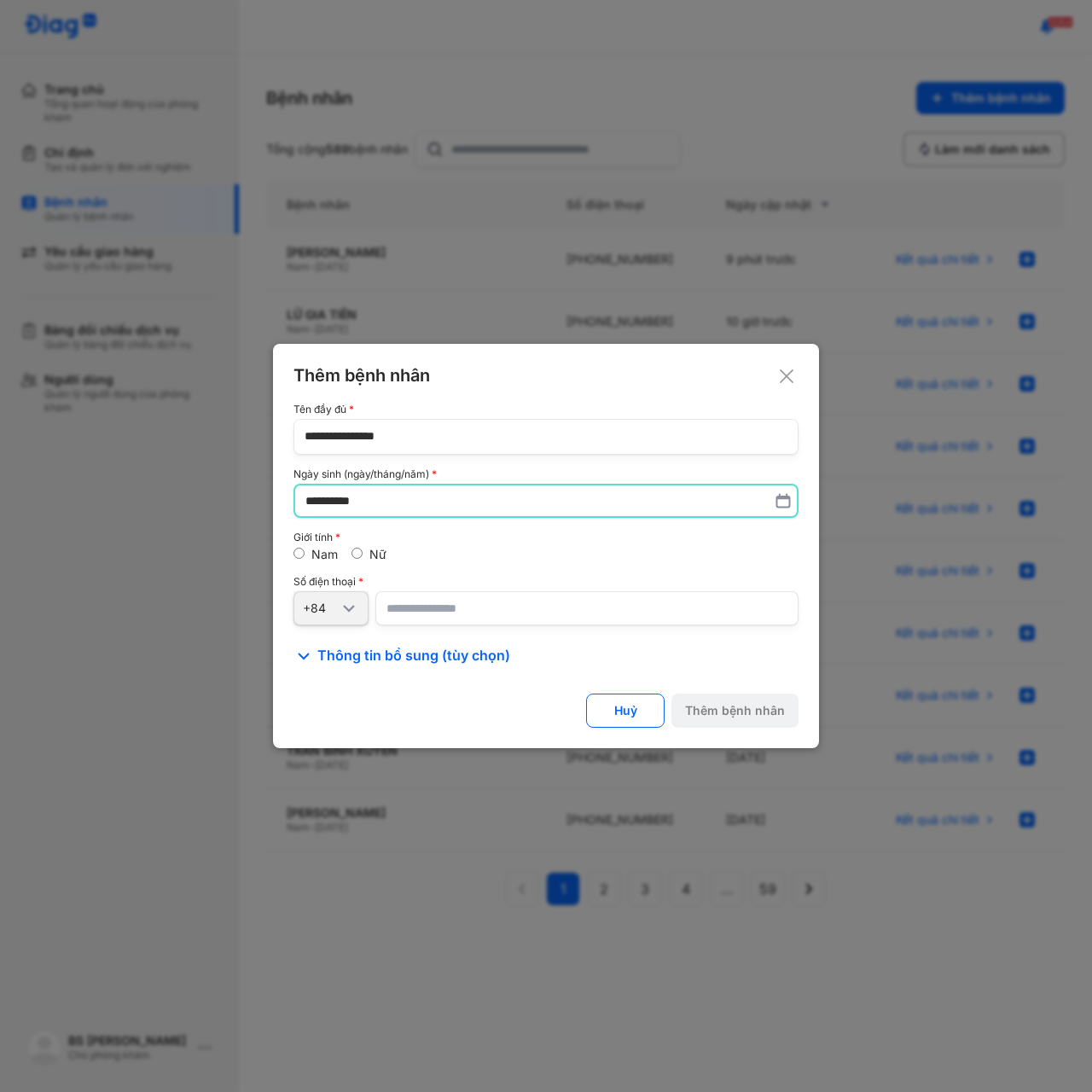
type input "**********"
click at [391, 609] on input "number" at bounding box center [587, 609] width 423 height 34
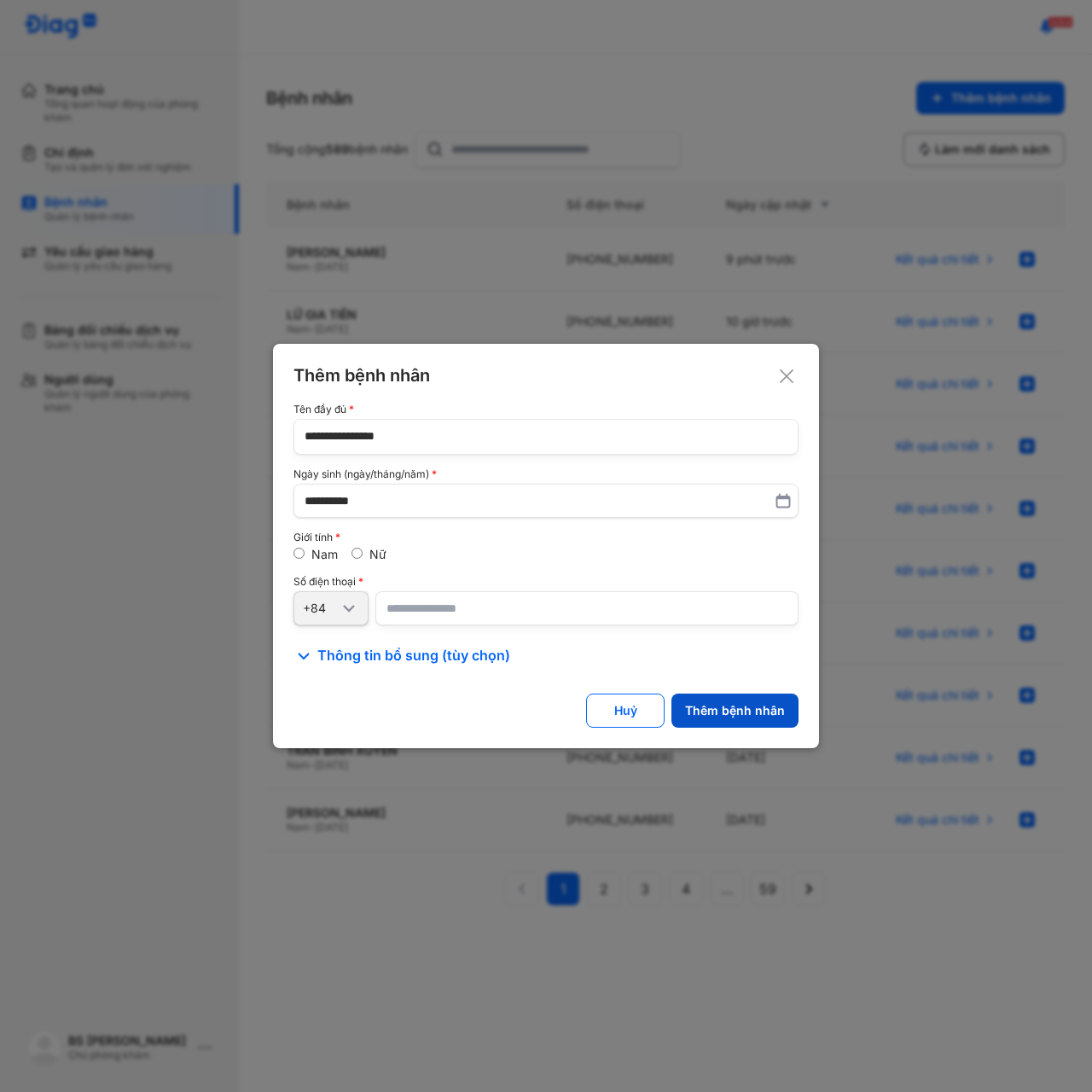
type input "**********"
click at [758, 705] on div "Thêm bệnh nhân" at bounding box center [735, 711] width 100 height 15
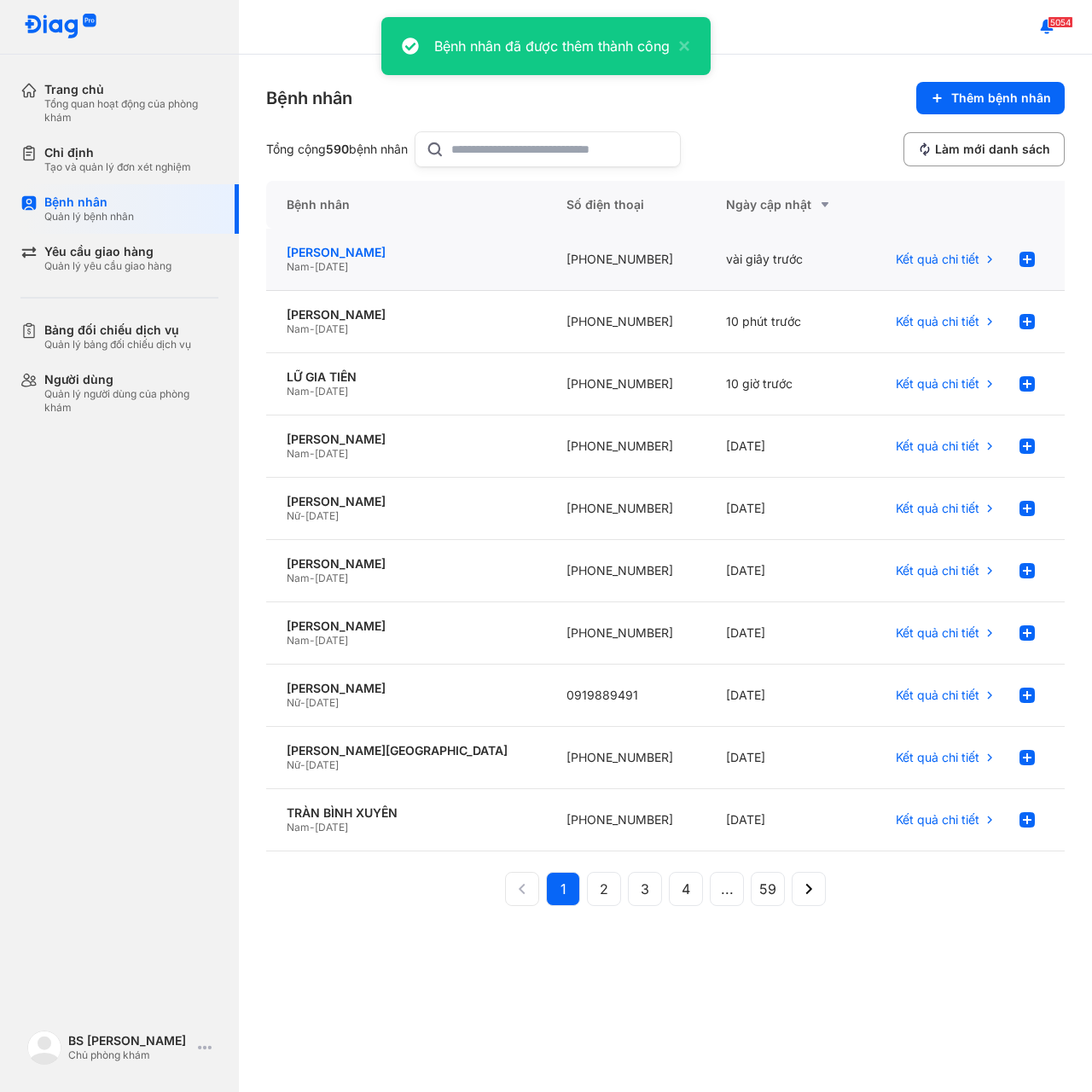
click at [347, 245] on div "[PERSON_NAME]" at bounding box center [405, 252] width 239 height 15
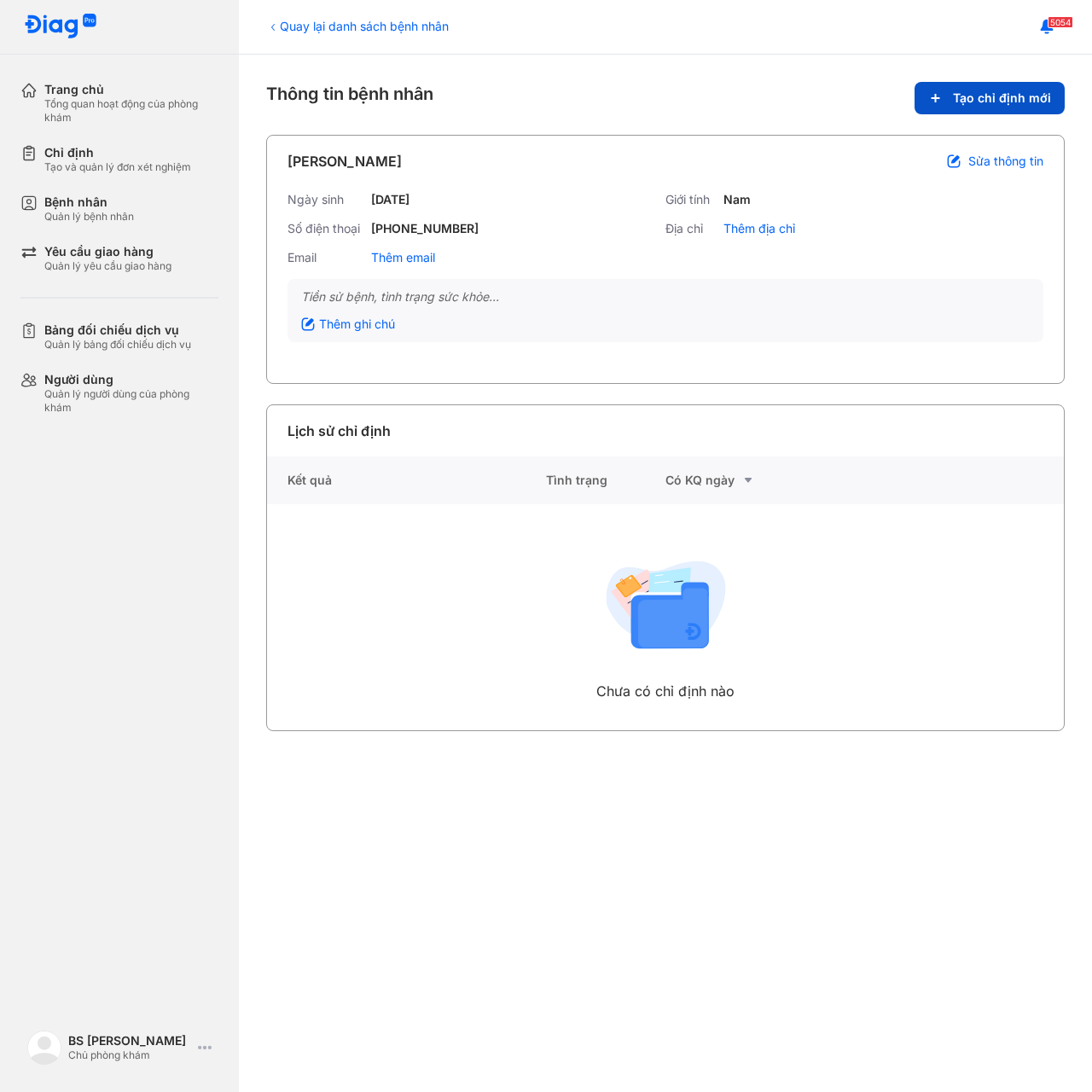
click at [1005, 93] on span "Tạo chỉ định mới" at bounding box center [1001, 98] width 98 height 15
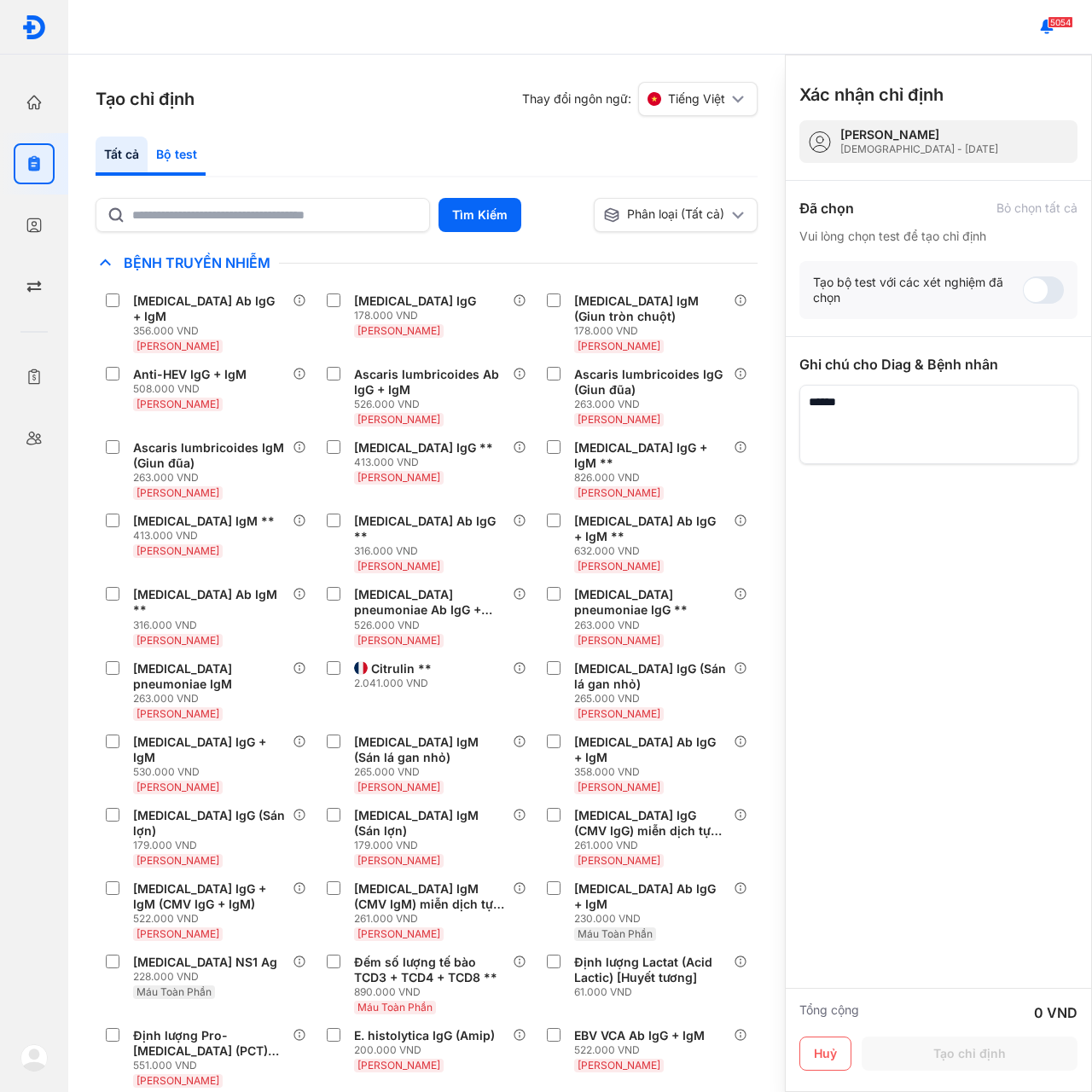
click at [162, 151] on div "Bộ test" at bounding box center [177, 156] width 58 height 39
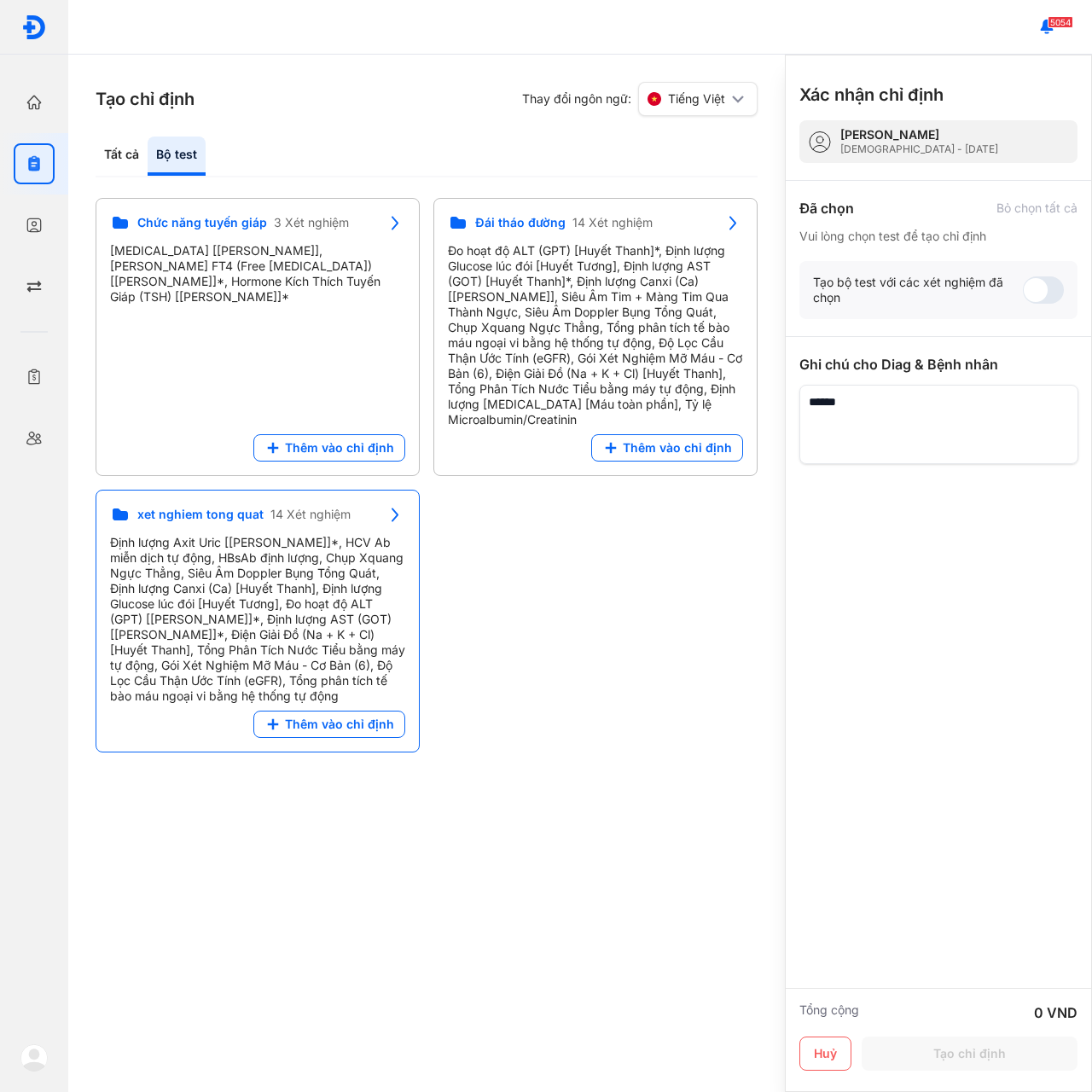
click at [167, 514] on span "xet nghiem tong quat" at bounding box center [201, 515] width 127 height 15
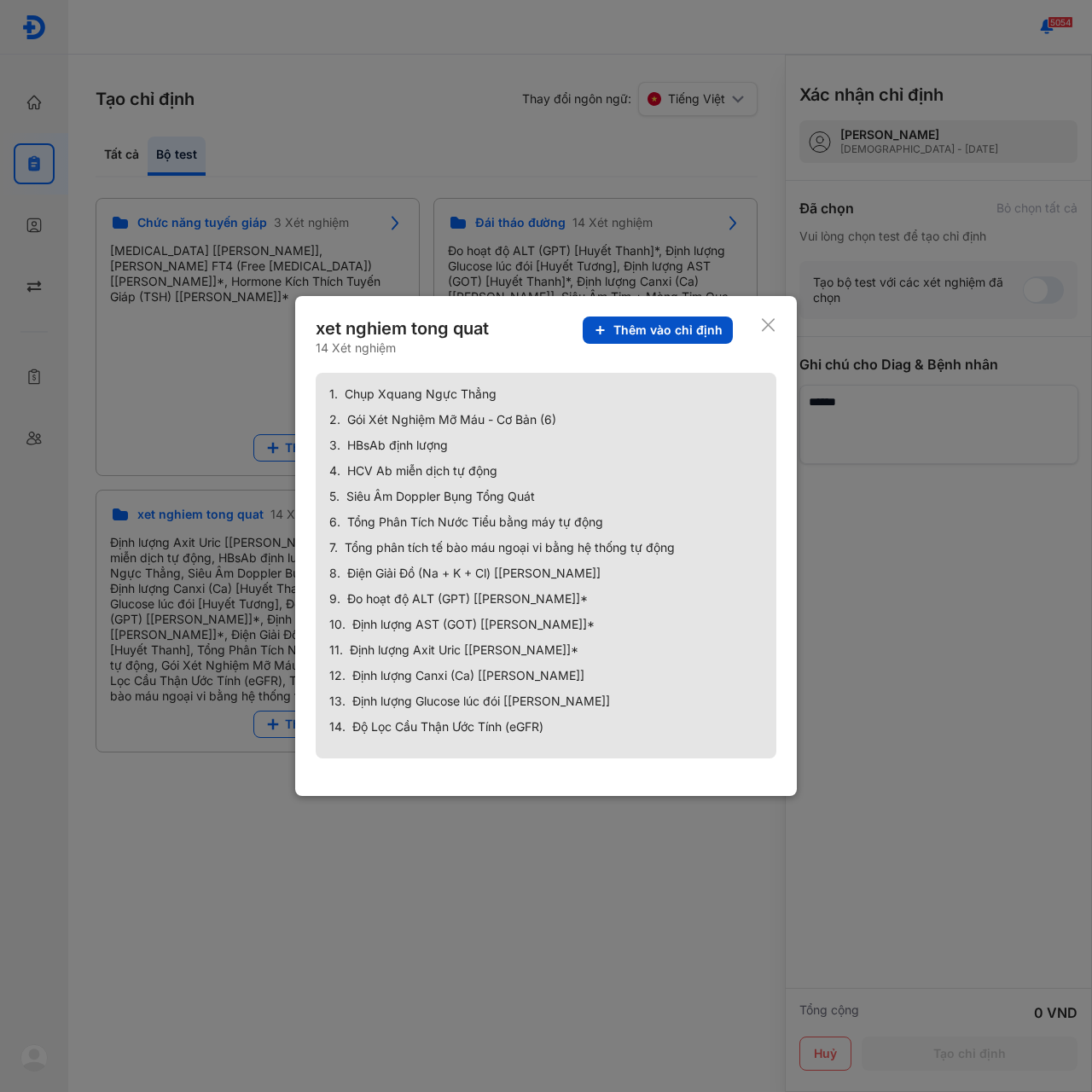
click at [666, 328] on span "Thêm vào chỉ định" at bounding box center [668, 330] width 109 height 15
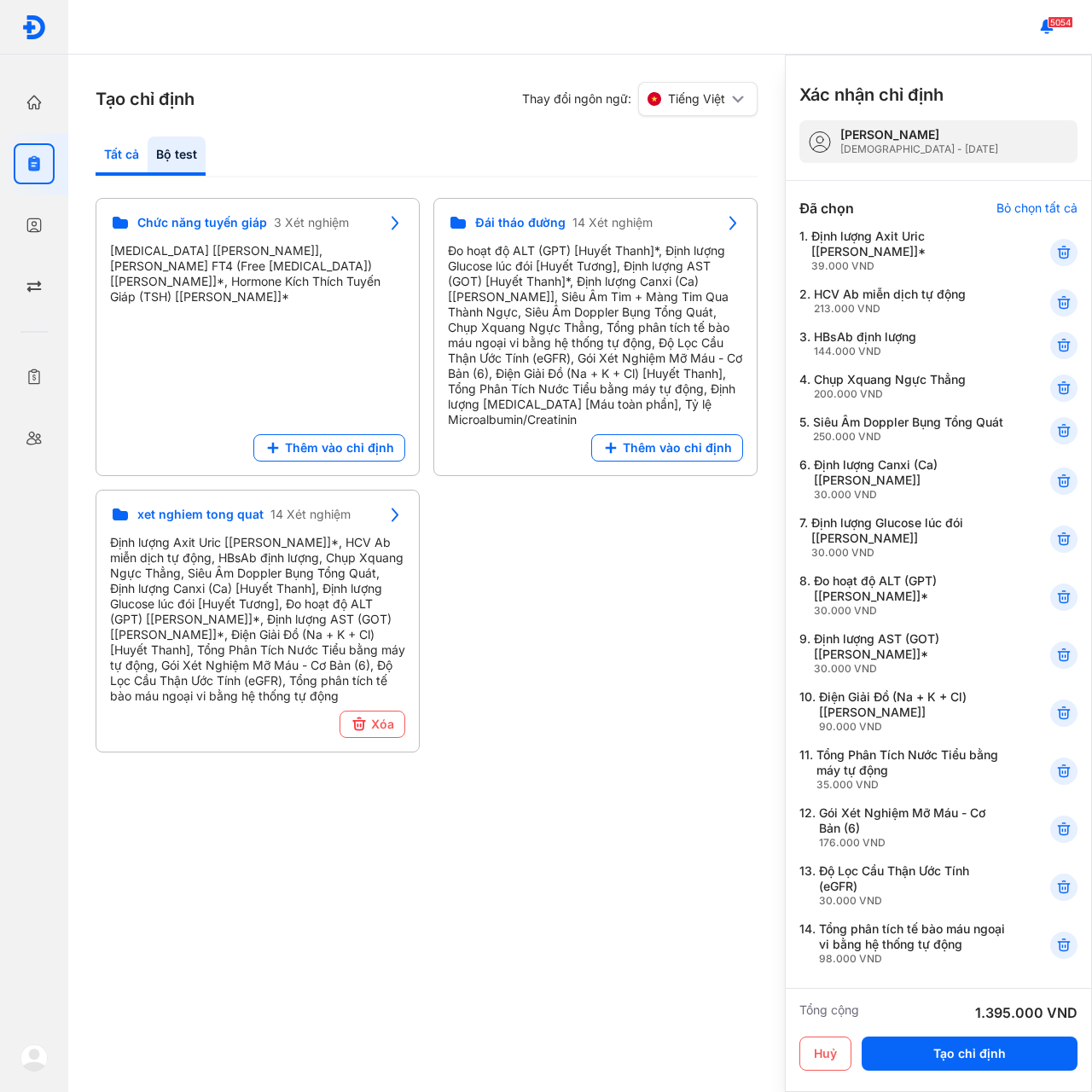
click at [148, 150] on div "Tất cả" at bounding box center [177, 156] width 58 height 39
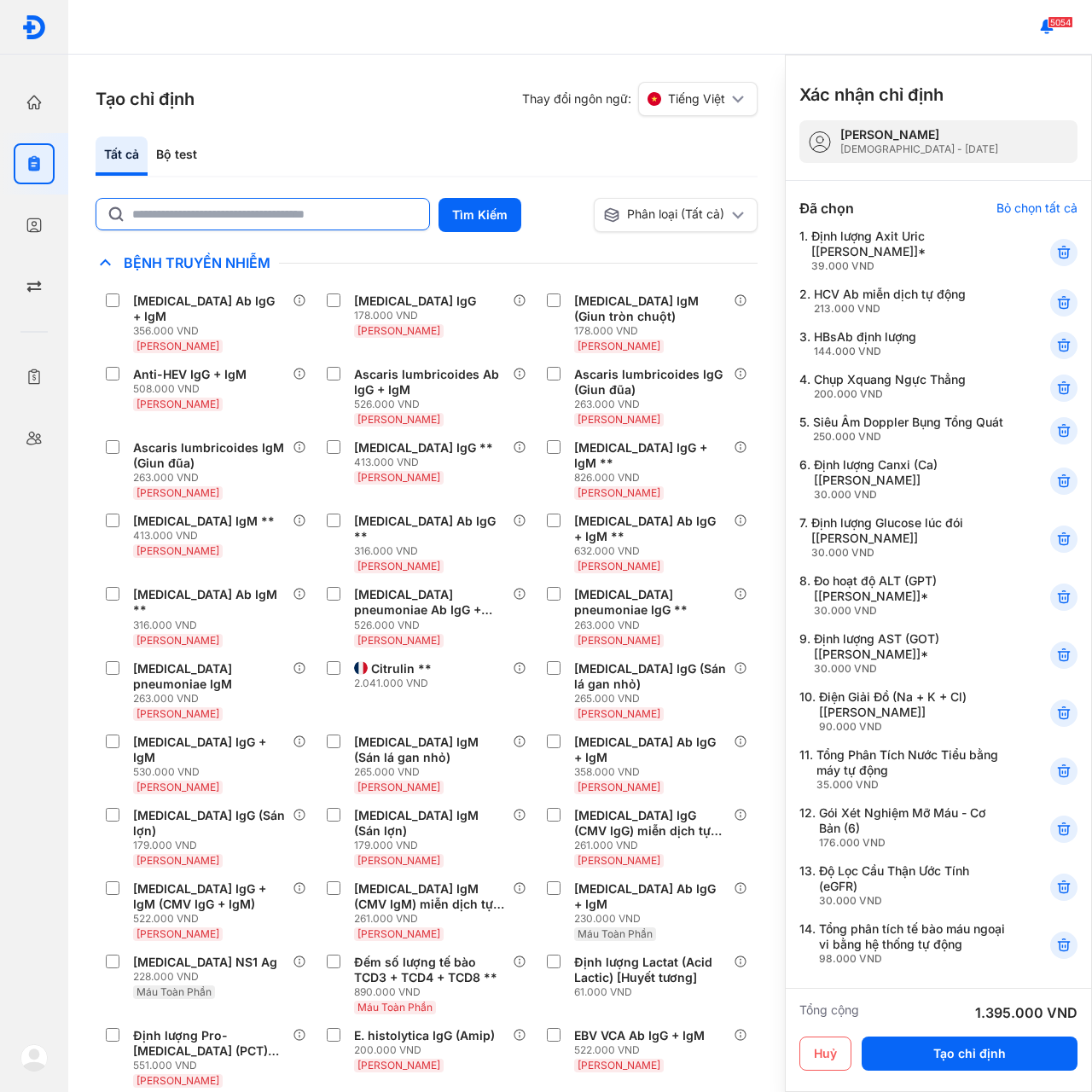
click at [201, 219] on input "text" at bounding box center [275, 214] width 286 height 31
type input "***"
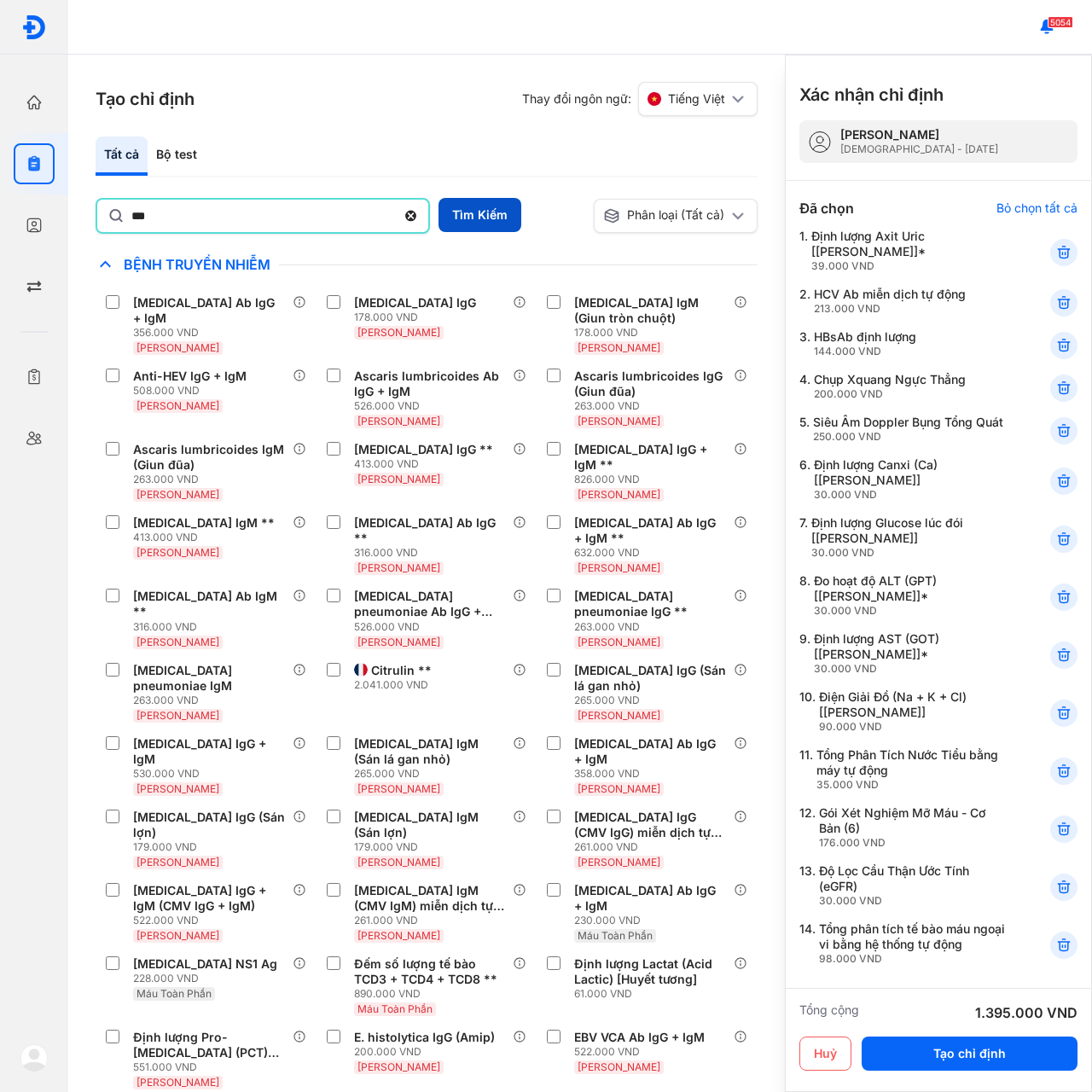
click at [480, 219] on button "Tìm Kiếm" at bounding box center [480, 215] width 83 height 34
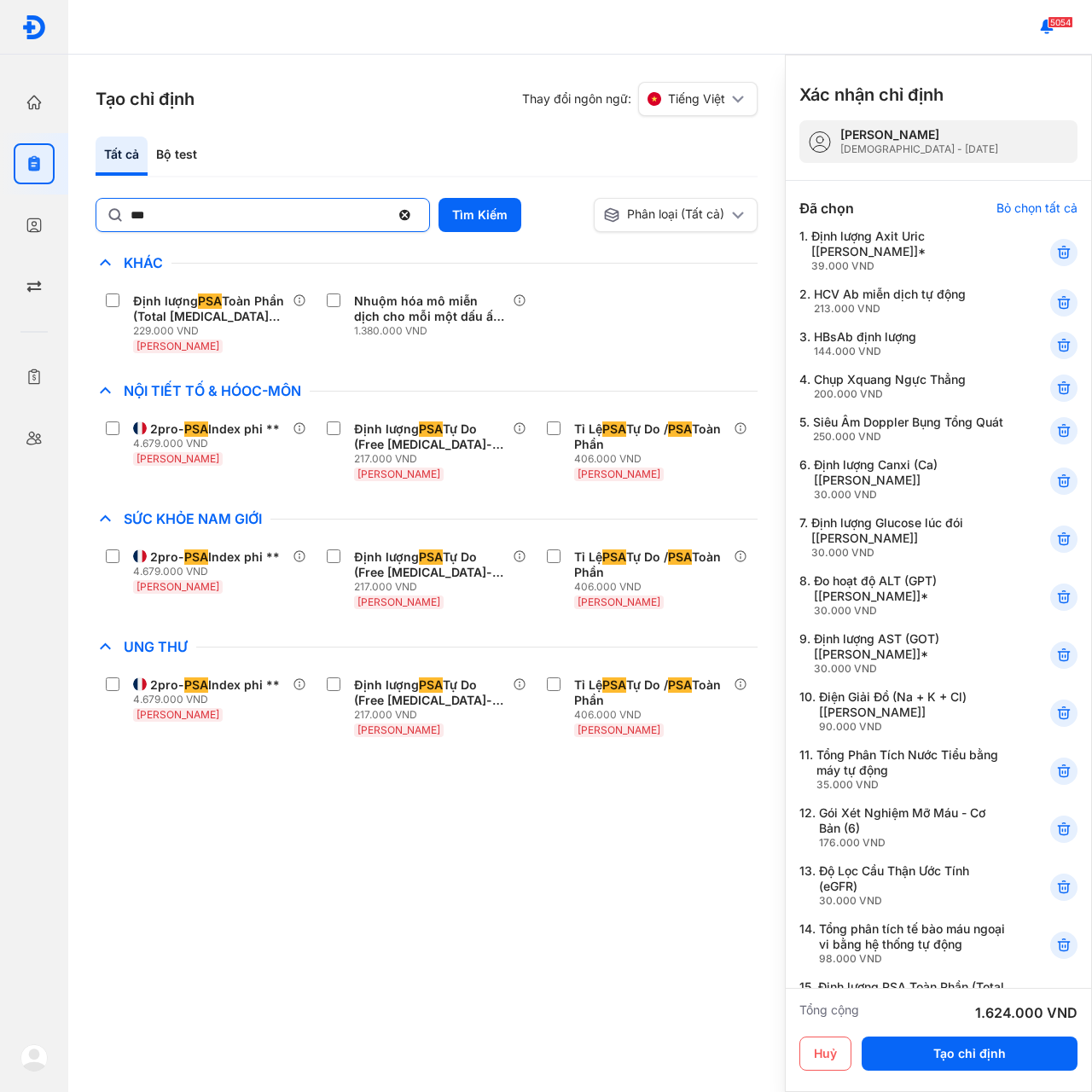
click at [403, 212] on icon at bounding box center [404, 215] width 15 height 17
click at [391, 212] on input "***" at bounding box center [261, 214] width 260 height 31
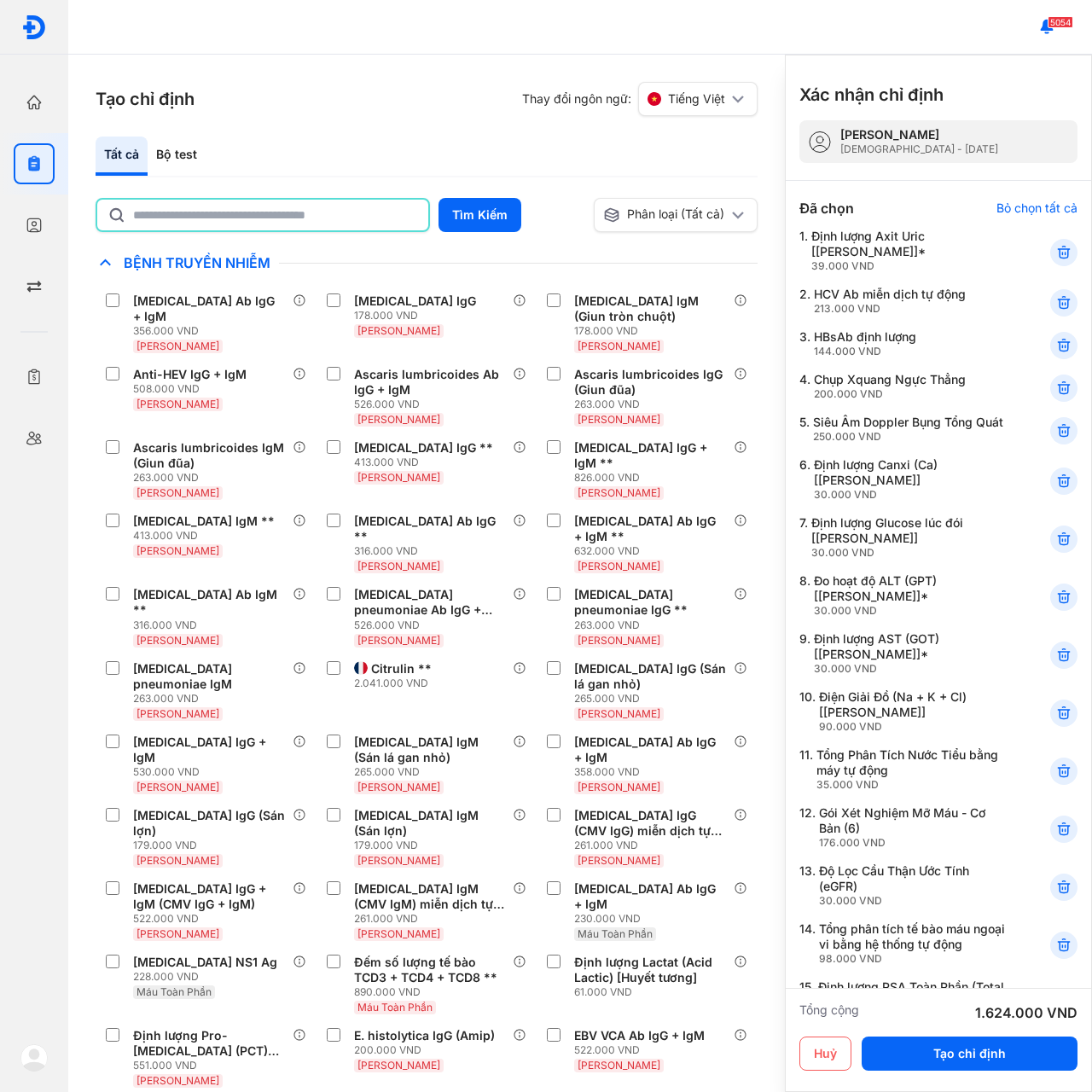
click at [352, 212] on input "text" at bounding box center [272, 215] width 278 height 31
type input "****"
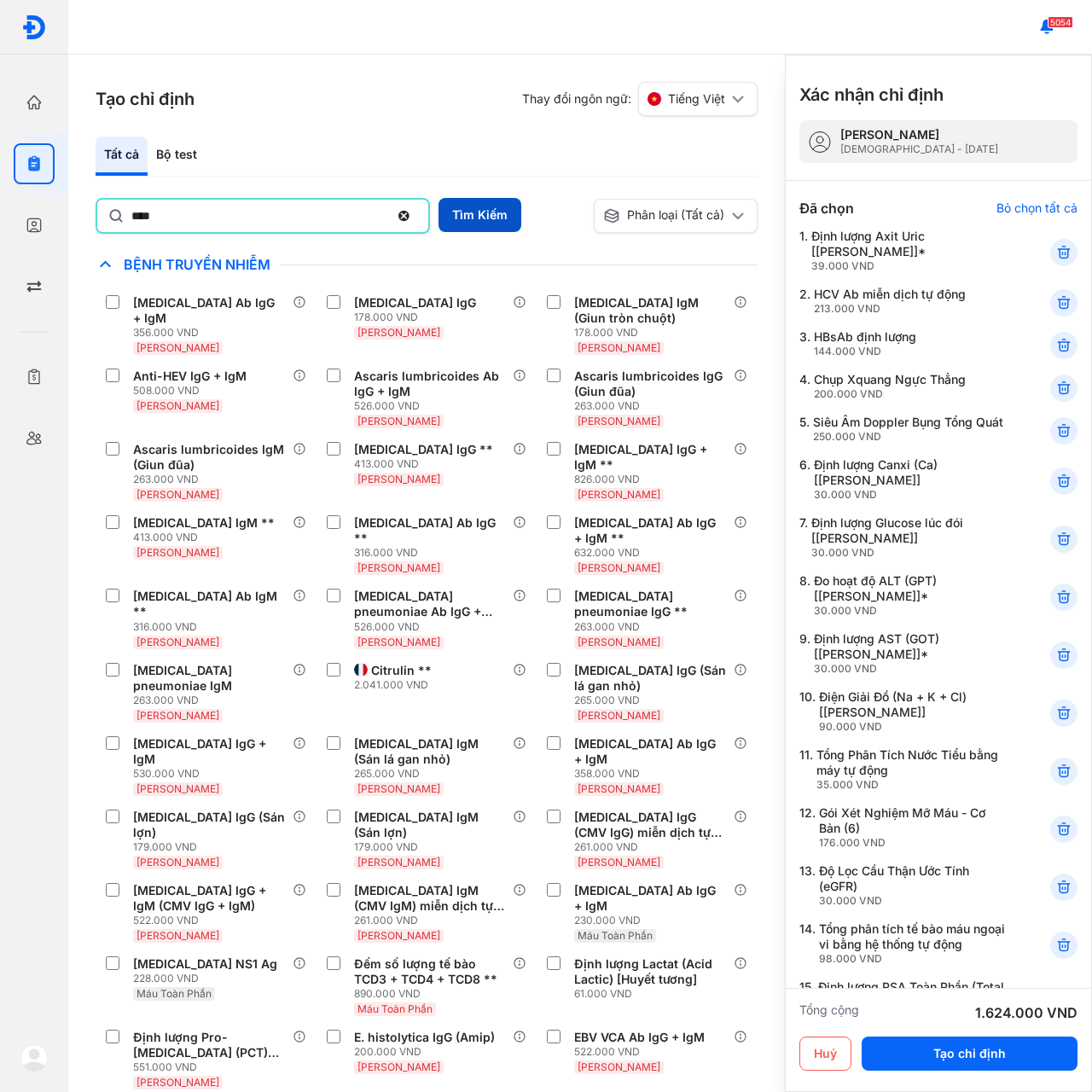
click at [479, 217] on button "Tìm Kiếm" at bounding box center [480, 215] width 83 height 34
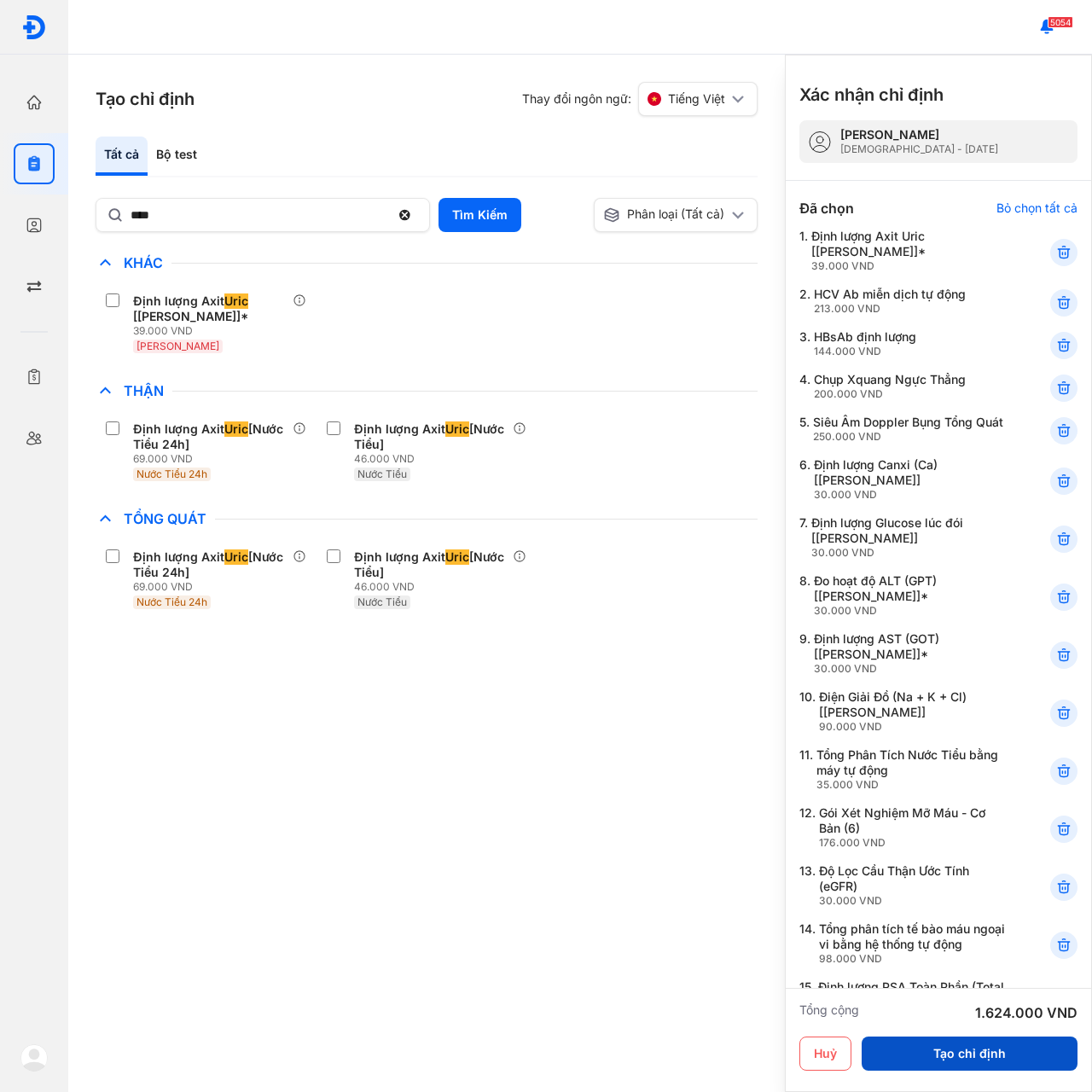
click at [941, 1057] on button "Tạo chỉ định" at bounding box center [970, 1054] width 215 height 34
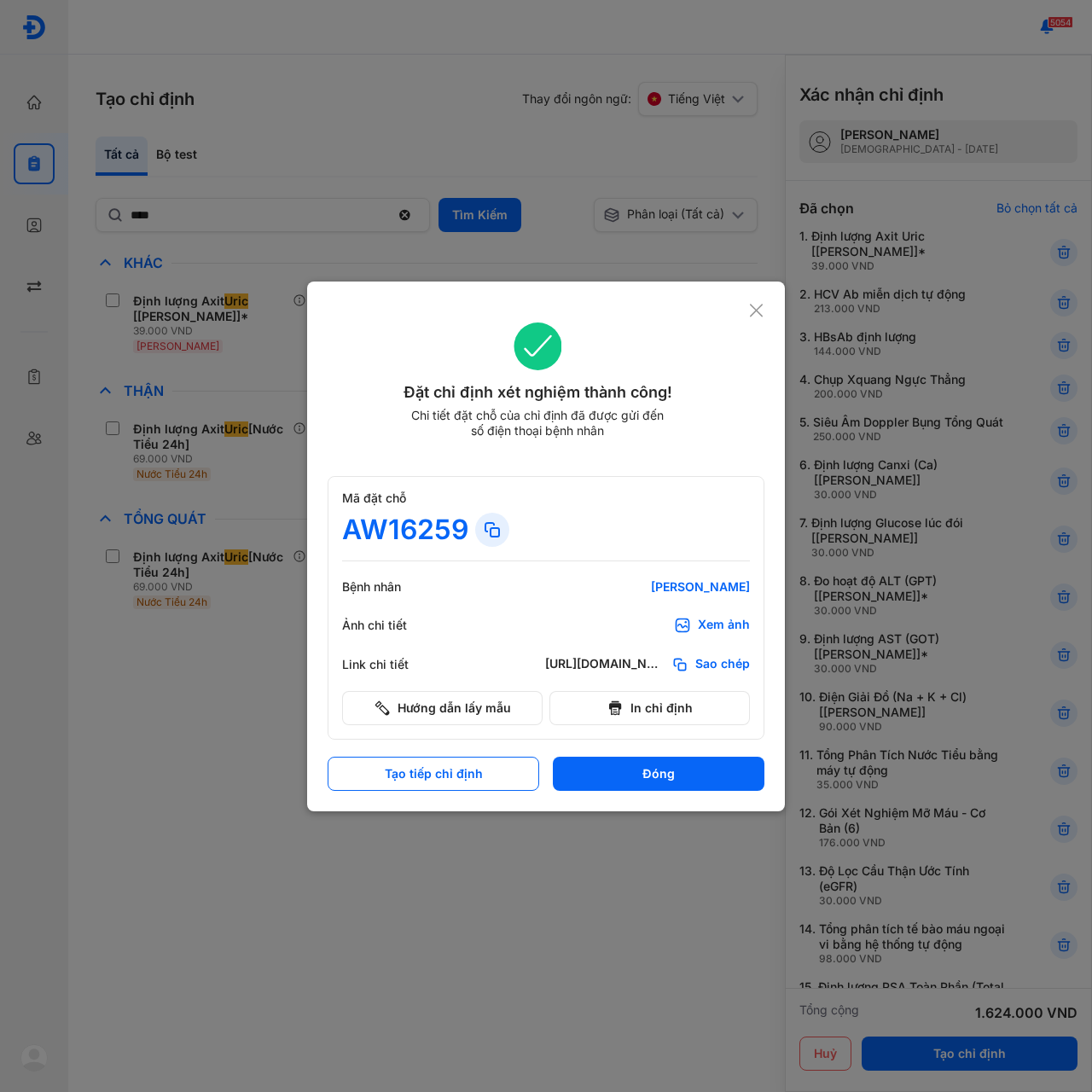
click at [721, 659] on span "Sao chép" at bounding box center [723, 664] width 55 height 17
click at [636, 762] on button "Đóng" at bounding box center [658, 774] width 211 height 34
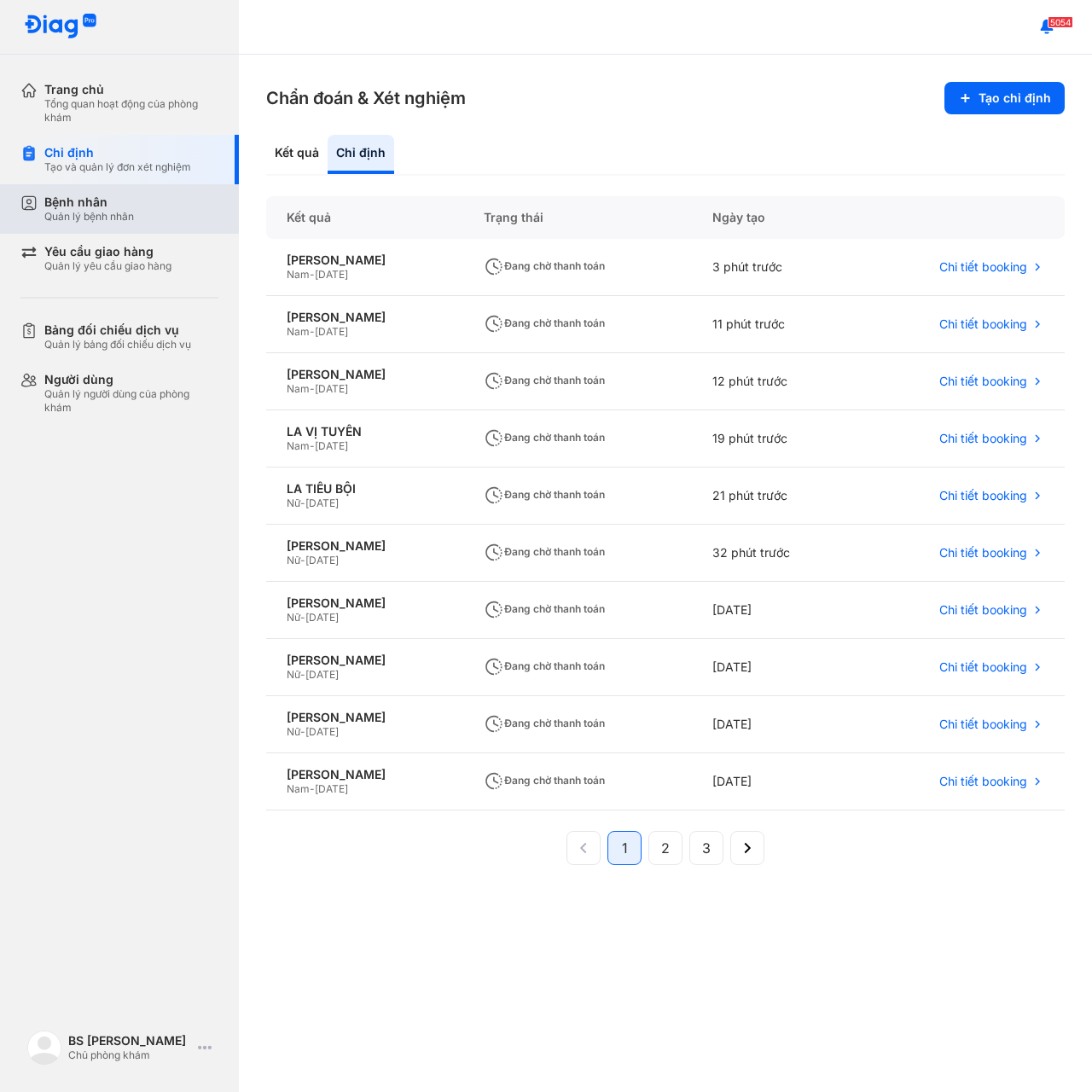
click at [64, 196] on div "Bệnh nhân" at bounding box center [89, 202] width 90 height 15
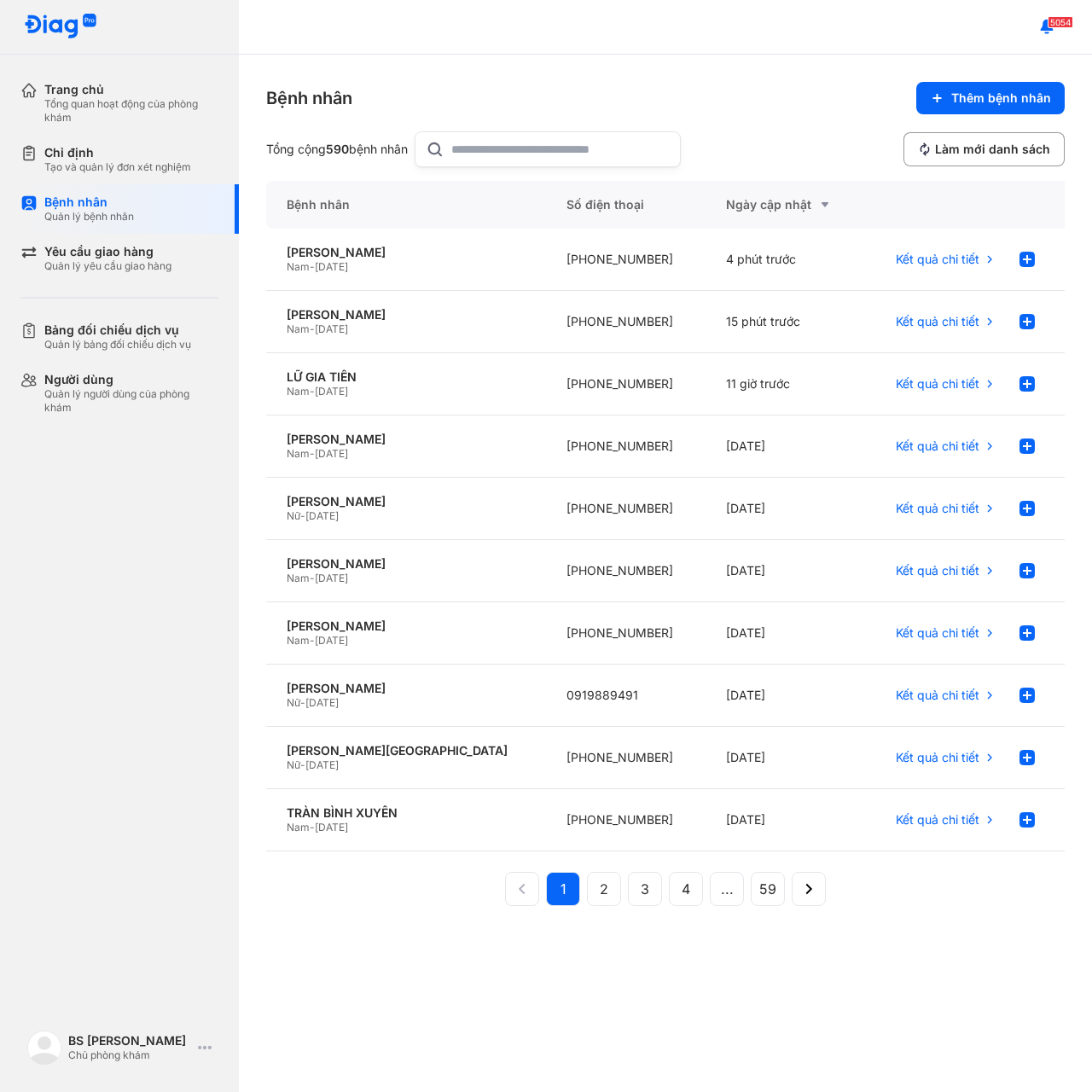
click at [485, 144] on input "text" at bounding box center [560, 150] width 218 height 34
paste input "*"
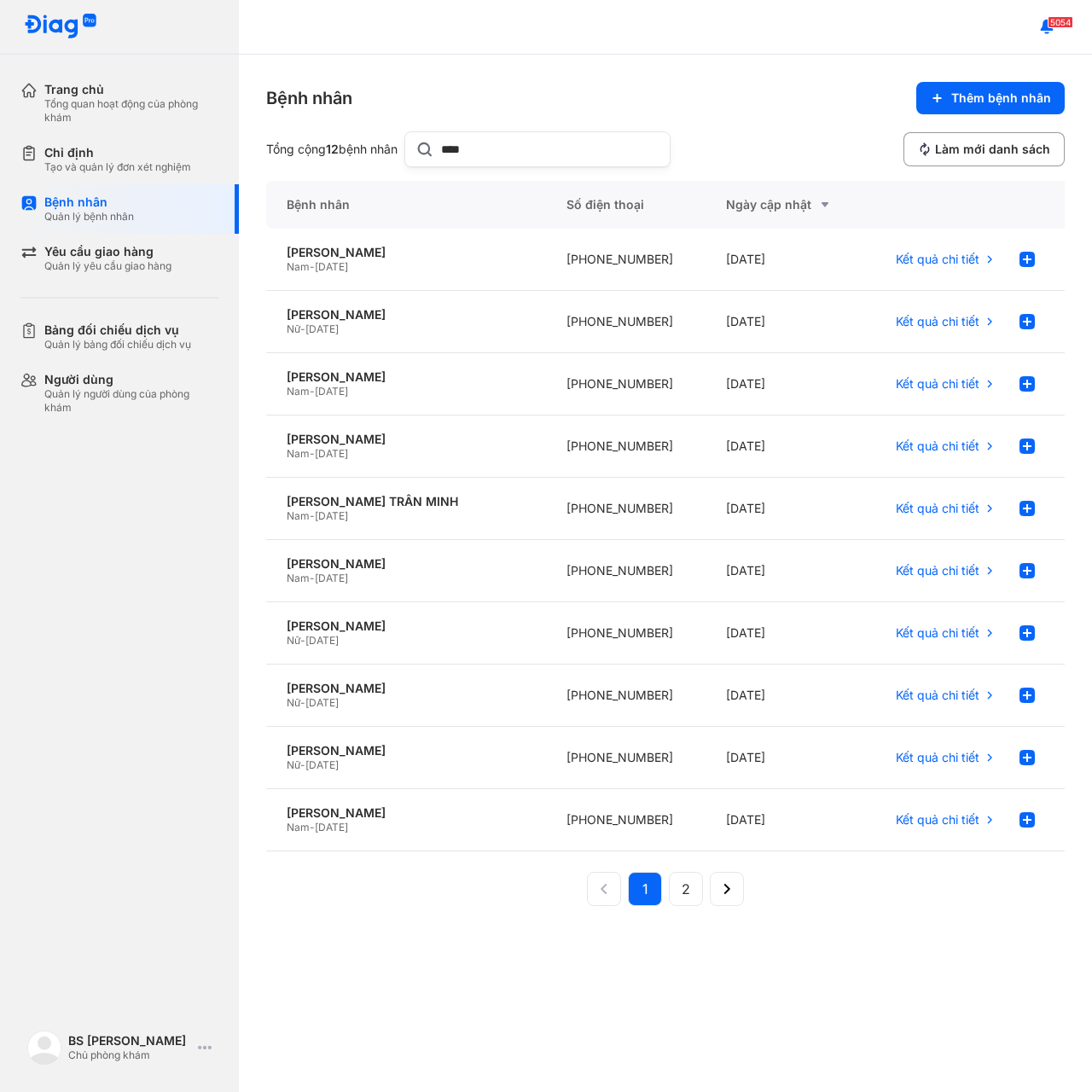
paste input "**"
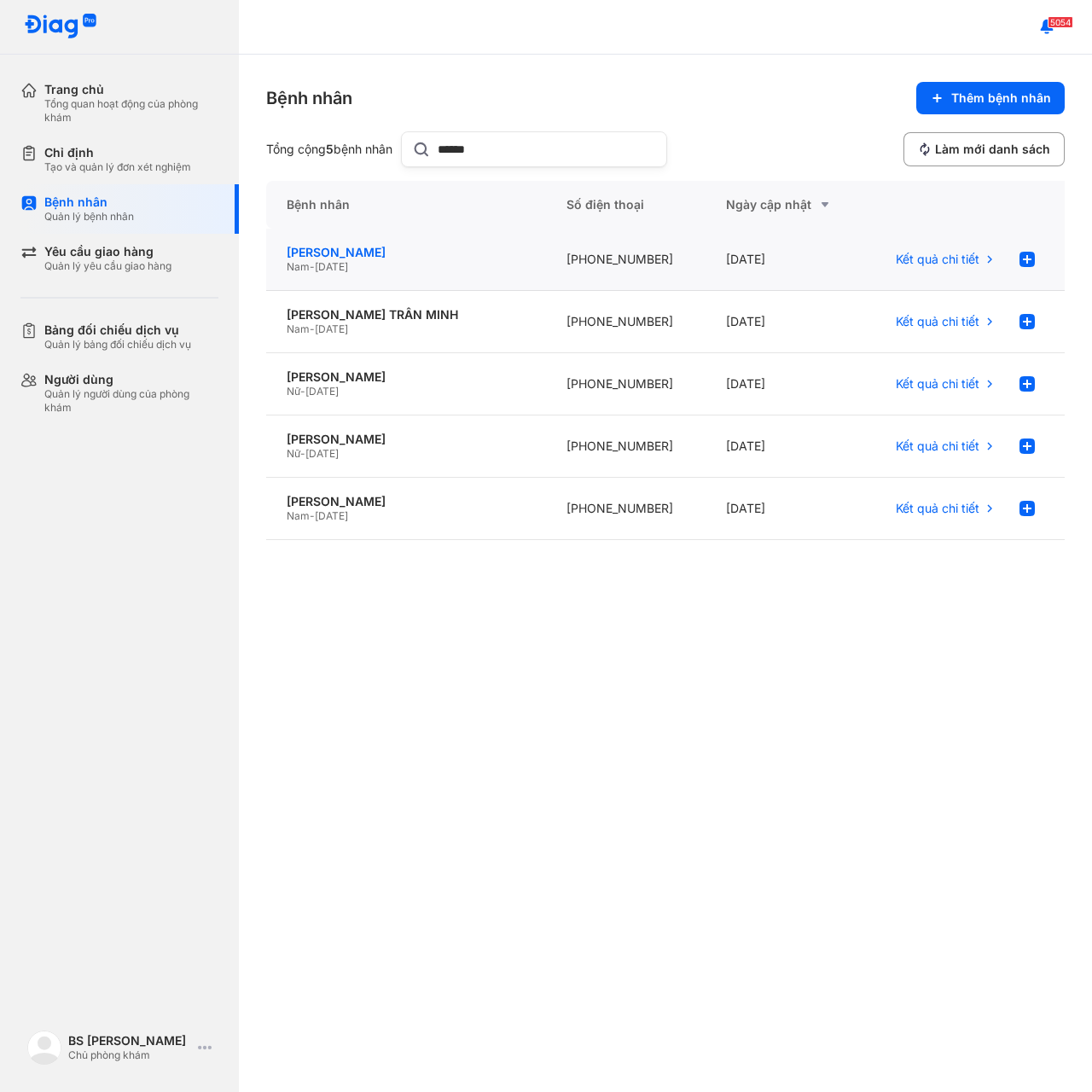
type input "******"
click at [366, 258] on div "[PERSON_NAME]" at bounding box center [405, 252] width 239 height 15
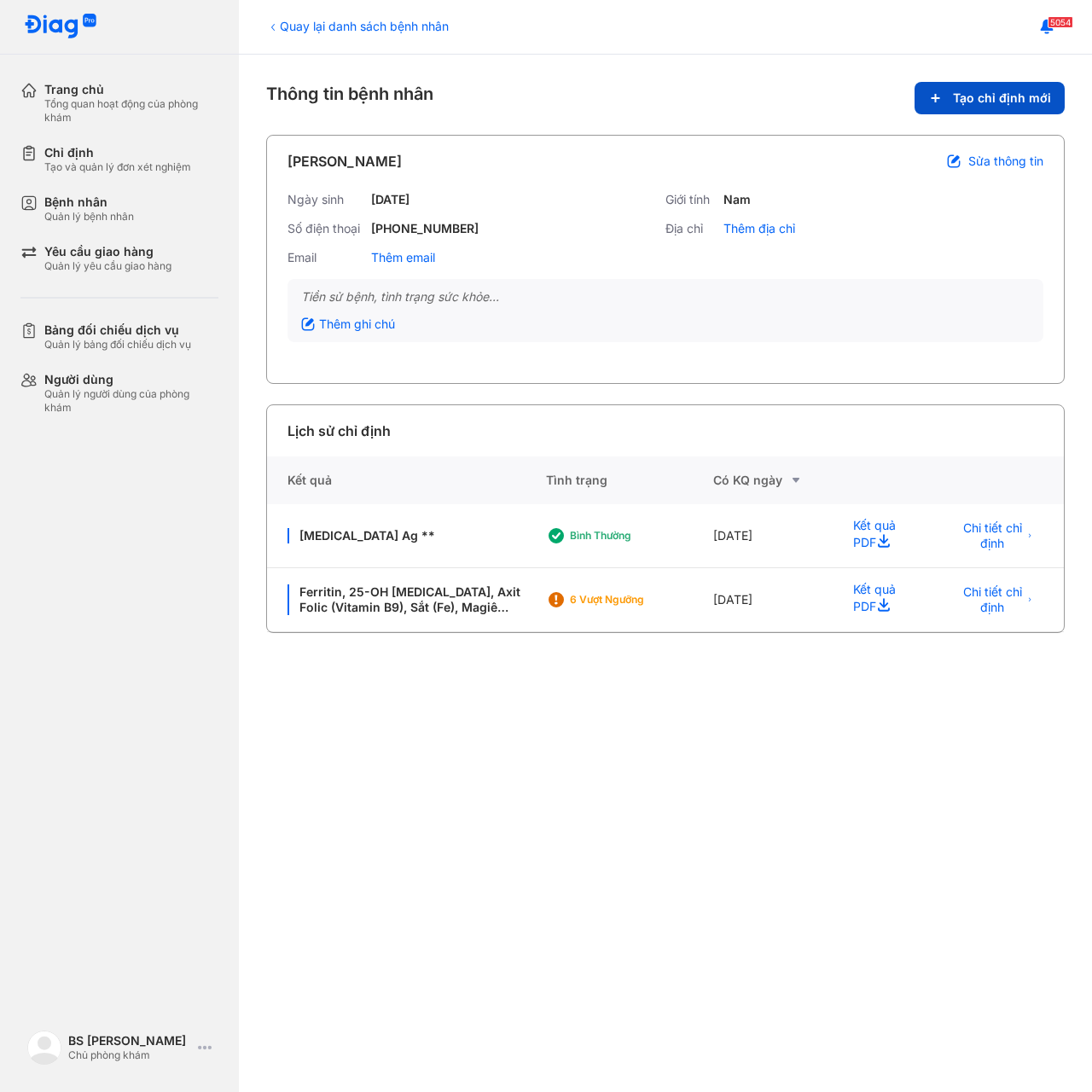
click at [998, 101] on span "Tạo chỉ định mới" at bounding box center [1001, 98] width 98 height 15
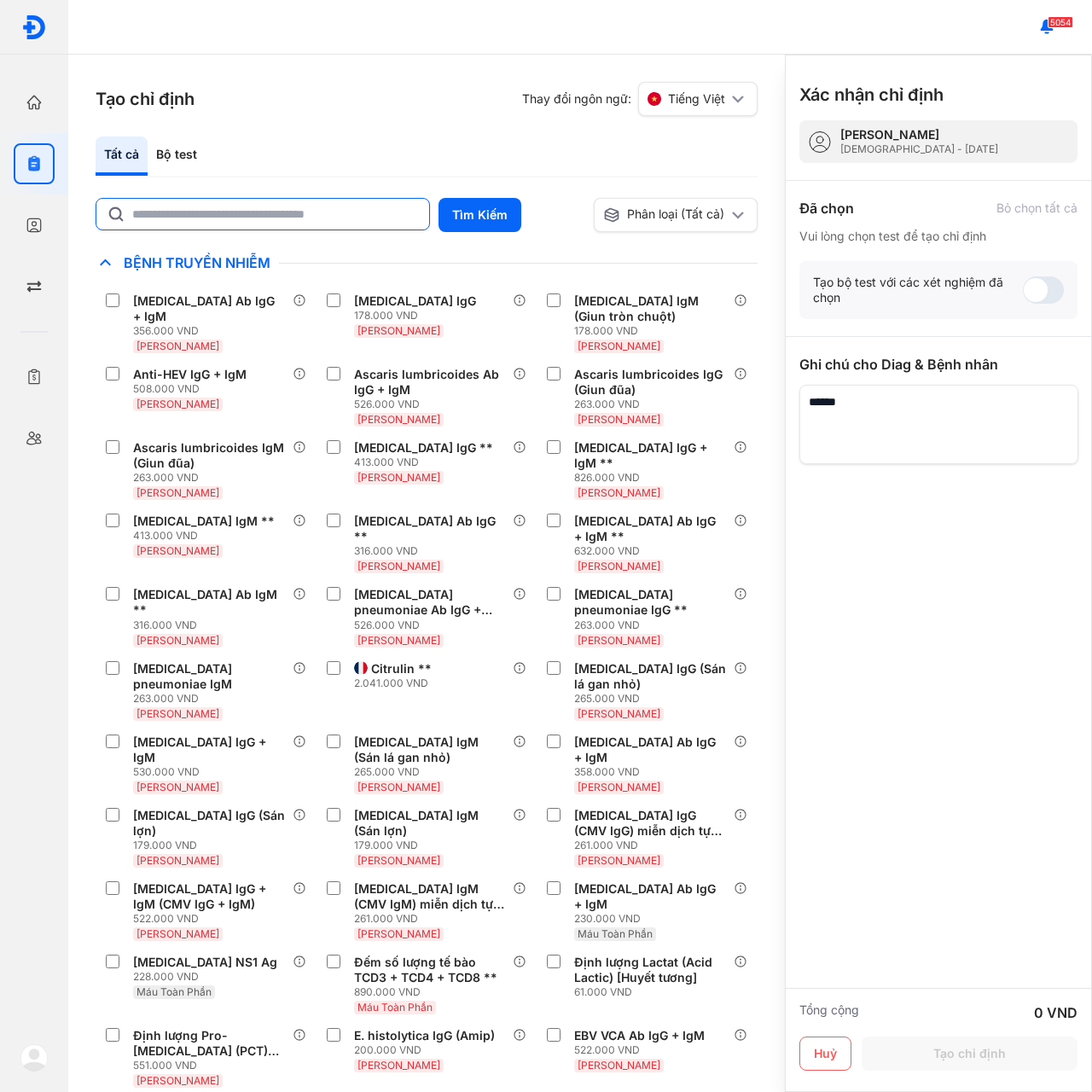
click at [204, 215] on input "text" at bounding box center [275, 214] width 286 height 31
type input "****"
click at [456, 212] on button "Tìm Kiếm" at bounding box center [480, 215] width 83 height 34
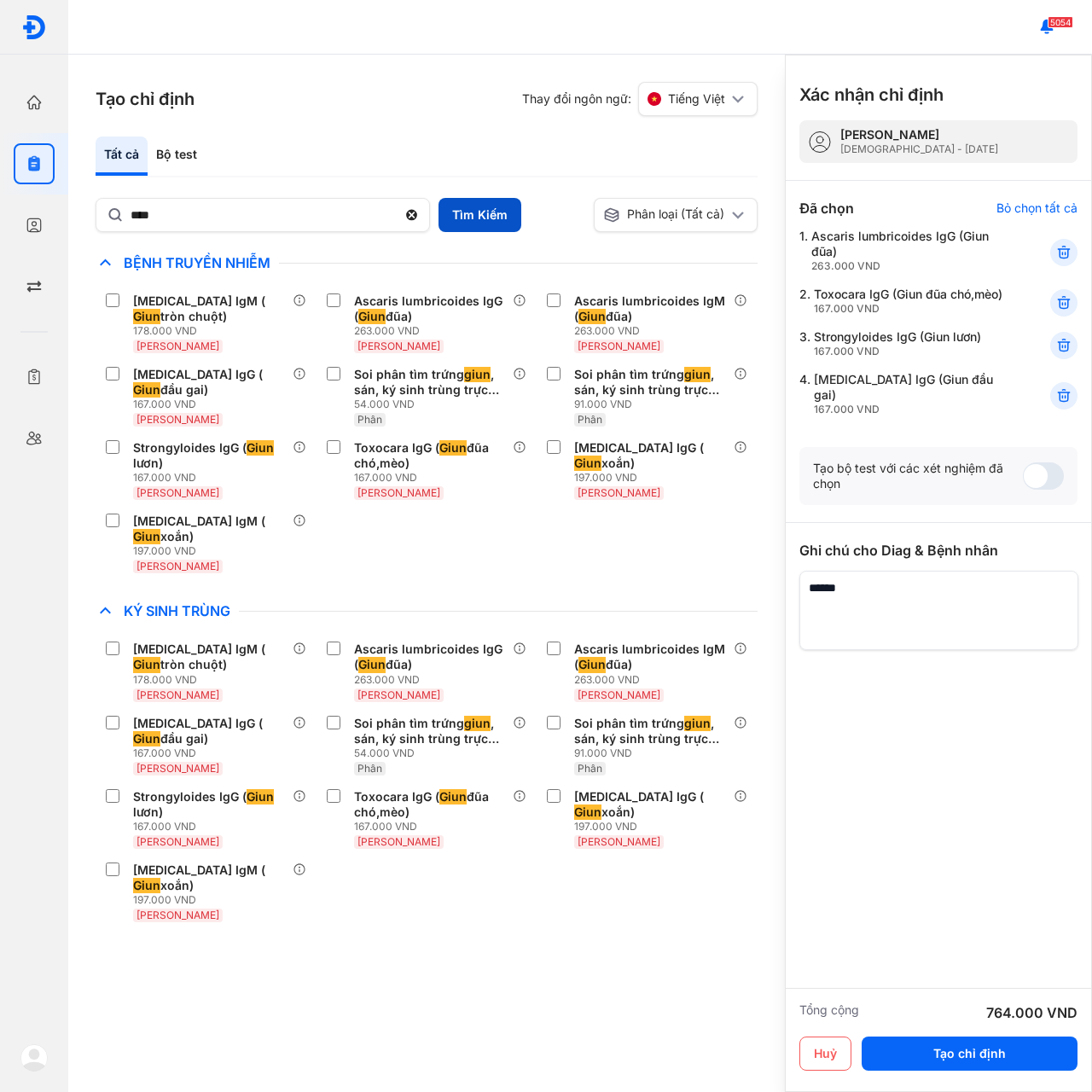
click at [476, 217] on button "Tìm Kiếm" at bounding box center [480, 215] width 83 height 34
click at [961, 1055] on button "Tạo chỉ định" at bounding box center [970, 1054] width 215 height 34
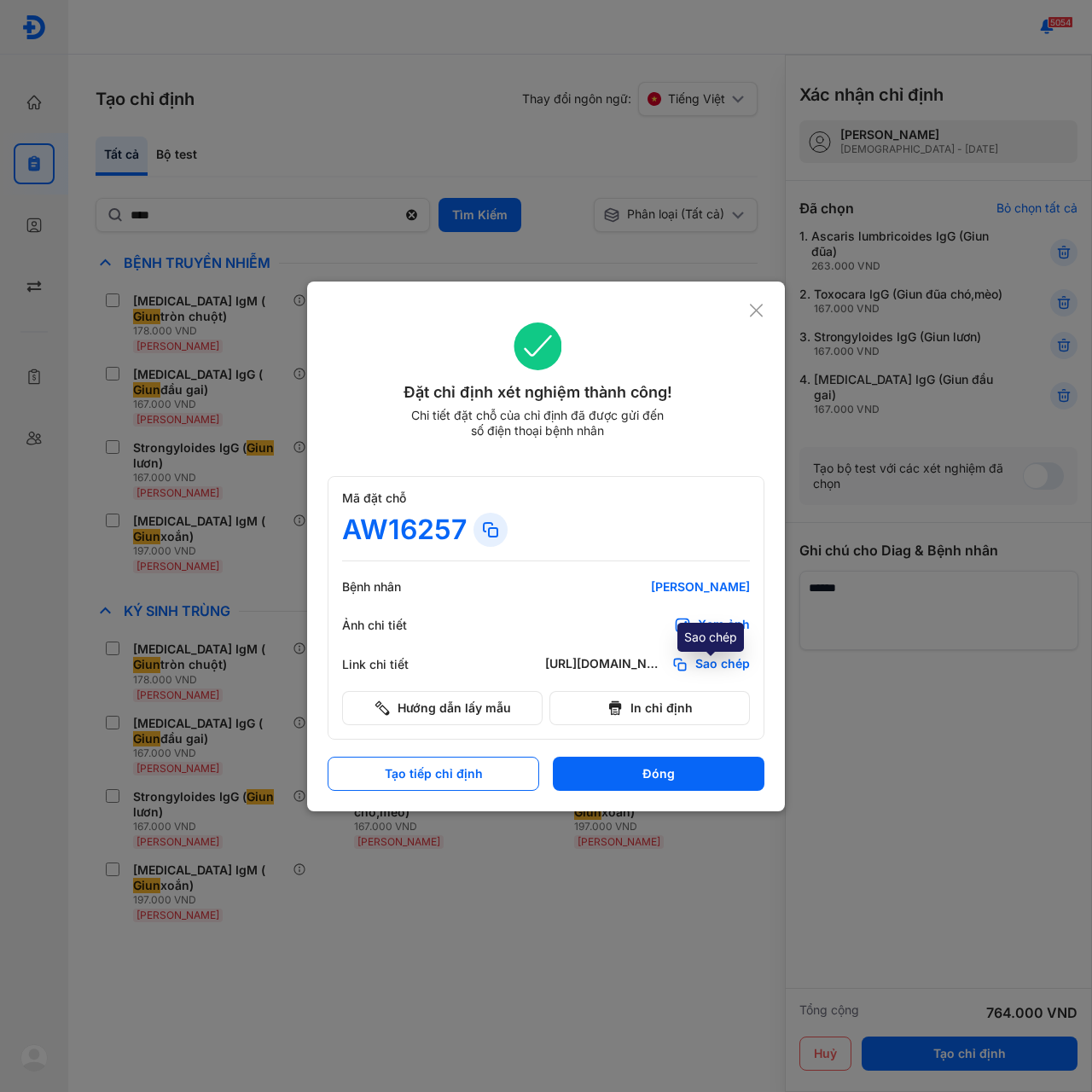
click at [708, 663] on span "Sao chép" at bounding box center [723, 664] width 55 height 17
click at [755, 309] on use at bounding box center [756, 310] width 13 height 13
